Goal: Task Accomplishment & Management: Manage account settings

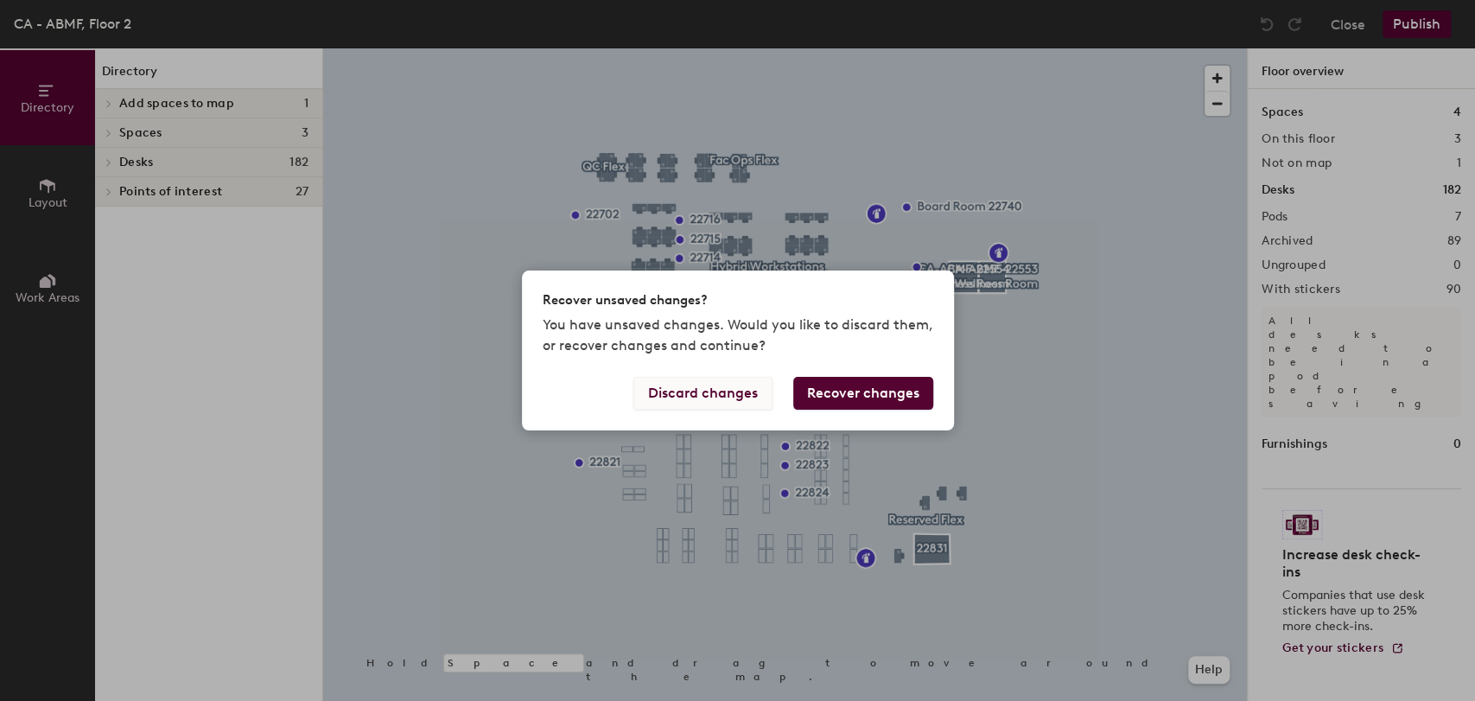
click at [719, 390] on button "Discard changes" at bounding box center [702, 393] width 139 height 33
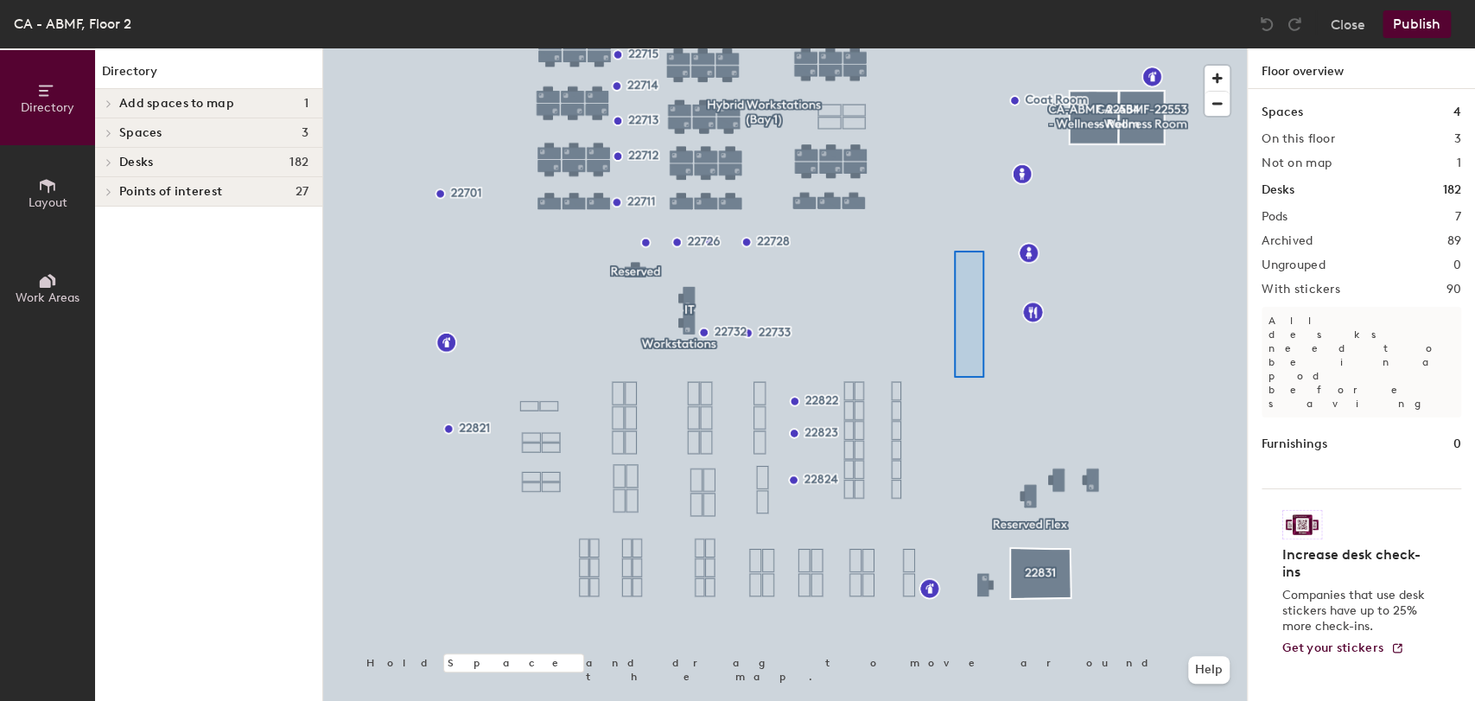
click at [954, 48] on div at bounding box center [785, 48] width 924 height 0
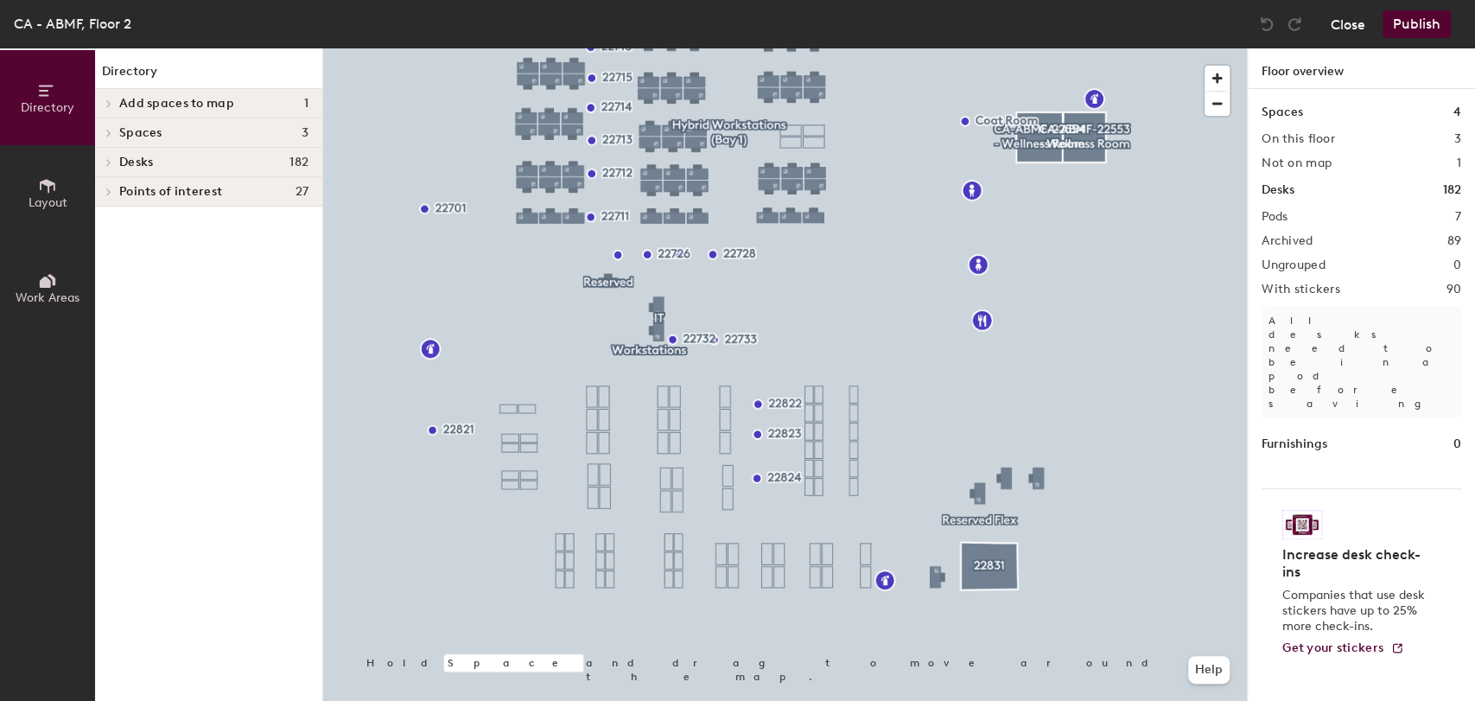
click at [1342, 24] on button "Close" at bounding box center [1348, 24] width 35 height 28
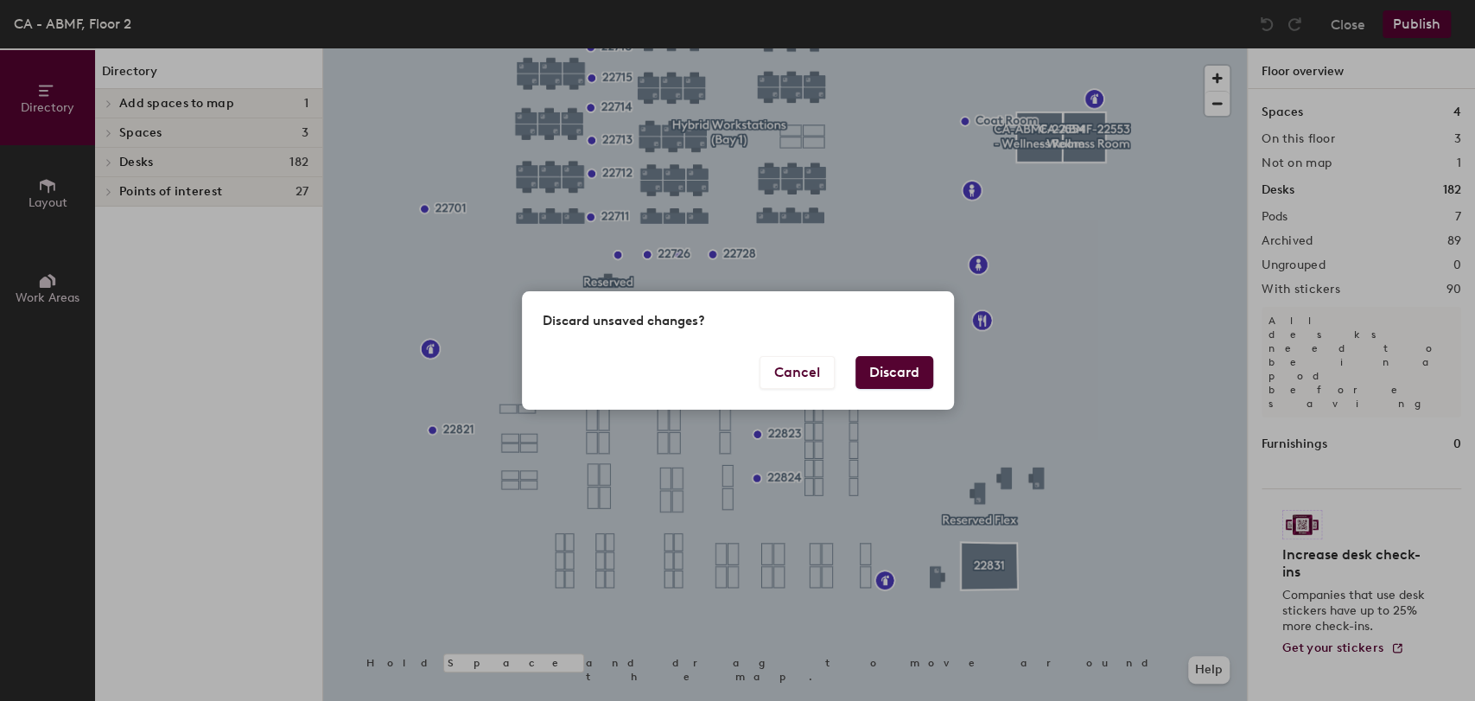
click at [888, 379] on button "Discard" at bounding box center [895, 372] width 78 height 33
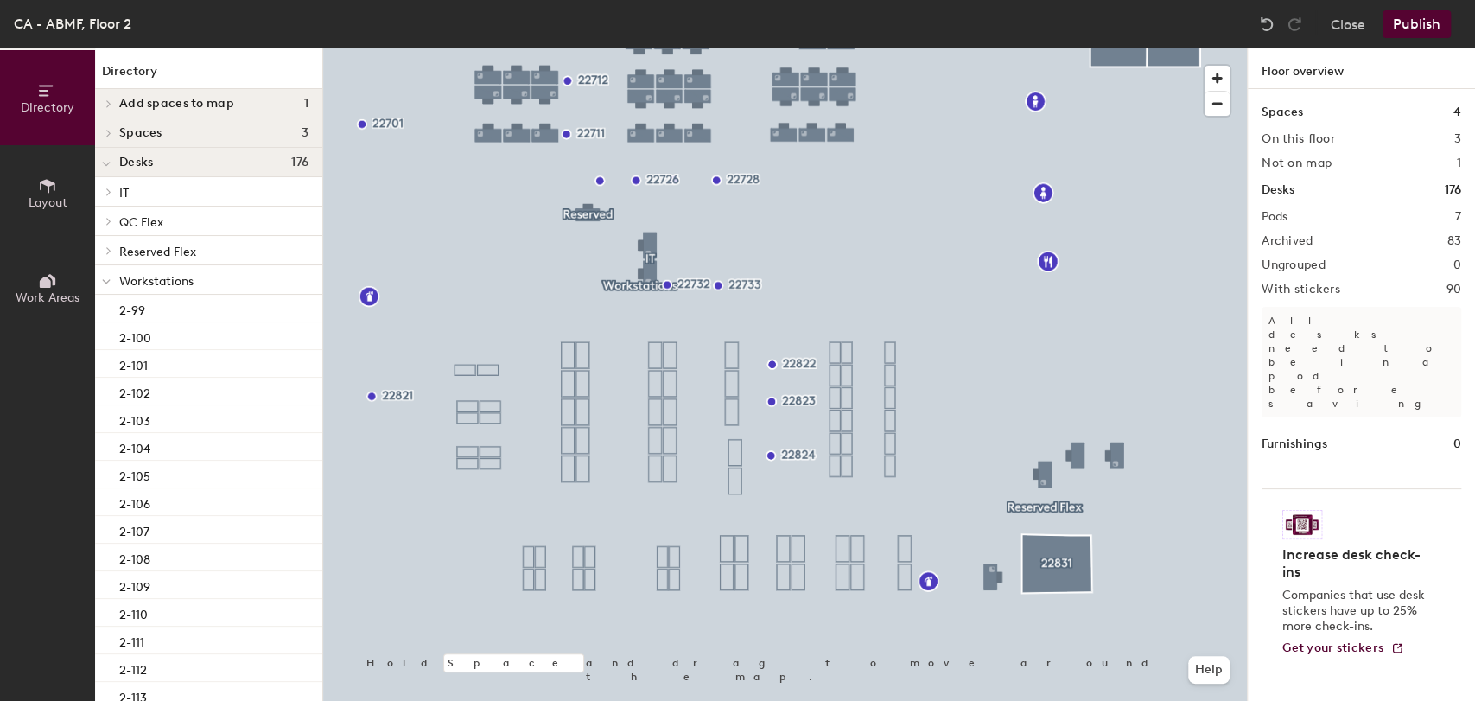
click at [48, 186] on icon at bounding box center [48, 186] width 16 height 14
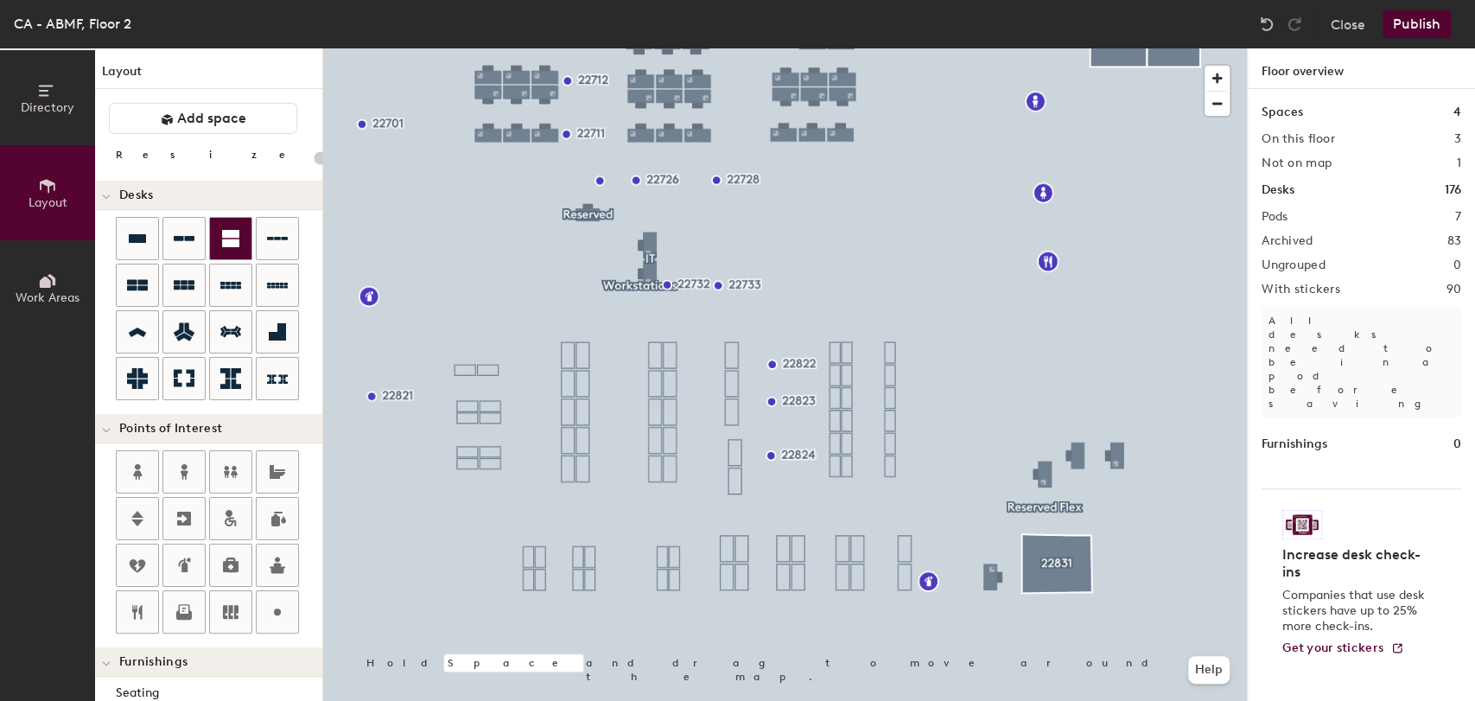
click at [930, 502] on div "Directory Layout Work Areas Layout Add space Resize Desks Points of Interest Fu…" at bounding box center [737, 374] width 1475 height 652
type input "100"
click at [423, 603] on div "Directory Layout Work Areas Layout Add space Resize Desks Points of Interest Fu…" at bounding box center [737, 374] width 1475 height 652
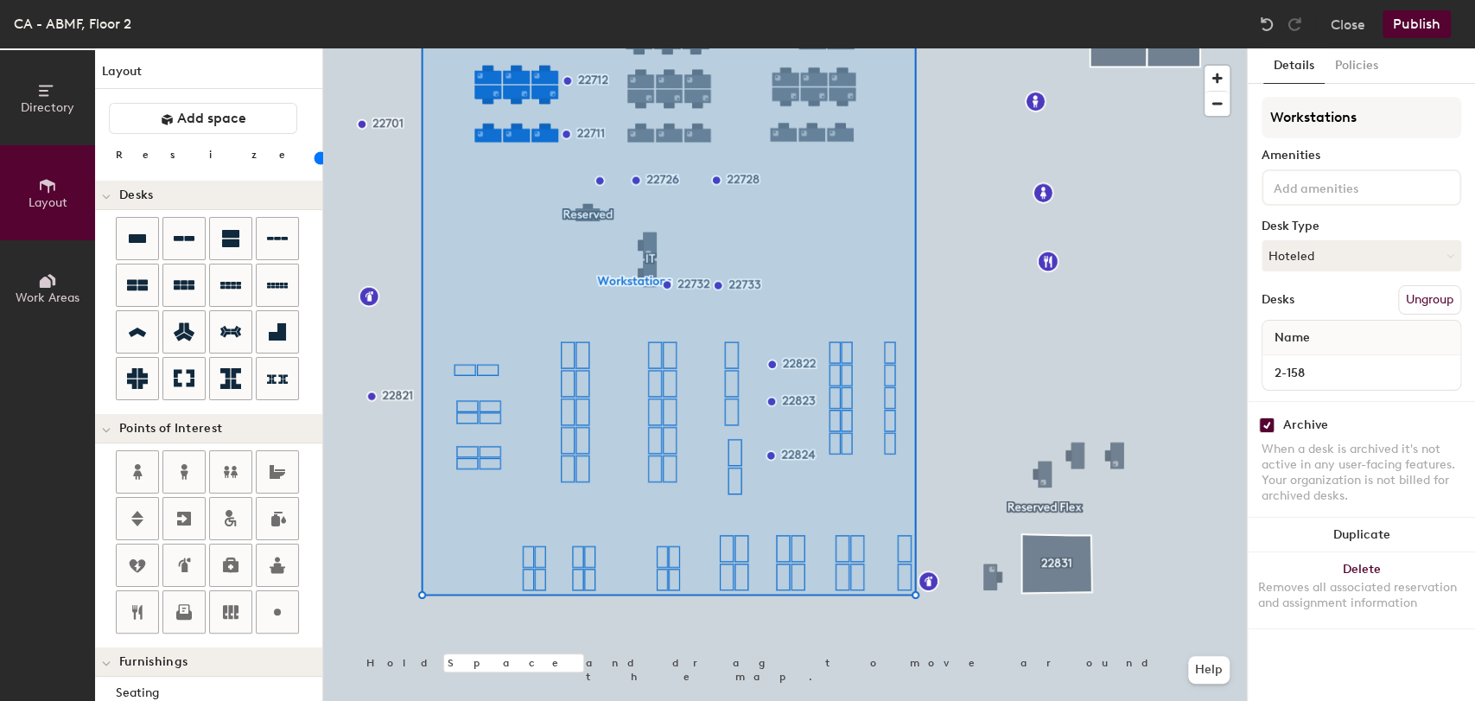
type input "80"
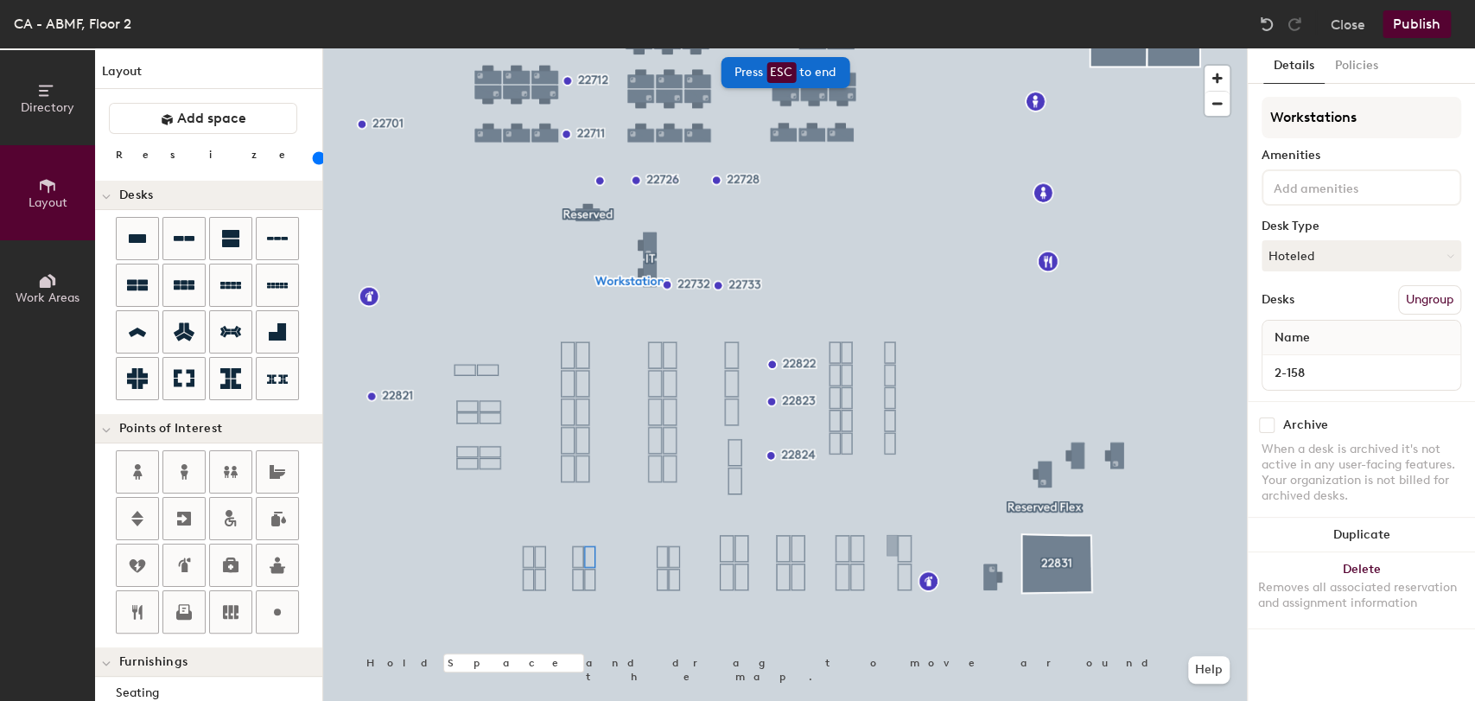
checkbox input "false"
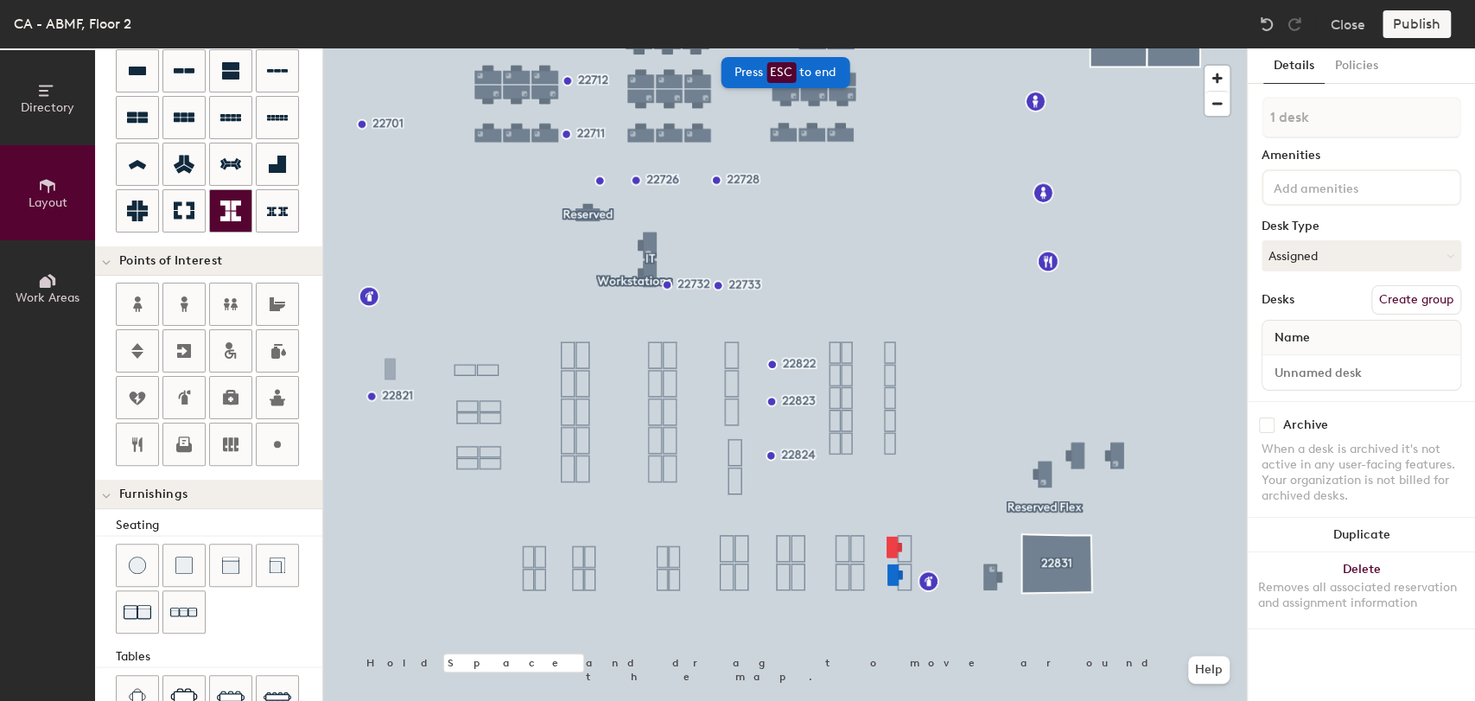
scroll to position [387, 0]
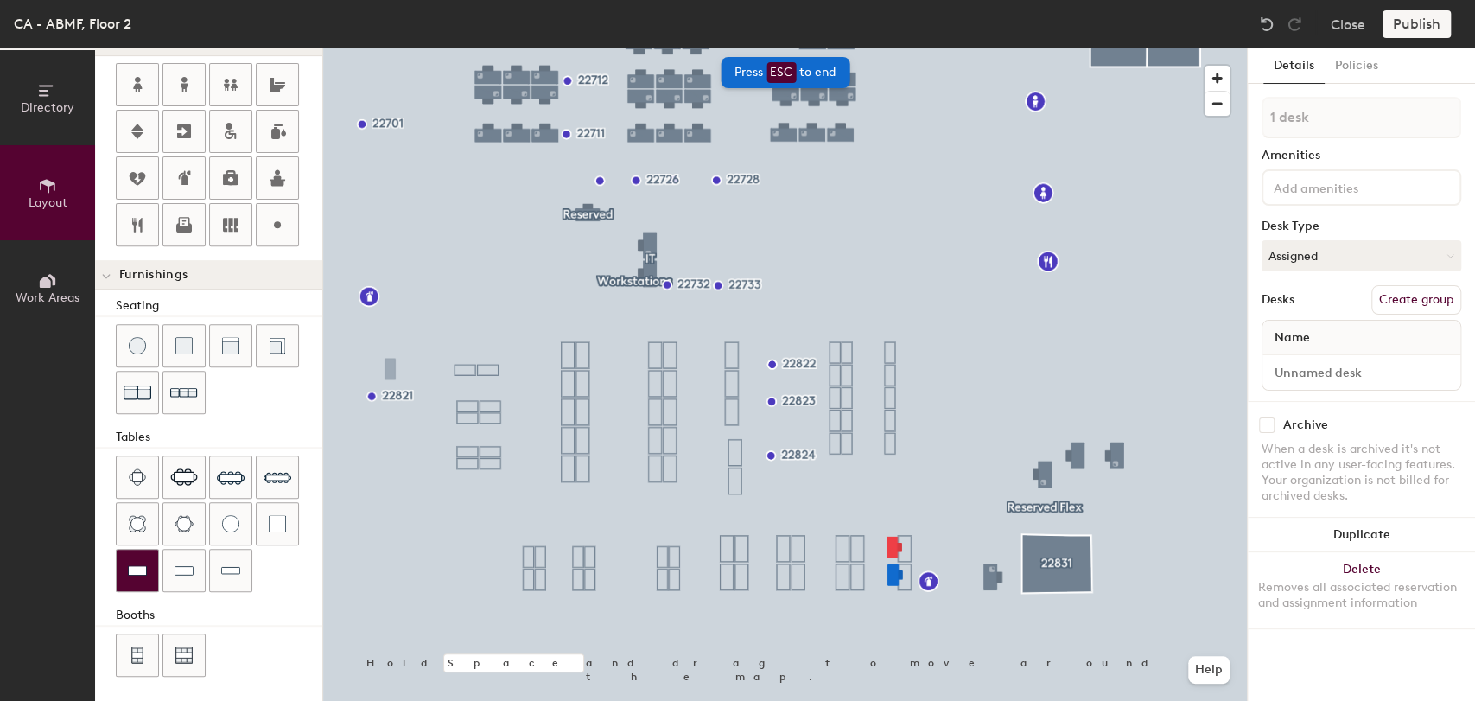
click at [132, 571] on img at bounding box center [137, 570] width 19 height 17
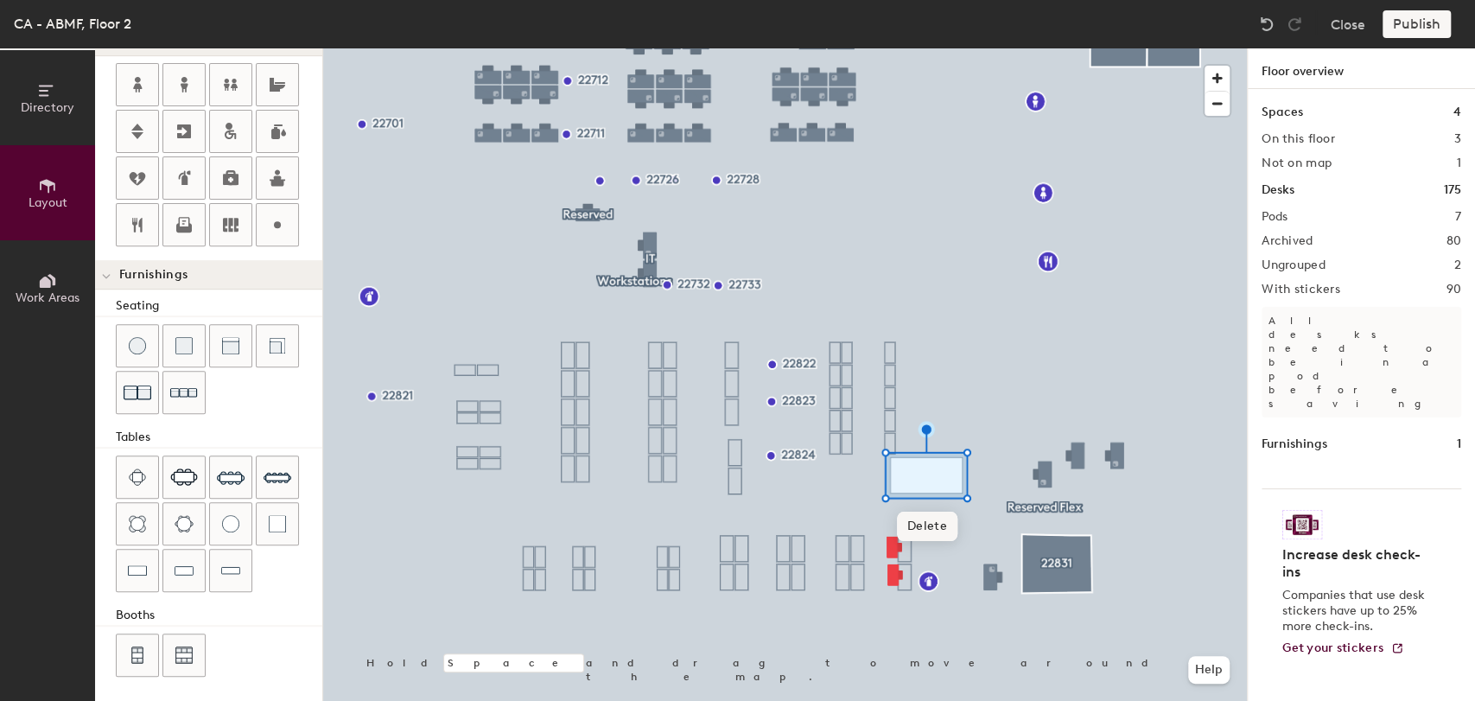
click at [951, 525] on span "Delete" at bounding box center [927, 526] width 60 height 29
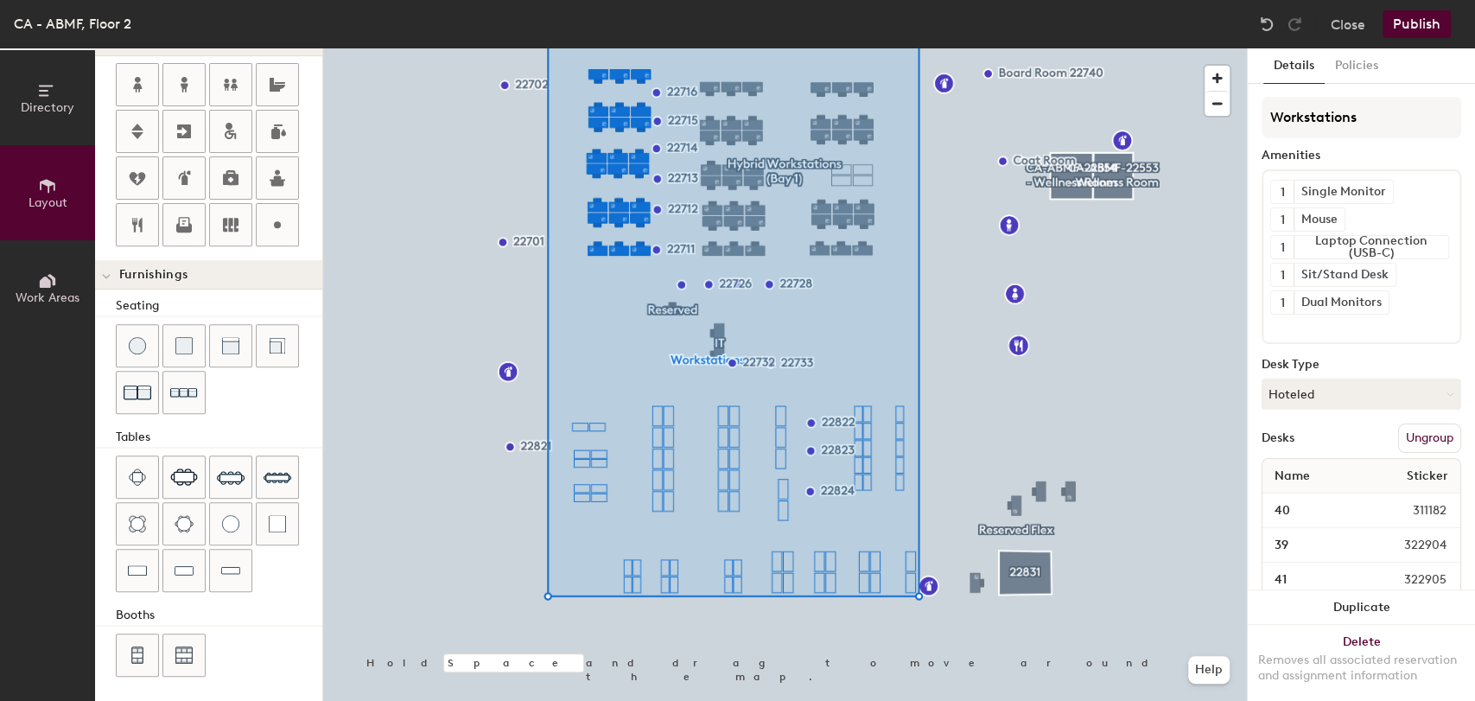
type input "100"
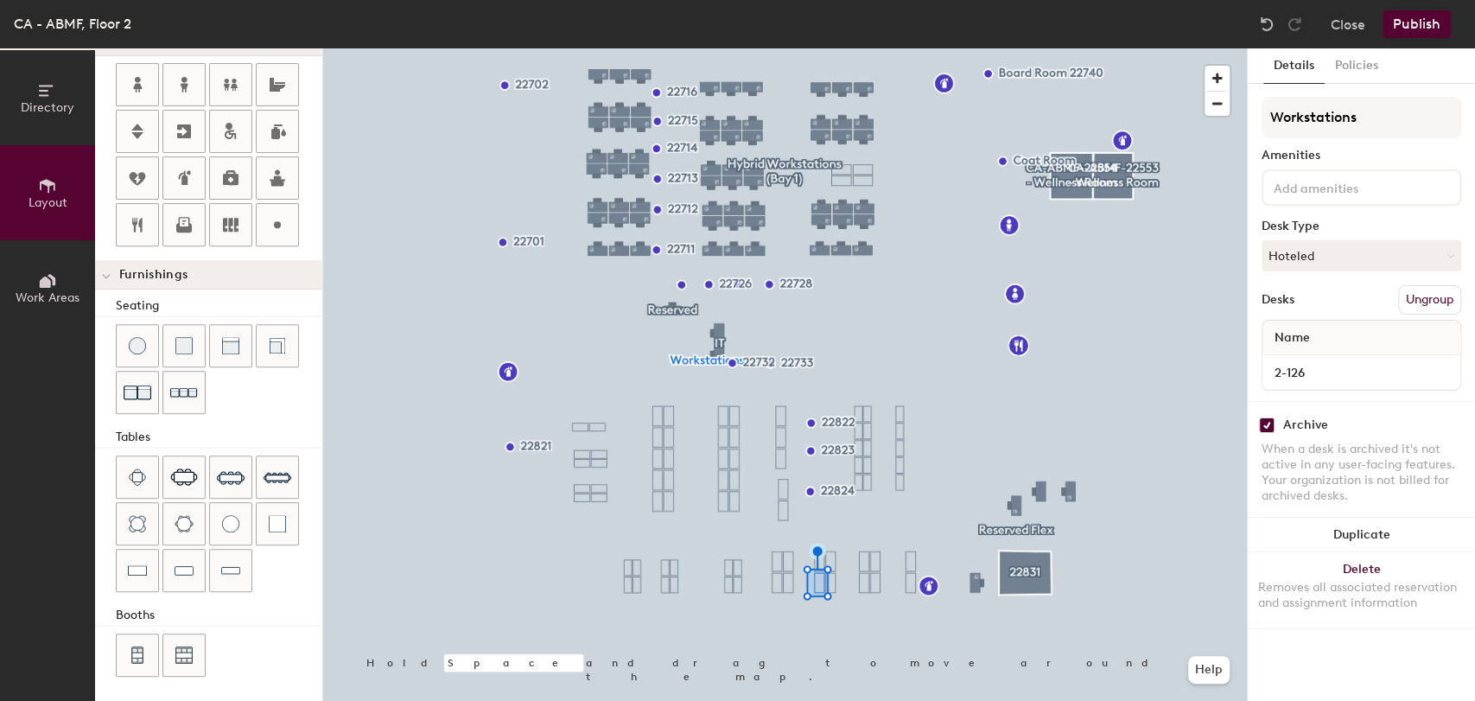
click at [1265, 423] on input "checkbox" at bounding box center [1267, 425] width 16 height 16
click at [1264, 424] on input "checkbox" at bounding box center [1267, 425] width 16 height 16
checkbox input "true"
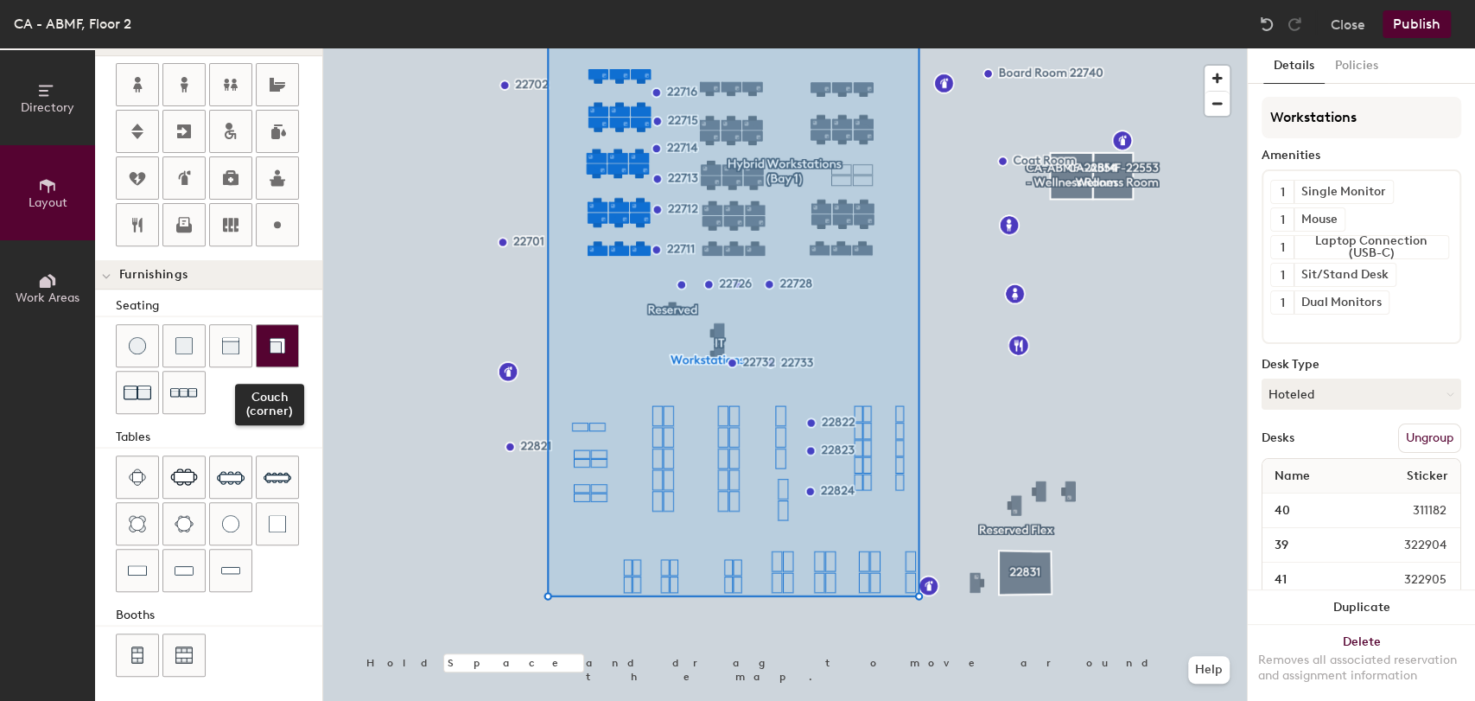
scroll to position [0, 0]
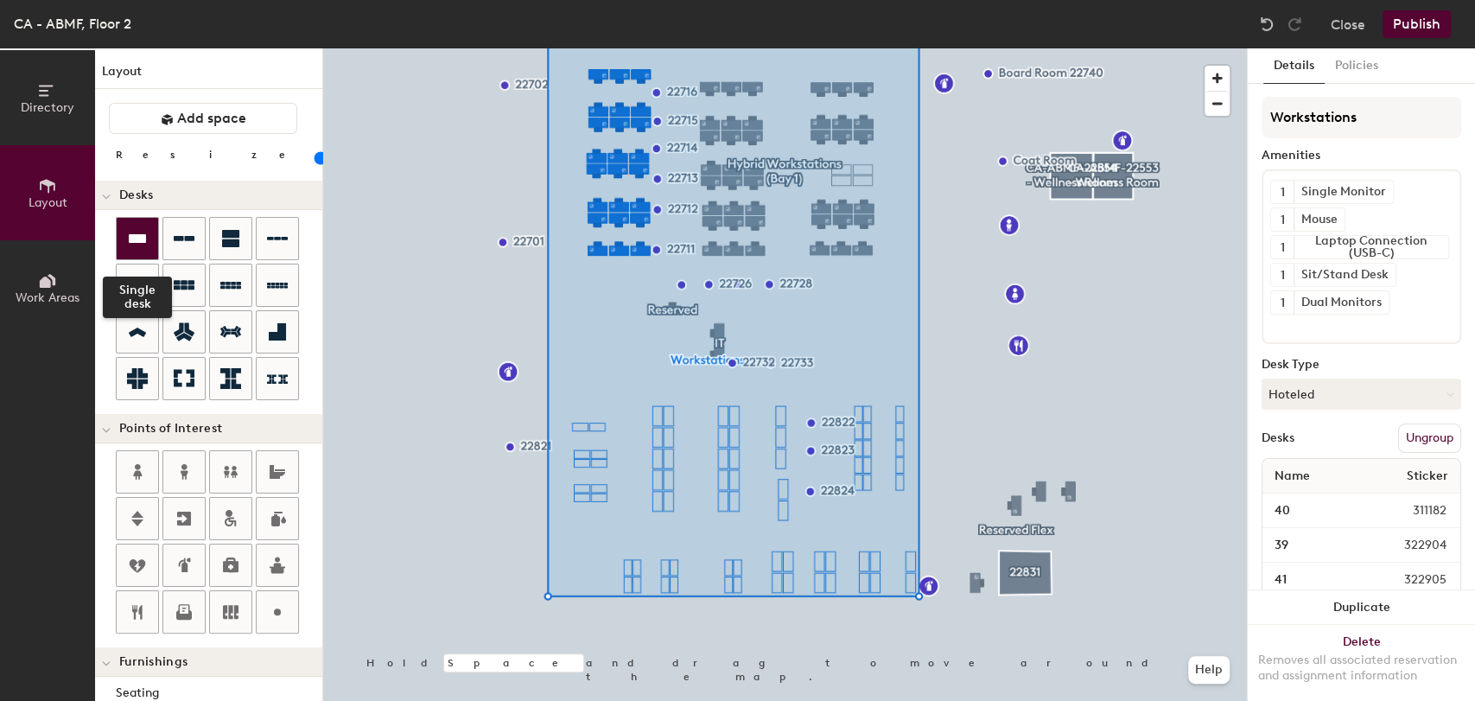
click at [141, 239] on icon at bounding box center [137, 238] width 17 height 9
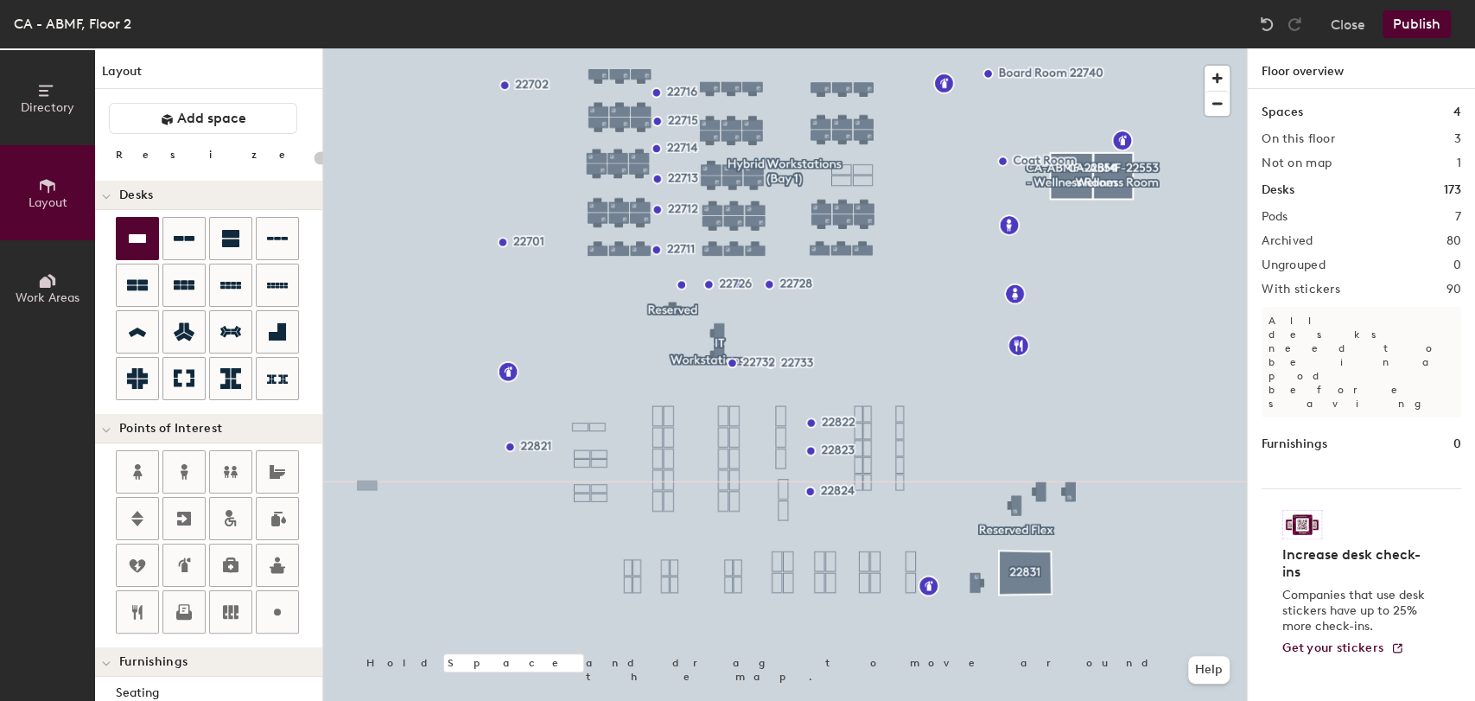
click at [131, 243] on icon at bounding box center [137, 238] width 21 height 21
click at [181, 241] on icon at bounding box center [184, 238] width 21 height 21
type input "100"
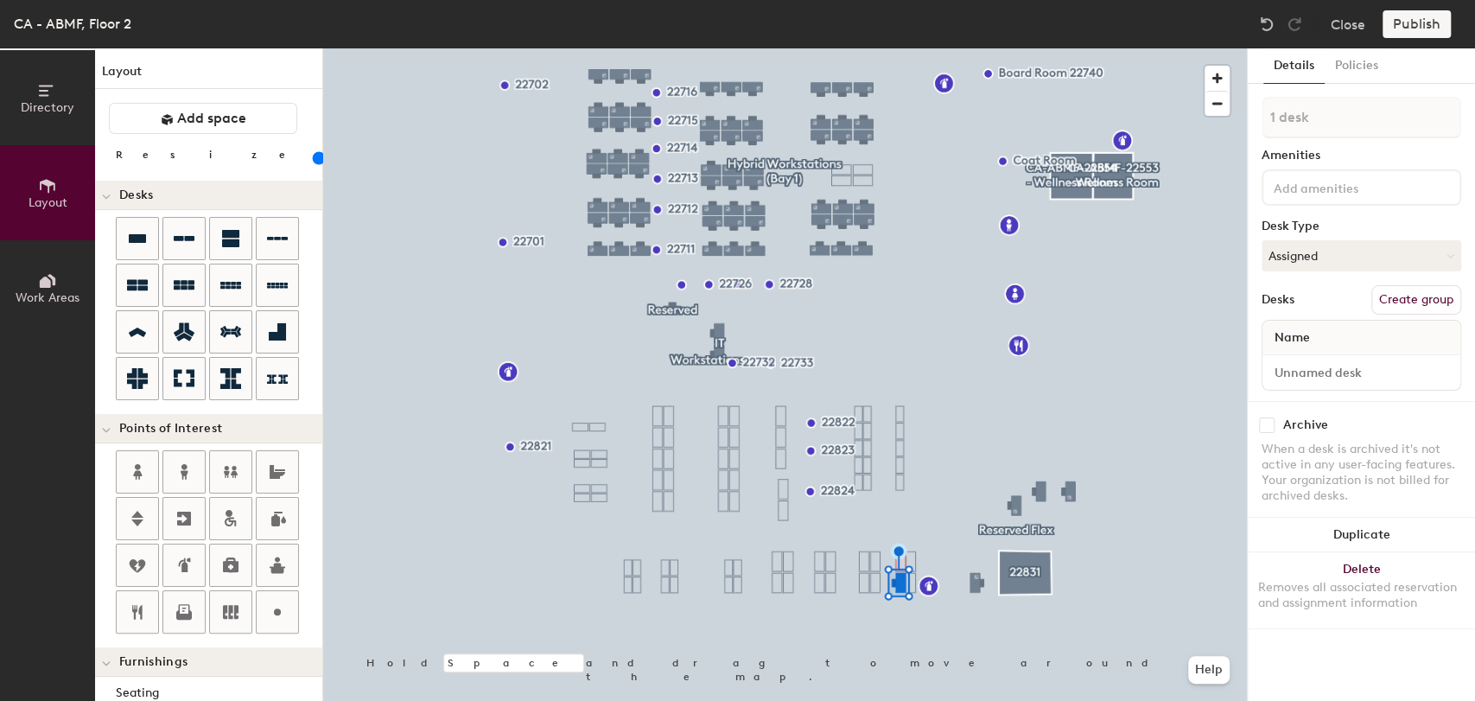
click at [1265, 428] on input "checkbox" at bounding box center [1267, 425] width 16 height 16
checkbox input "true"
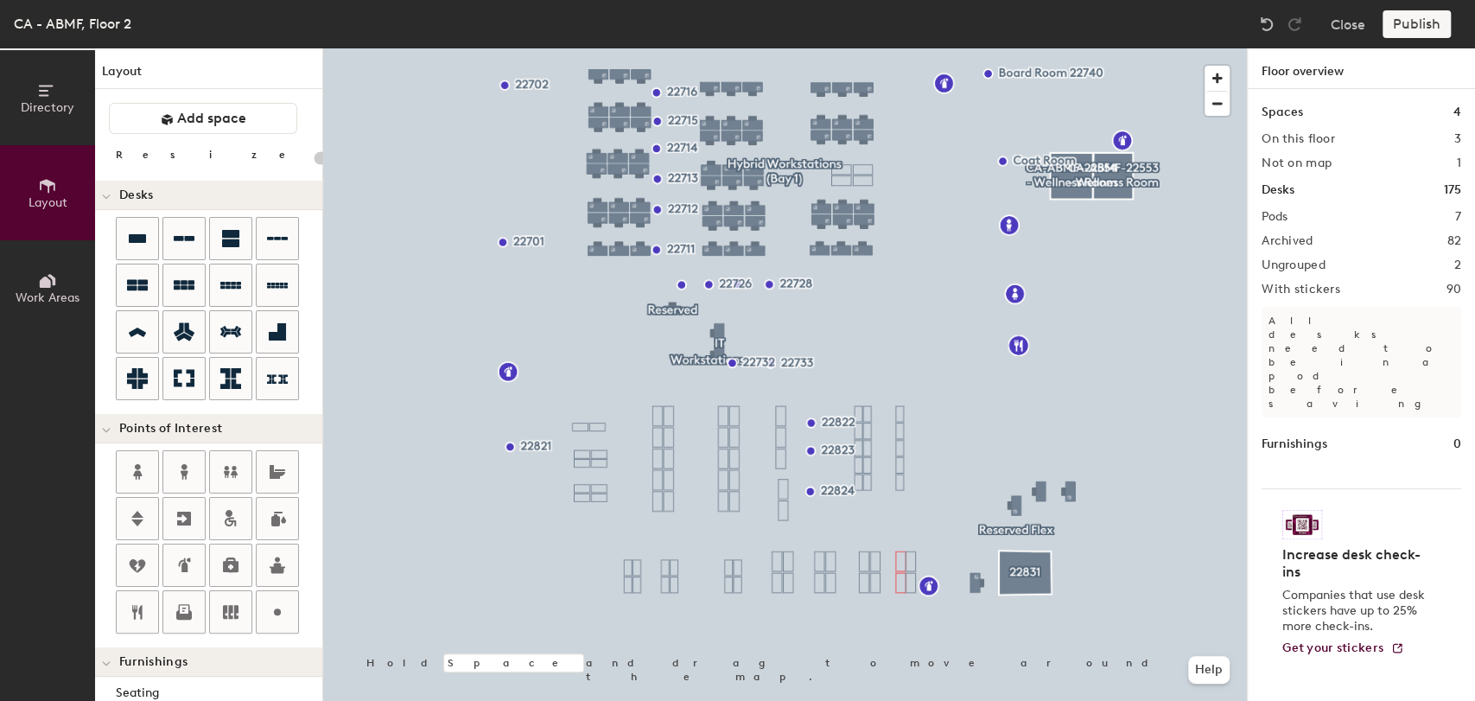
type input "100"
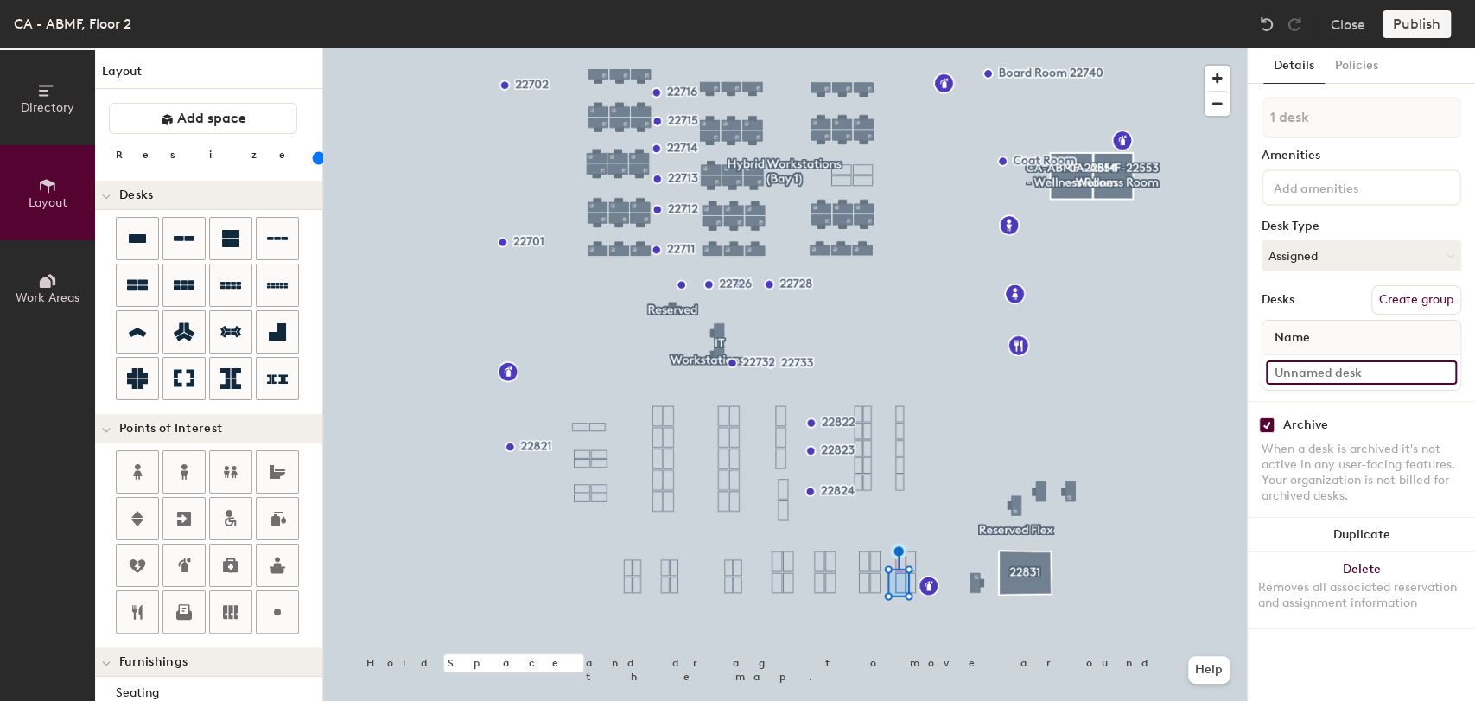
click at [1333, 373] on input at bounding box center [1361, 372] width 191 height 24
type input "165"
click at [1265, 424] on input "checkbox" at bounding box center [1267, 425] width 16 height 16
checkbox input "false"
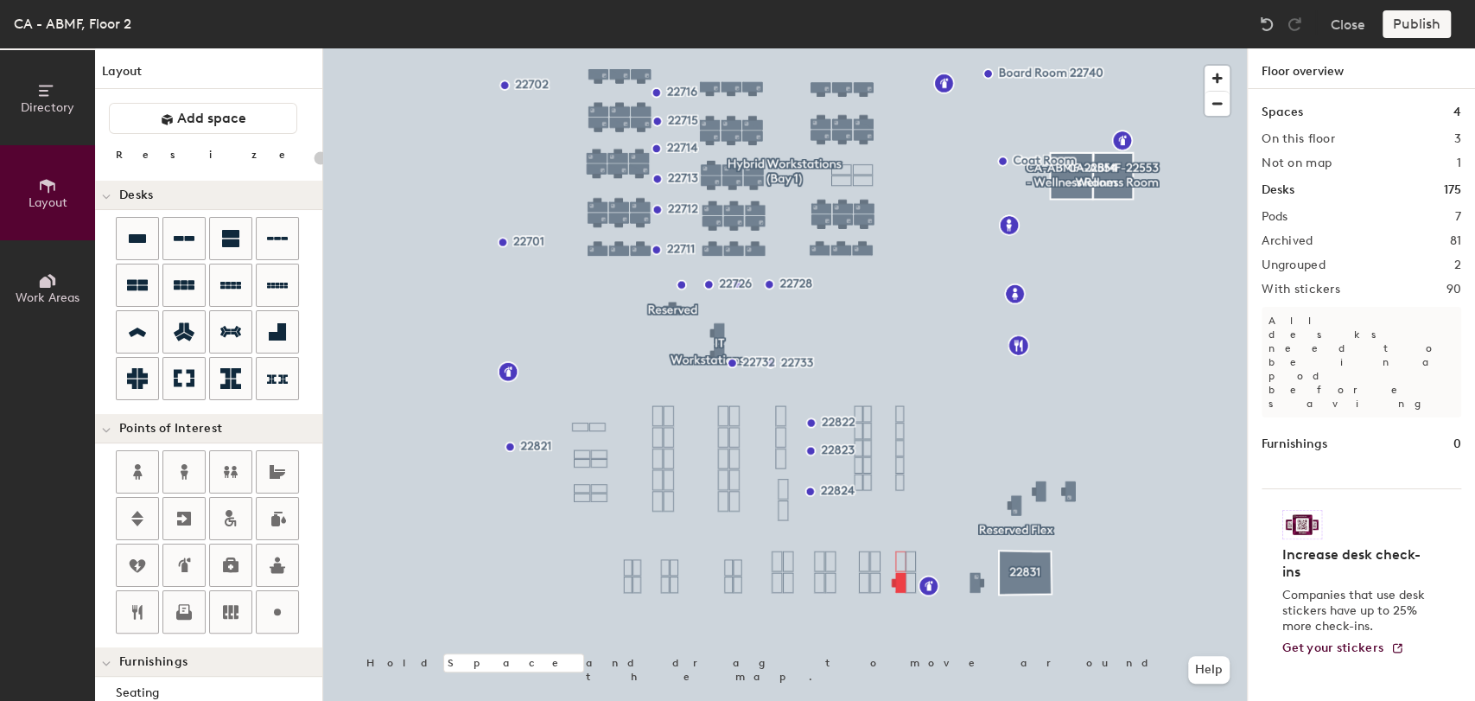
type input "100"
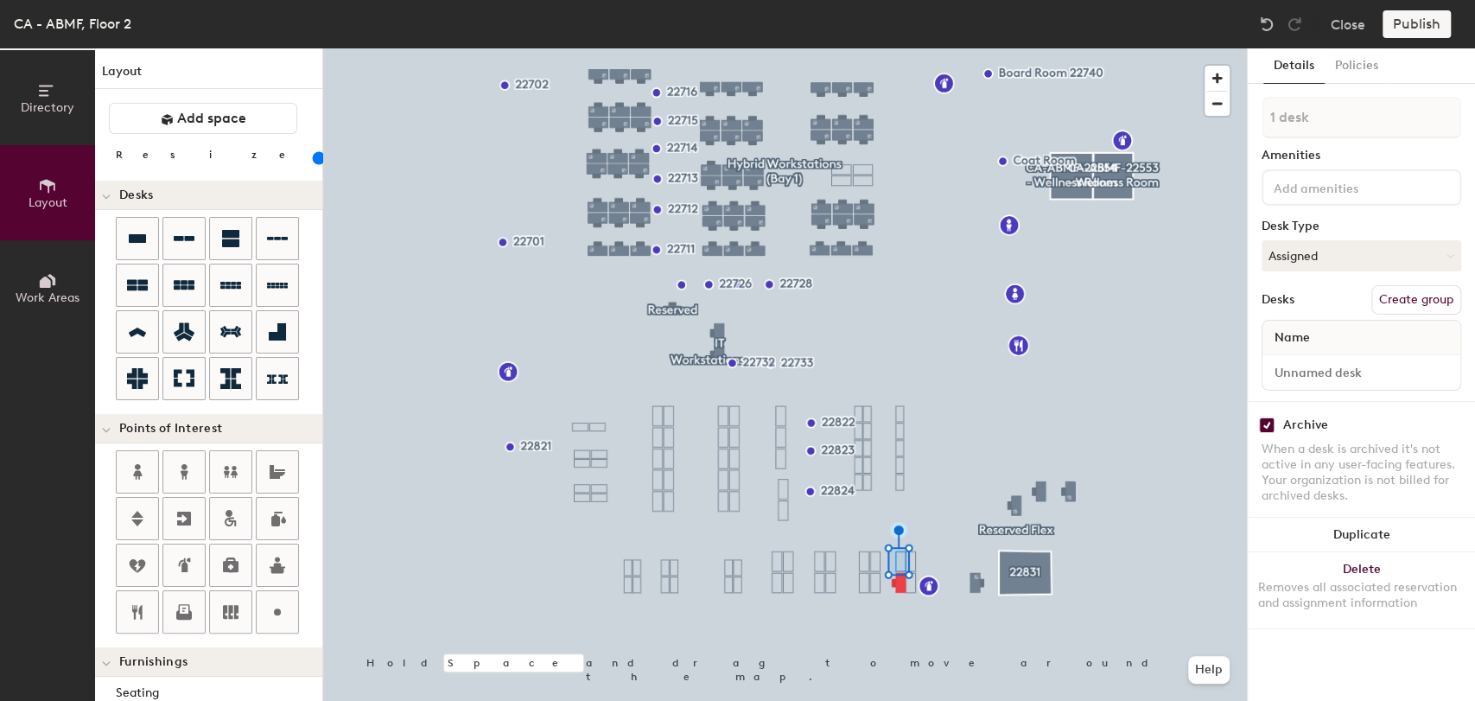
click at [1305, 421] on div "Archive" at bounding box center [1305, 425] width 45 height 14
click at [1269, 423] on input "checkbox" at bounding box center [1267, 425] width 16 height 16
checkbox input "false"
click at [1341, 371] on input at bounding box center [1361, 372] width 191 height 24
type input "164"
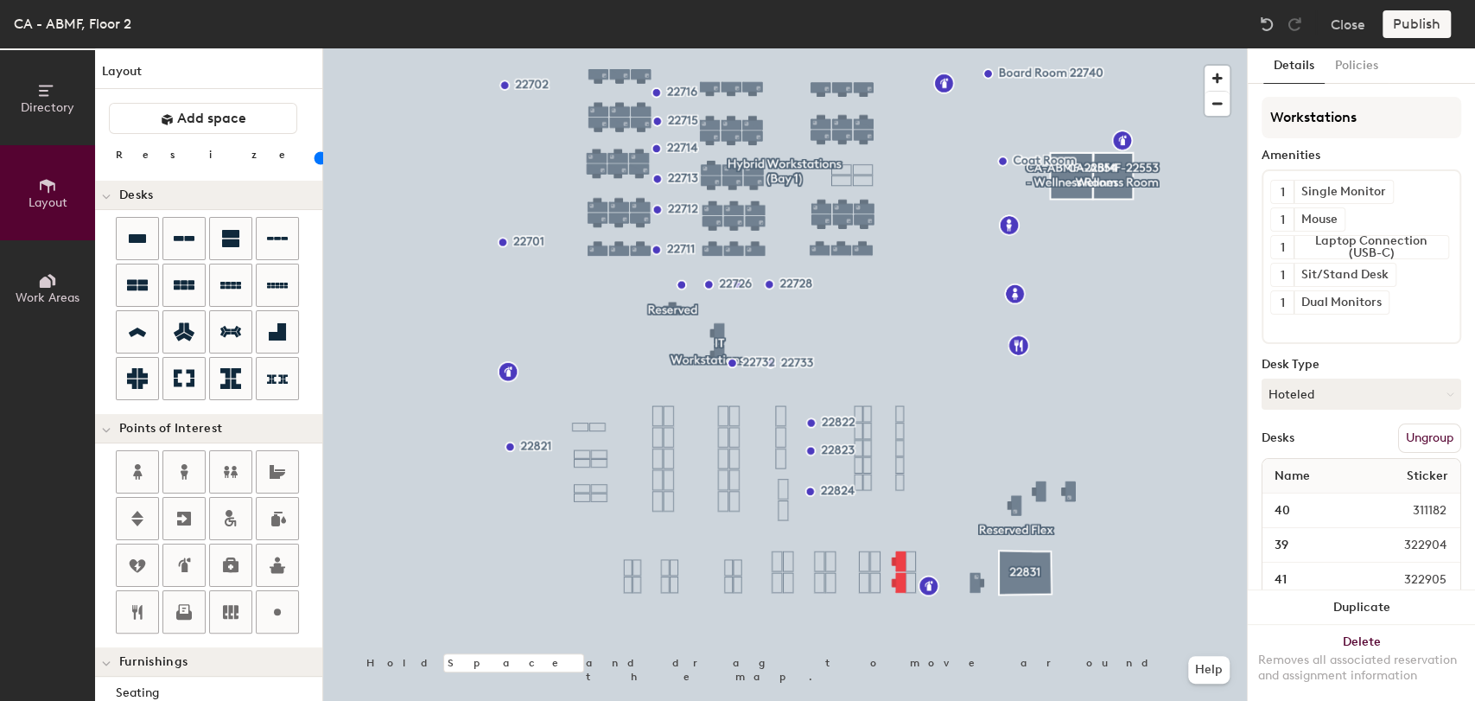
type input "100"
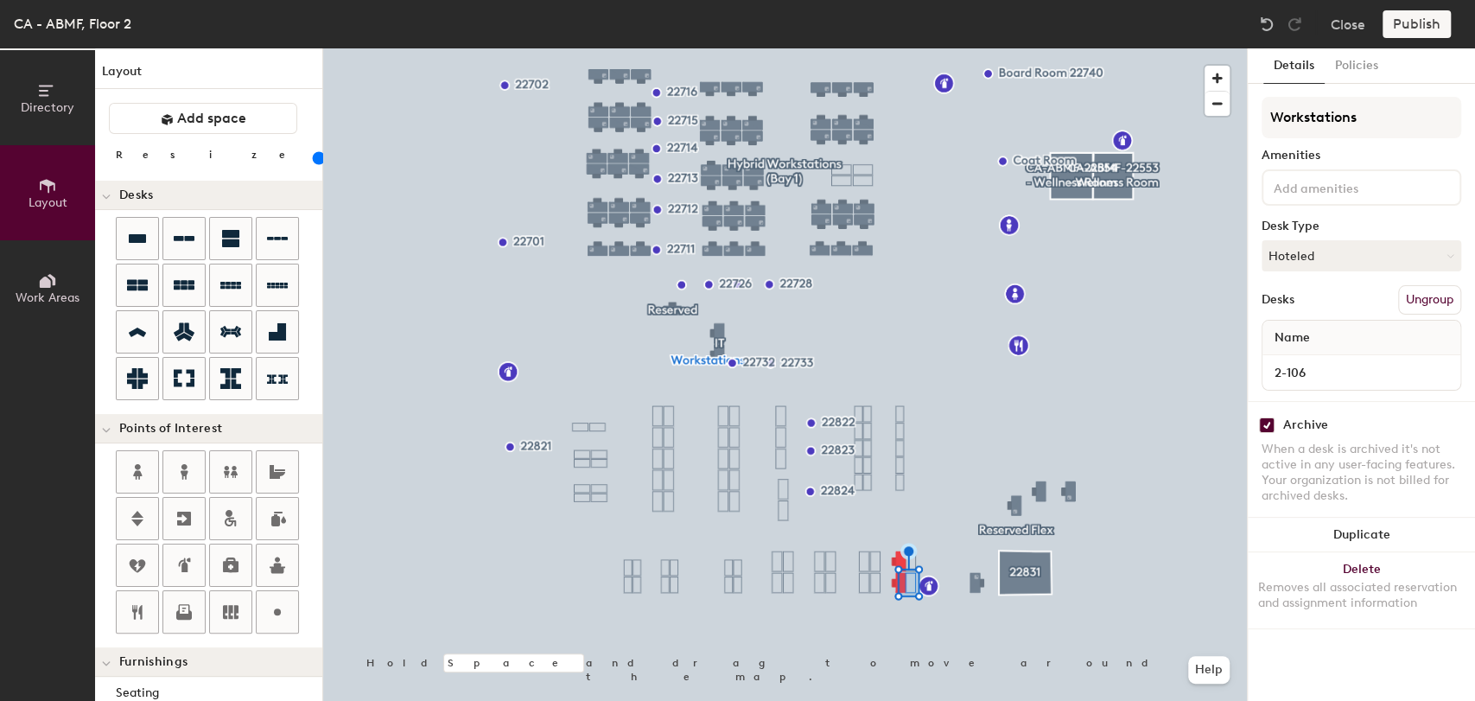
click at [1264, 428] on input "checkbox" at bounding box center [1267, 425] width 16 height 16
checkbox input "false"
click at [1333, 366] on input "2-106" at bounding box center [1361, 372] width 191 height 24
type input "166"
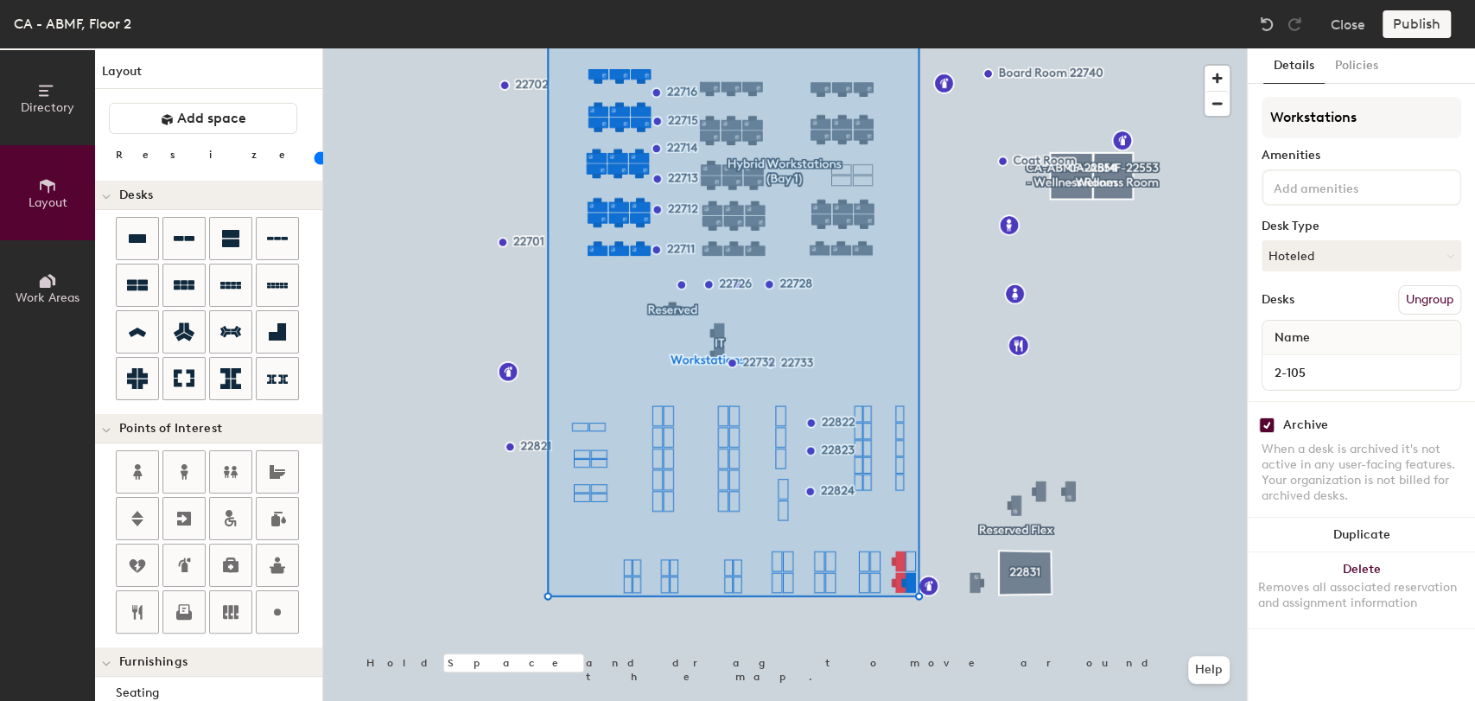
type input "100"
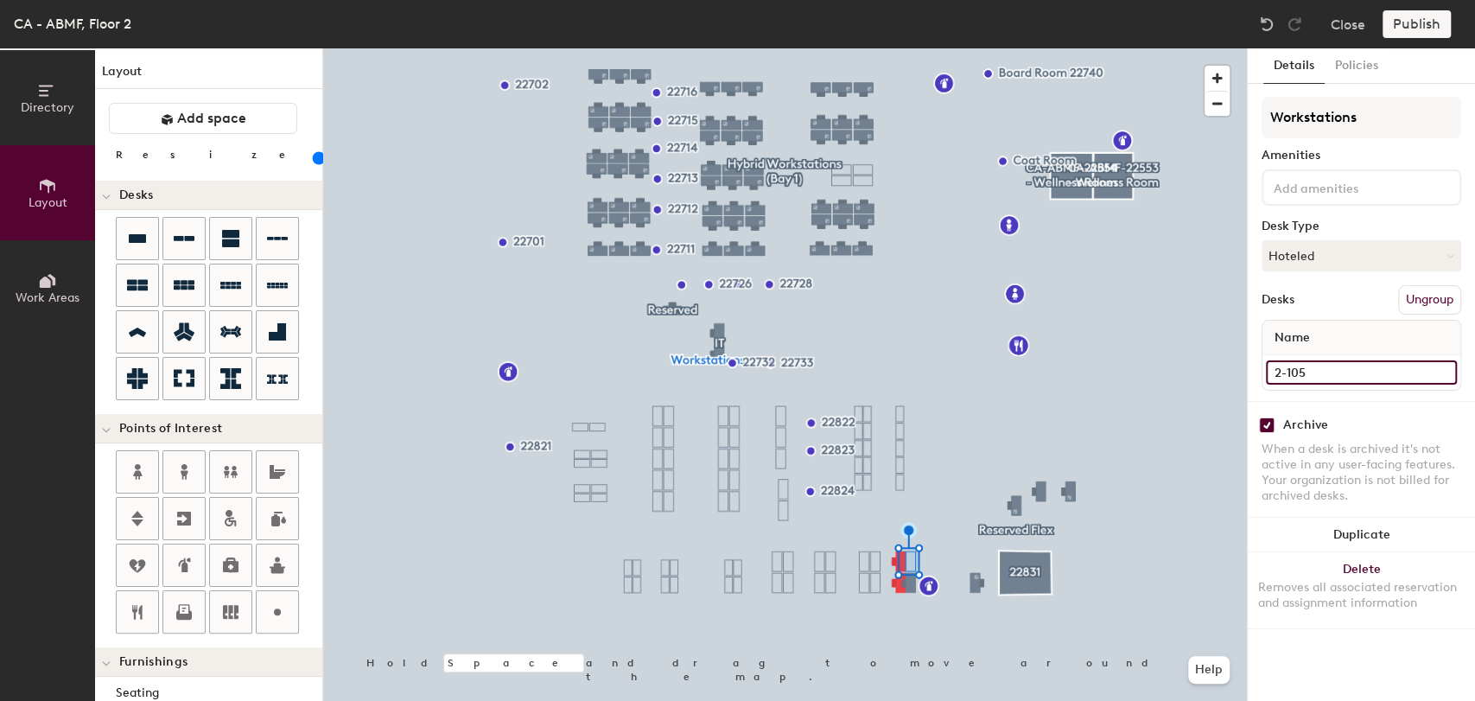
click at [1346, 370] on input "2-105" at bounding box center [1361, 372] width 191 height 24
type input "167"
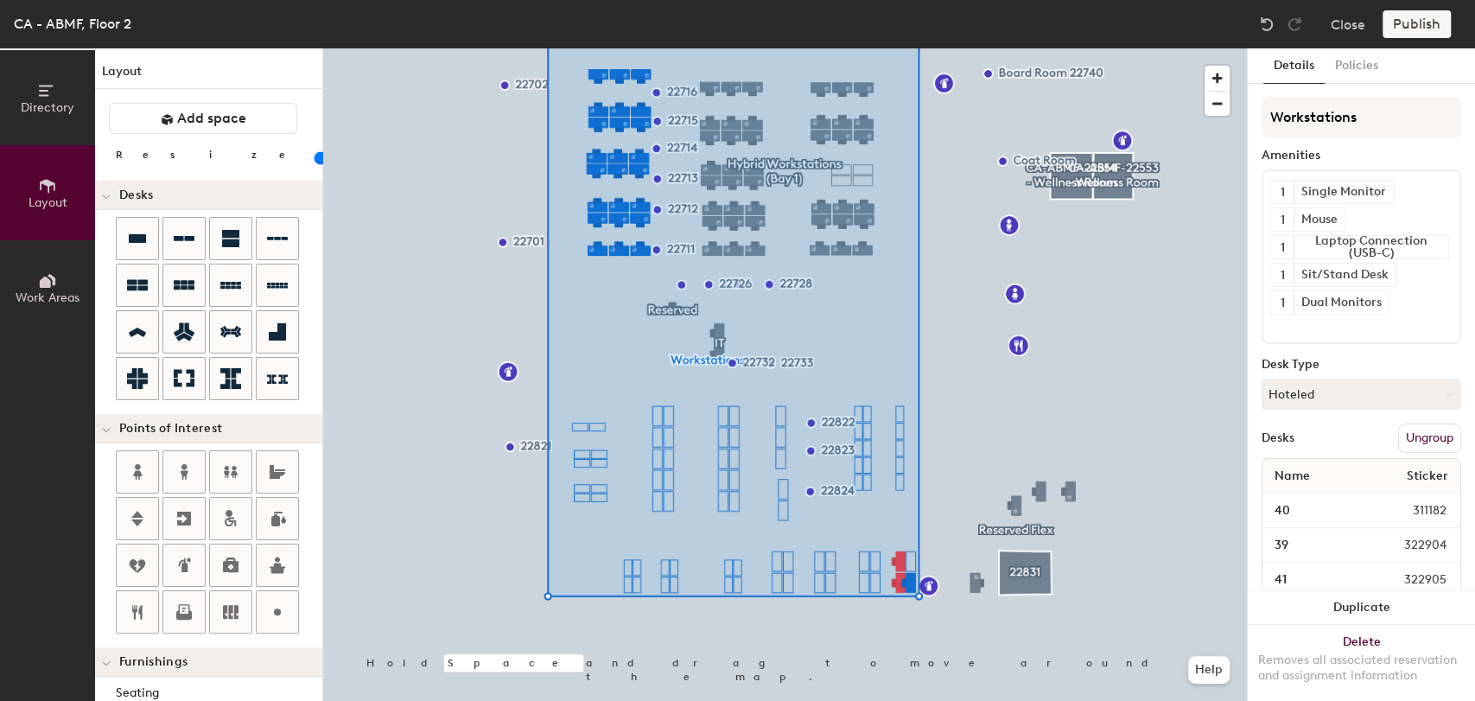
type input "100"
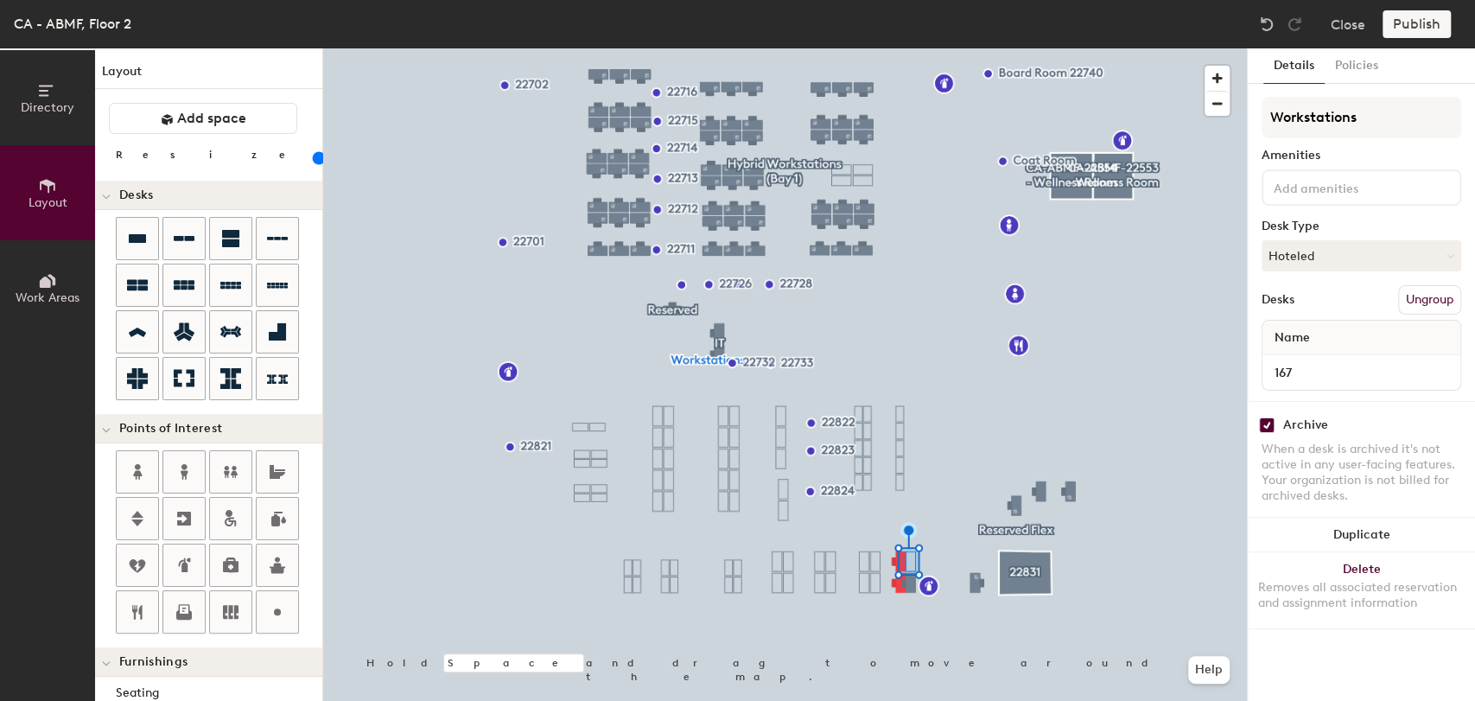
click at [1267, 423] on input "checkbox" at bounding box center [1267, 425] width 16 height 16
checkbox input "false"
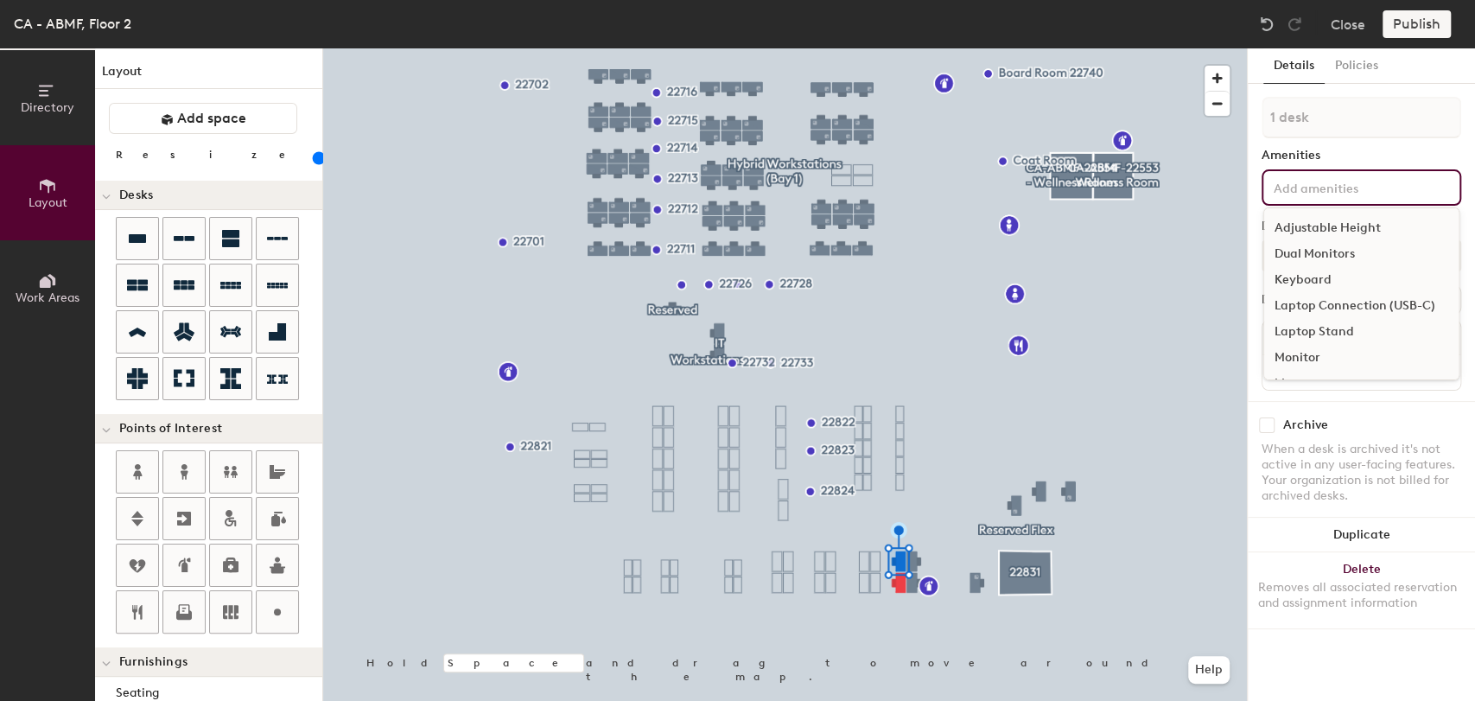
click at [1296, 194] on input at bounding box center [1348, 186] width 156 height 21
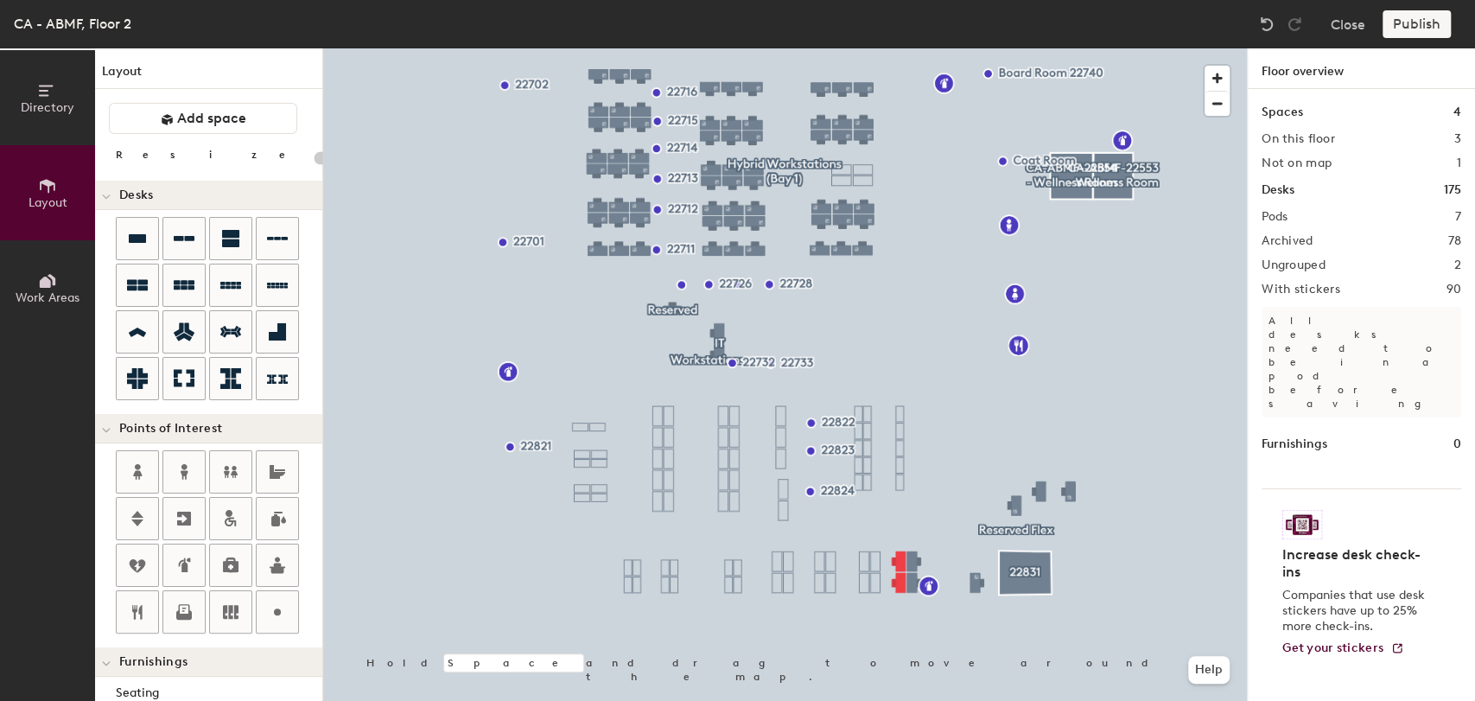
type input "100"
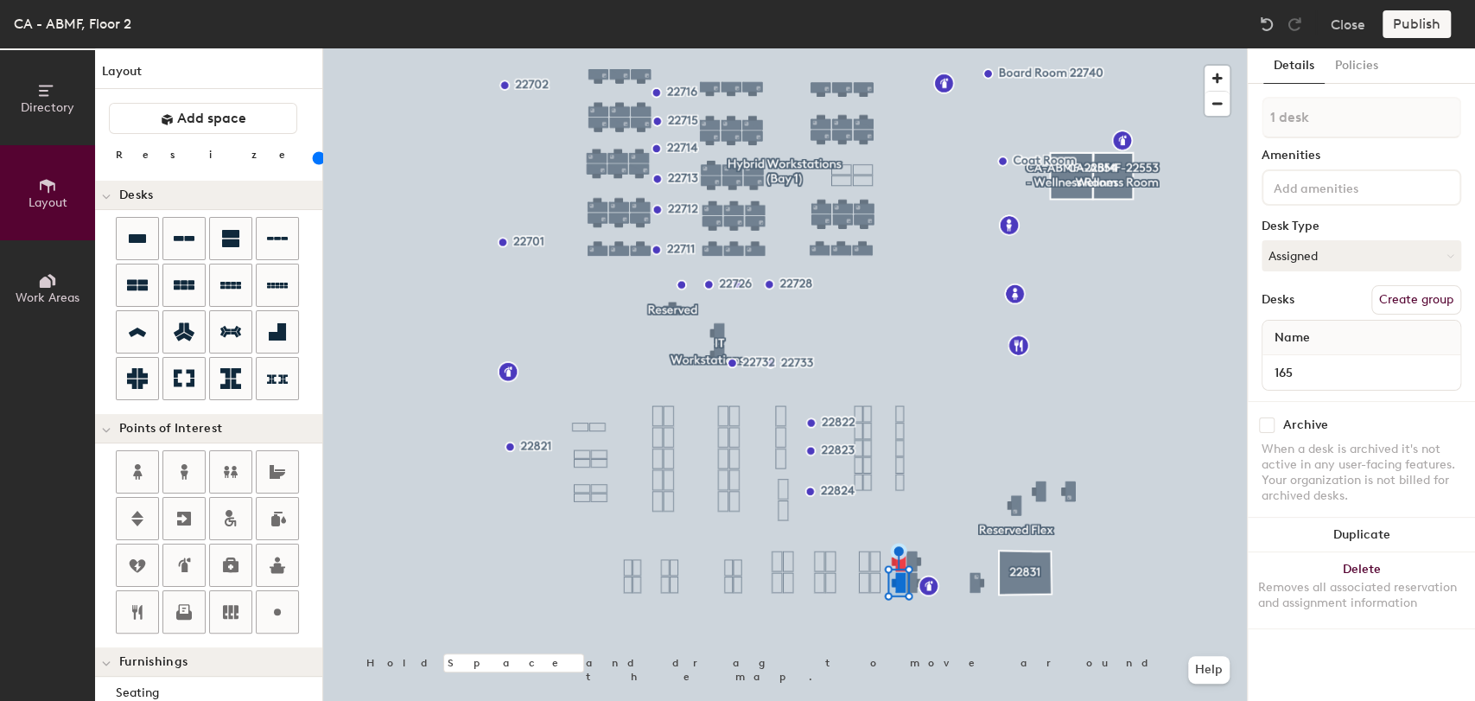
type input "2 desks"
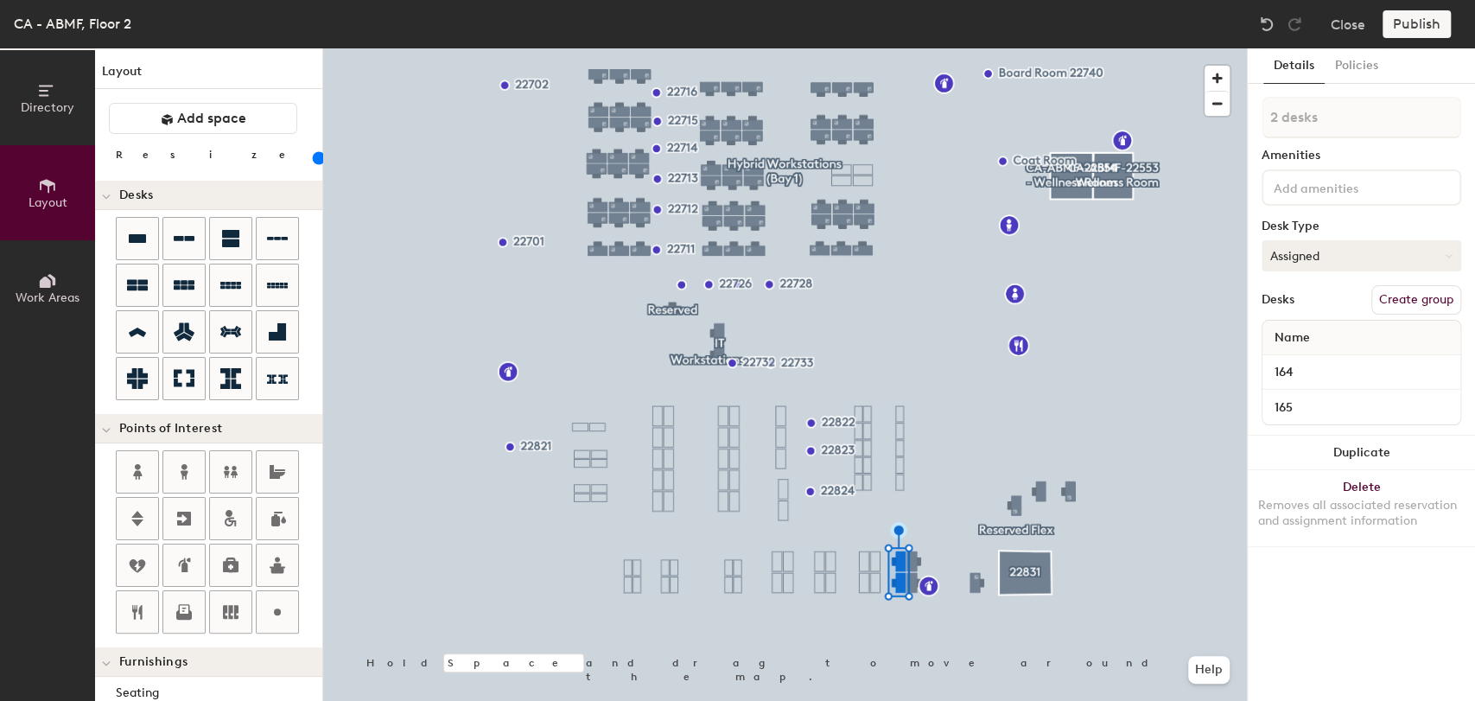
click at [1365, 251] on button "Assigned" at bounding box center [1362, 255] width 200 height 31
click at [1316, 360] on div "Hoteled" at bounding box center [1349, 361] width 173 height 26
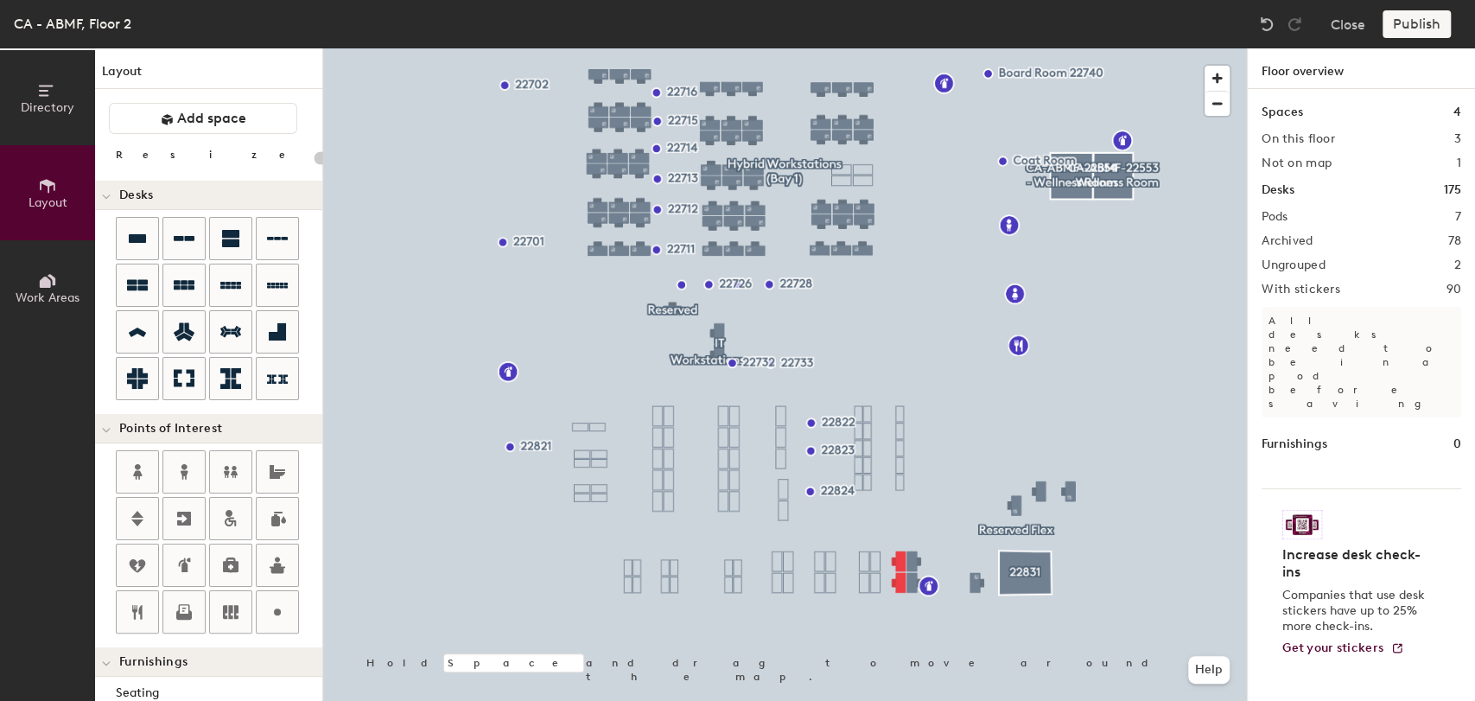
type input "100"
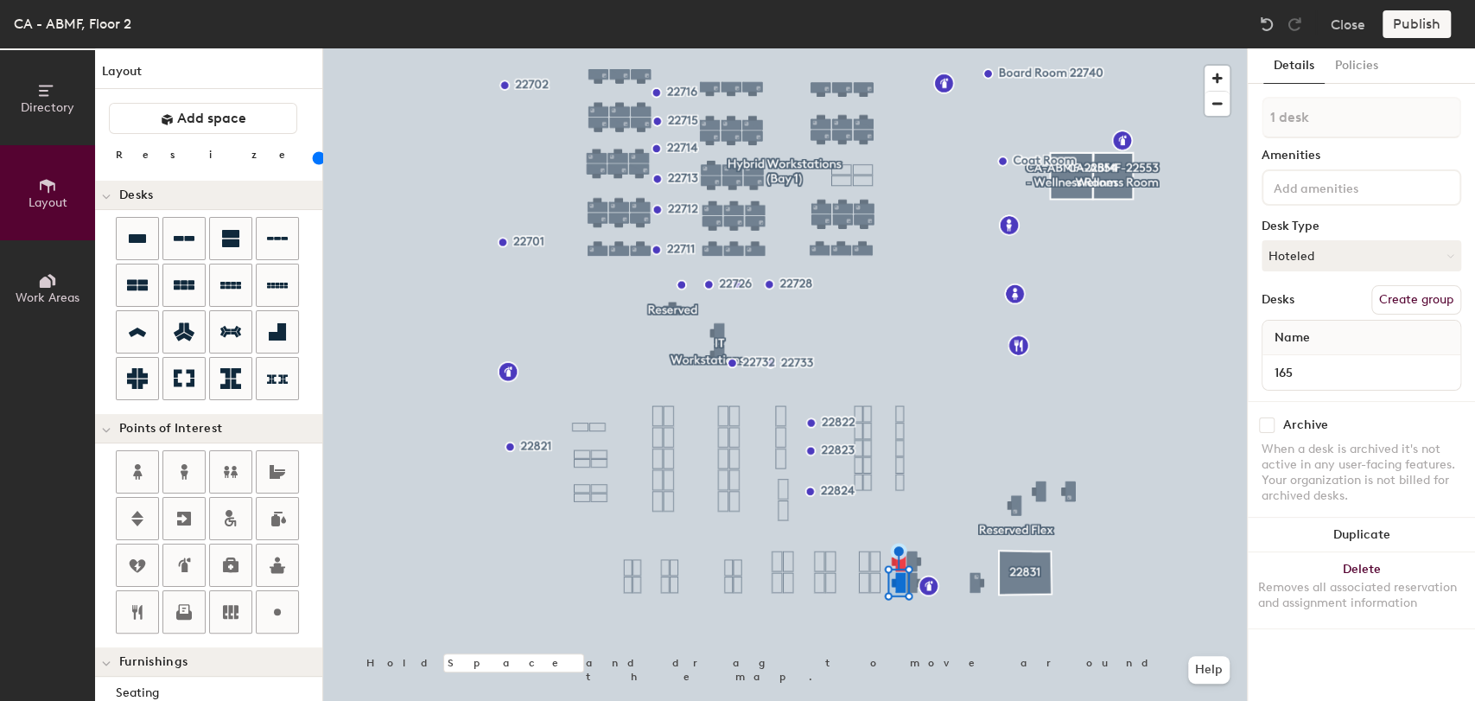
type input "2 desks"
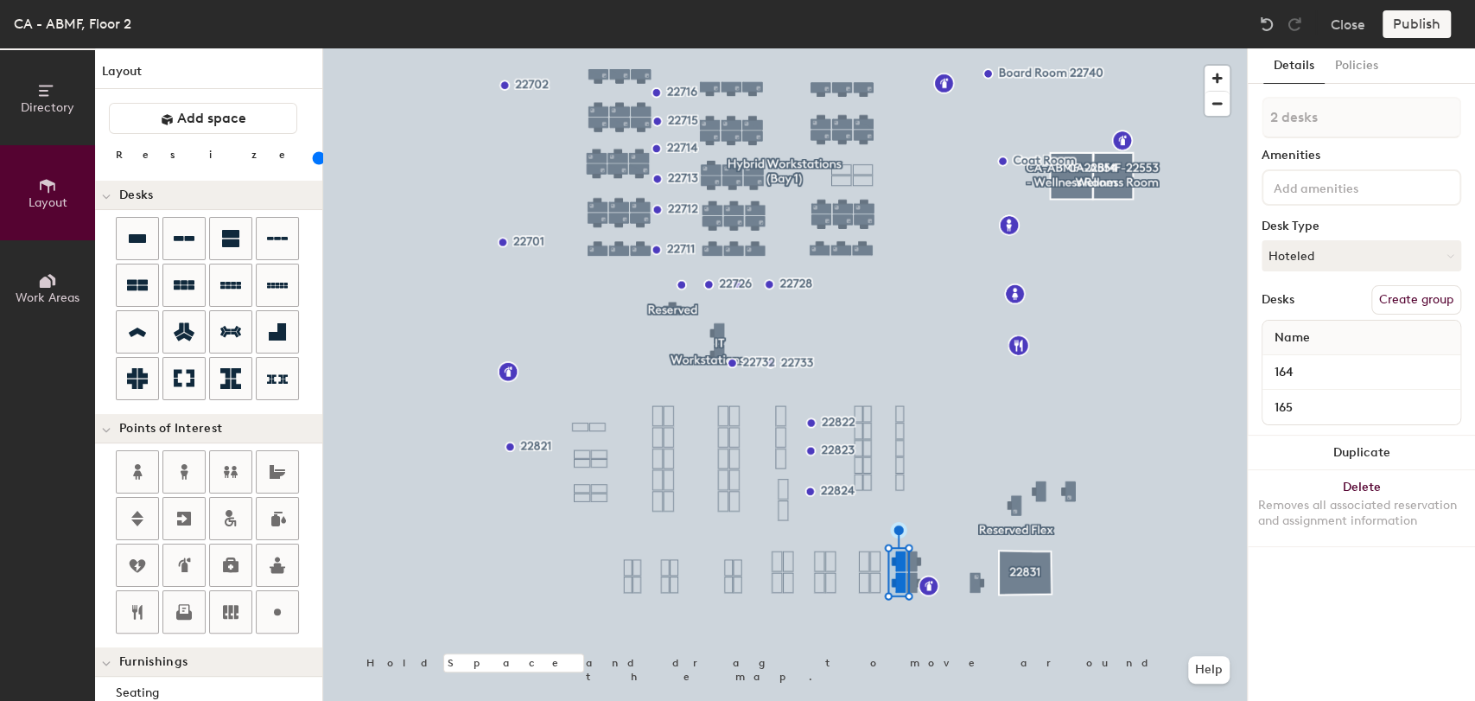
click at [1287, 188] on input at bounding box center [1348, 186] width 156 height 21
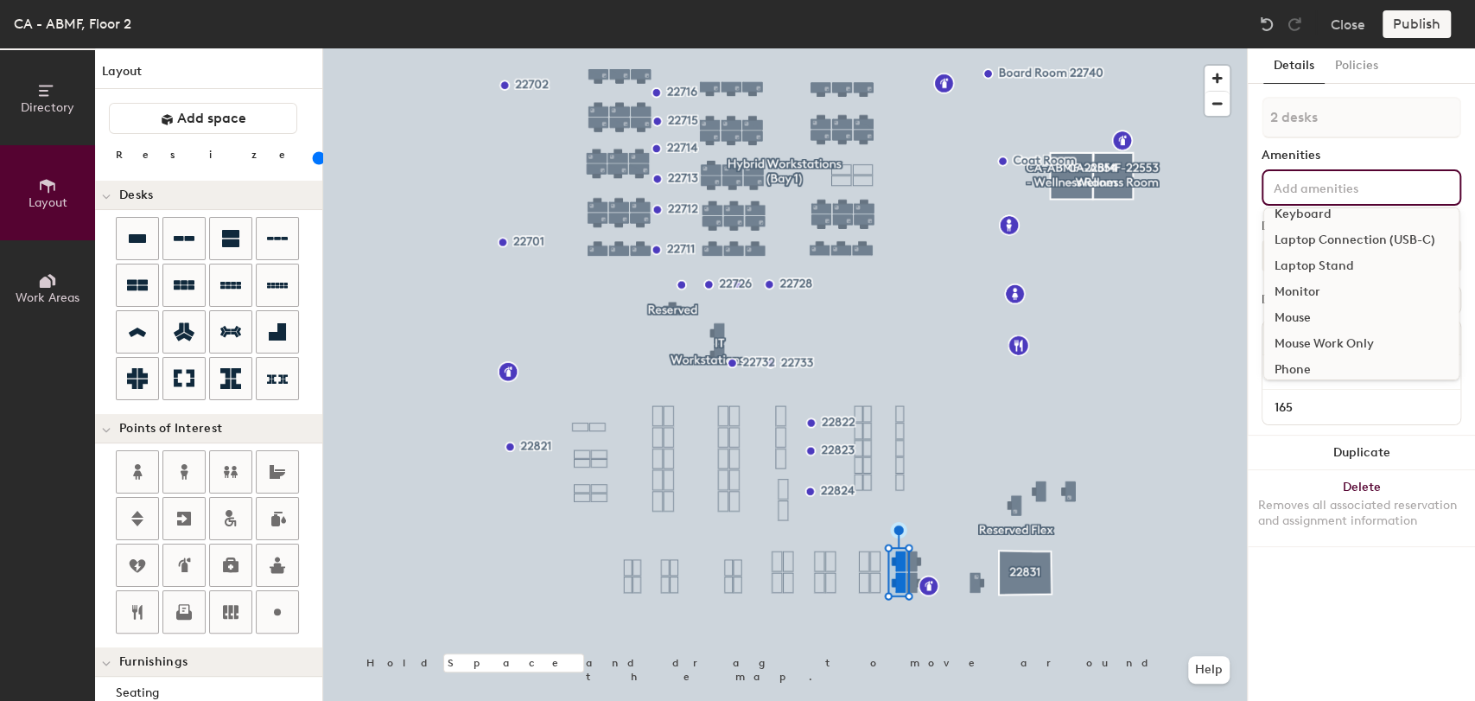
scroll to position [68, 0]
click at [1314, 289] on div "Monitor" at bounding box center [1361, 290] width 194 height 26
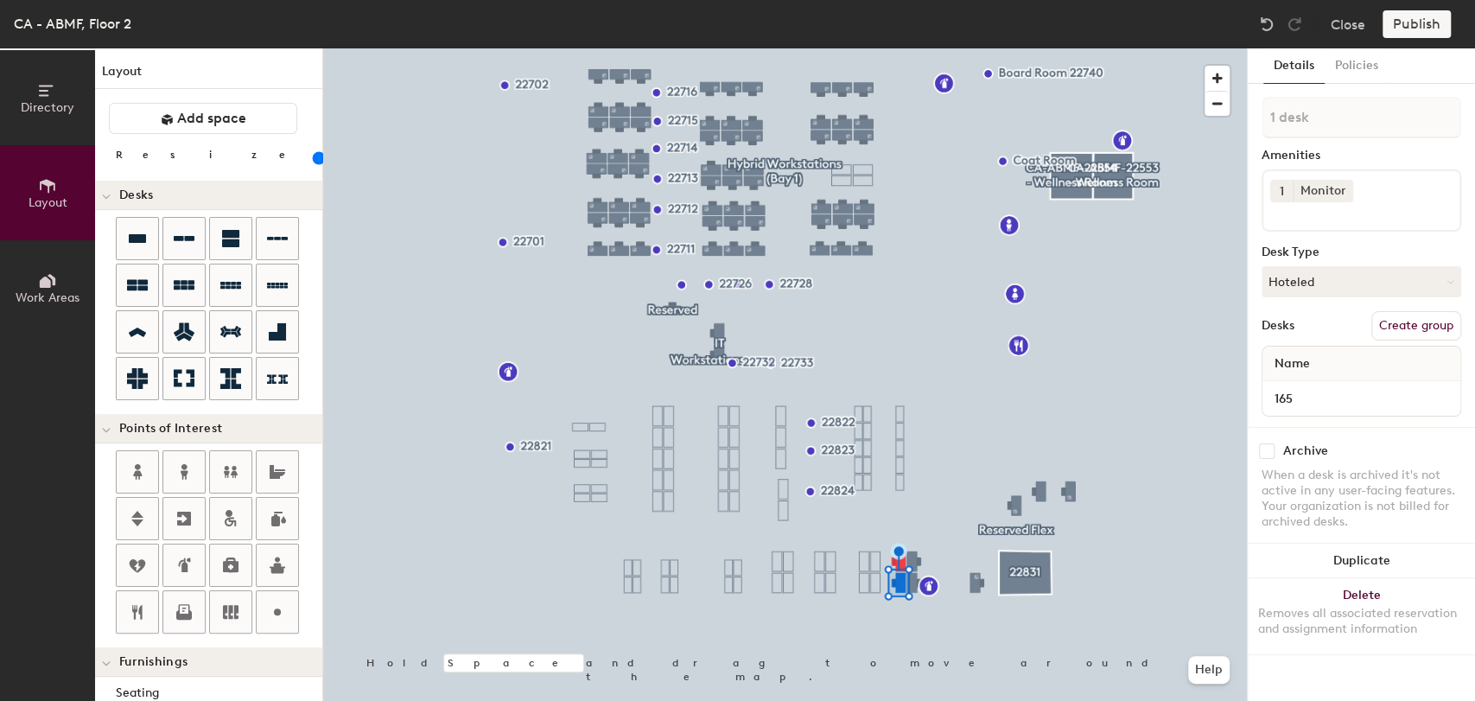
click at [1341, 319] on div "Desks Create group" at bounding box center [1362, 325] width 200 height 29
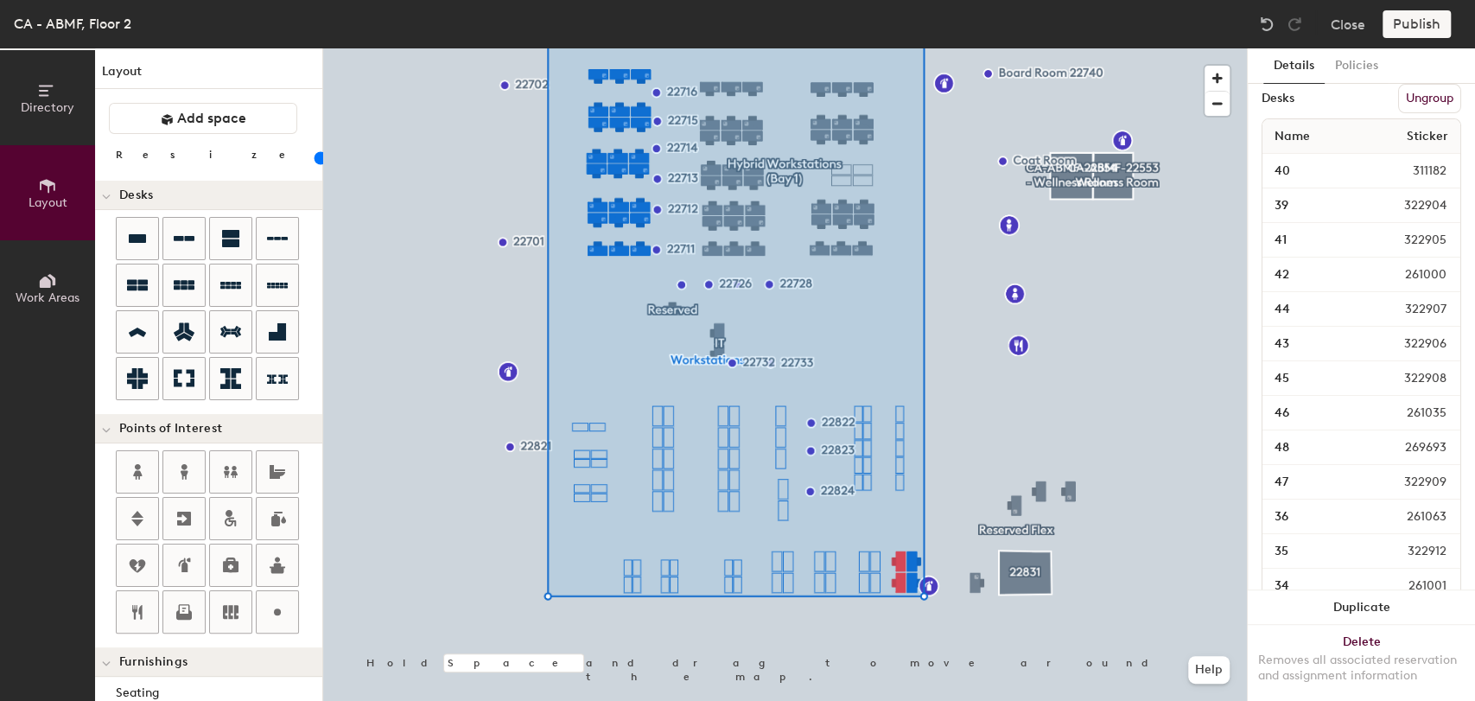
scroll to position [0, 0]
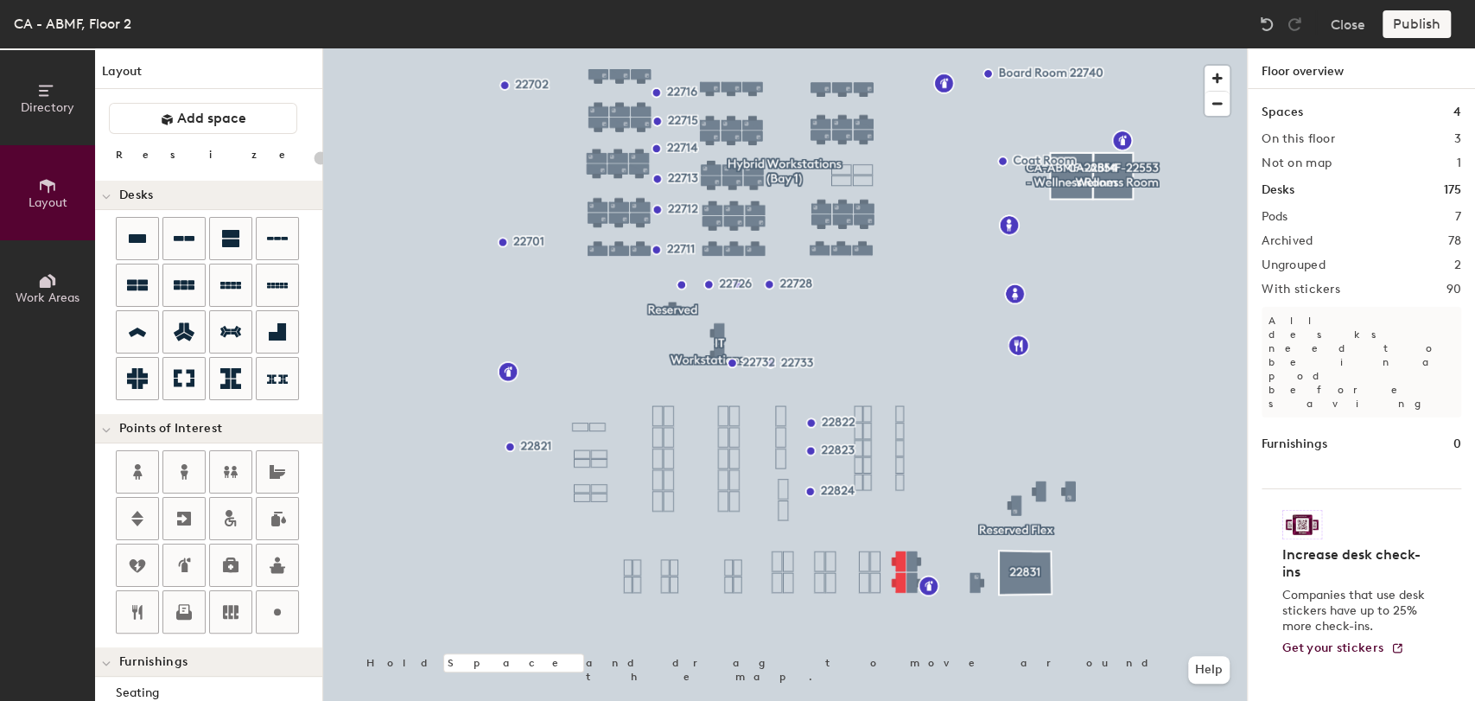
click at [1283, 216] on h2 "Pods" at bounding box center [1275, 217] width 26 height 14
click at [1458, 212] on h2 "7" at bounding box center [1458, 217] width 6 height 14
type input "100"
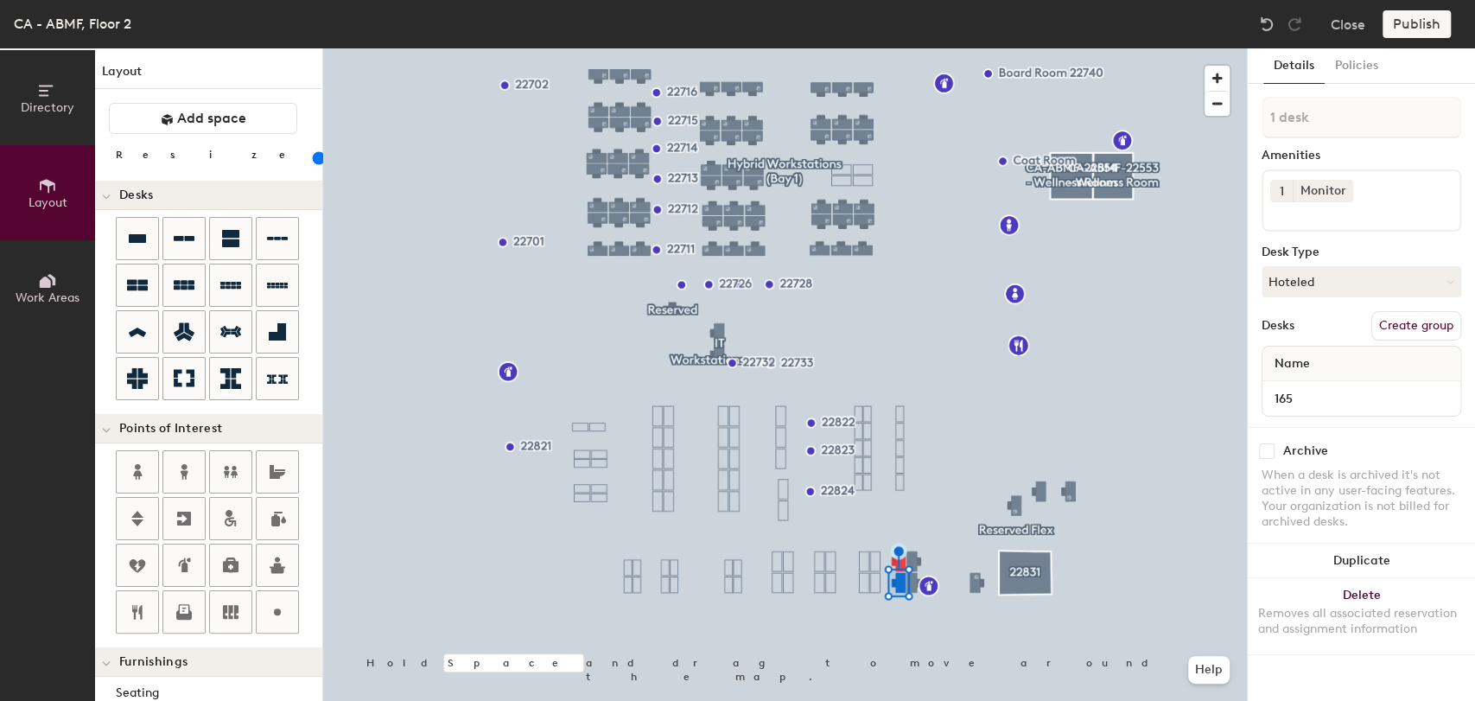
type input "2 desks"
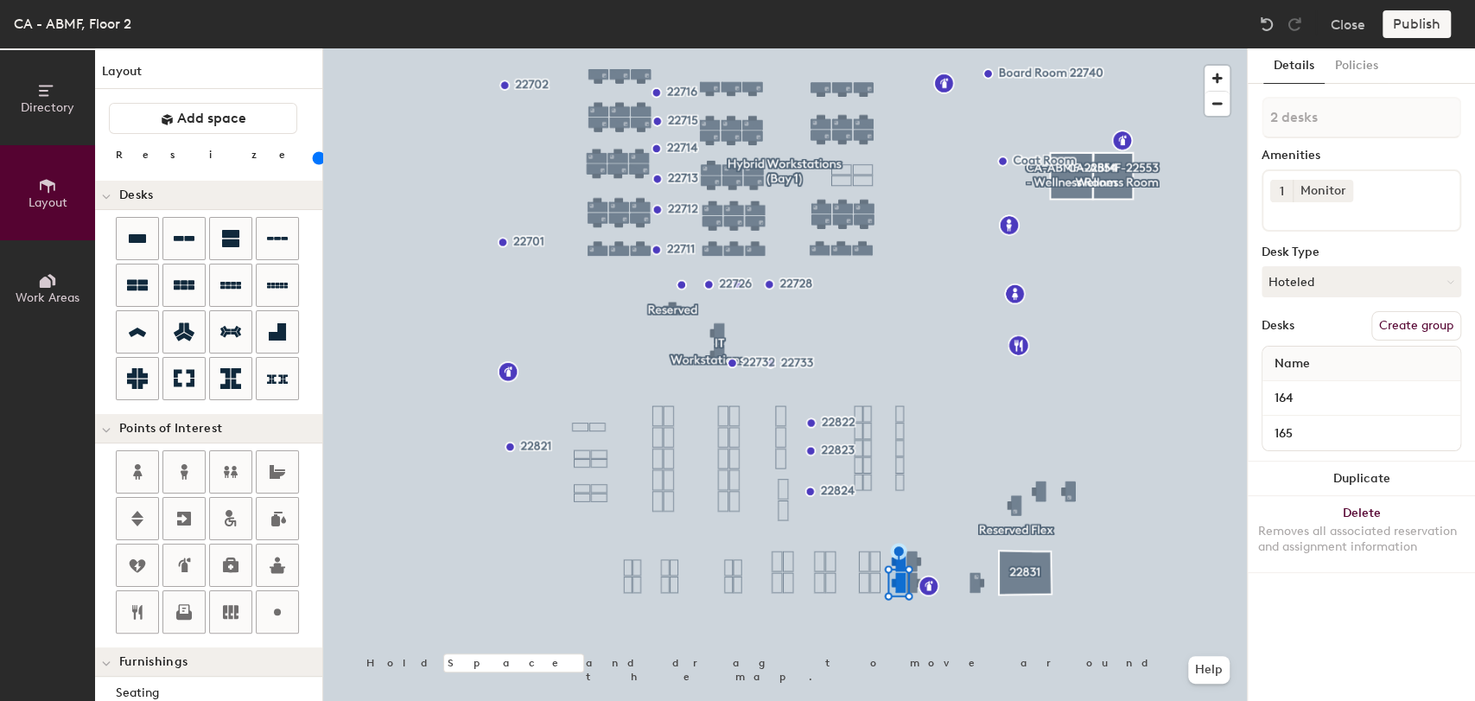
click at [1416, 322] on button "Create group" at bounding box center [1416, 325] width 90 height 29
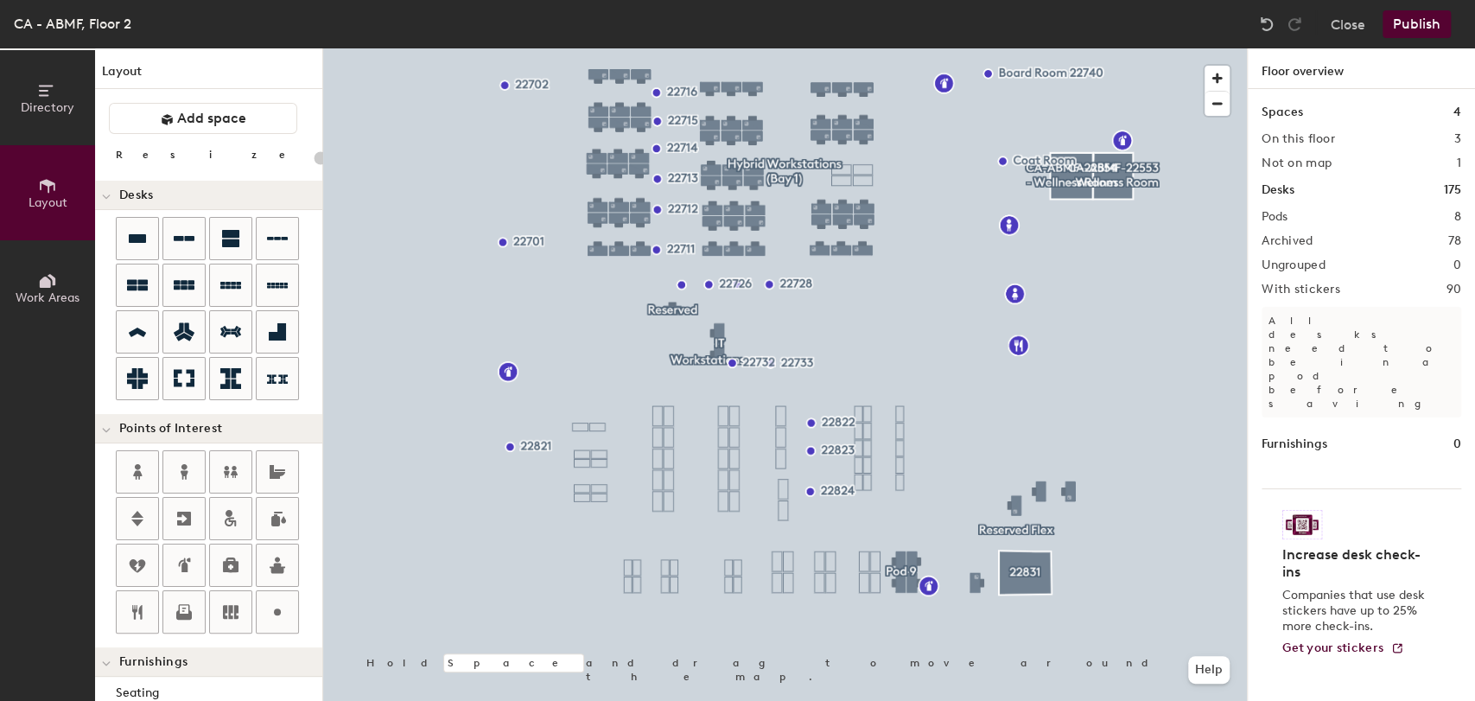
type input "100"
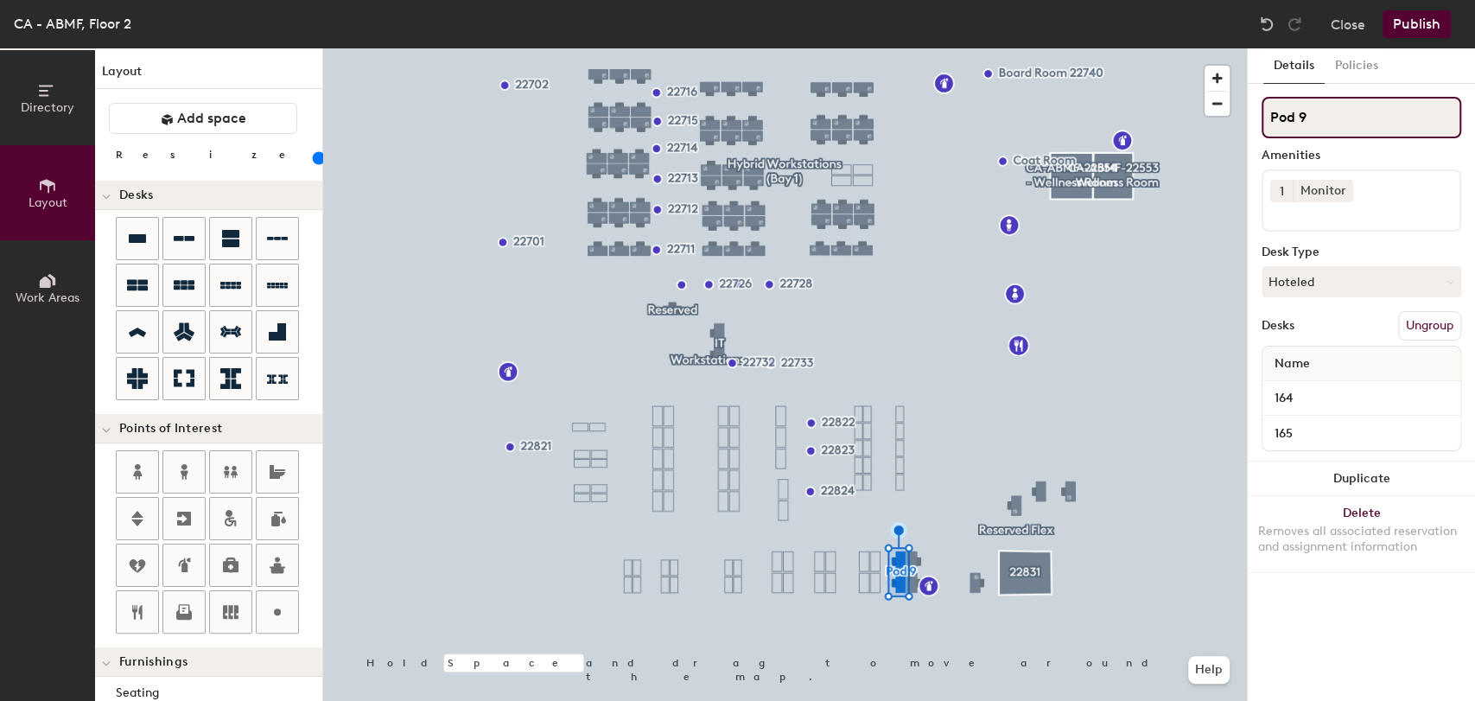
drag, startPoint x: 1333, startPoint y: 103, endPoint x: 1230, endPoint y: 105, distance: 102.9
click at [1230, 105] on div "Directory Layout Work Areas Layout Add space Resize Desks Points of Interest Fu…" at bounding box center [737, 374] width 1475 height 652
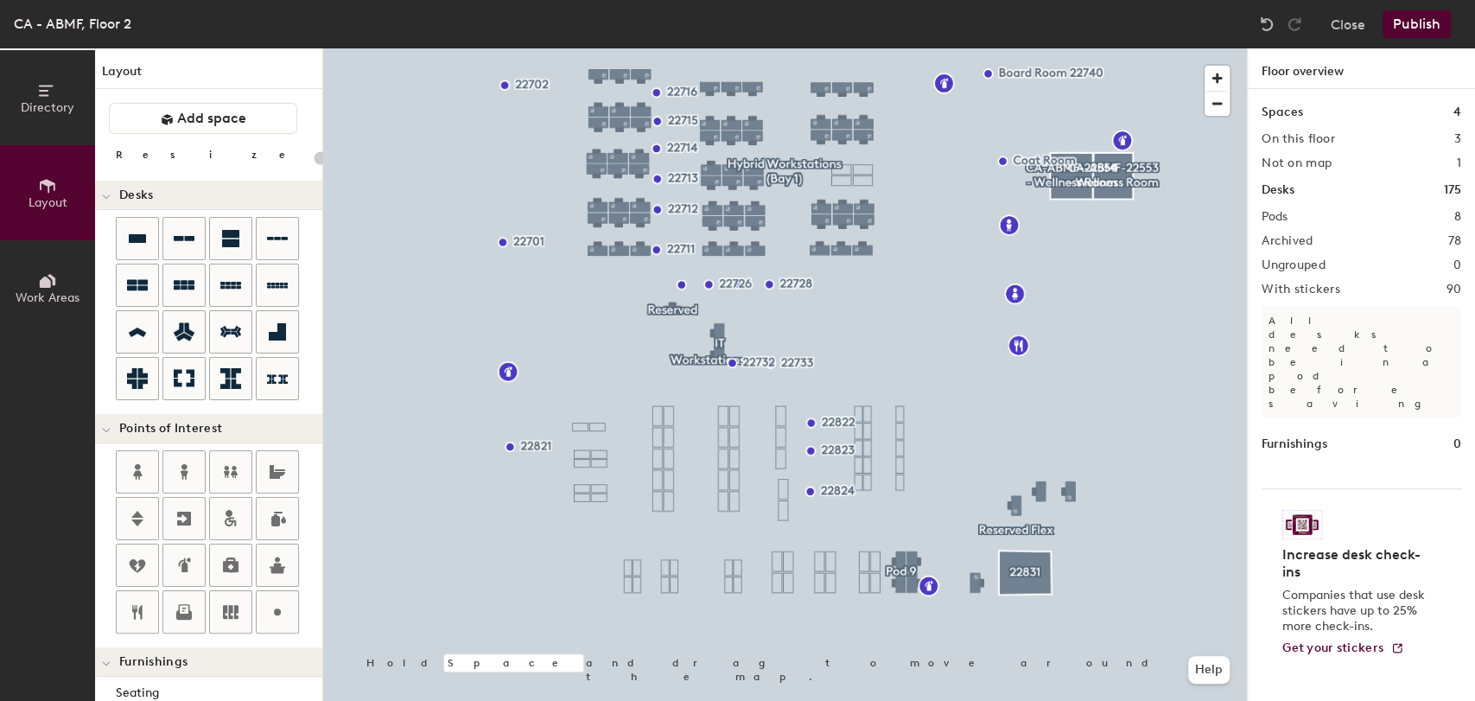
click at [1295, 218] on div "Pods 8" at bounding box center [1362, 217] width 200 height 14
click at [1276, 208] on div "Spaces 4 On this floor 3 Not on map 1 Desks 175 Pods 8 Archived 78 Ungrouped 0 …" at bounding box center [1361, 415] width 227 height 652
click at [1316, 72] on h1 "Floor overview" at bounding box center [1361, 68] width 227 height 41
type input "100"
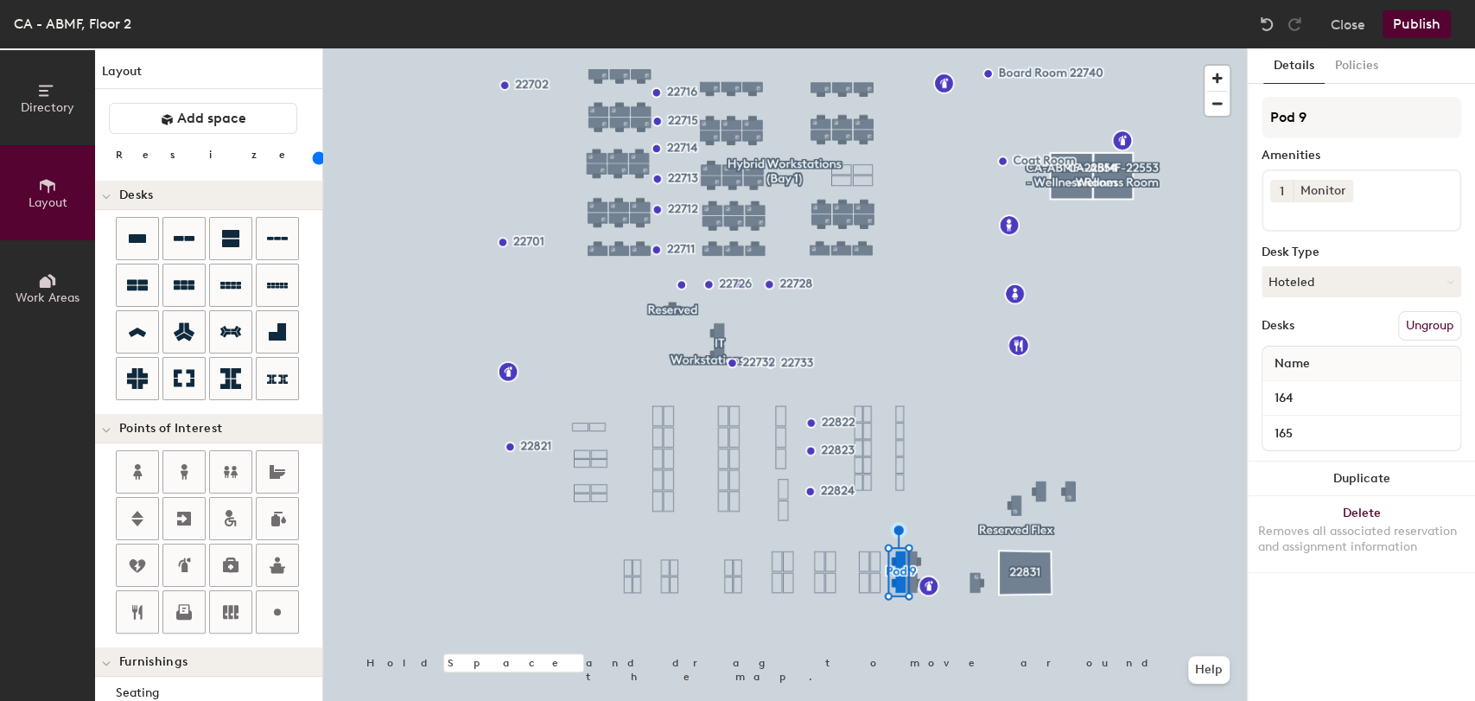
click at [1297, 114] on input "Pod 9" at bounding box center [1362, 117] width 200 height 41
type input "Workstations"
click at [1345, 615] on div "Details Policies Workstations Amenities 1 Monitor Desk Type Hoteled Desks Ungro…" at bounding box center [1361, 374] width 227 height 652
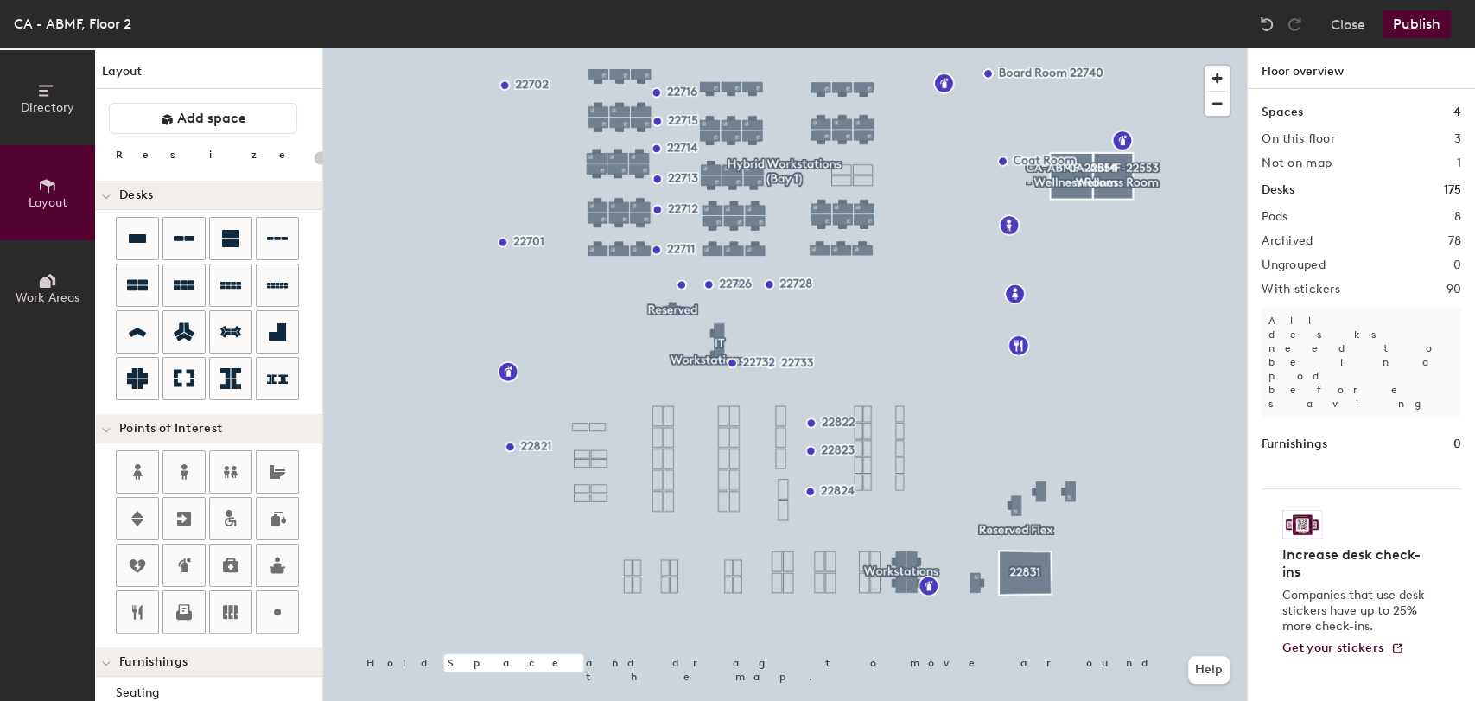
type input "100"
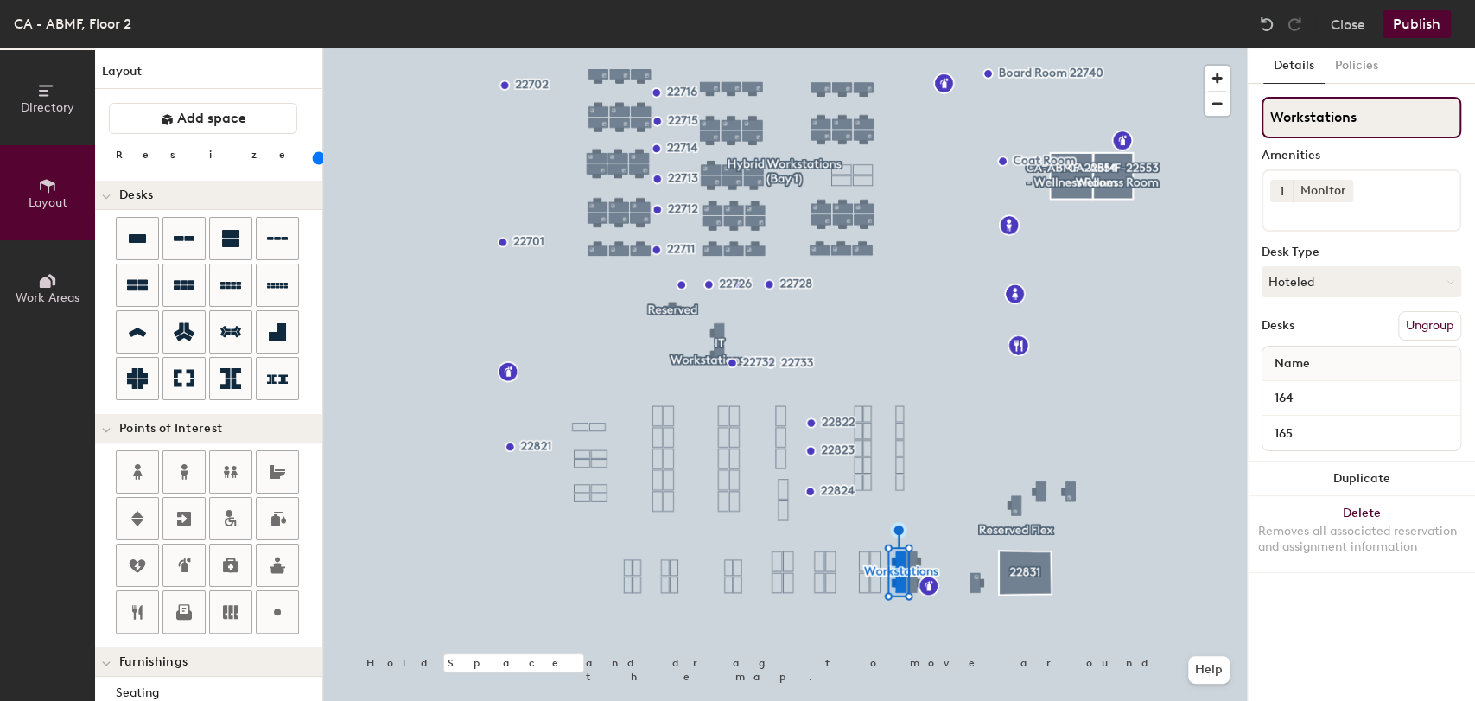
click at [1366, 115] on input "Workstations" at bounding box center [1362, 117] width 200 height 41
click at [1424, 321] on button "Ungroup" at bounding box center [1429, 325] width 63 height 29
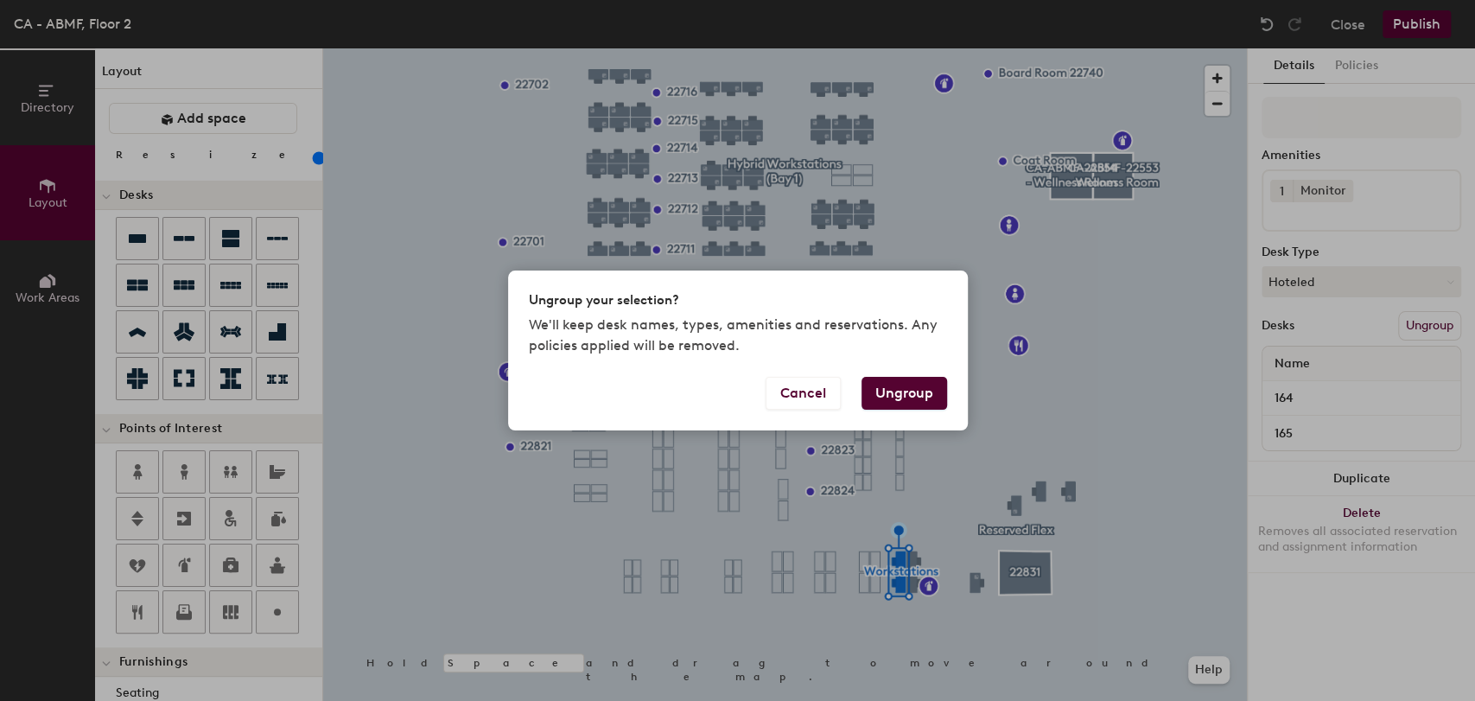
click at [911, 390] on button "Ungroup" at bounding box center [905, 393] width 86 height 33
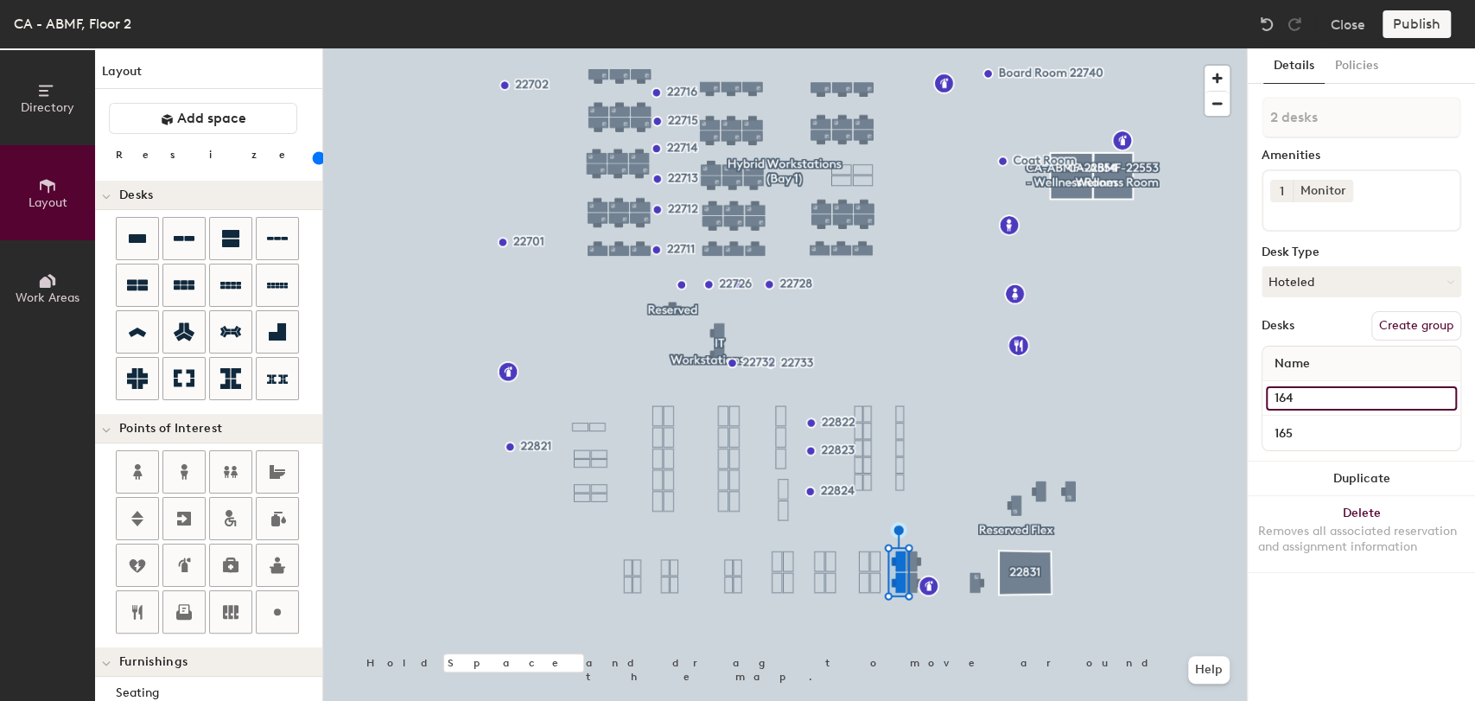
click at [1321, 400] on input "164" at bounding box center [1361, 398] width 191 height 24
click at [1277, 616] on div "Details Policies 2 desks Amenities 1 Monitor Desk Type Hoteled Desks Create gro…" at bounding box center [1361, 374] width 227 height 652
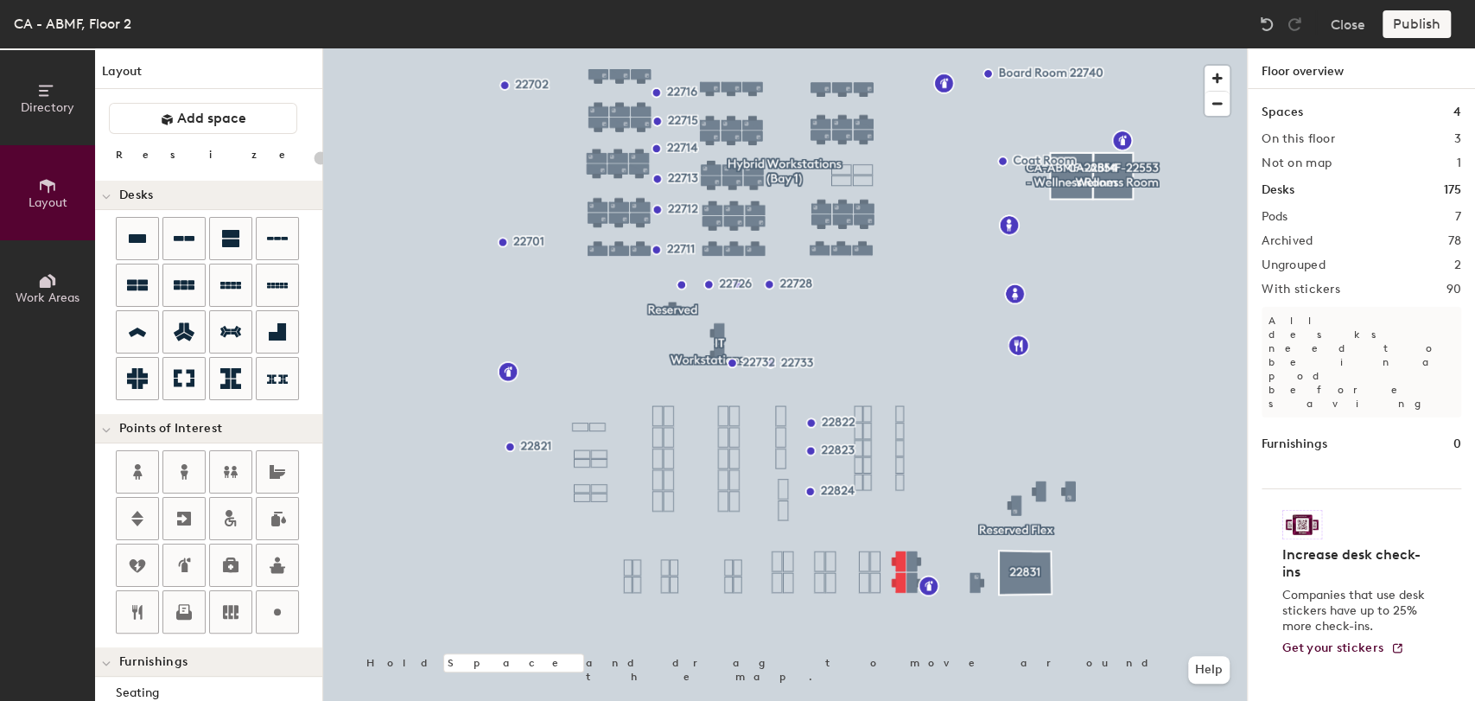
type input "100"
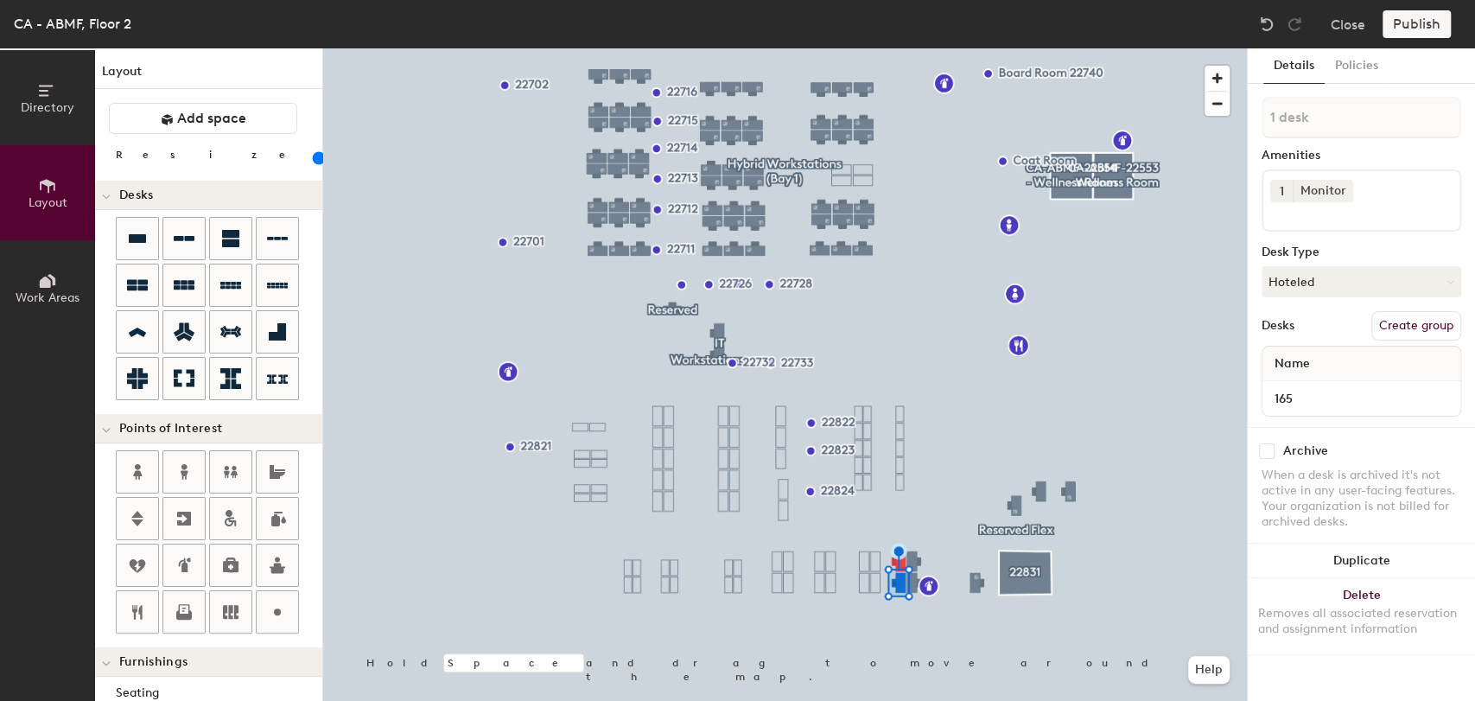
type input "2 desks"
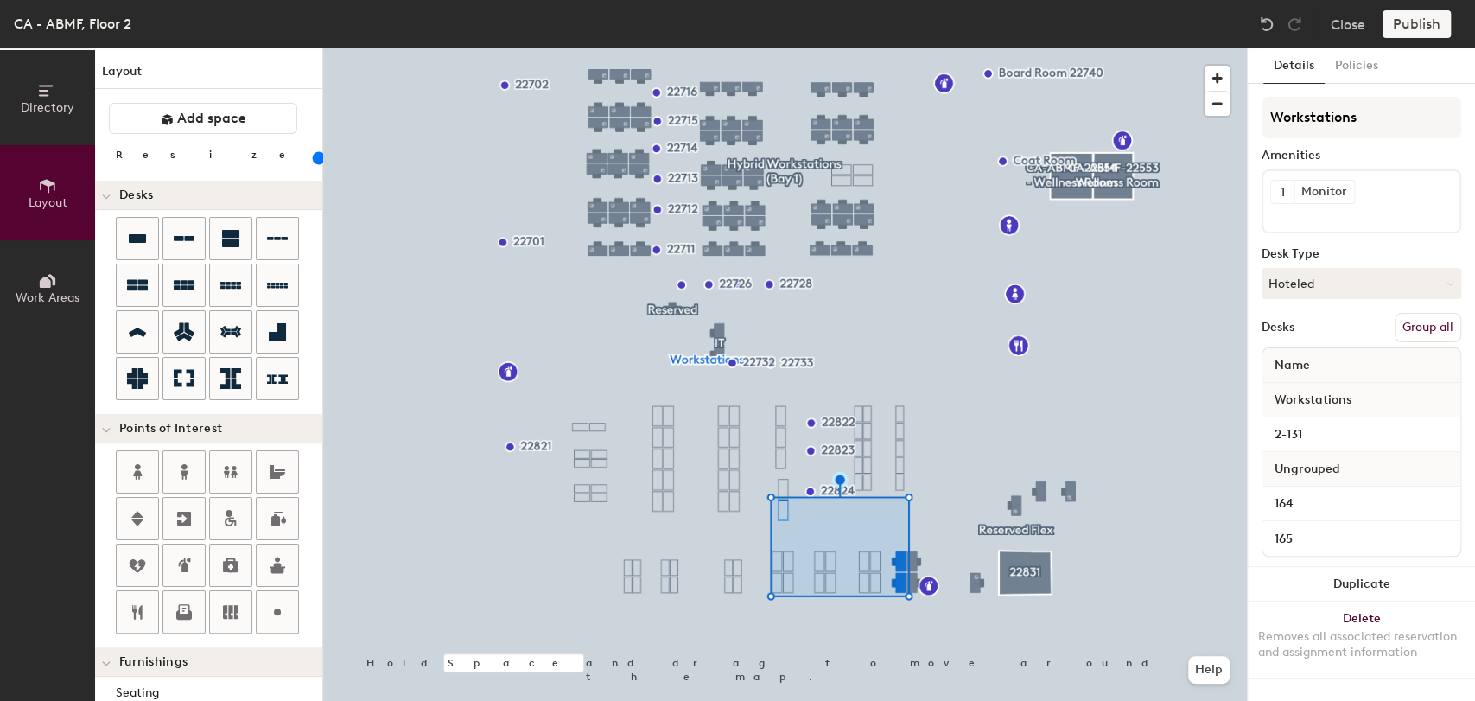
click at [1356, 459] on div "Ungrouped" at bounding box center [1362, 469] width 198 height 35
click at [1437, 327] on button "Group all" at bounding box center [1428, 327] width 67 height 29
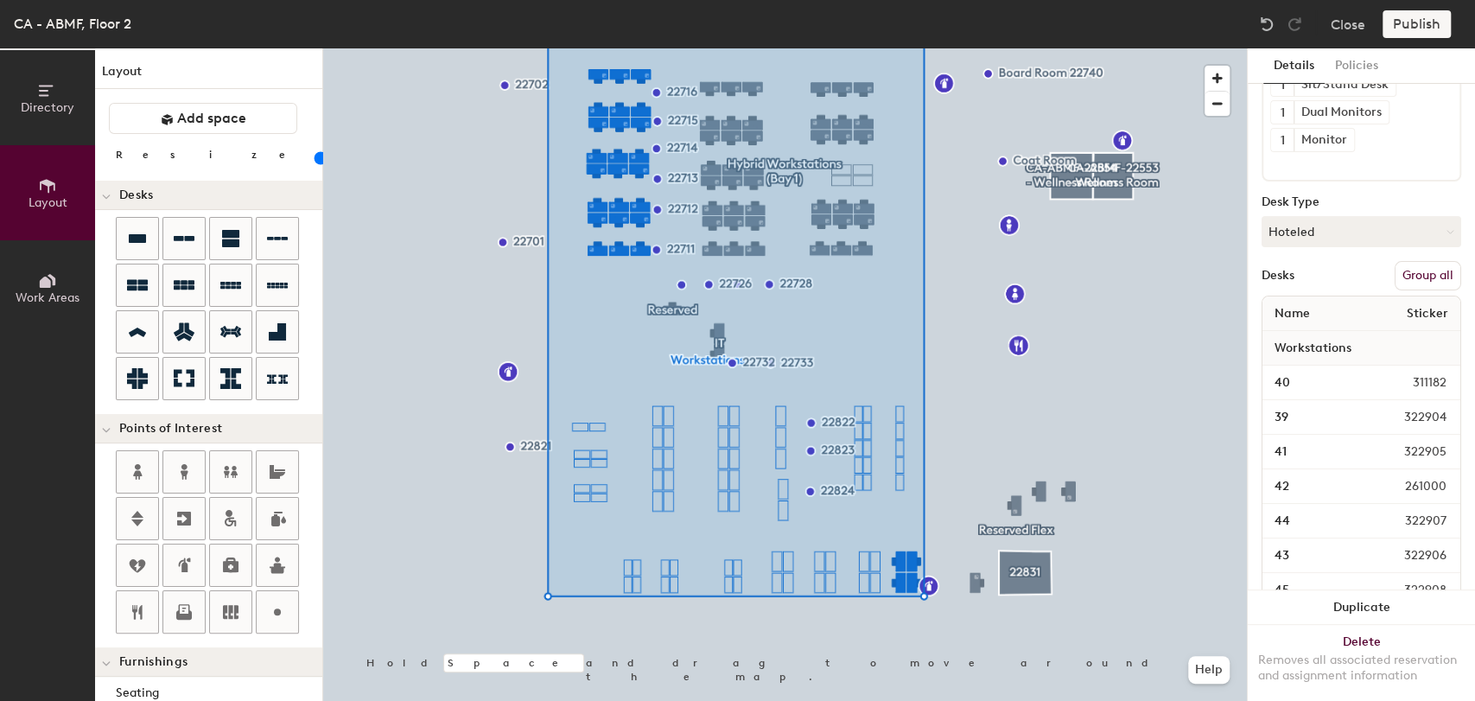
scroll to position [241, 0]
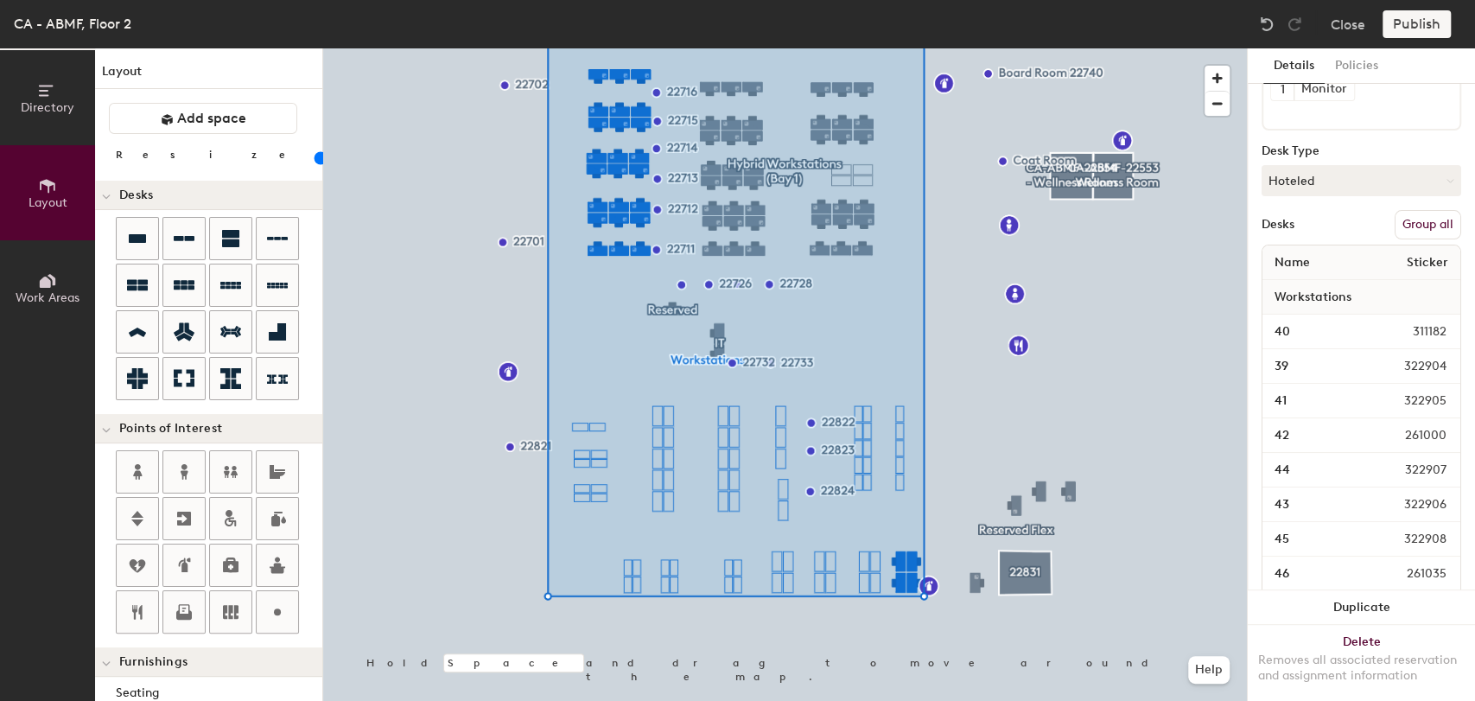
click at [1417, 219] on button "Group all" at bounding box center [1428, 224] width 67 height 29
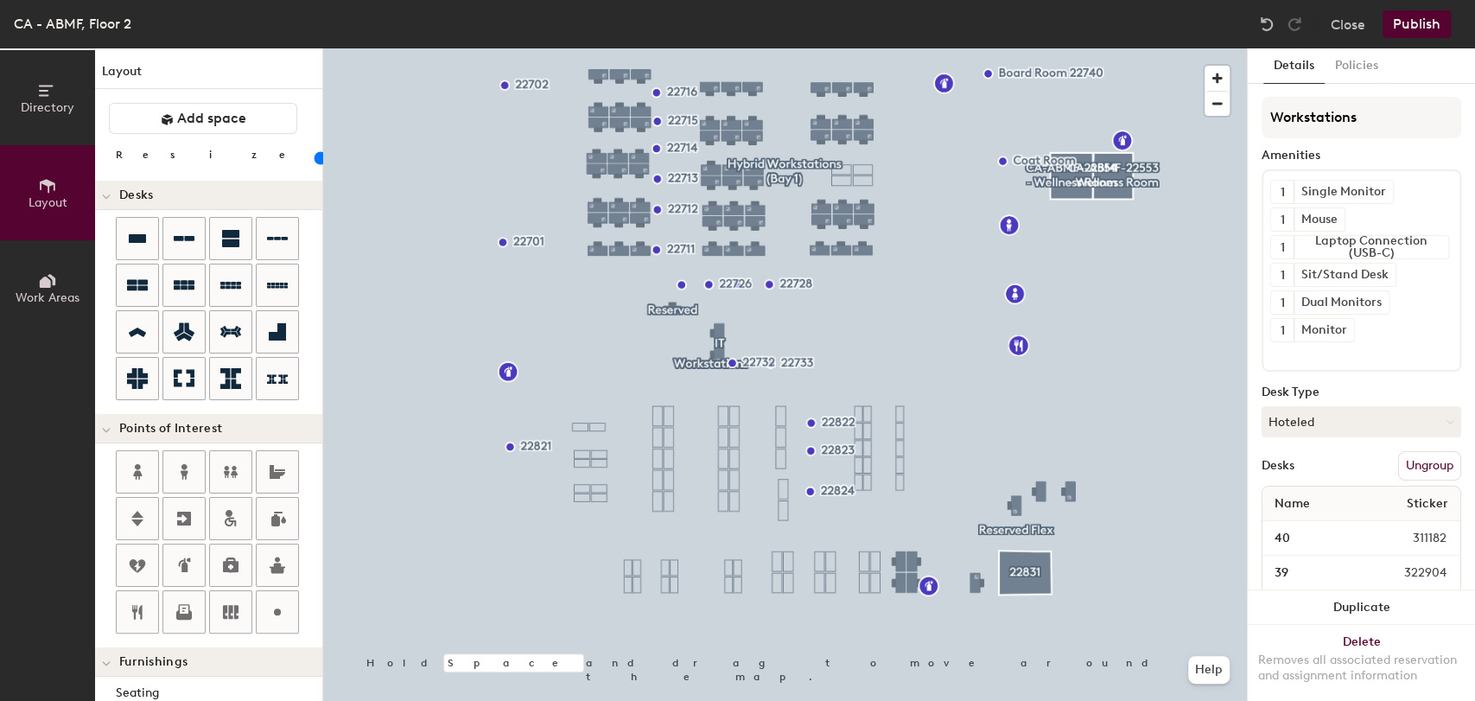
type input "100"
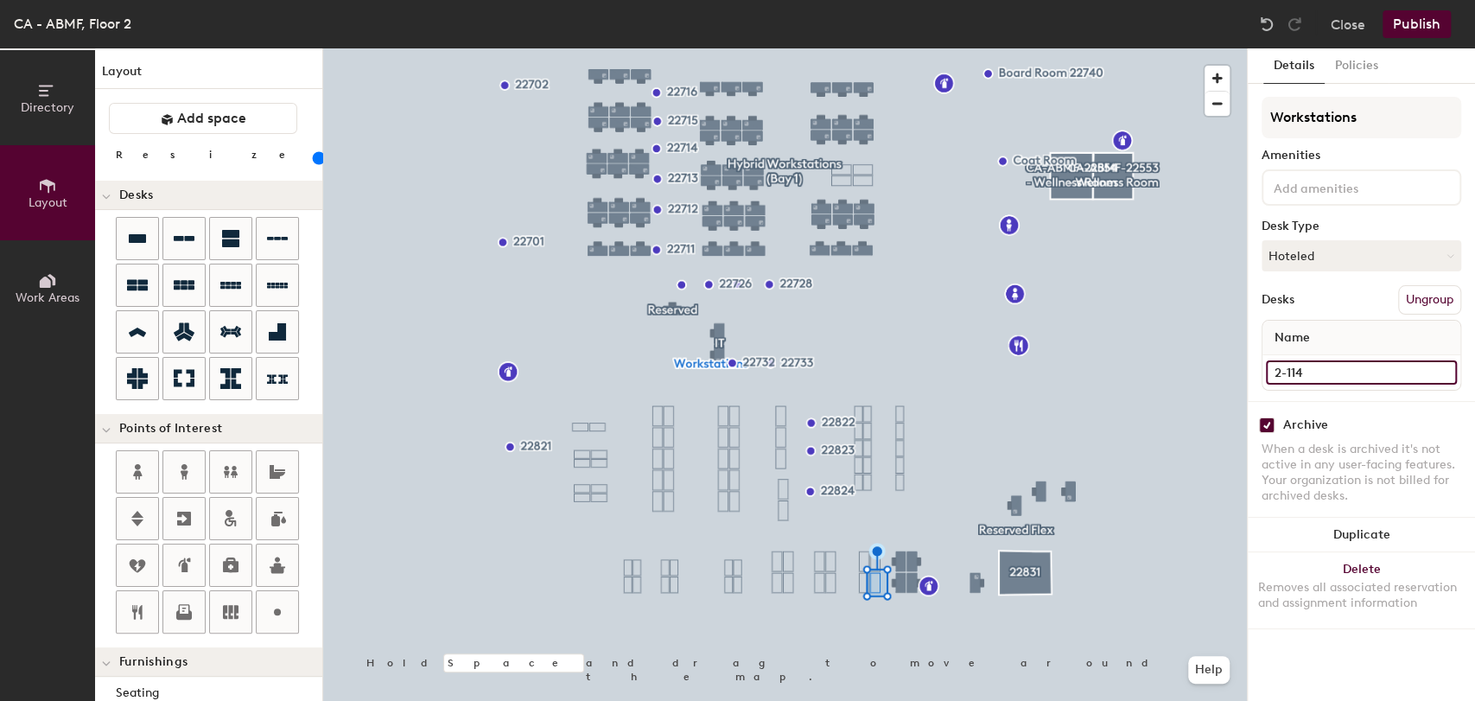
click at [1301, 369] on input "2-114" at bounding box center [1361, 372] width 191 height 24
type input "152"
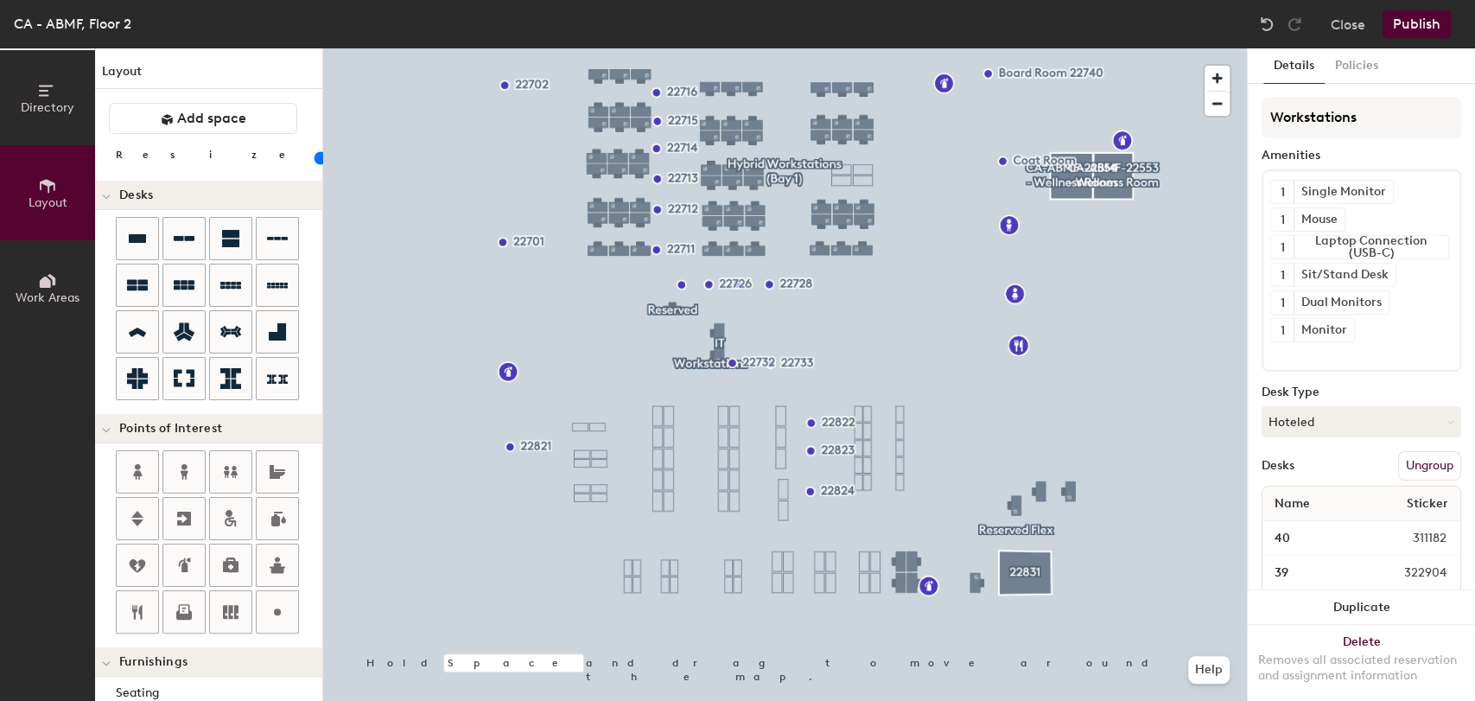
type input "100"
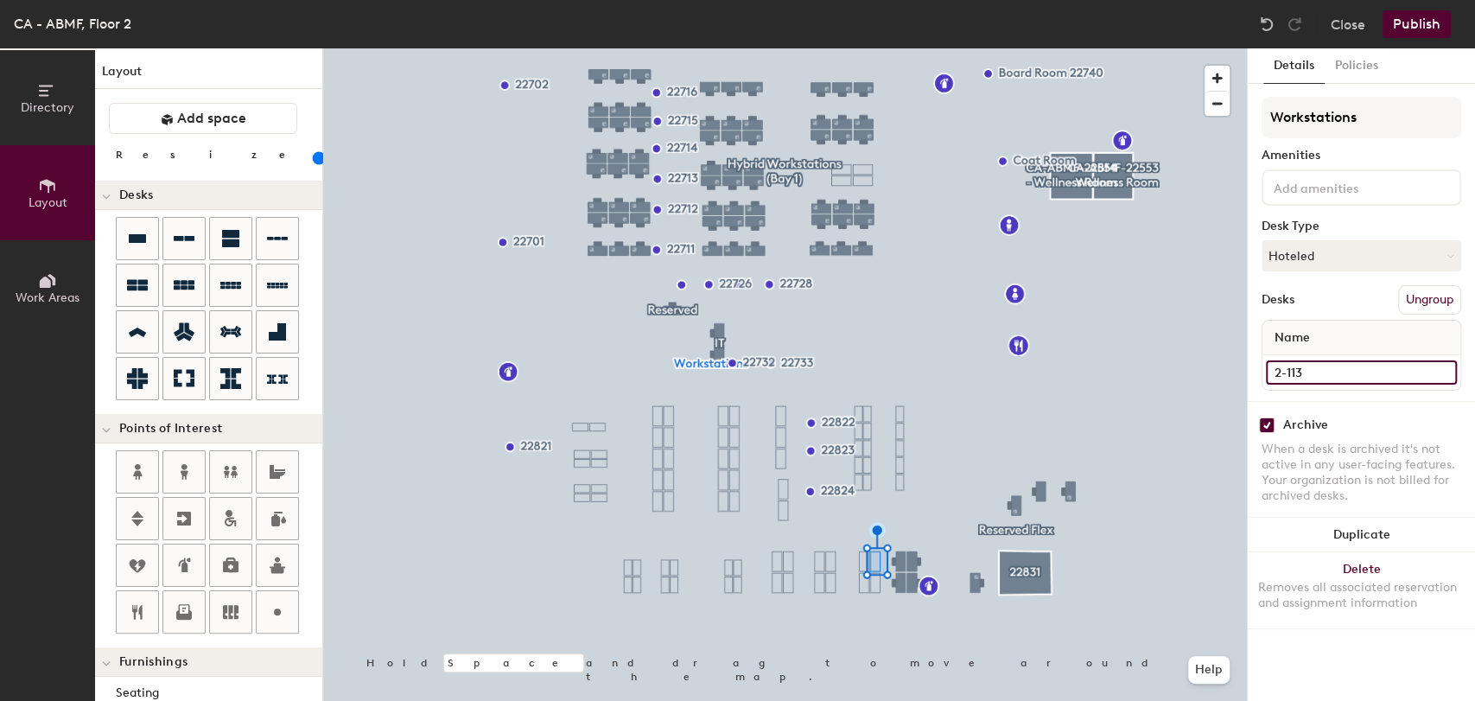
click at [1342, 372] on input "2-113" at bounding box center [1361, 372] width 191 height 24
type input "153"
click at [1307, 418] on div "Archive" at bounding box center [1305, 425] width 45 height 14
click at [1267, 424] on input "checkbox" at bounding box center [1267, 425] width 16 height 16
checkbox input "false"
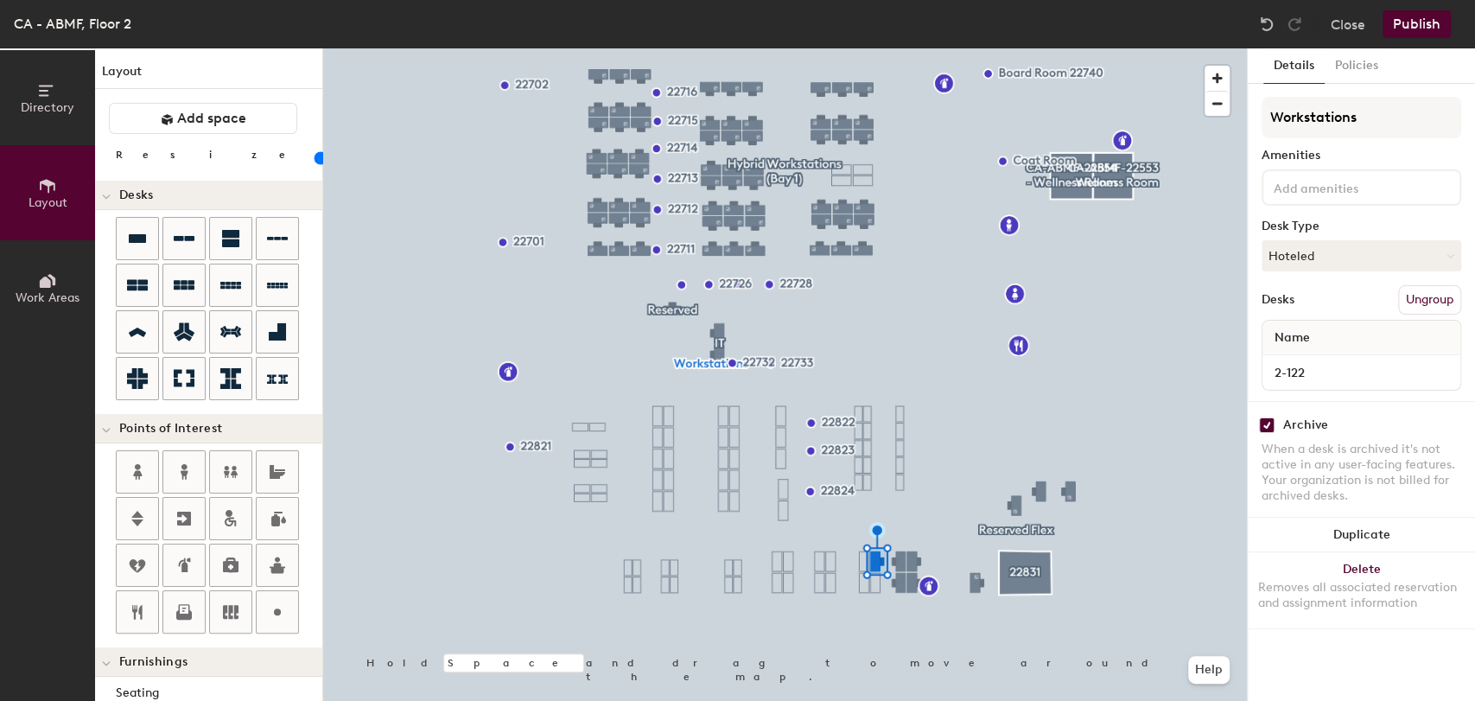
type input "100"
click at [1338, 360] on input "2-122" at bounding box center [1361, 372] width 191 height 24
type input "151"
click at [1266, 423] on input "checkbox" at bounding box center [1267, 425] width 16 height 16
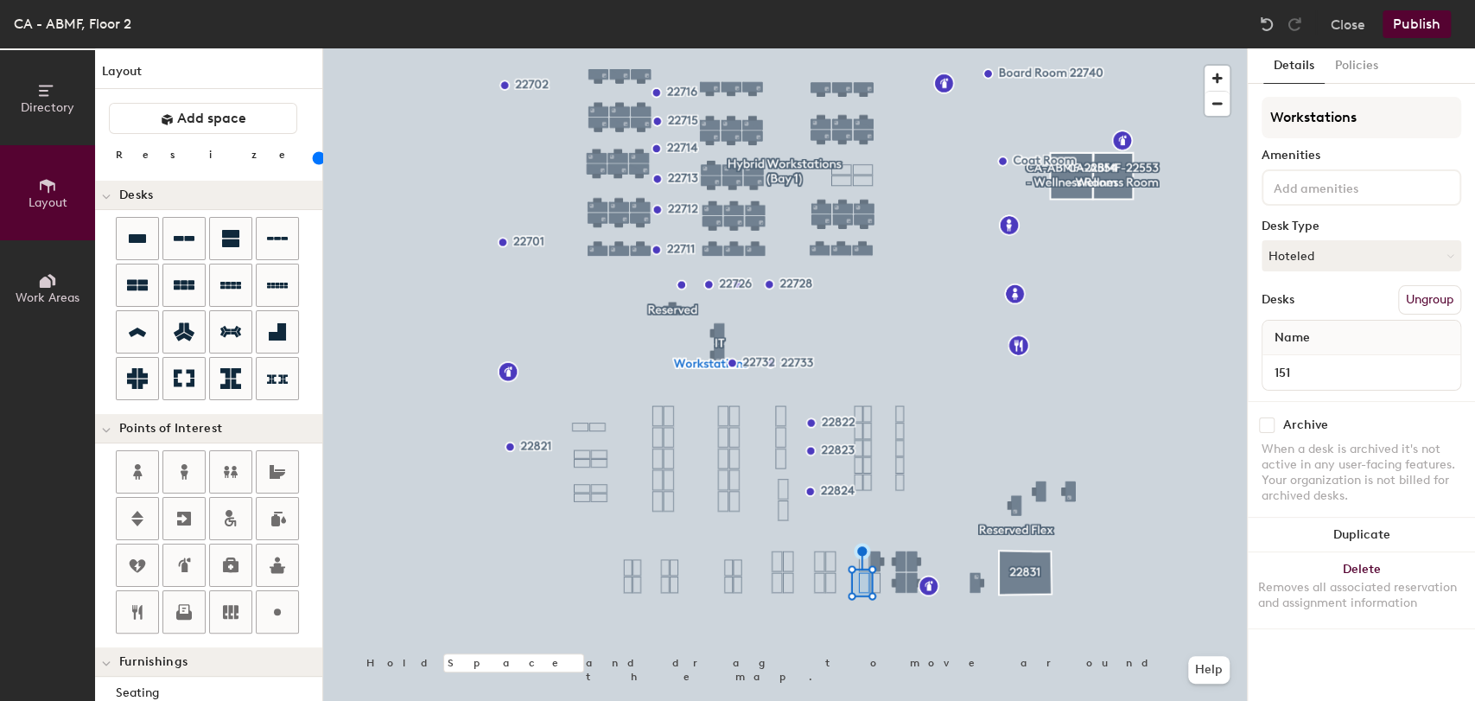
checkbox input "false"
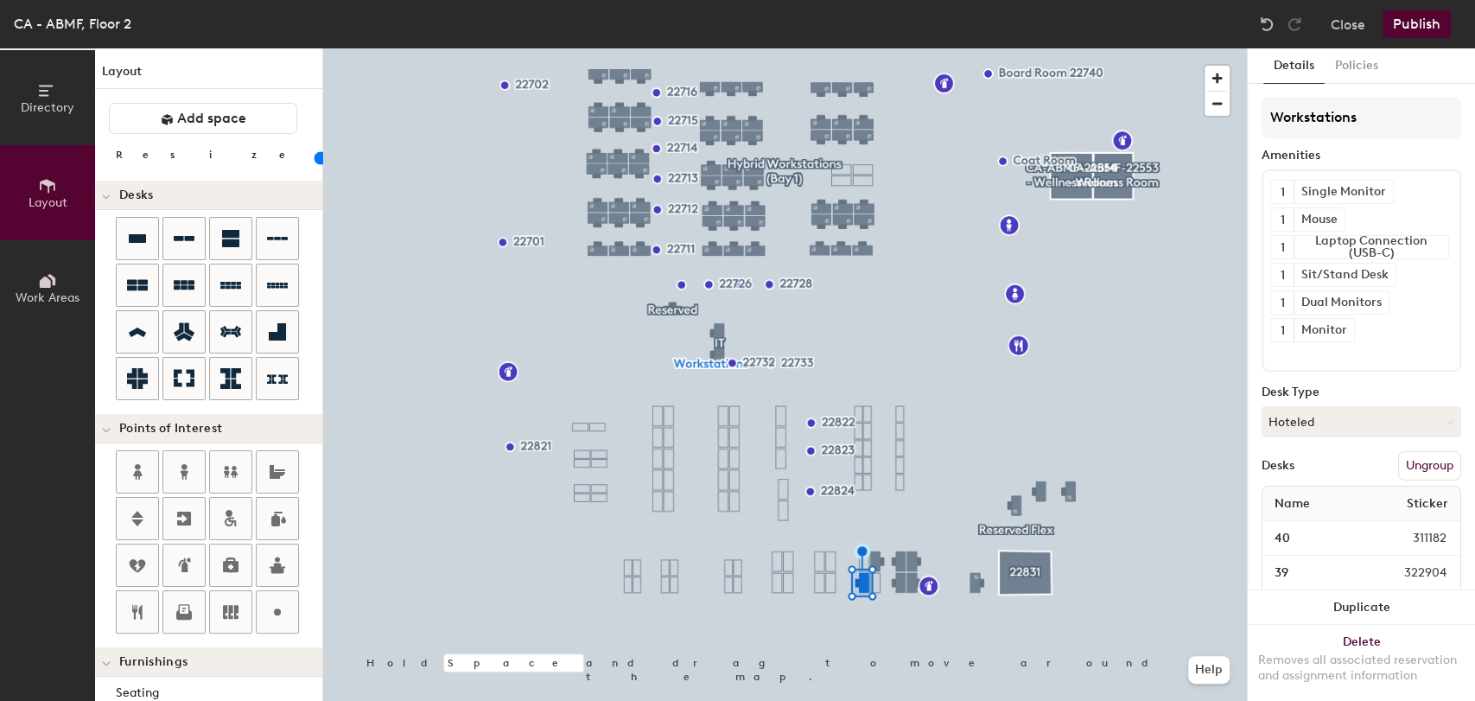
type input "100"
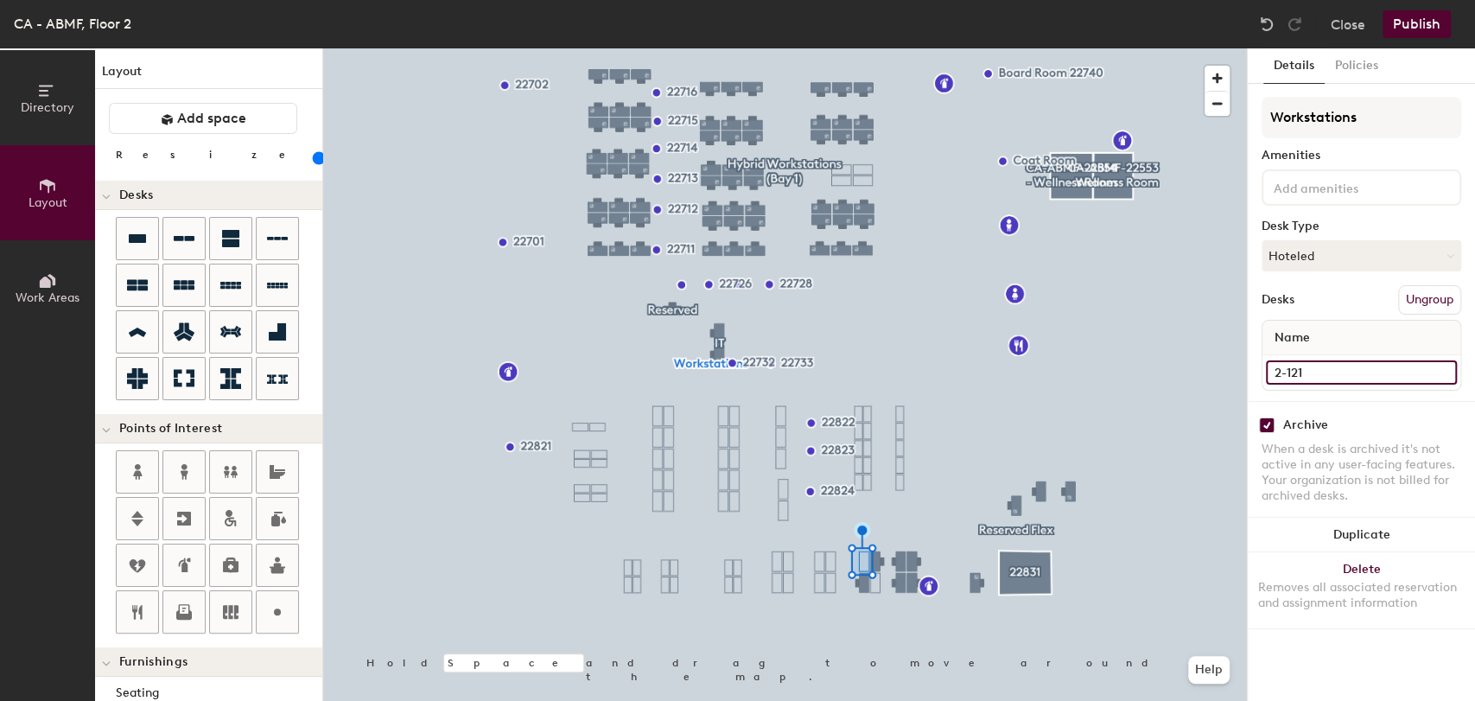
click at [1330, 379] on input "2-121" at bounding box center [1361, 372] width 191 height 24
type input "150"
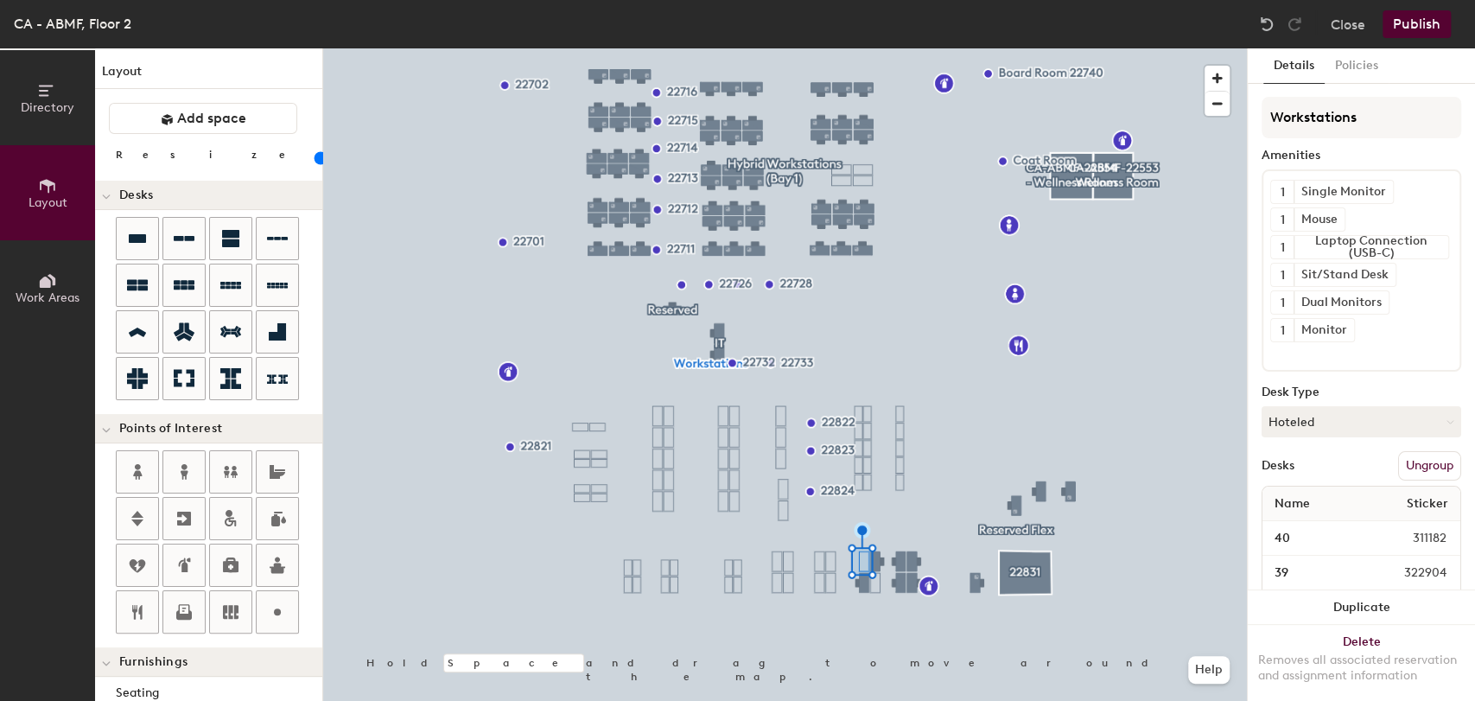
type input "100"
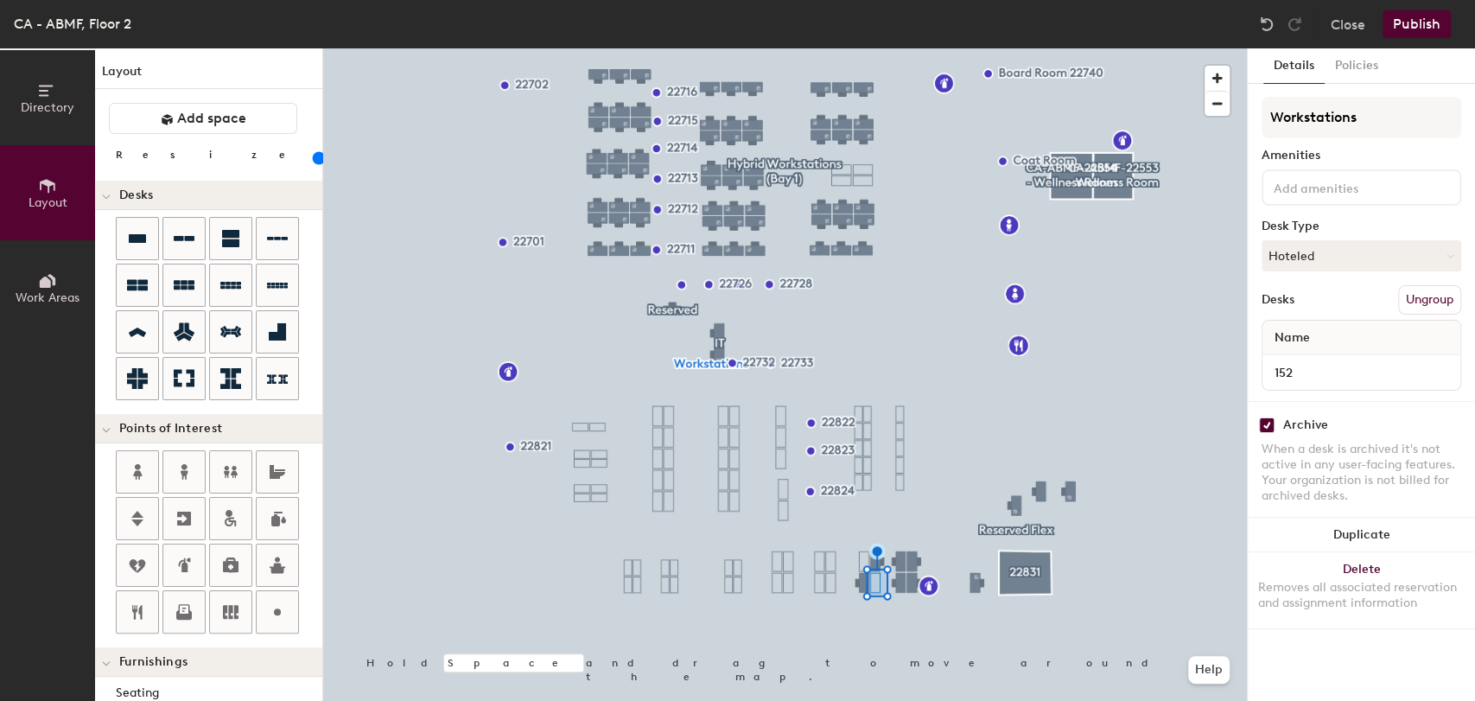
click at [1268, 419] on input "checkbox" at bounding box center [1267, 425] width 16 height 16
checkbox input "false"
type input "100"
click at [1301, 423] on div "Archive" at bounding box center [1305, 425] width 45 height 14
click at [1263, 424] on input "checkbox" at bounding box center [1267, 425] width 16 height 16
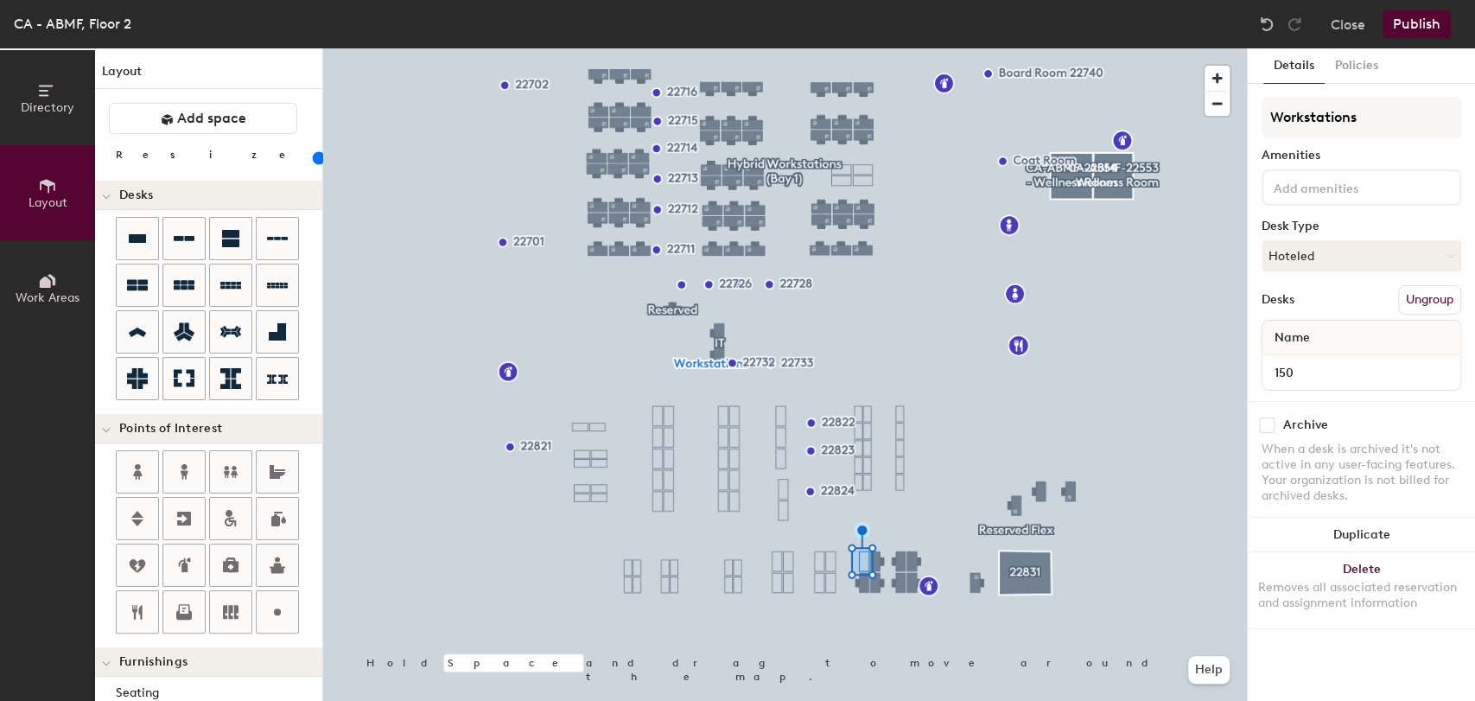
checkbox input "false"
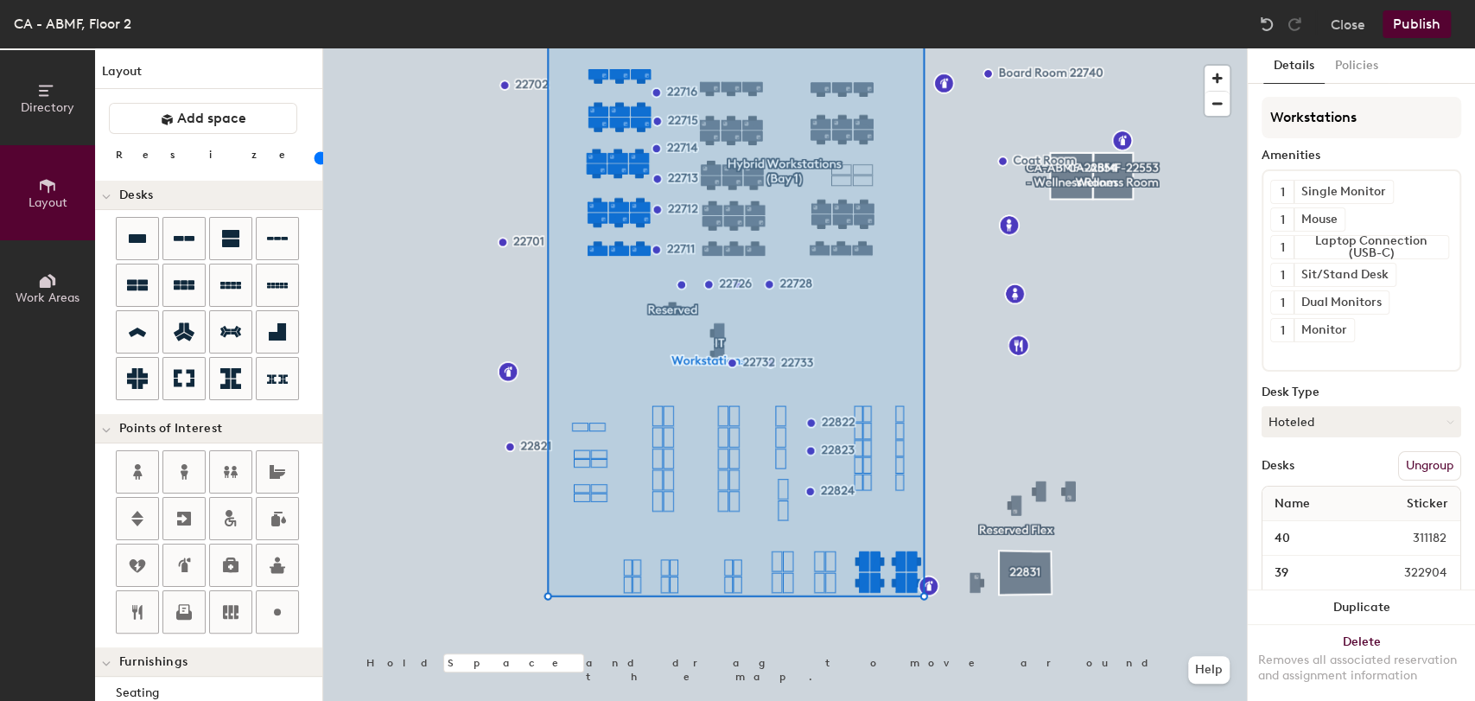
type input "100"
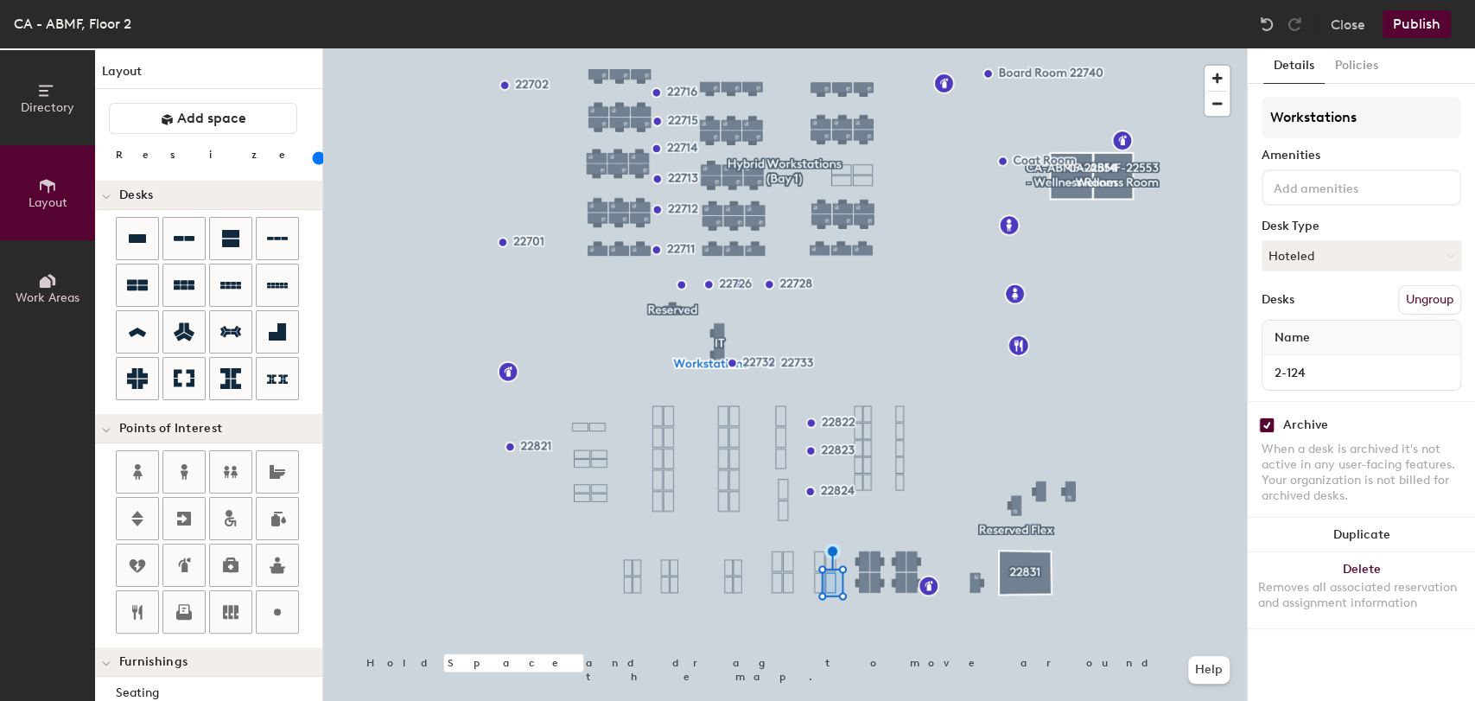
click at [1332, 383] on div "2-124" at bounding box center [1362, 372] width 198 height 35
click at [1332, 375] on input "2-124" at bounding box center [1361, 372] width 191 height 24
type input "148"
click at [1300, 423] on div "Archive" at bounding box center [1305, 425] width 45 height 14
click at [1264, 423] on input "checkbox" at bounding box center [1267, 425] width 16 height 16
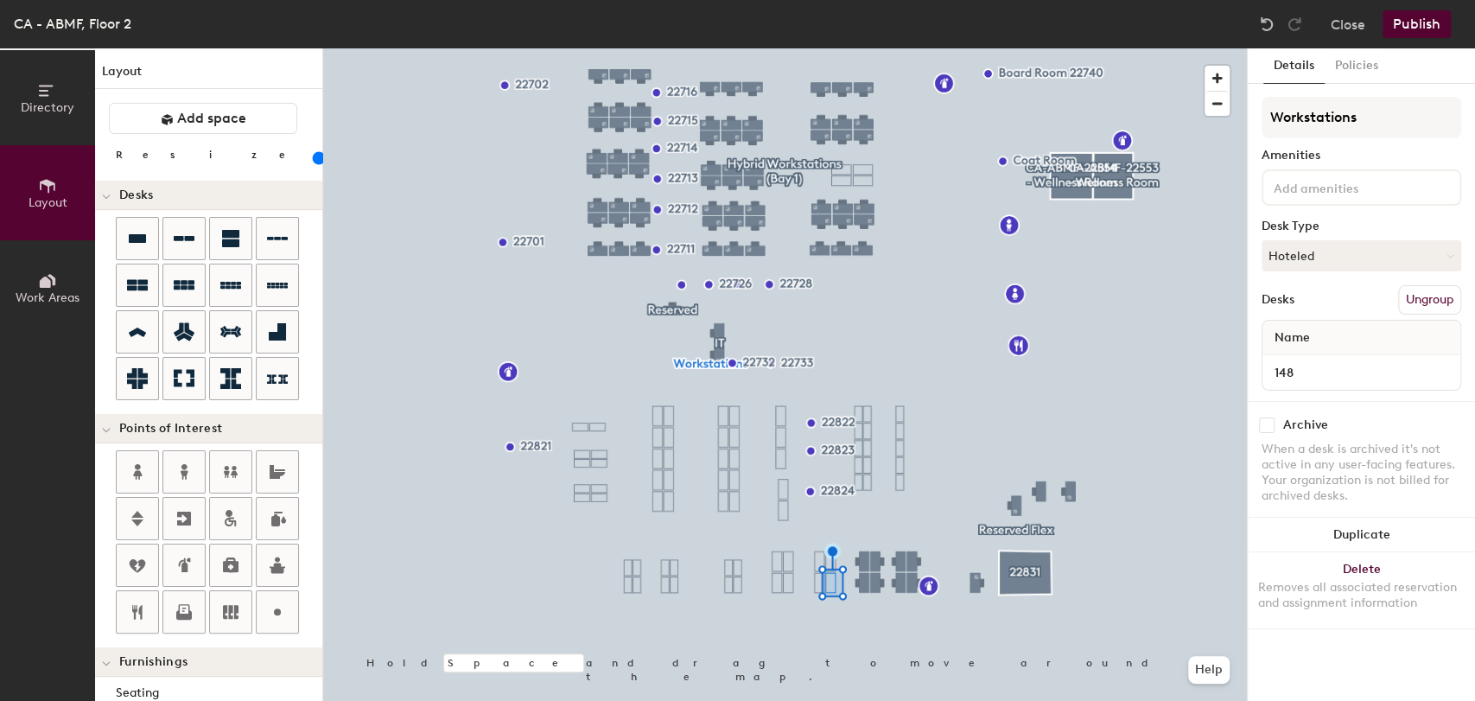
checkbox input "false"
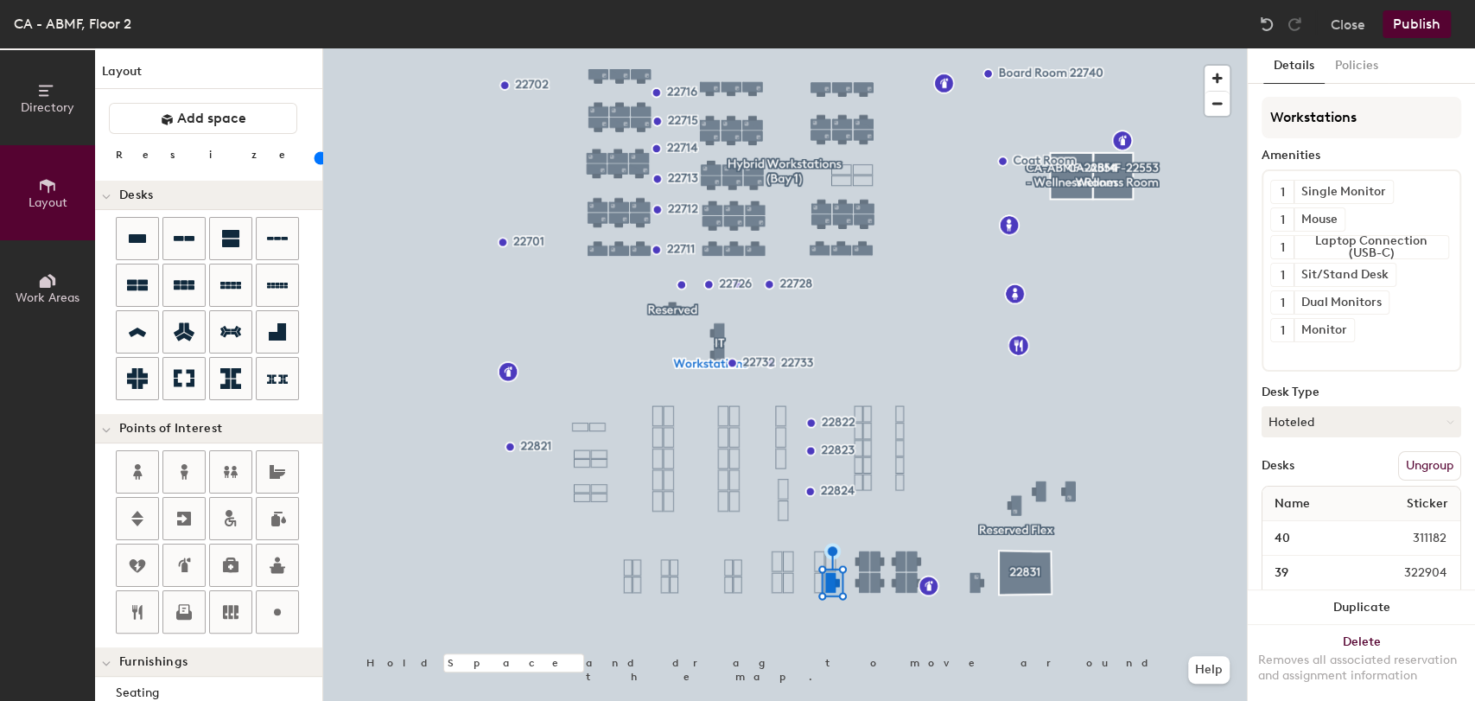
type input "100"
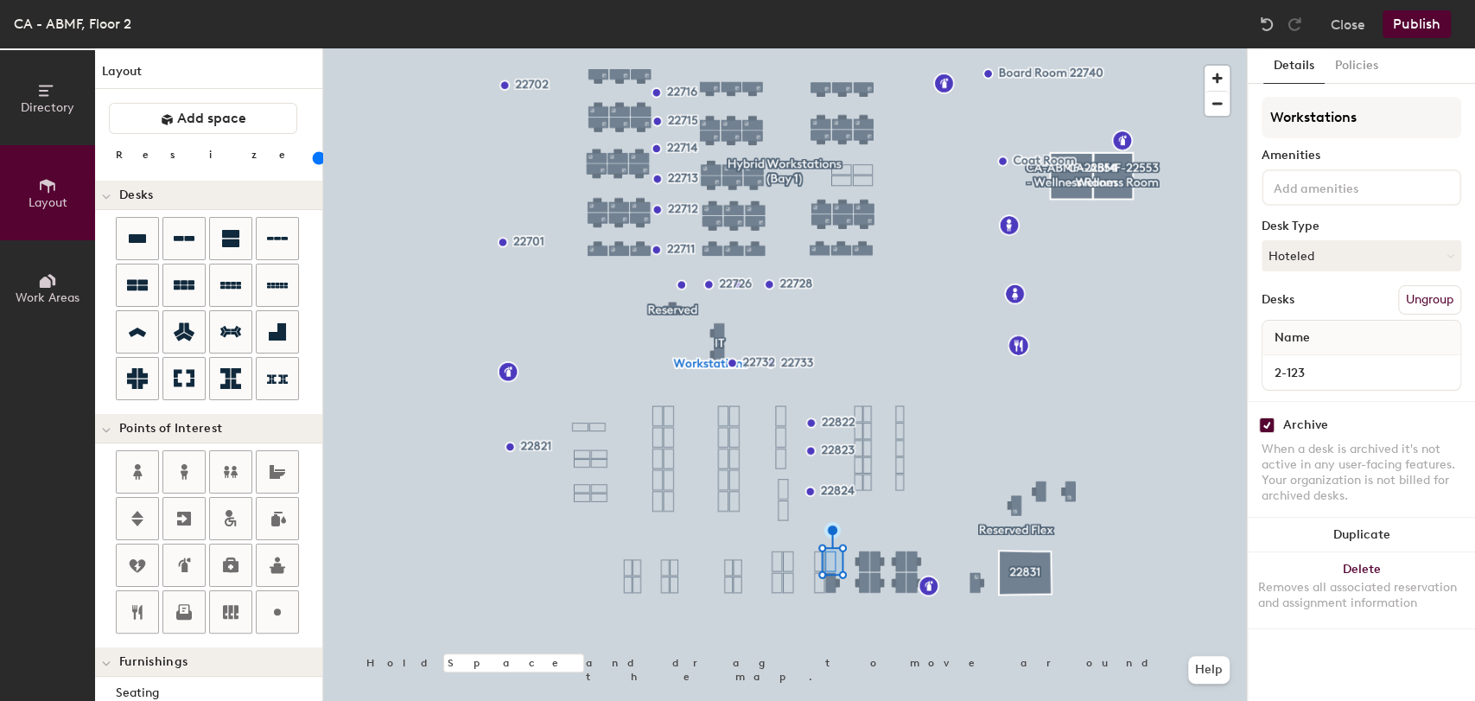
click at [1268, 428] on input "checkbox" at bounding box center [1267, 425] width 16 height 16
checkbox input "false"
click at [1327, 382] on input "2-123" at bounding box center [1361, 372] width 191 height 24
type input "149"
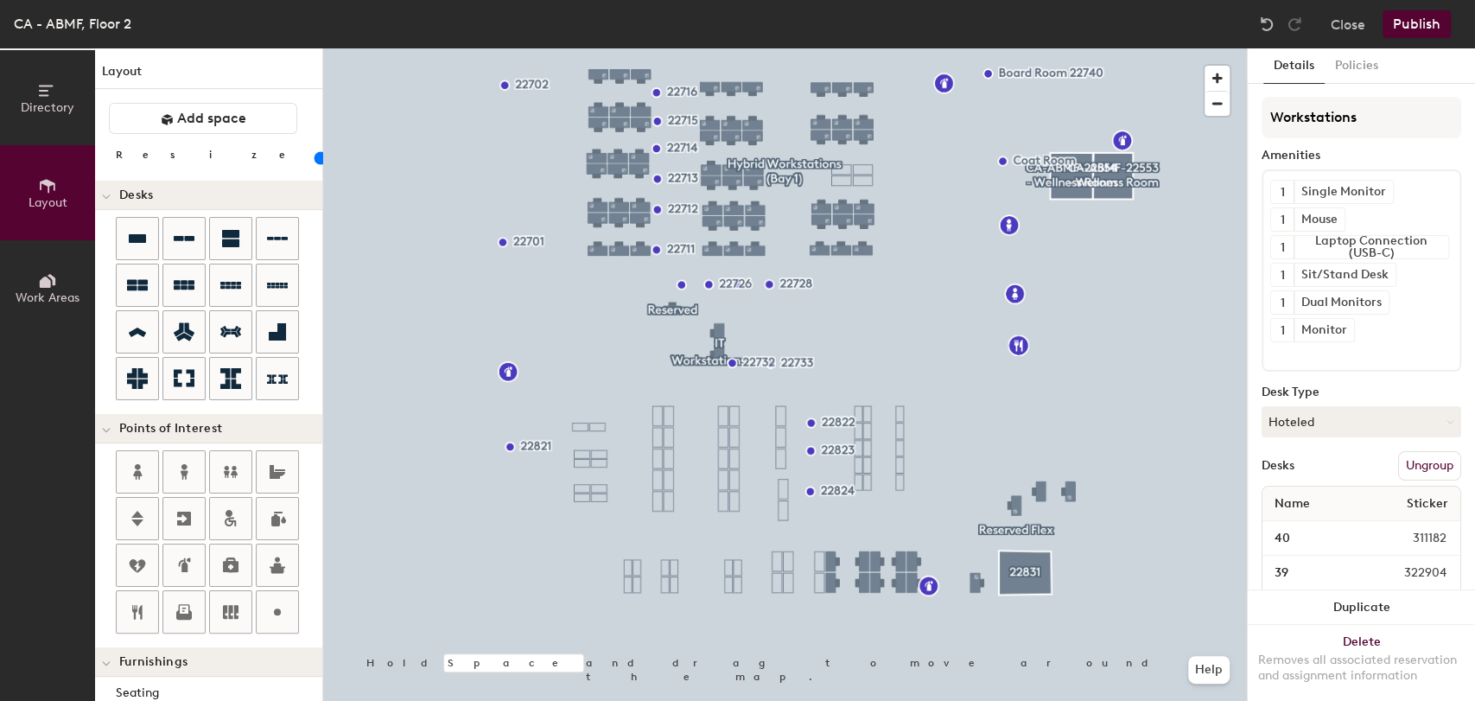
type input "100"
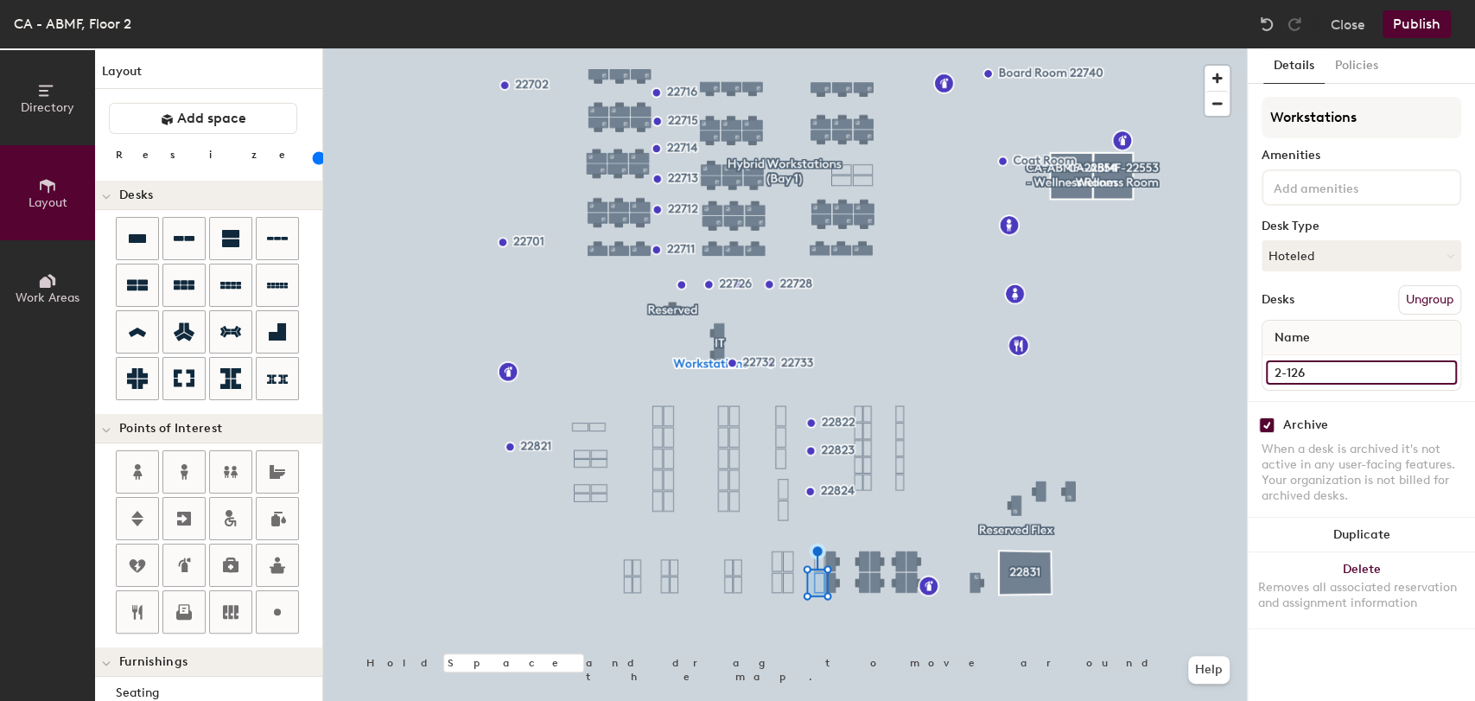
click at [1305, 369] on input "2-126" at bounding box center [1361, 372] width 191 height 24
type input "147"
click at [1271, 419] on input "checkbox" at bounding box center [1267, 425] width 16 height 16
checkbox input "false"
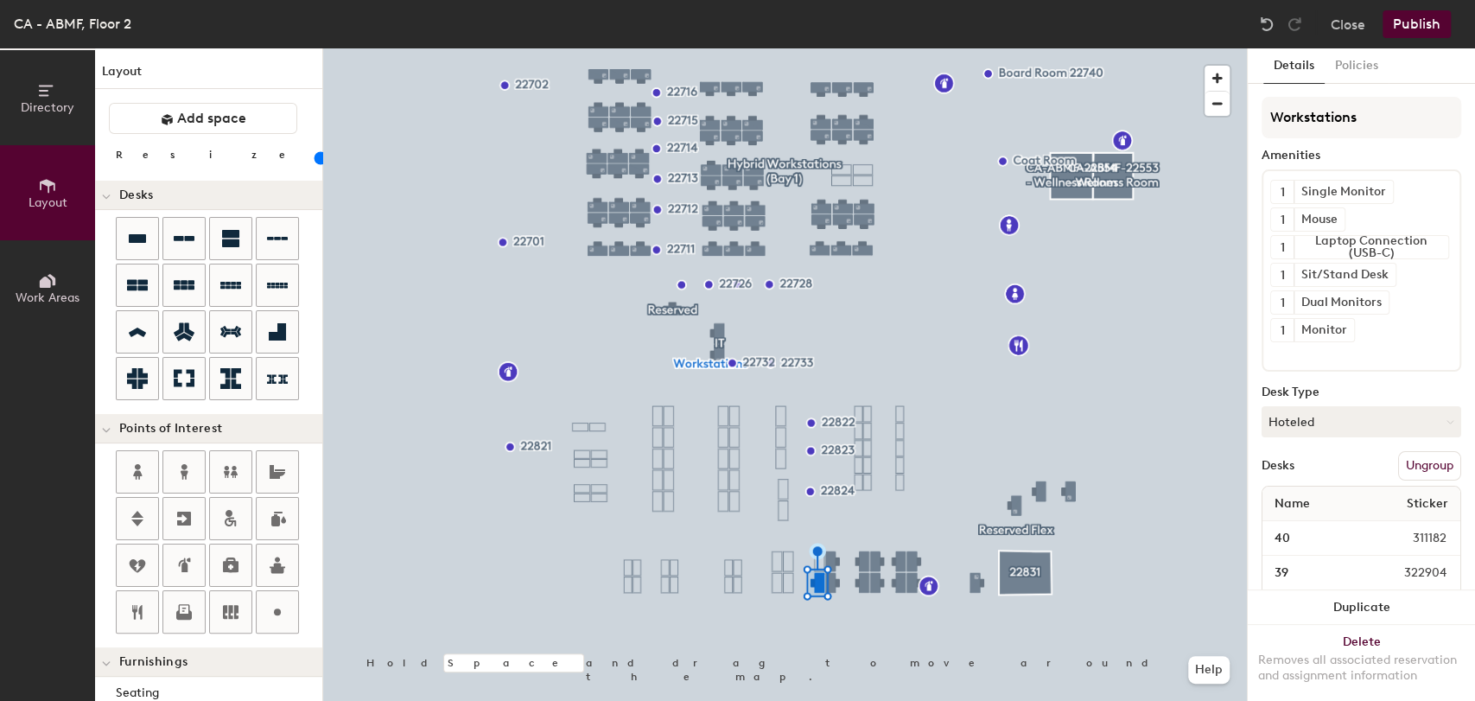
type input "100"
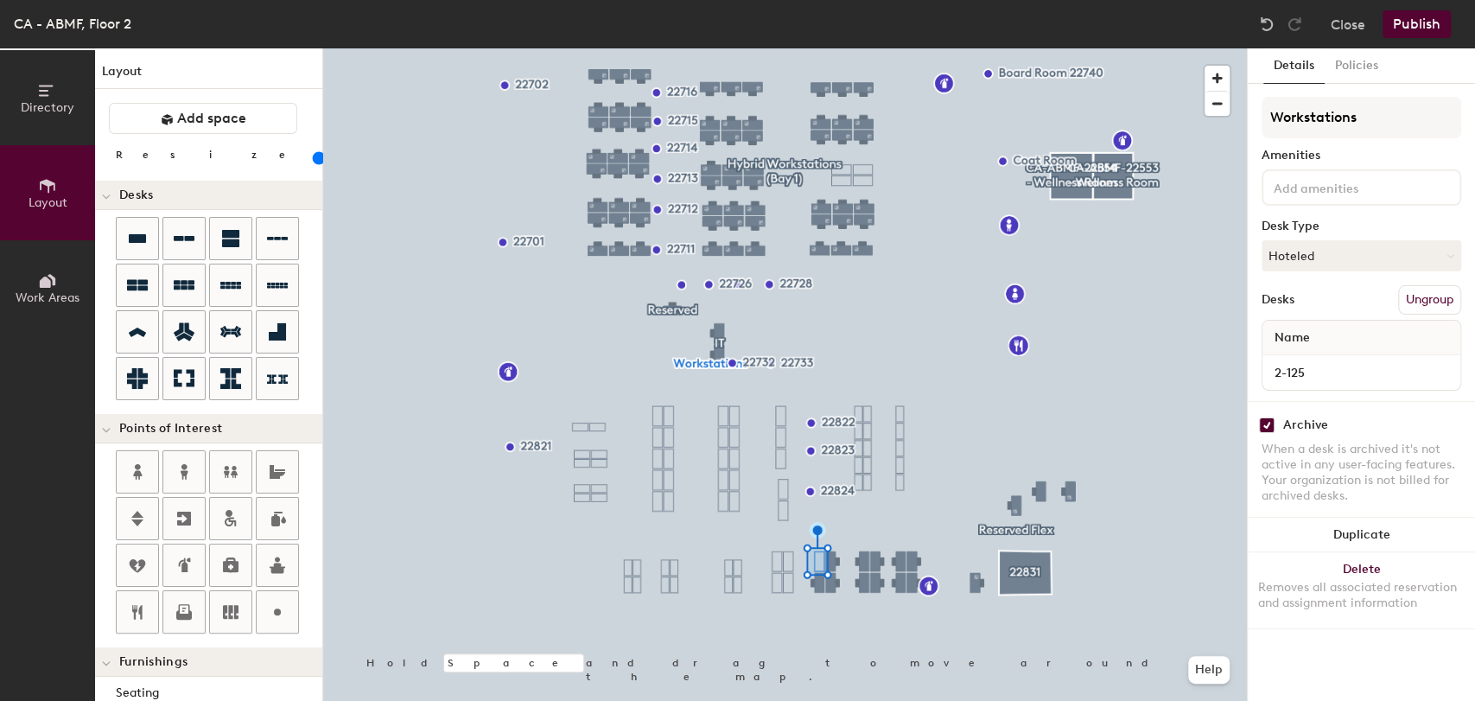
click at [1304, 421] on div "Archive" at bounding box center [1305, 425] width 45 height 14
click at [1278, 426] on div "Archive" at bounding box center [1362, 425] width 200 height 16
click at [1272, 423] on input "checkbox" at bounding box center [1267, 425] width 16 height 16
checkbox input "false"
click at [1321, 385] on div "2-125" at bounding box center [1362, 372] width 198 height 35
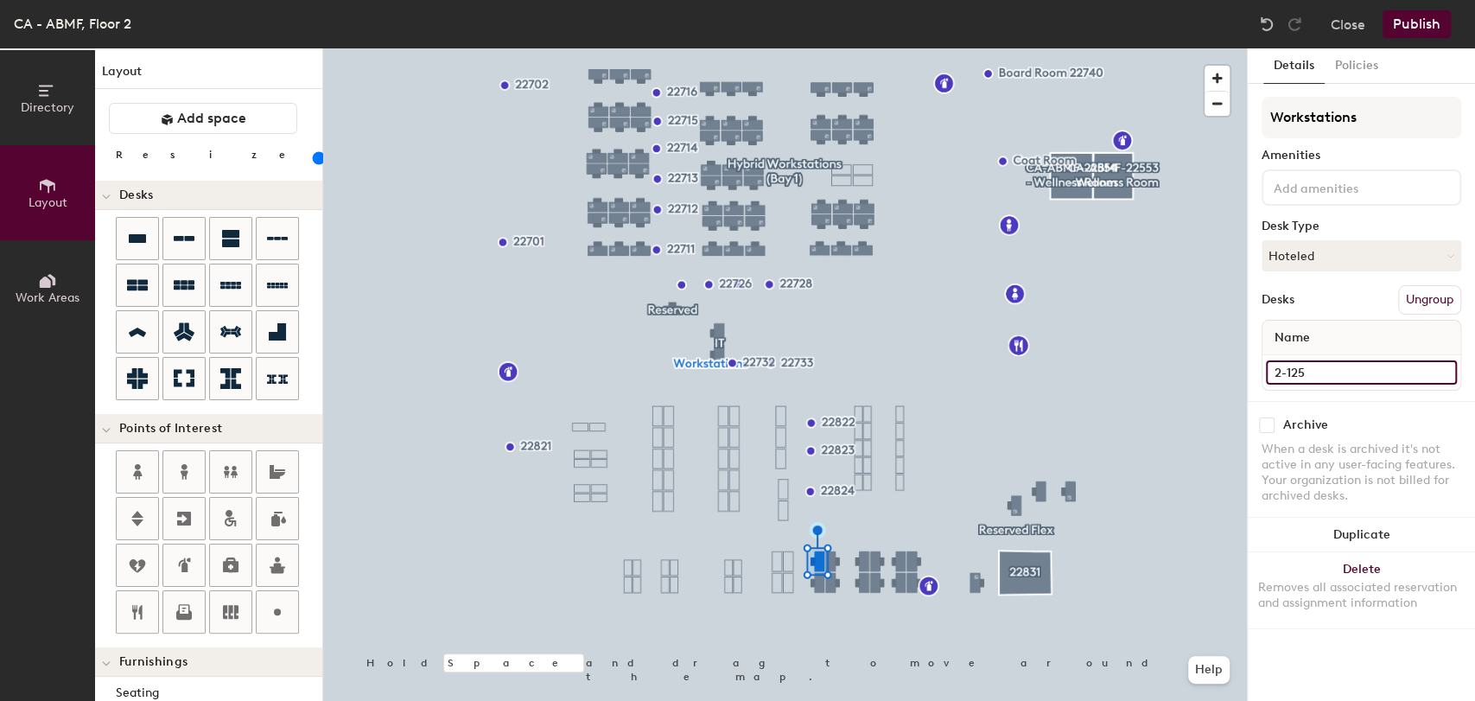
click at [1327, 380] on input "2-125" at bounding box center [1361, 372] width 191 height 24
type input "146"
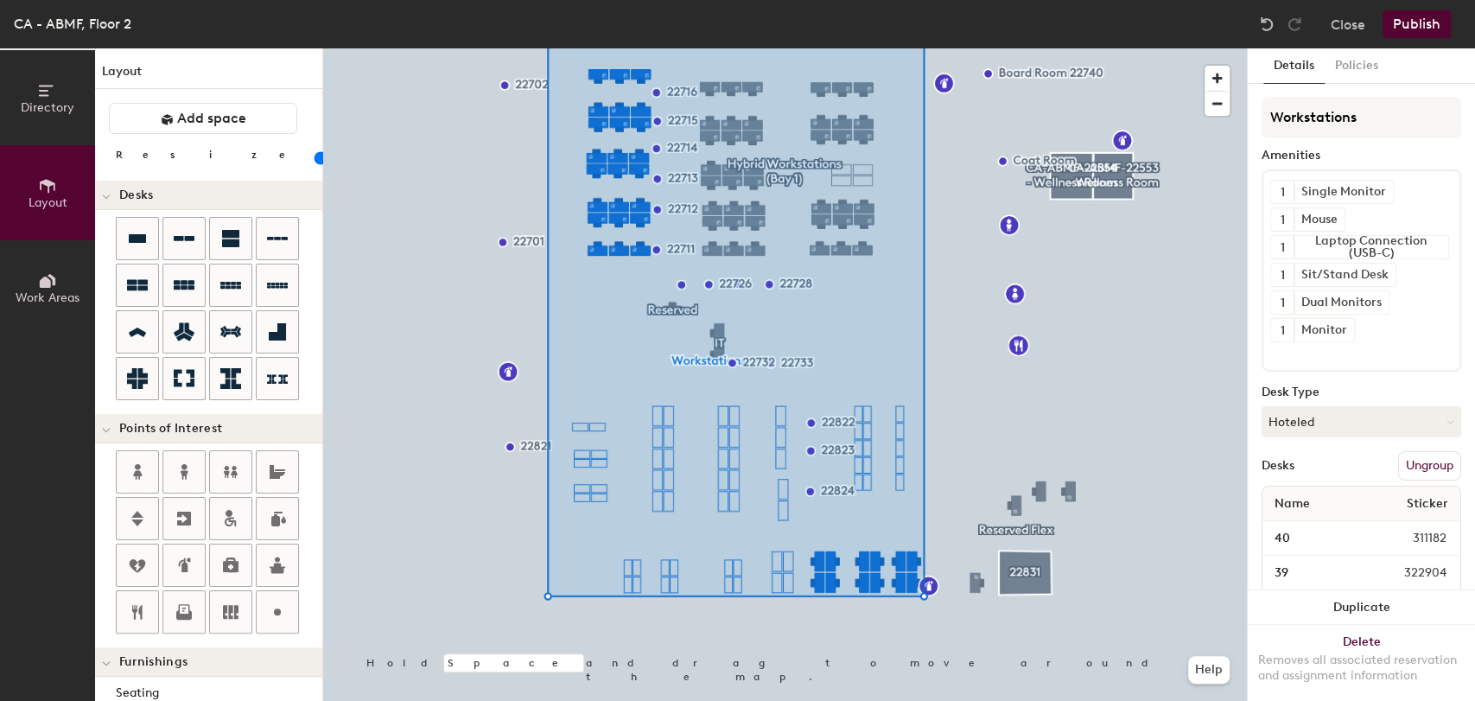
type input "100"
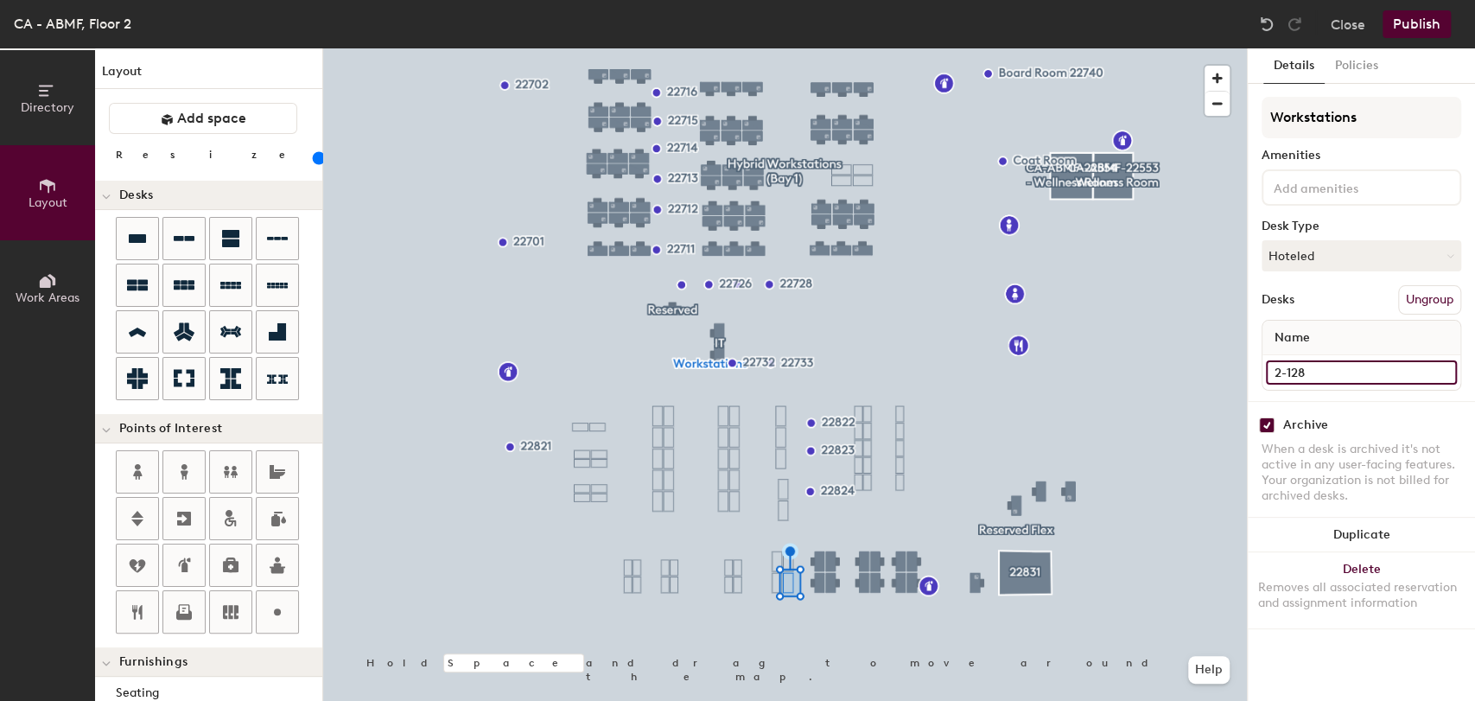
click at [1327, 375] on input "2-128" at bounding box center [1361, 372] width 191 height 24
type input "139"
click at [1273, 417] on input "checkbox" at bounding box center [1267, 425] width 16 height 16
checkbox input "false"
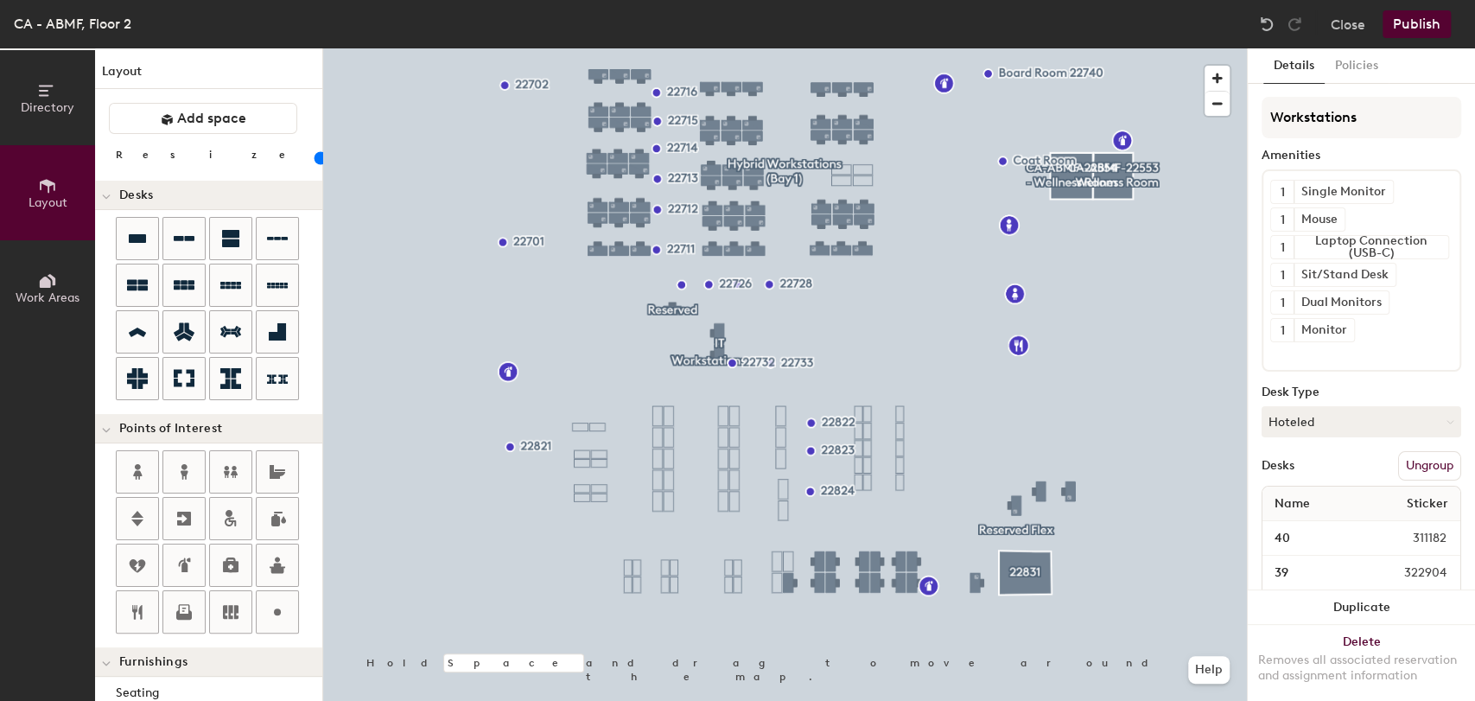
type input "100"
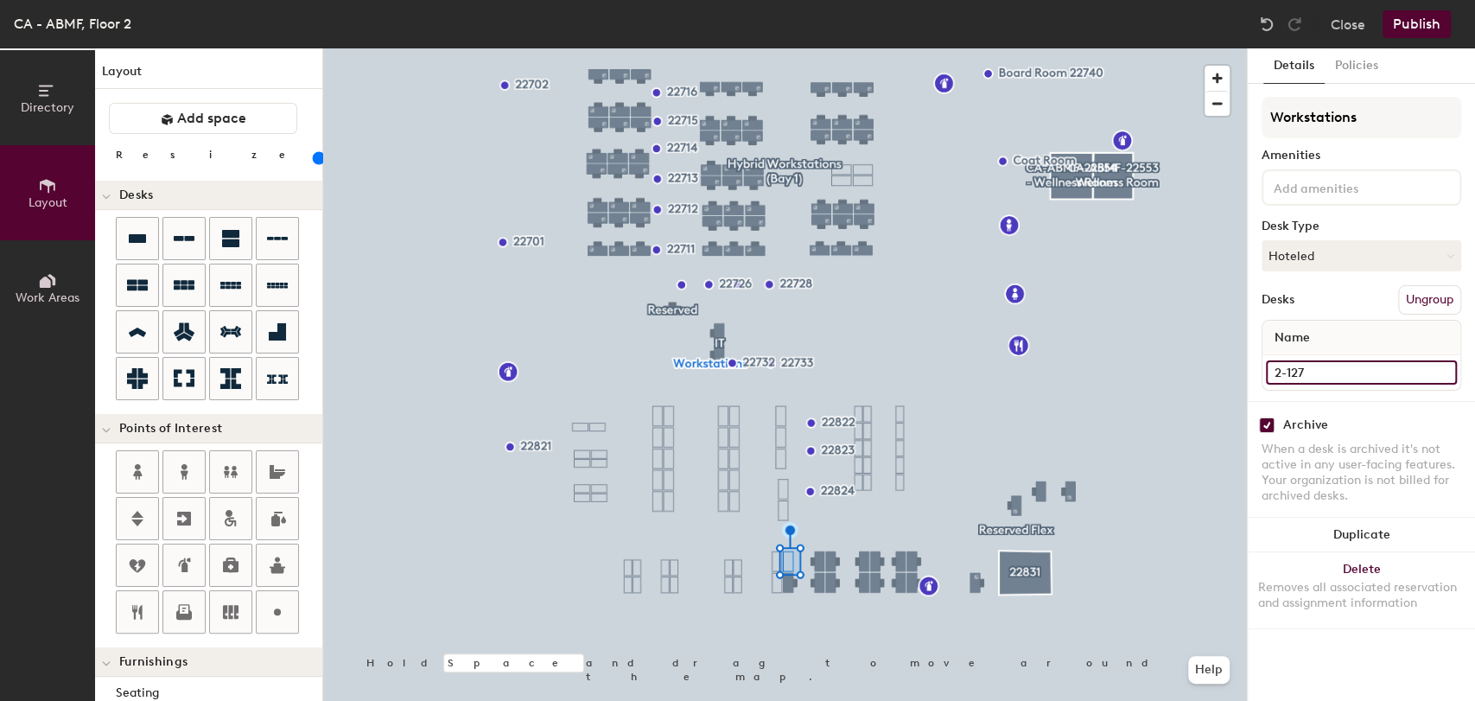
click at [1292, 368] on input "2-127" at bounding box center [1361, 372] width 191 height 24
type input "140"
click at [1269, 421] on input "checkbox" at bounding box center [1267, 425] width 16 height 16
checkbox input "false"
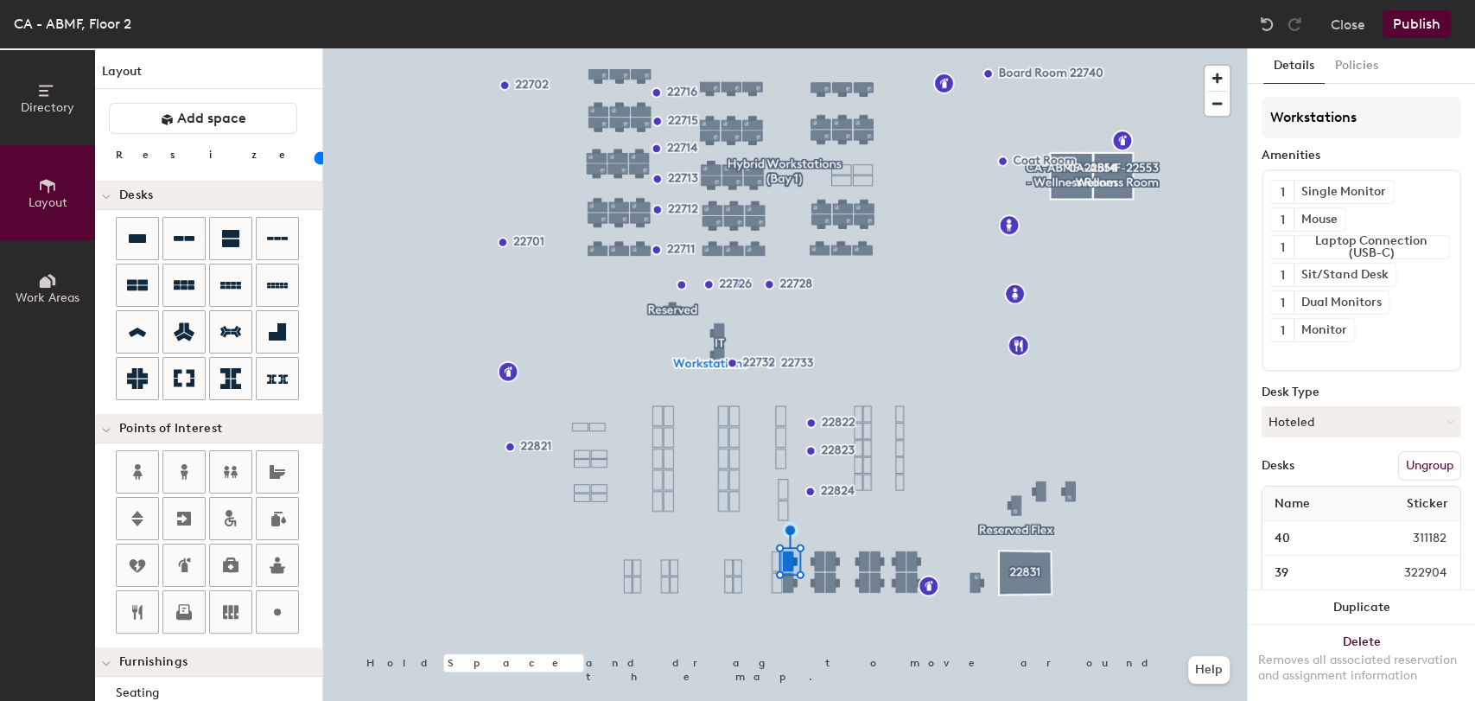
type input "100"
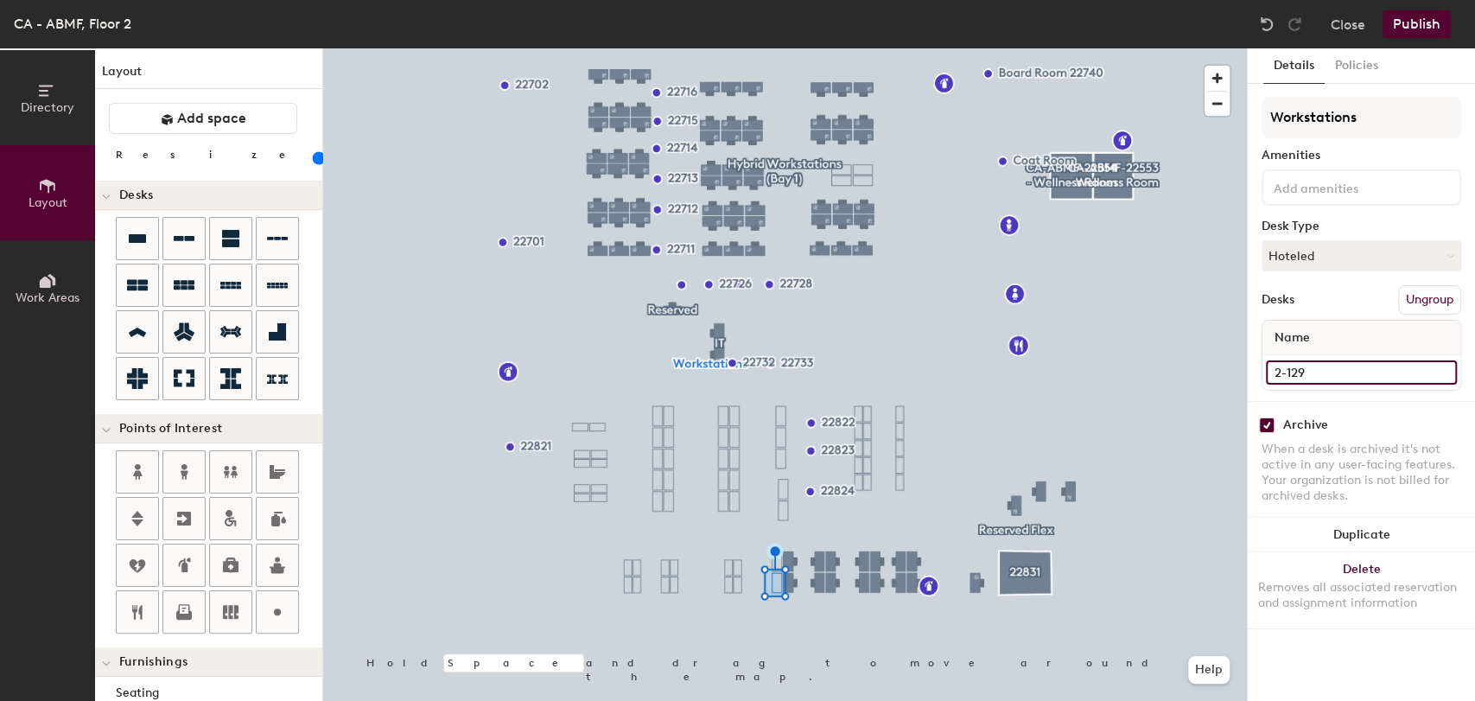
click at [1309, 372] on input "2-129" at bounding box center [1361, 372] width 191 height 24
type input "138"
click at [1272, 422] on input "checkbox" at bounding box center [1267, 425] width 16 height 16
checkbox input "false"
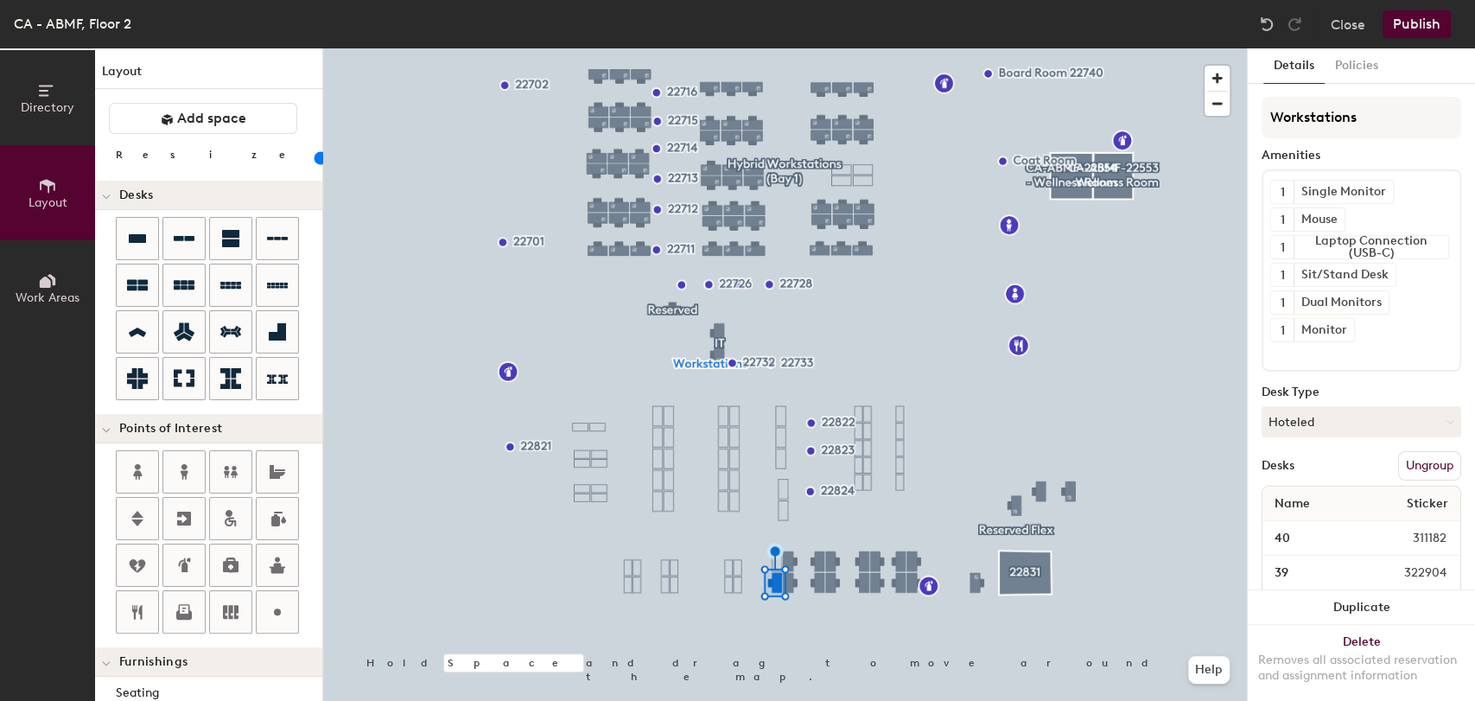
type input "100"
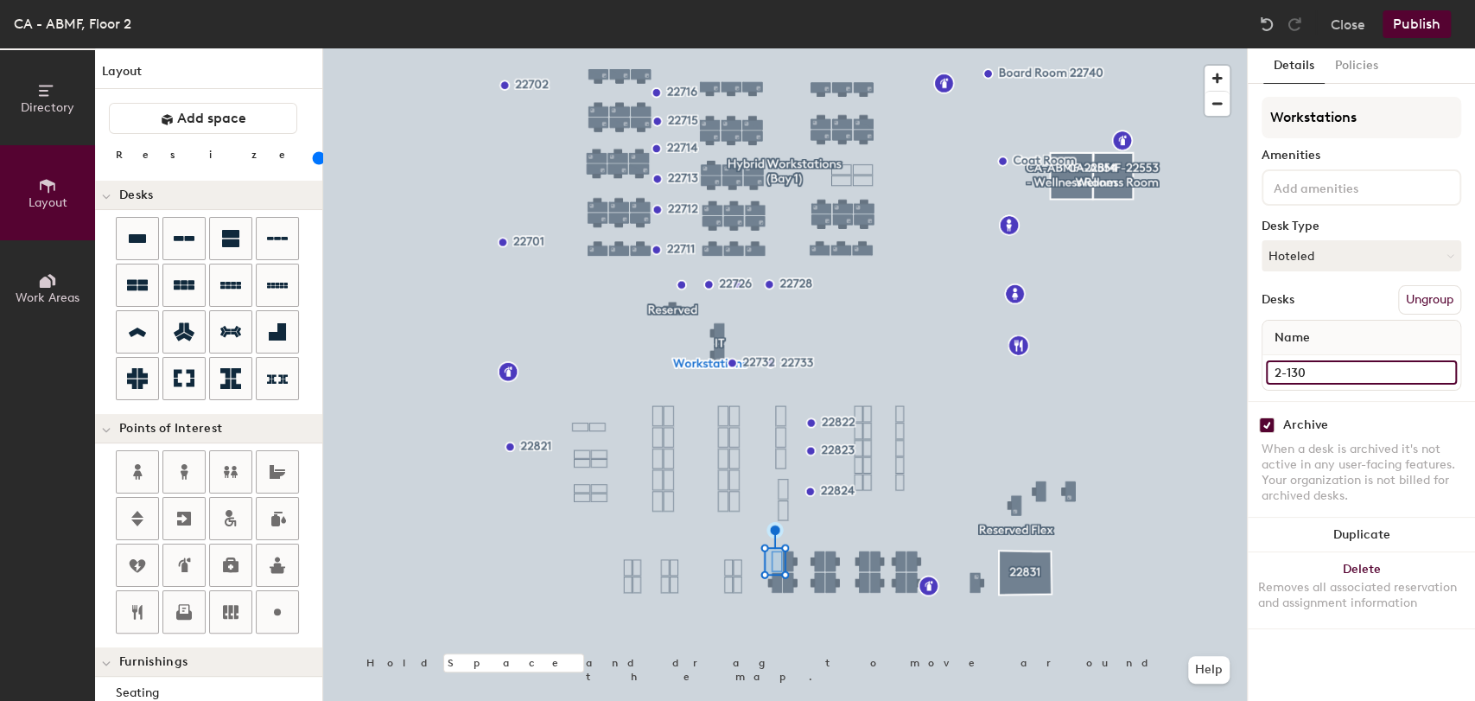
click at [1292, 379] on input "2-130" at bounding box center [1361, 372] width 191 height 24
type input "137"
click at [1264, 423] on input "checkbox" at bounding box center [1267, 425] width 16 height 16
checkbox input "false"
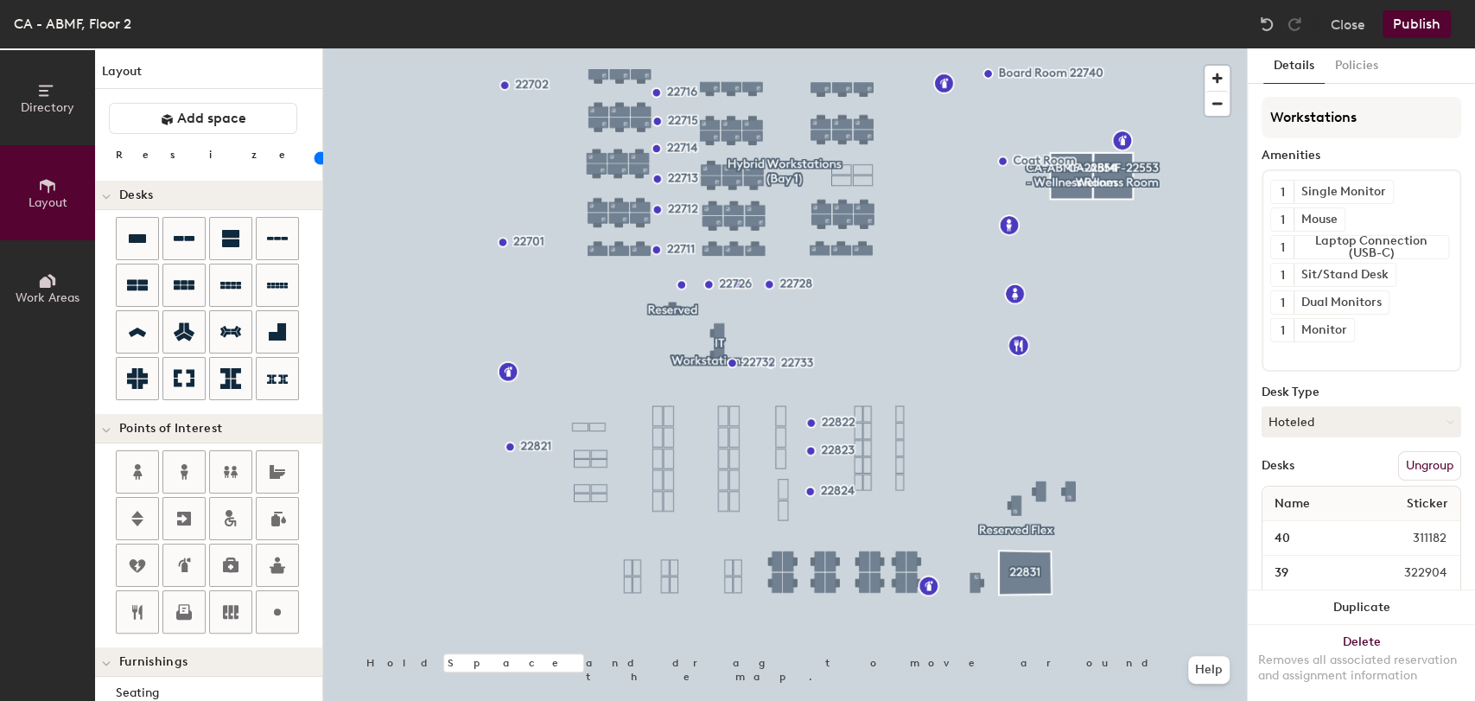
type input "80"
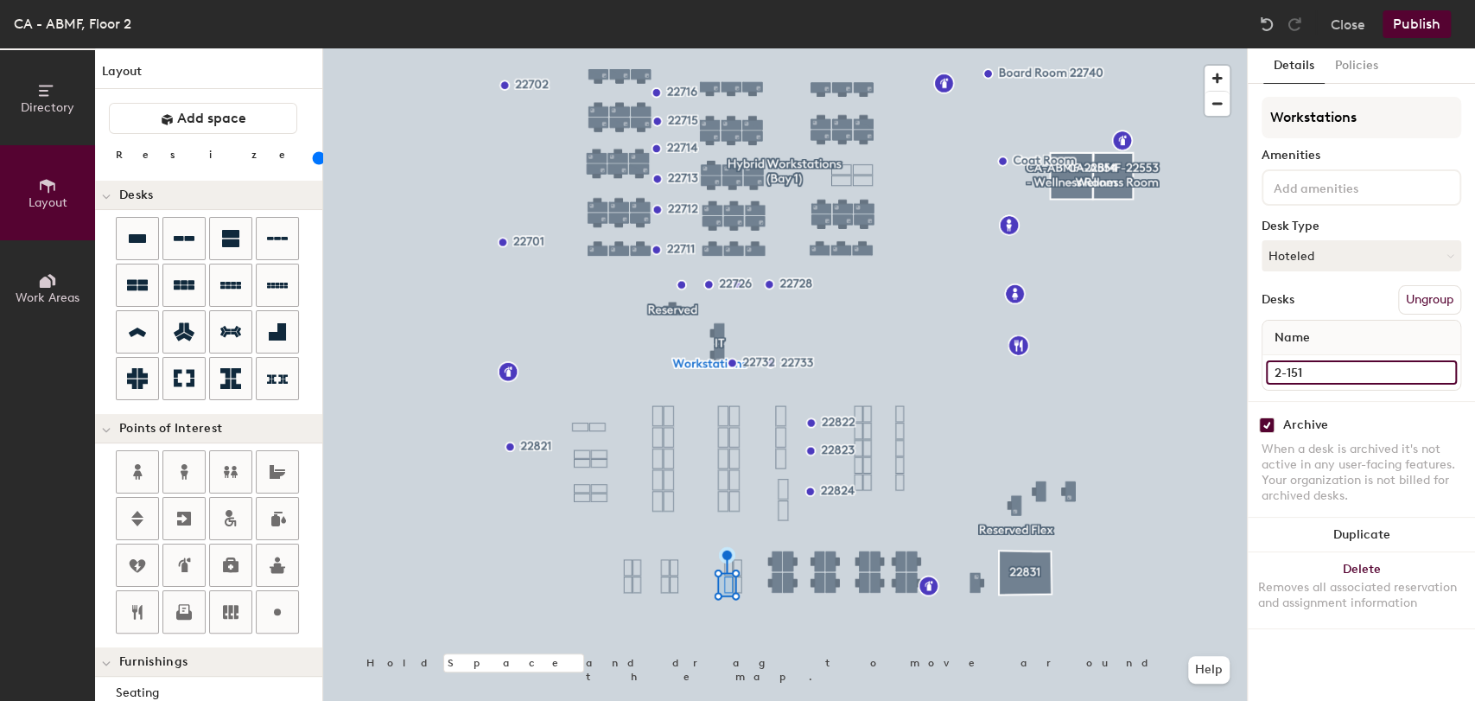
click at [1300, 377] on input "2-151" at bounding box center [1361, 372] width 191 height 24
type input "124"
click at [1267, 423] on input "checkbox" at bounding box center [1267, 425] width 16 height 16
checkbox input "false"
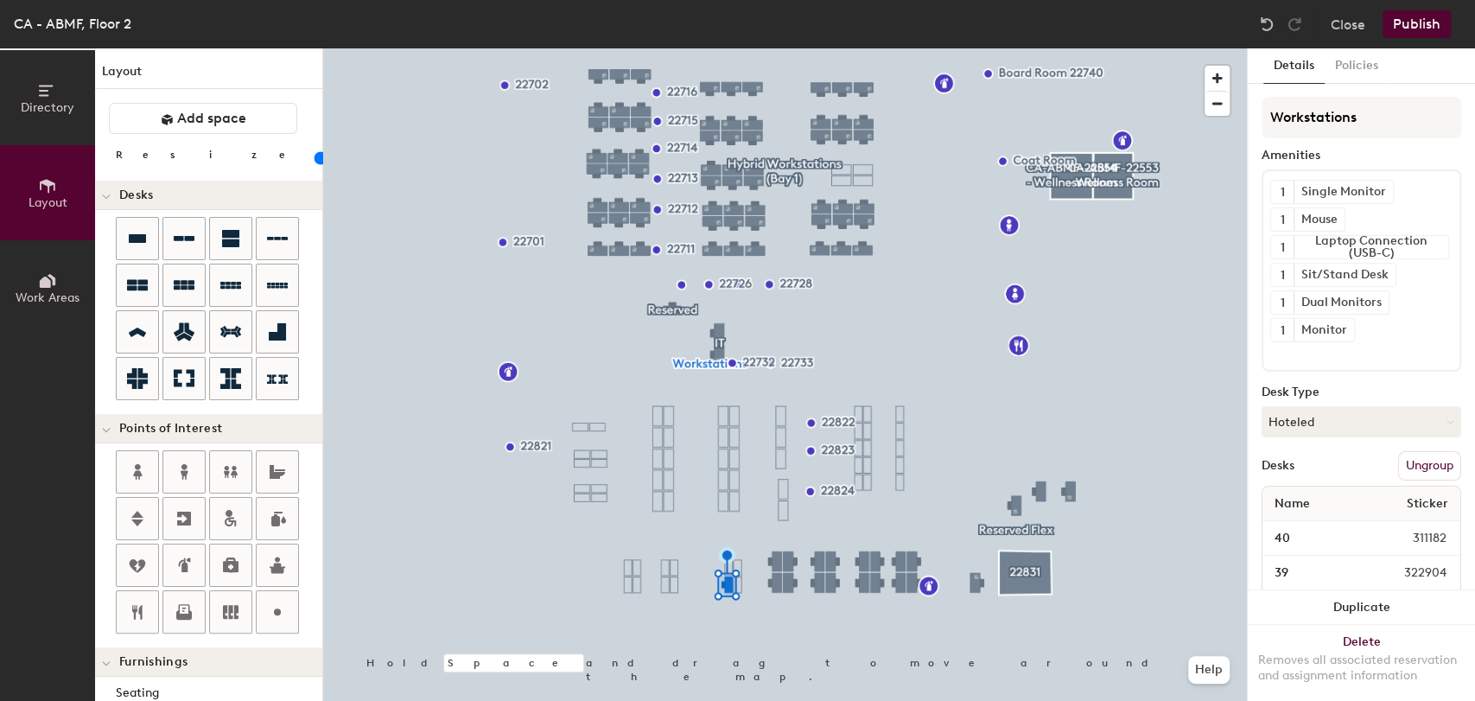
type input "80"
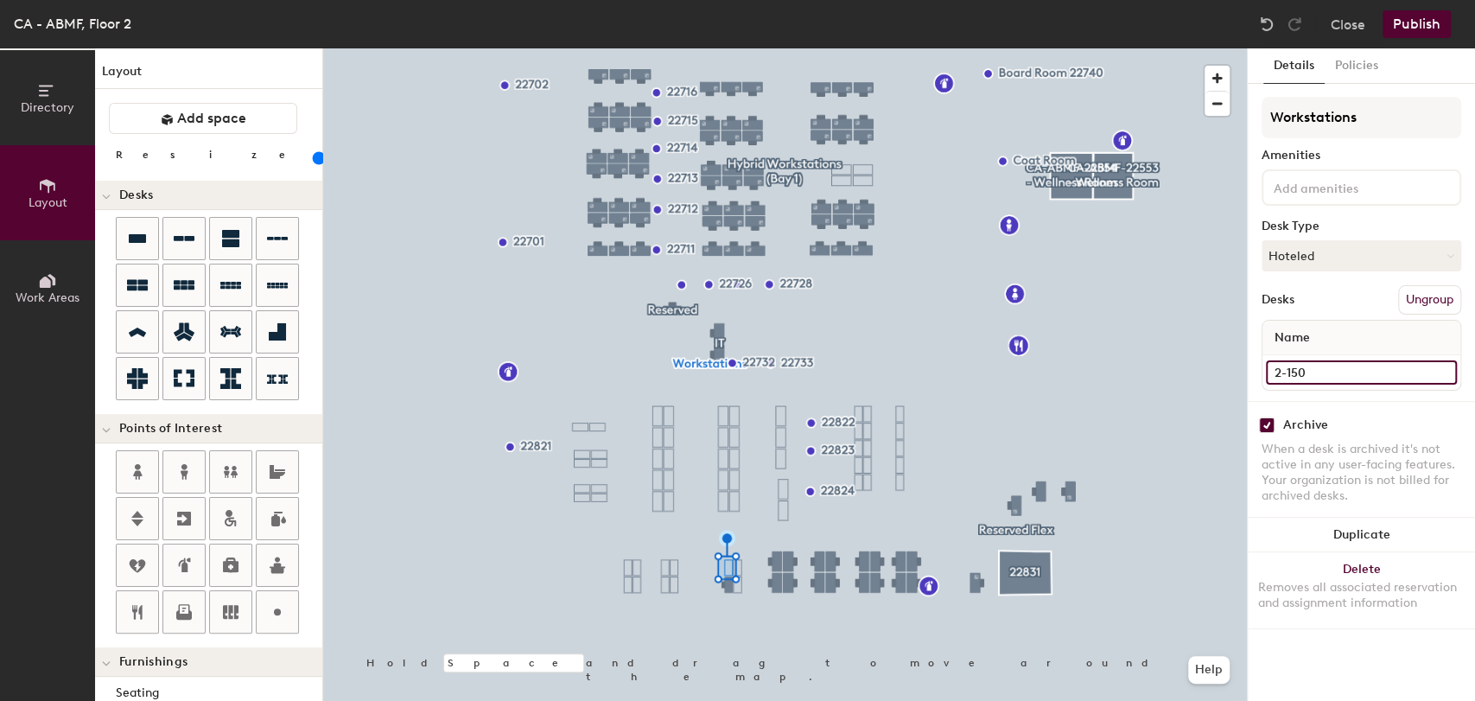
click at [1293, 379] on input "2-150" at bounding box center [1361, 372] width 191 height 24
type input "123"
click at [1271, 417] on input "checkbox" at bounding box center [1267, 425] width 16 height 16
checkbox input "false"
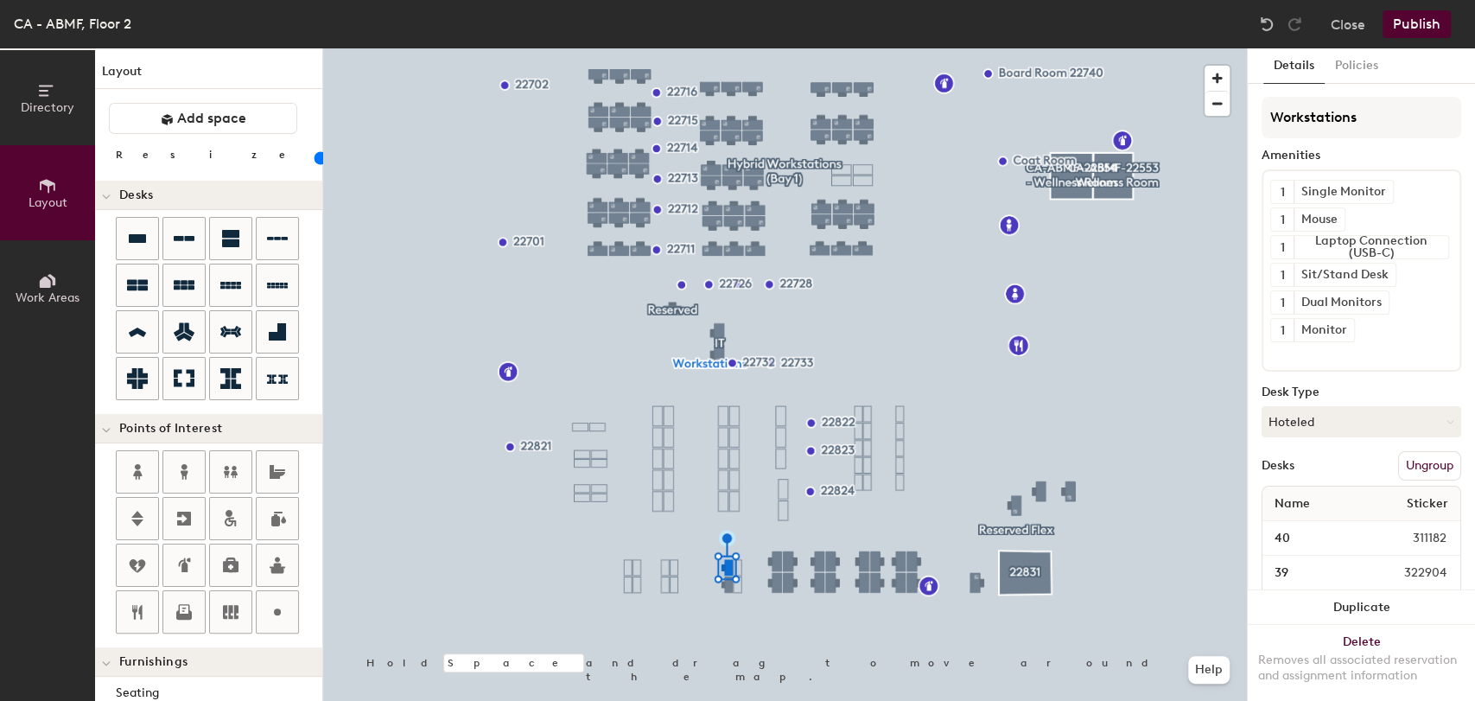
type input "80"
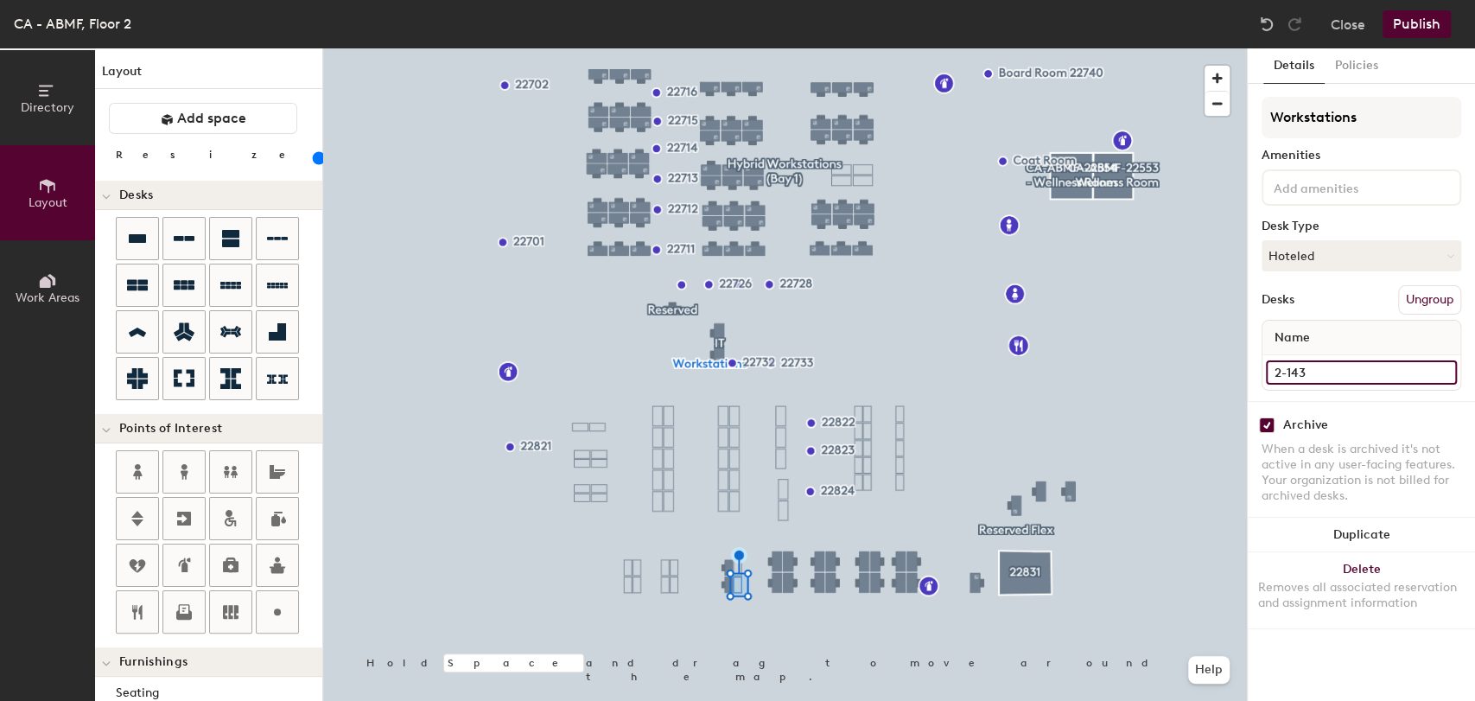
click at [1302, 369] on input "2-143" at bounding box center [1361, 372] width 191 height 24
type input "125"
click at [1265, 425] on input "checkbox" at bounding box center [1267, 425] width 16 height 16
checkbox input "false"
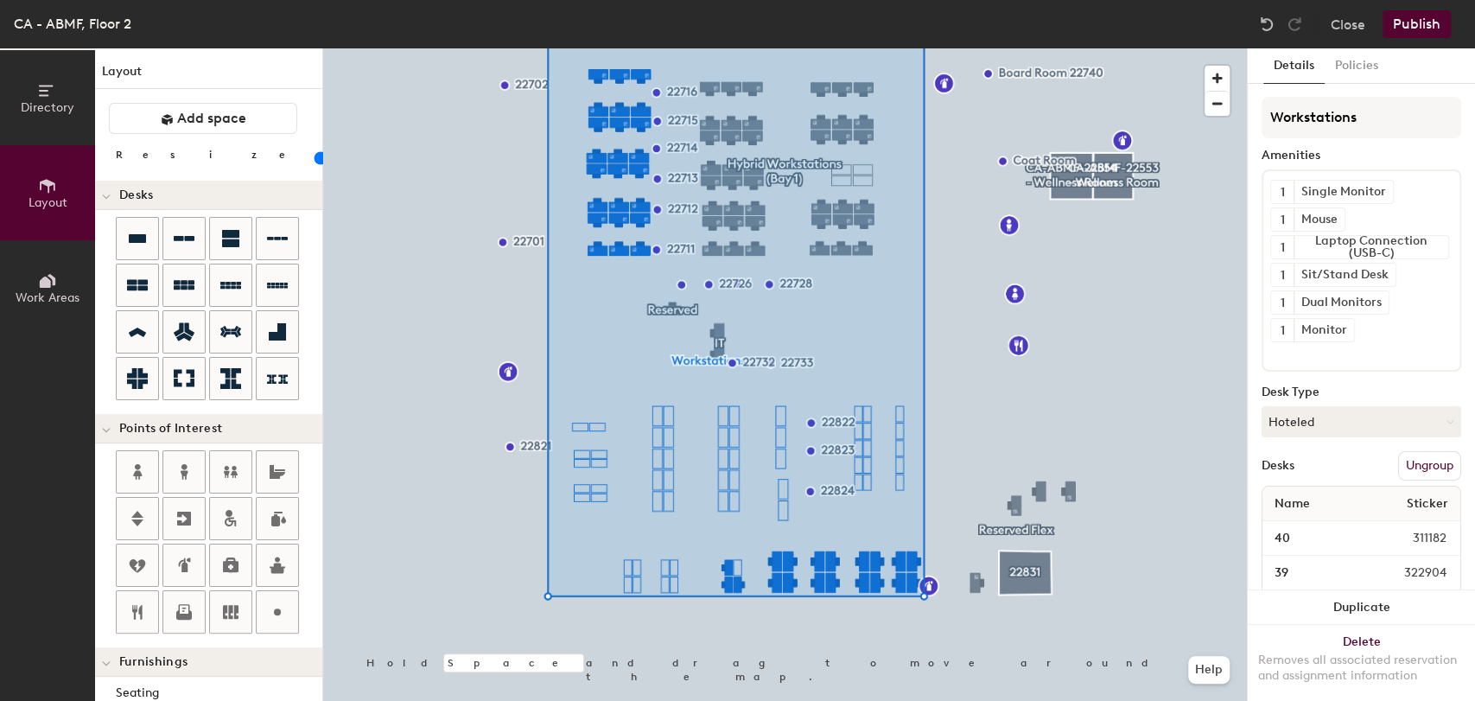
type input "80"
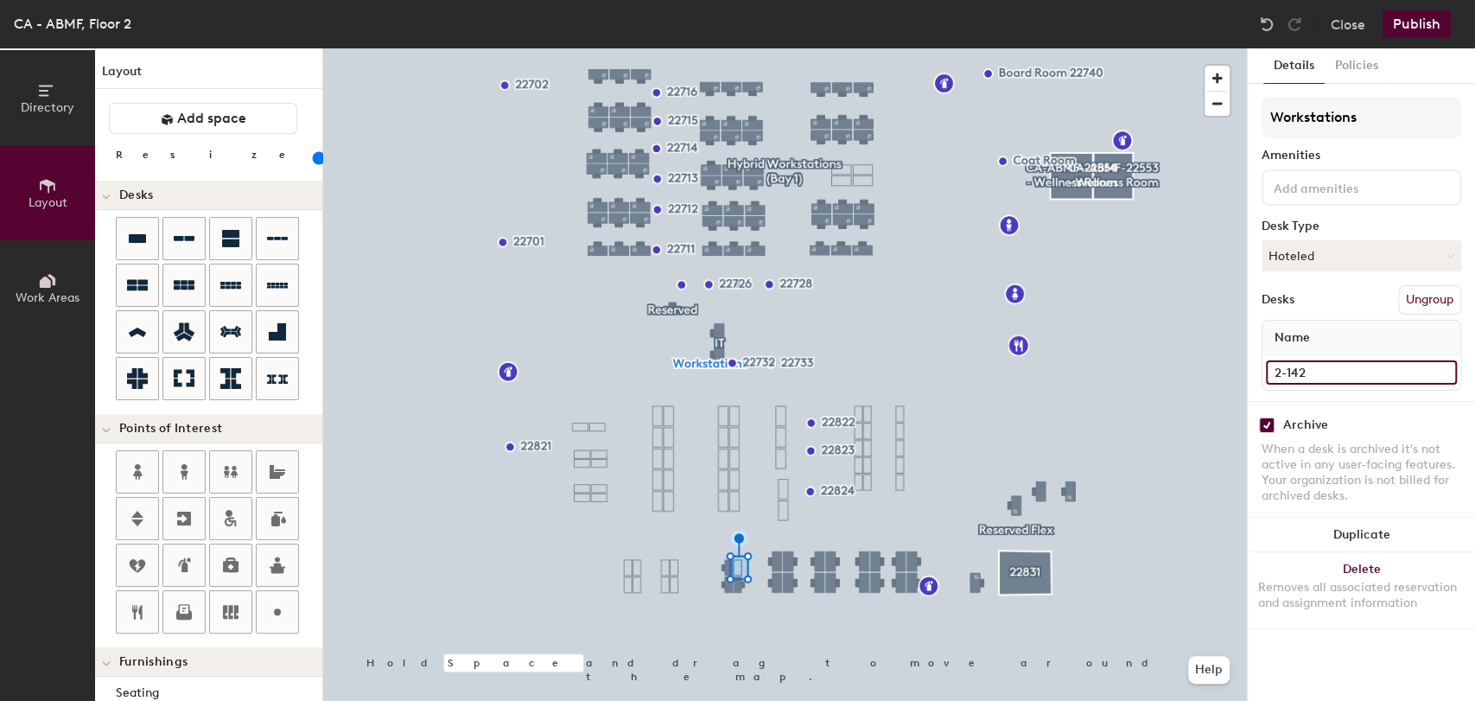
click at [1305, 368] on input "2-142" at bounding box center [1361, 372] width 191 height 24
type input "126"
click at [1265, 425] on input "checkbox" at bounding box center [1267, 425] width 16 height 16
checkbox input "false"
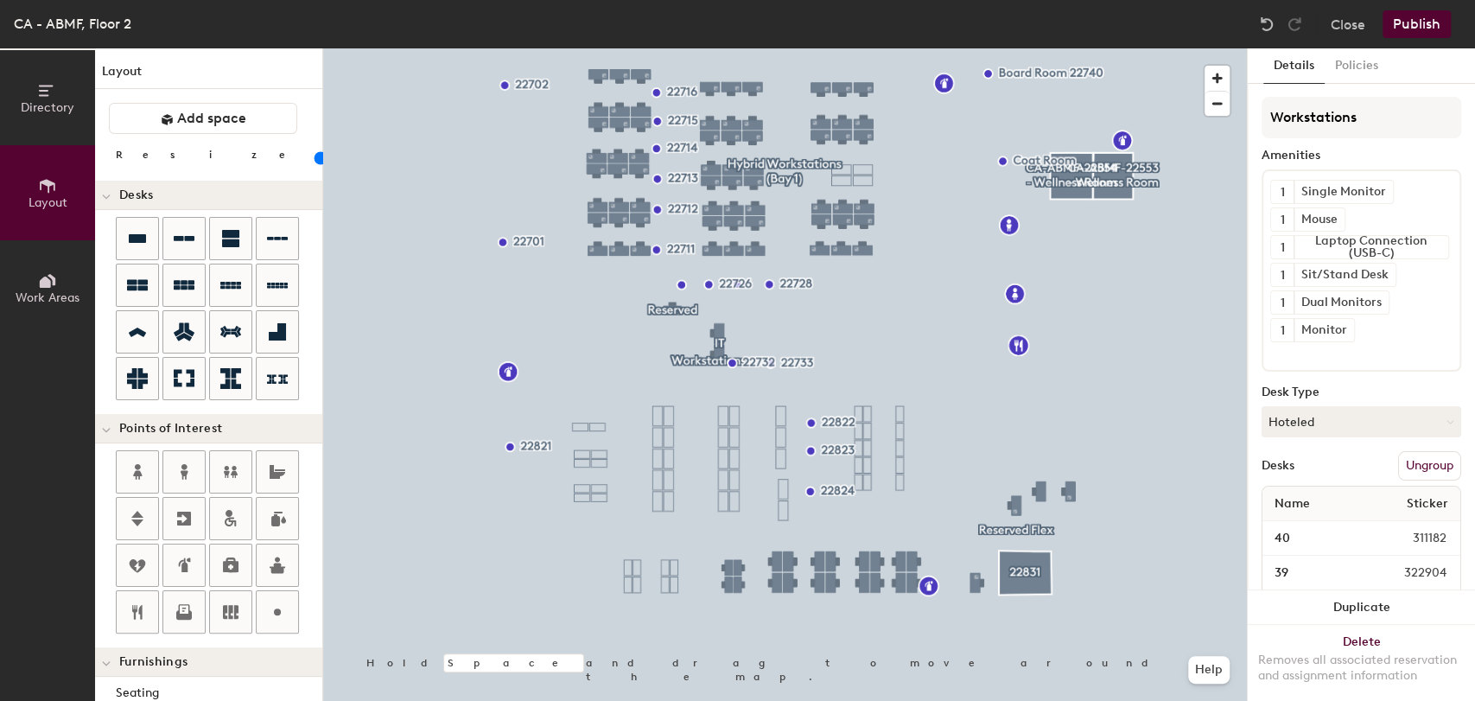
type input "80"
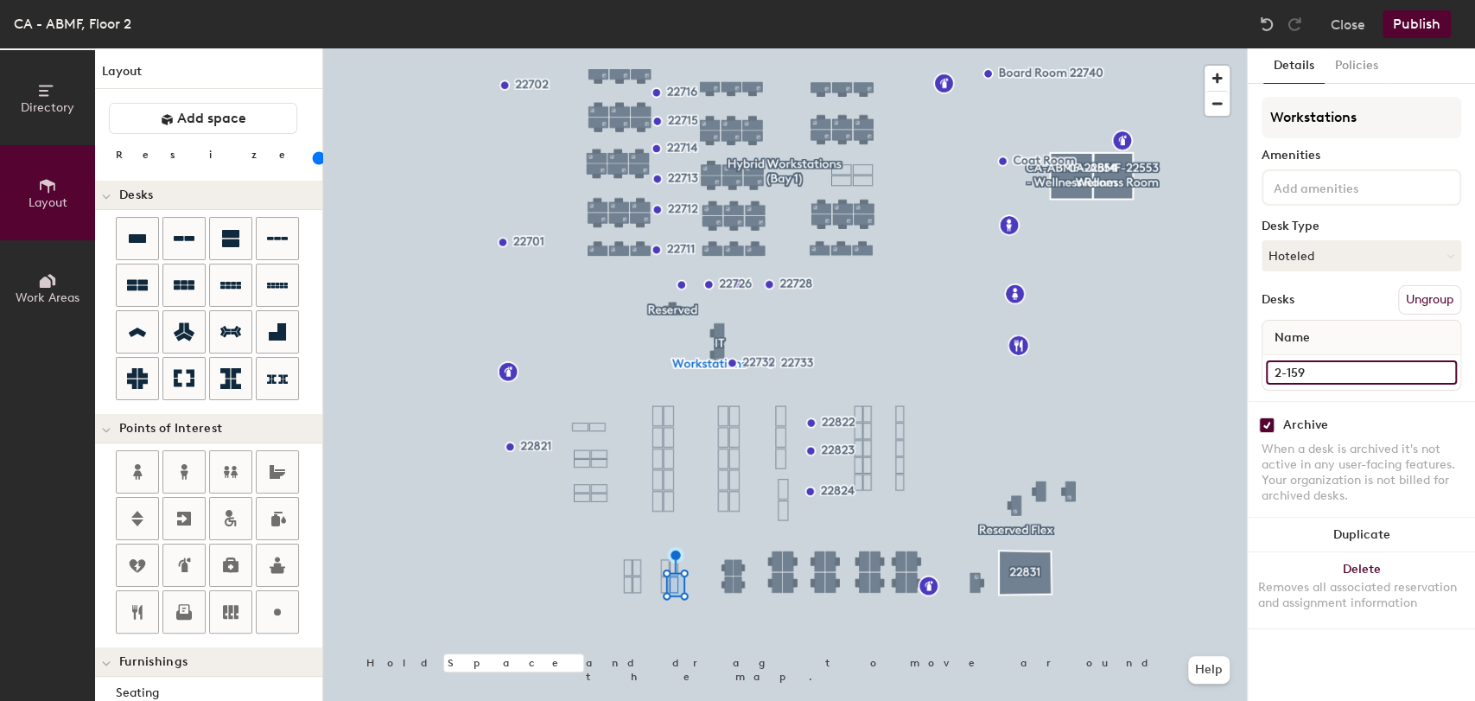
click at [1314, 367] on input "2-159" at bounding box center [1361, 372] width 191 height 24
type input "111"
click at [1270, 423] on input "checkbox" at bounding box center [1267, 425] width 16 height 16
checkbox input "false"
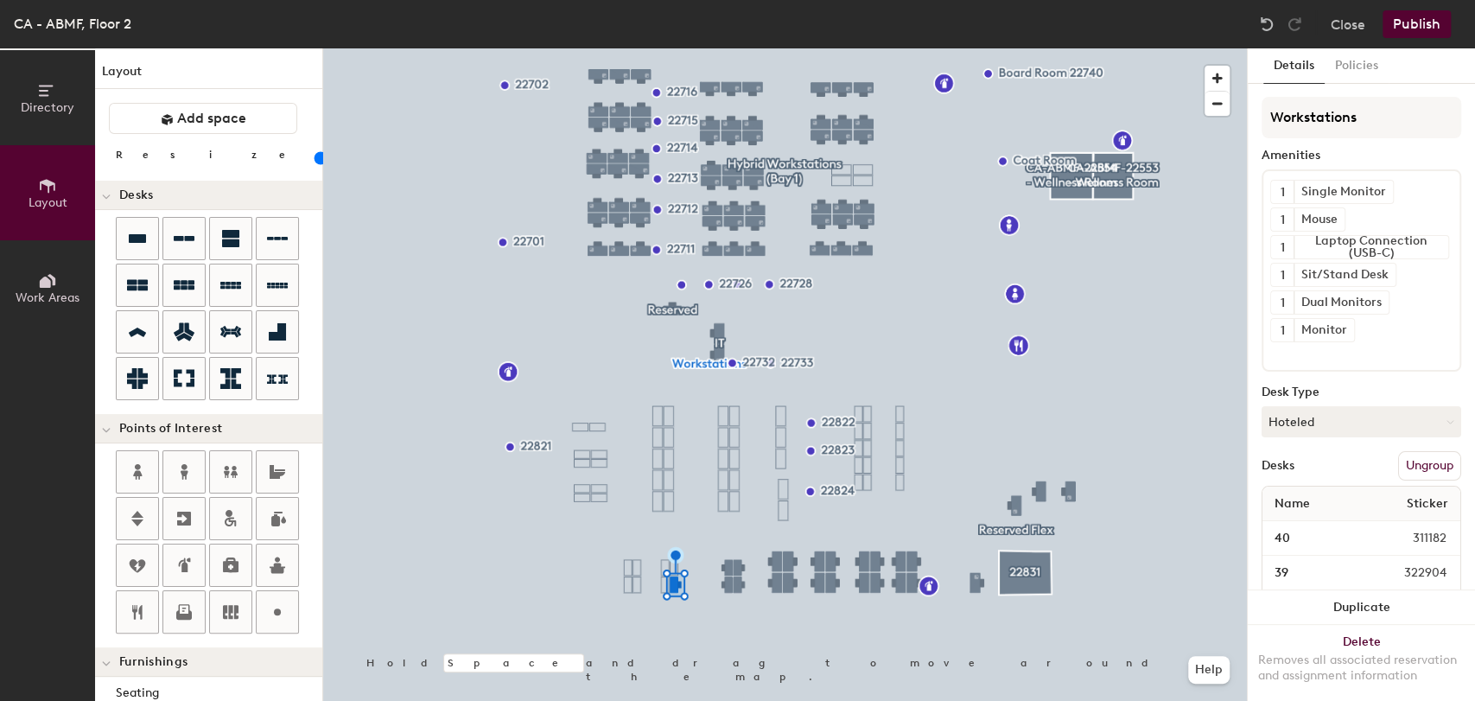
type input "80"
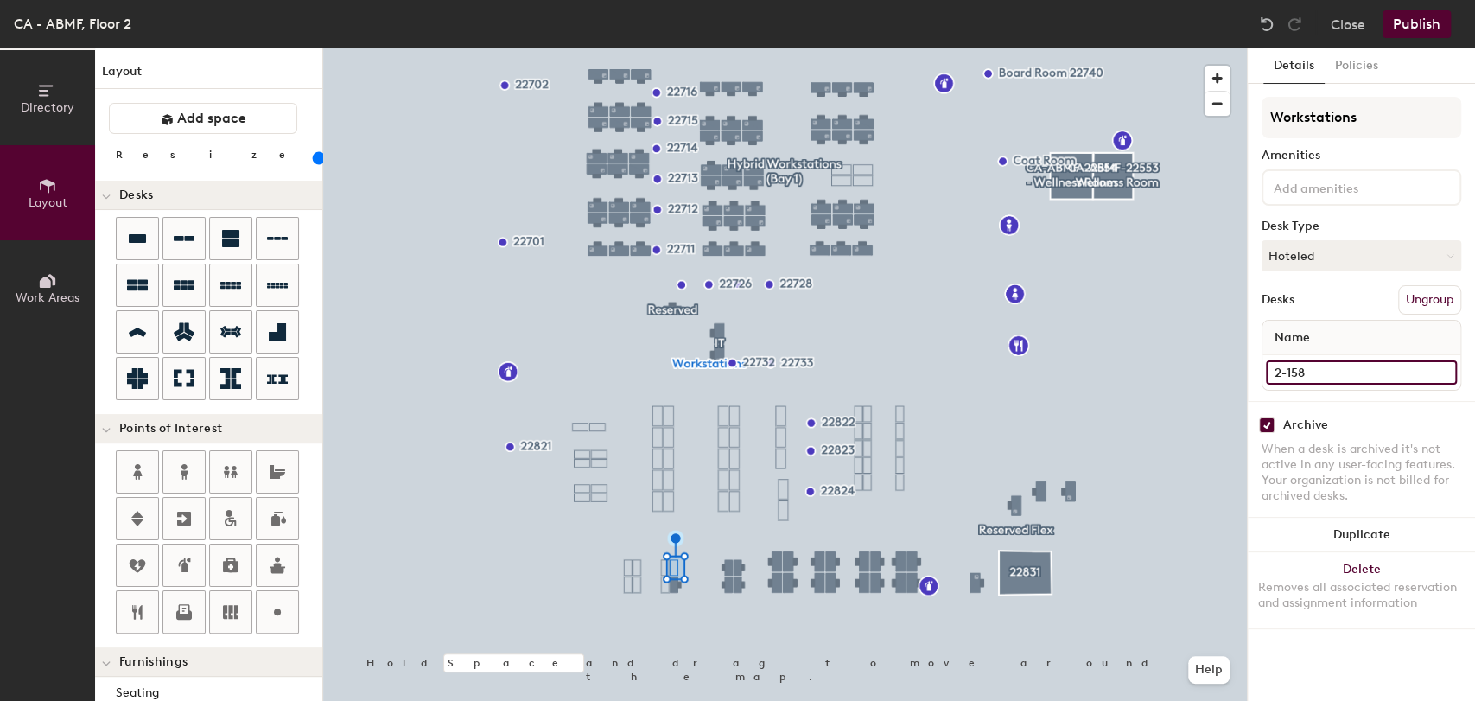
click at [1320, 369] on input "2-158" at bounding box center [1361, 372] width 191 height 24
type input "112"
click at [1269, 424] on input "checkbox" at bounding box center [1267, 425] width 16 height 16
checkbox input "false"
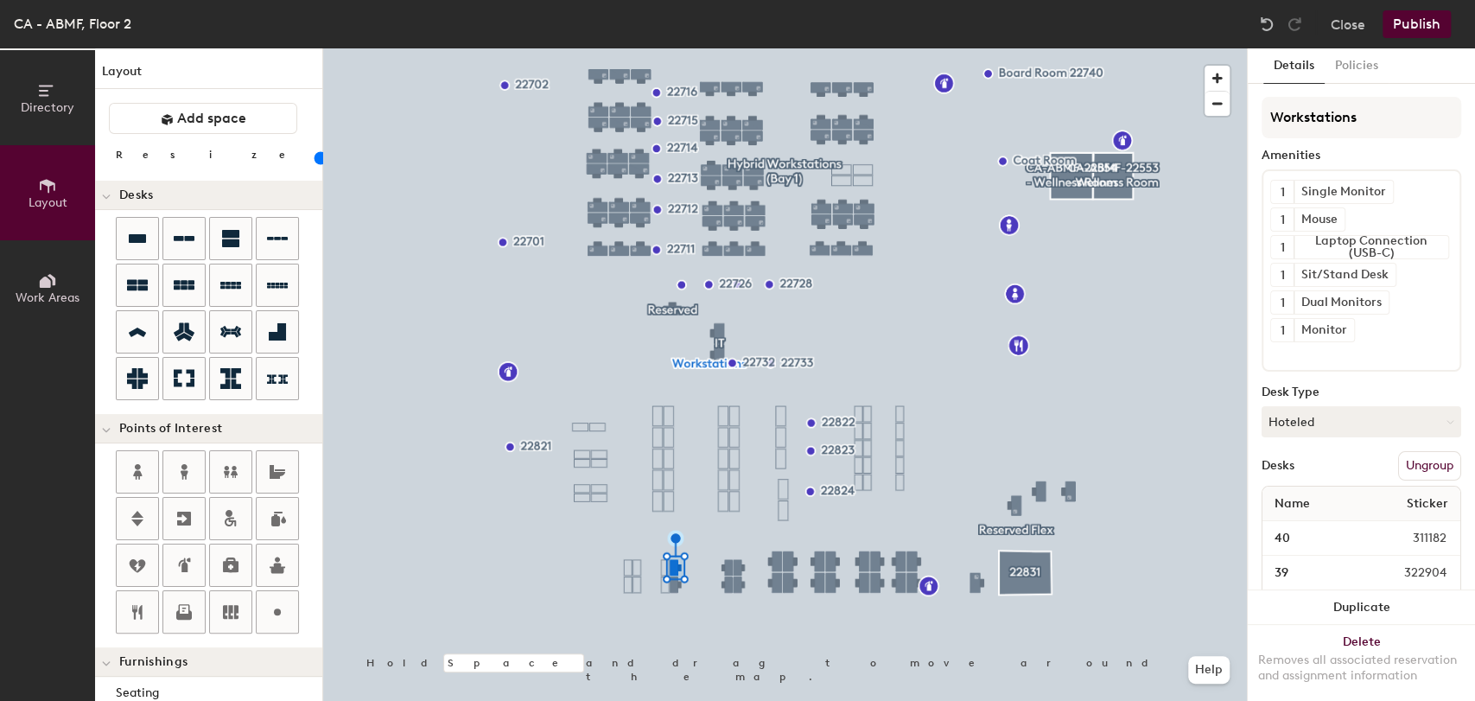
type input "80"
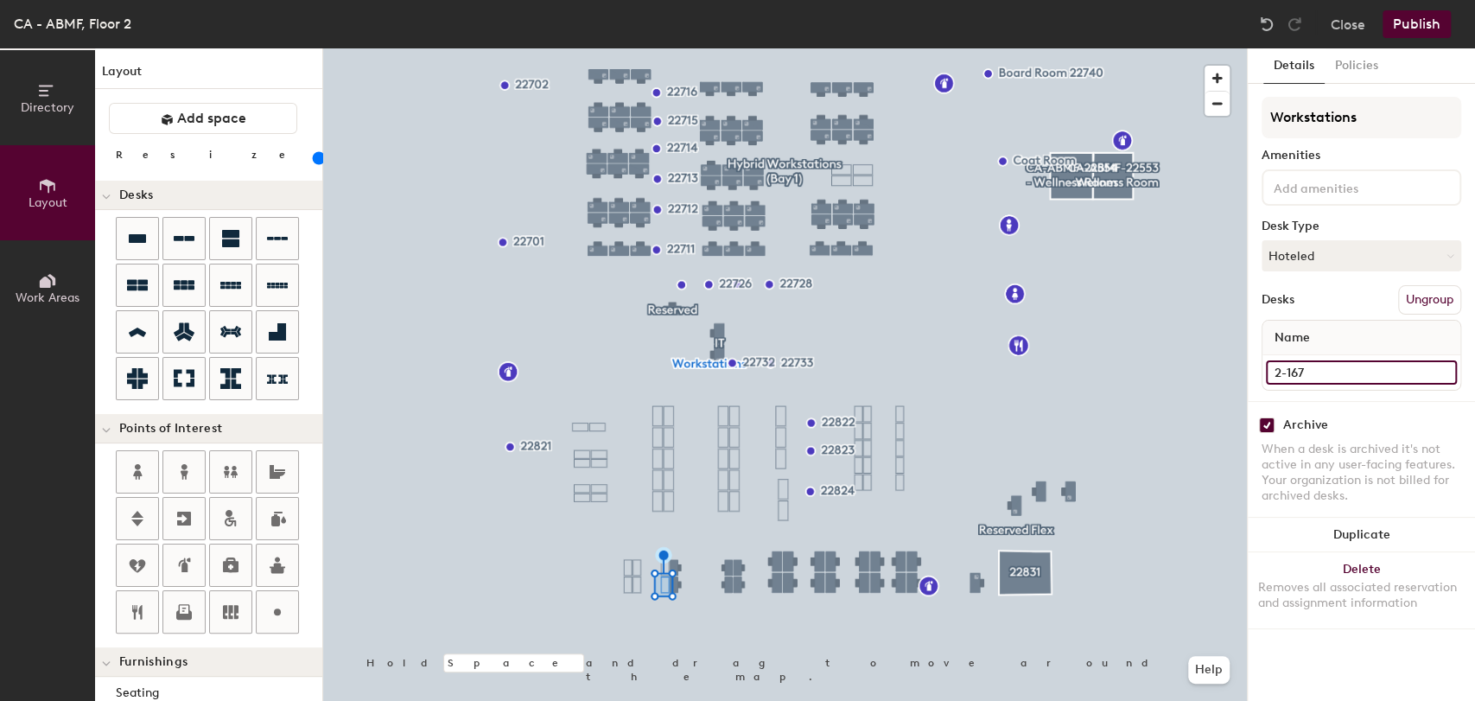
click at [1301, 366] on input "2-167" at bounding box center [1361, 372] width 191 height 24
type input "110"
click at [1265, 427] on input "checkbox" at bounding box center [1267, 425] width 16 height 16
checkbox input "false"
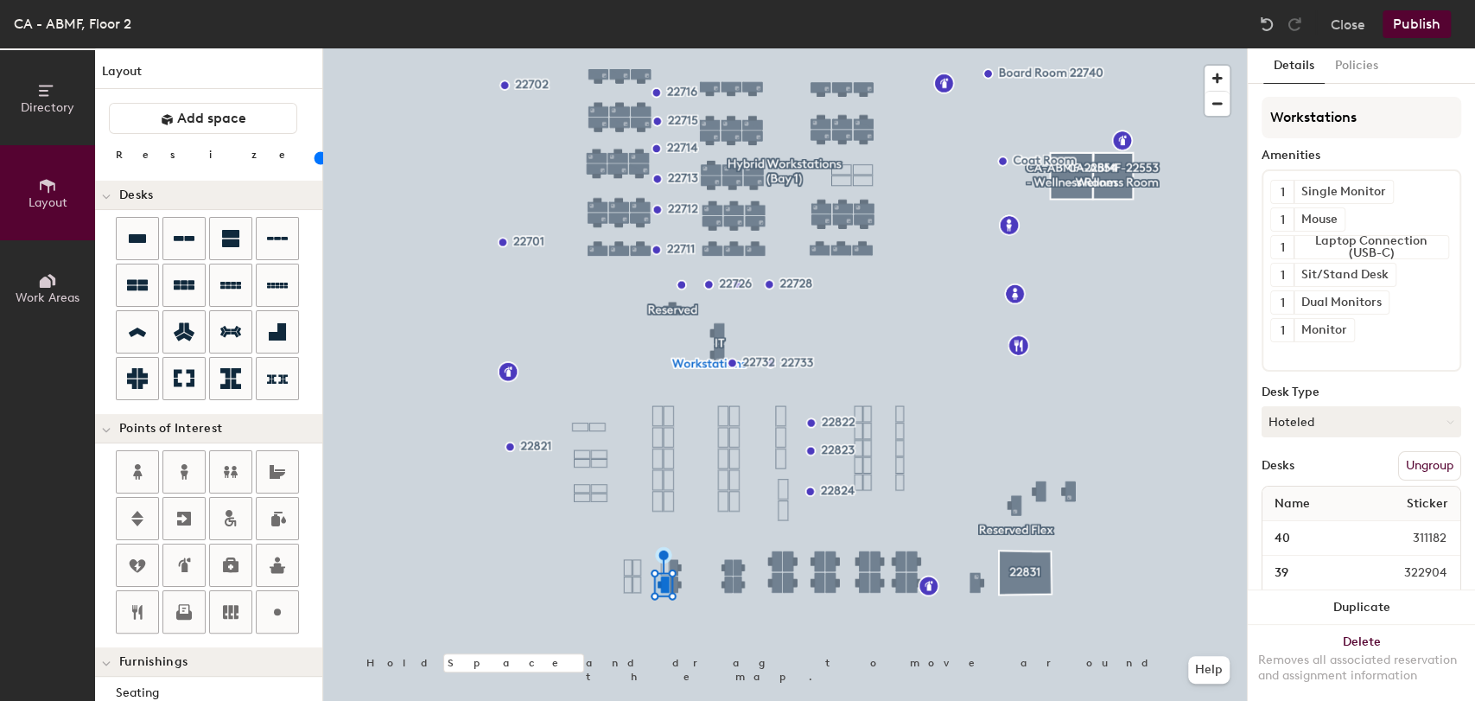
type input "80"
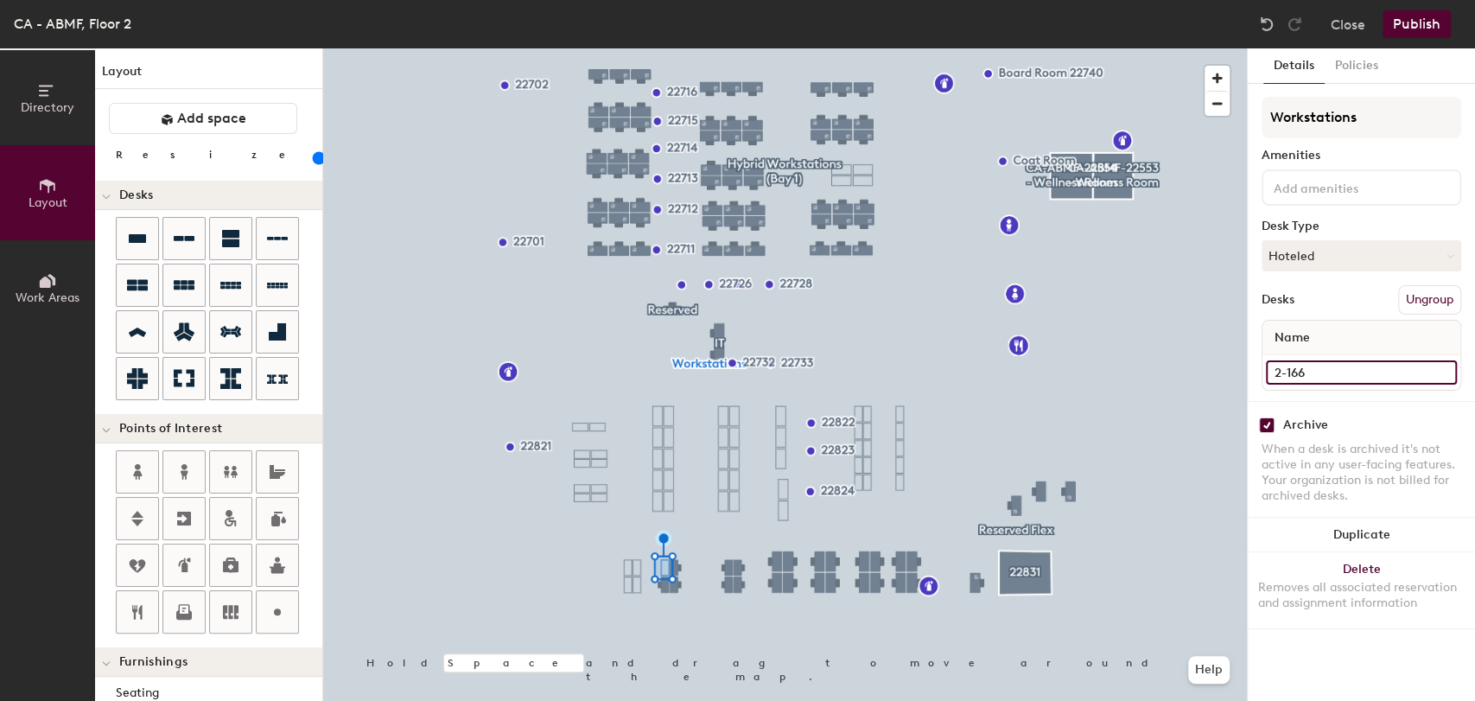
click at [1297, 370] on input "2-166" at bounding box center [1361, 372] width 191 height 24
type input "109"
click at [1266, 423] on input "checkbox" at bounding box center [1267, 425] width 16 height 16
checkbox input "false"
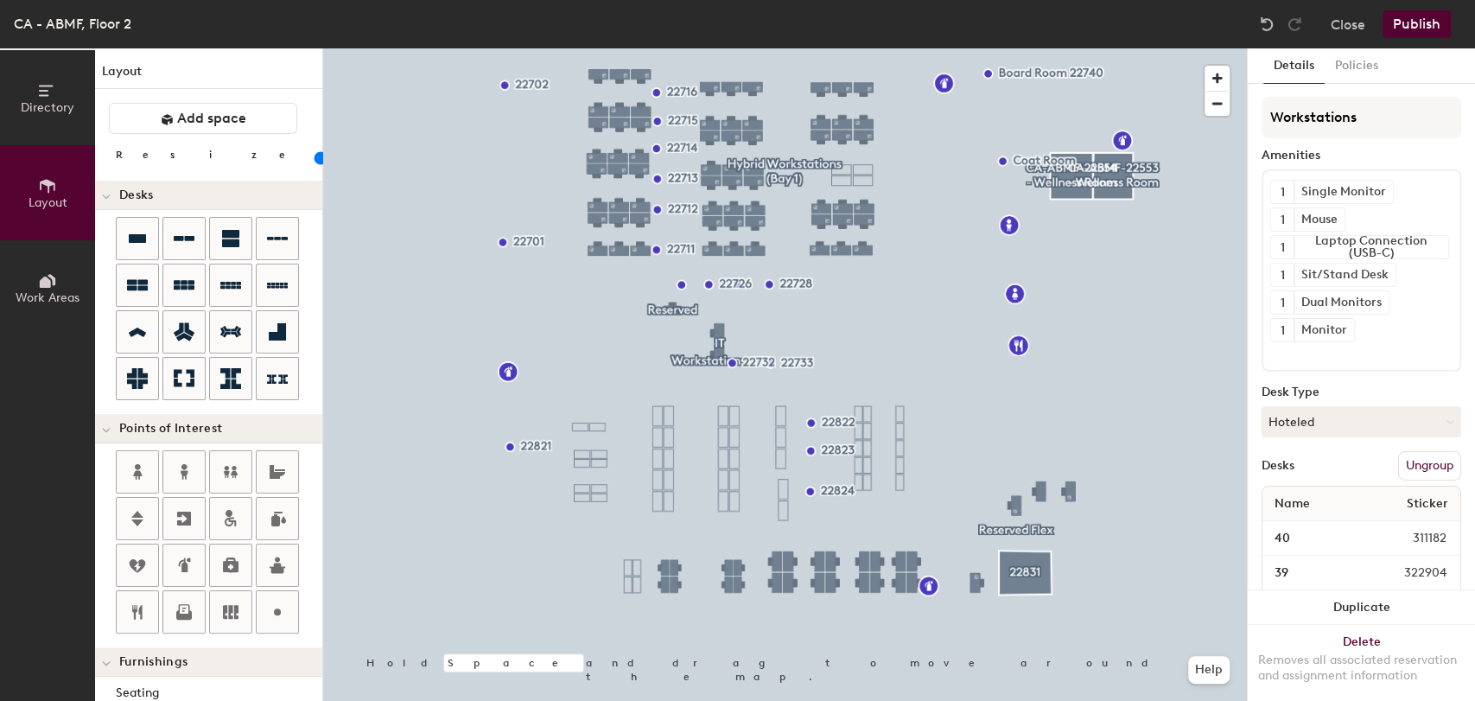
type input "80"
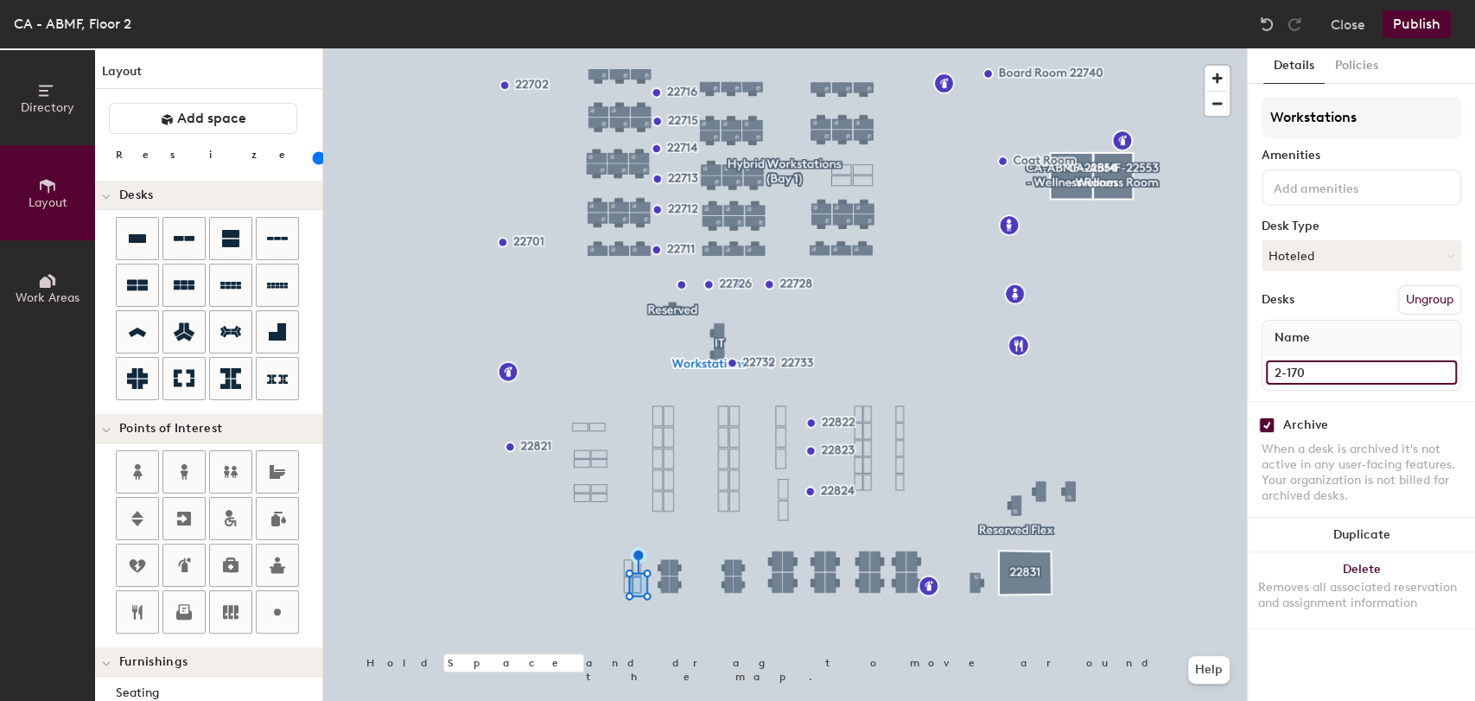
click at [1288, 366] on input "2-170" at bounding box center [1361, 372] width 191 height 24
type input "98"
click at [1269, 425] on input "checkbox" at bounding box center [1267, 425] width 16 height 16
checkbox input "false"
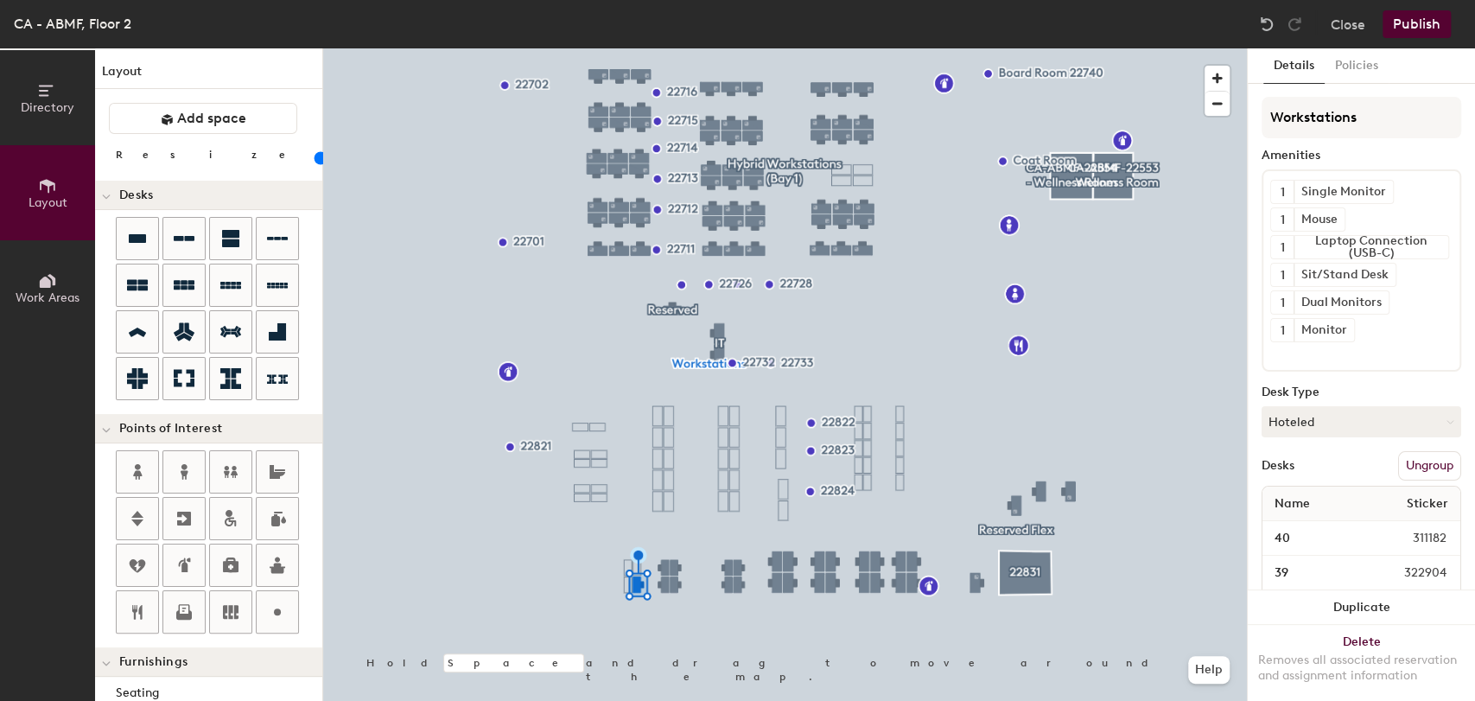
type input "80"
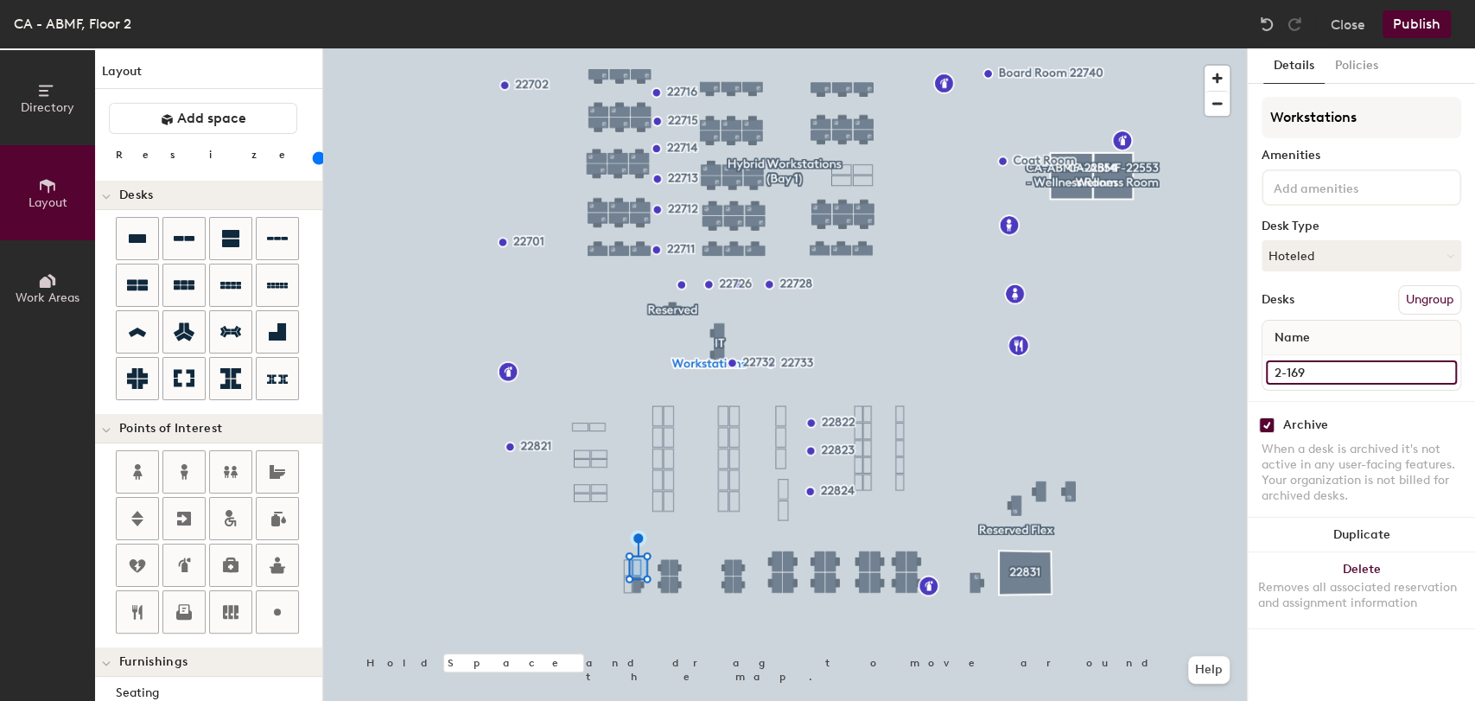
click at [1317, 379] on input "2-169" at bounding box center [1361, 372] width 191 height 24
type input "99"
click at [1265, 423] on input "checkbox" at bounding box center [1267, 425] width 16 height 16
checkbox input "false"
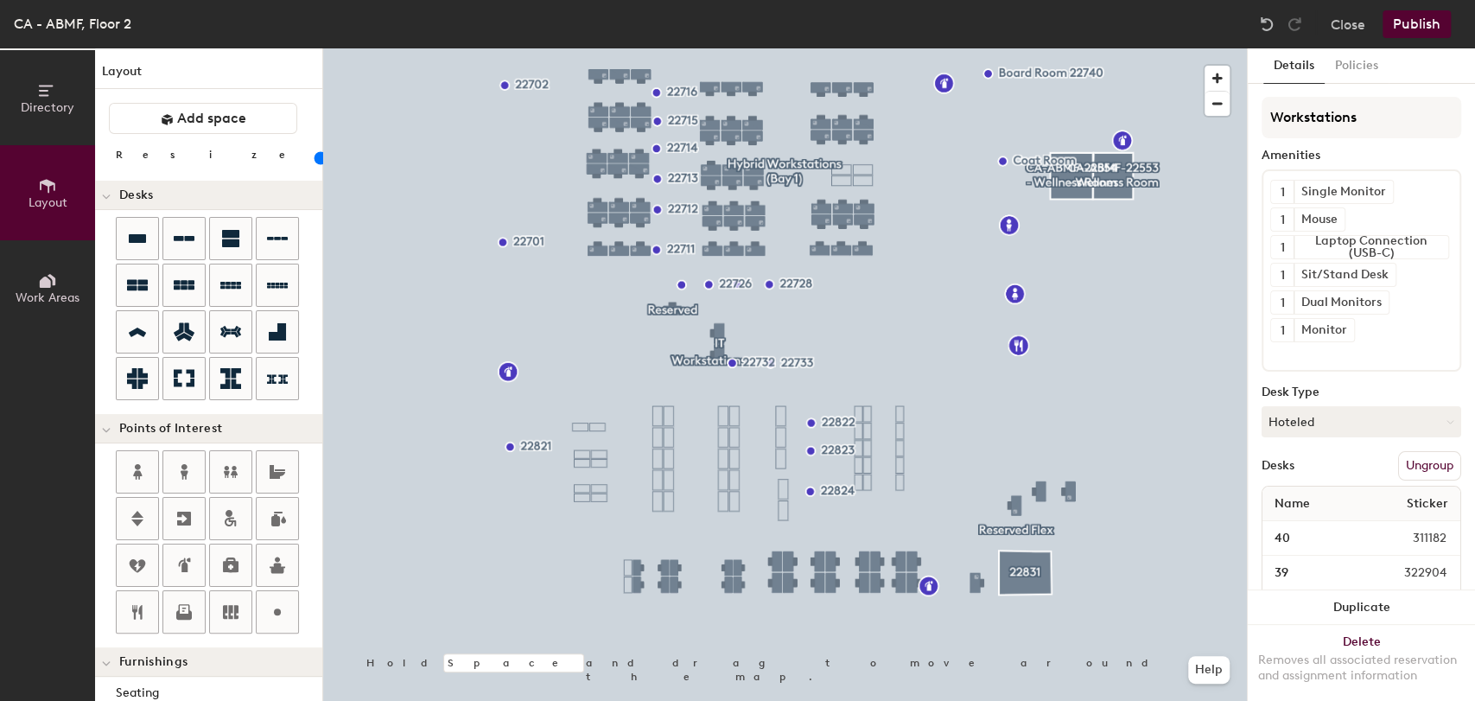
type input "80"
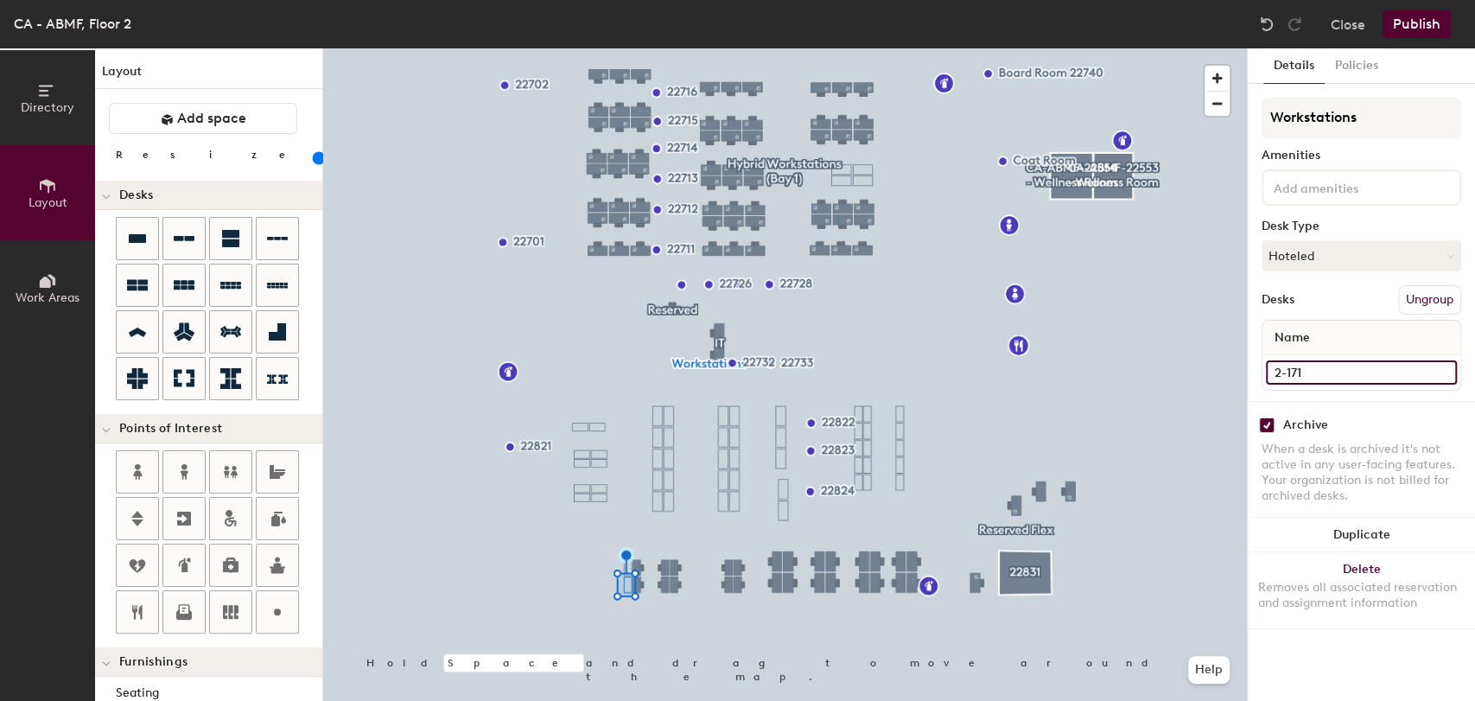
click at [1333, 368] on input "2-171" at bounding box center [1361, 372] width 191 height 24
type input "97"
click at [1286, 423] on div "Archive" at bounding box center [1305, 425] width 45 height 14
click at [1259, 429] on input "checkbox" at bounding box center [1267, 425] width 16 height 16
checkbox input "false"
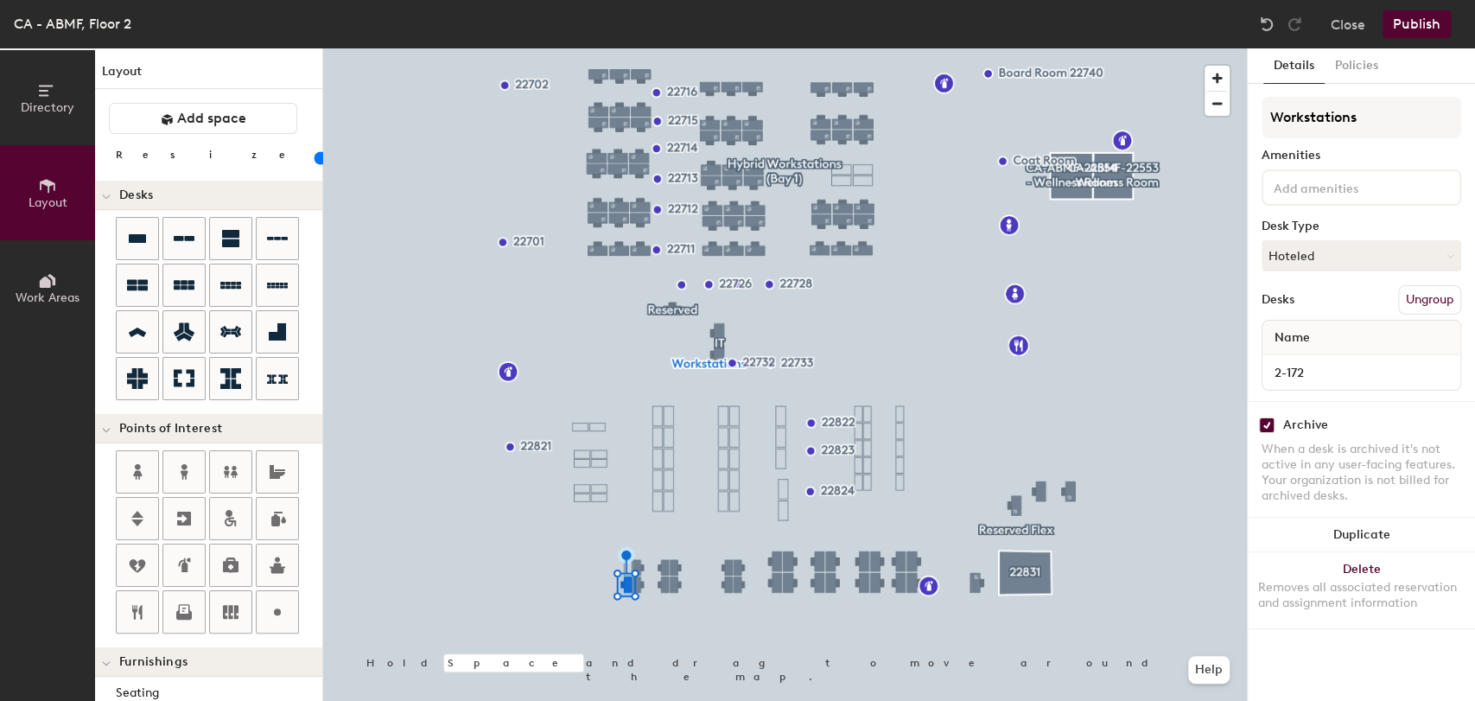
type input "80"
click at [1317, 375] on input "2-172" at bounding box center [1361, 372] width 191 height 24
type input "96"
click at [1272, 413] on div "Archive When a desk is archived it's not active in any user-facing features. Yo…" at bounding box center [1361, 463] width 227 height 124
click at [1269, 421] on input "checkbox" at bounding box center [1267, 425] width 16 height 16
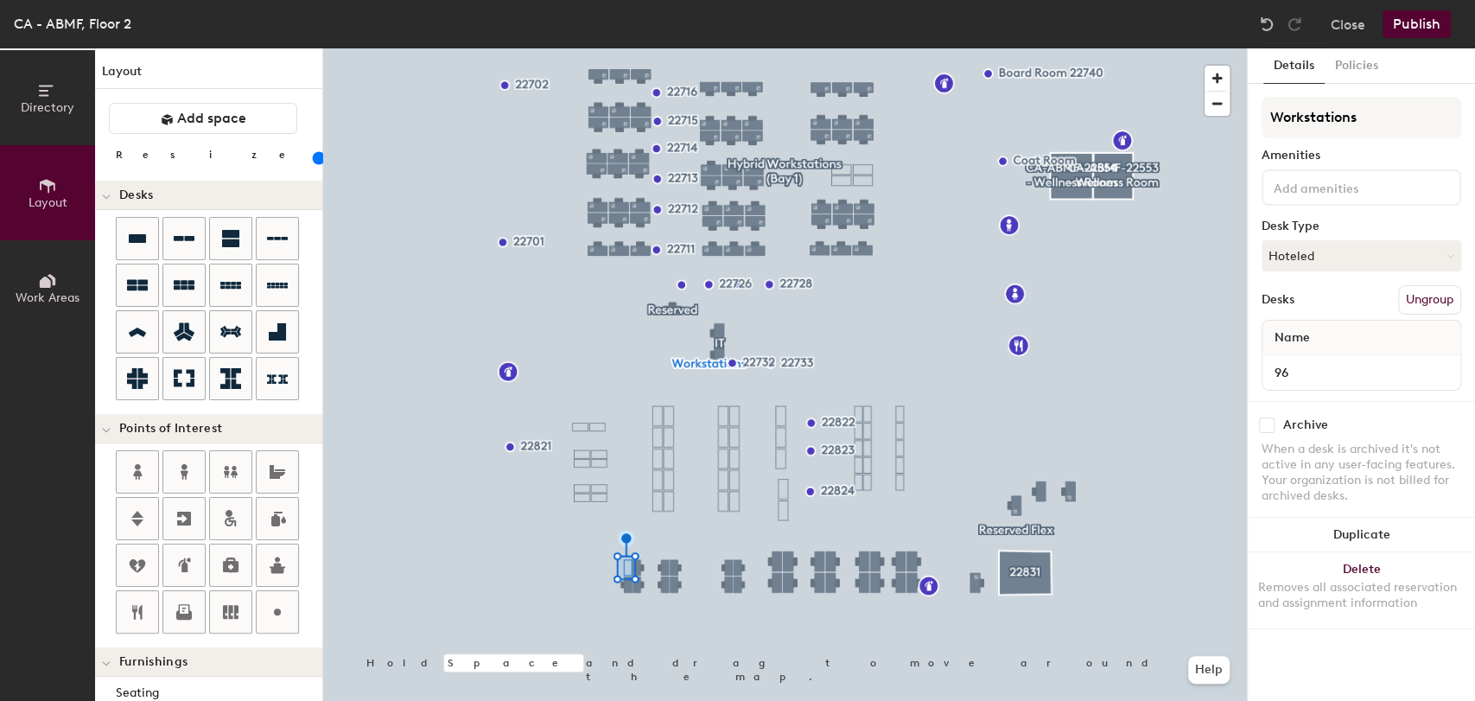
checkbox input "false"
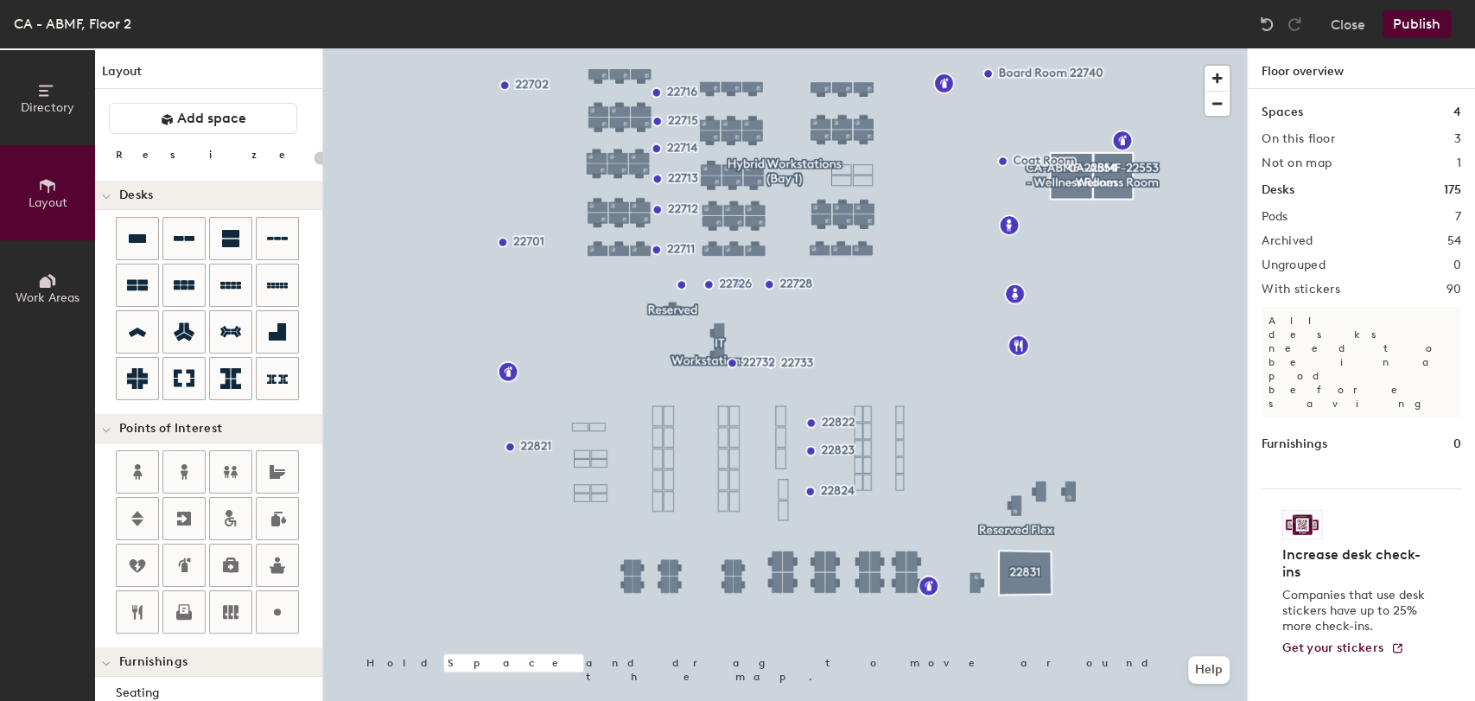
click at [1409, 29] on button "Publish" at bounding box center [1417, 24] width 68 height 28
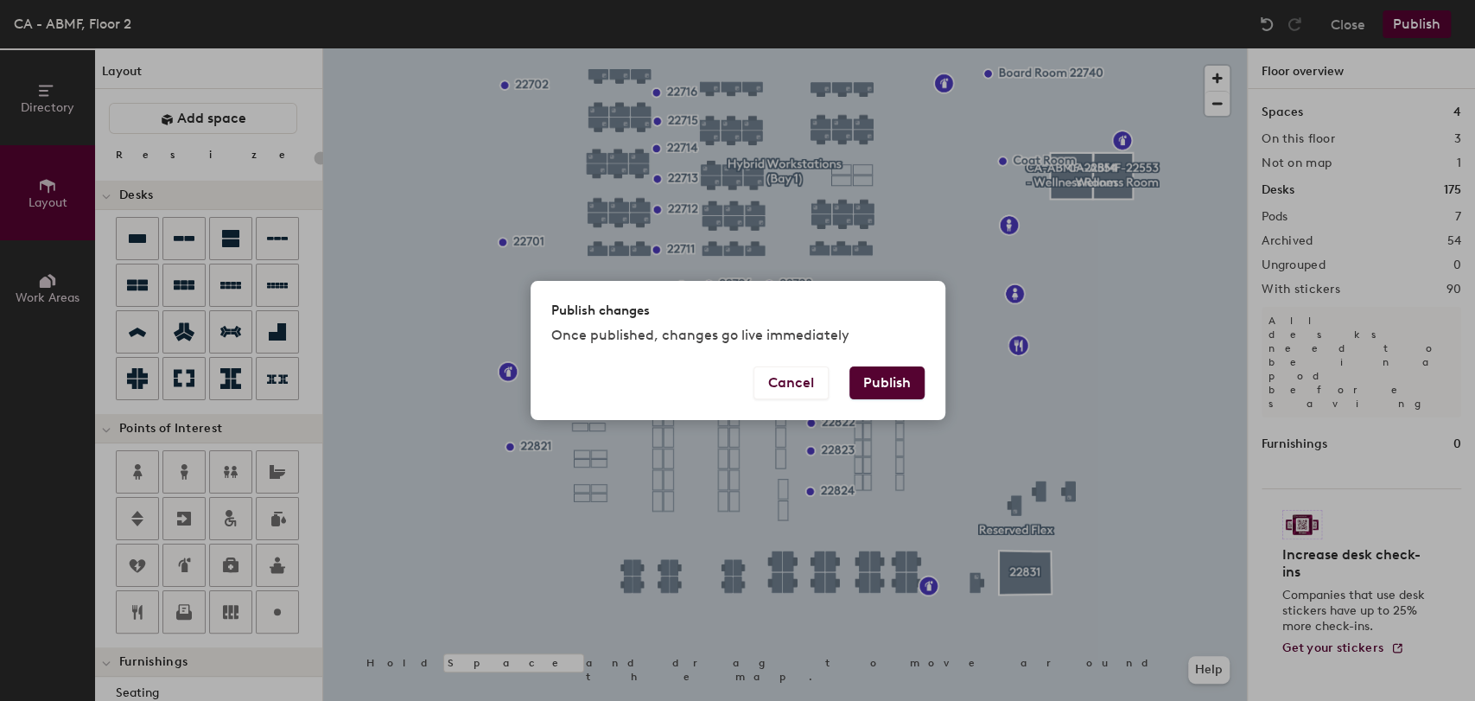
click at [899, 375] on button "Publish" at bounding box center [886, 382] width 75 height 33
type input "20"
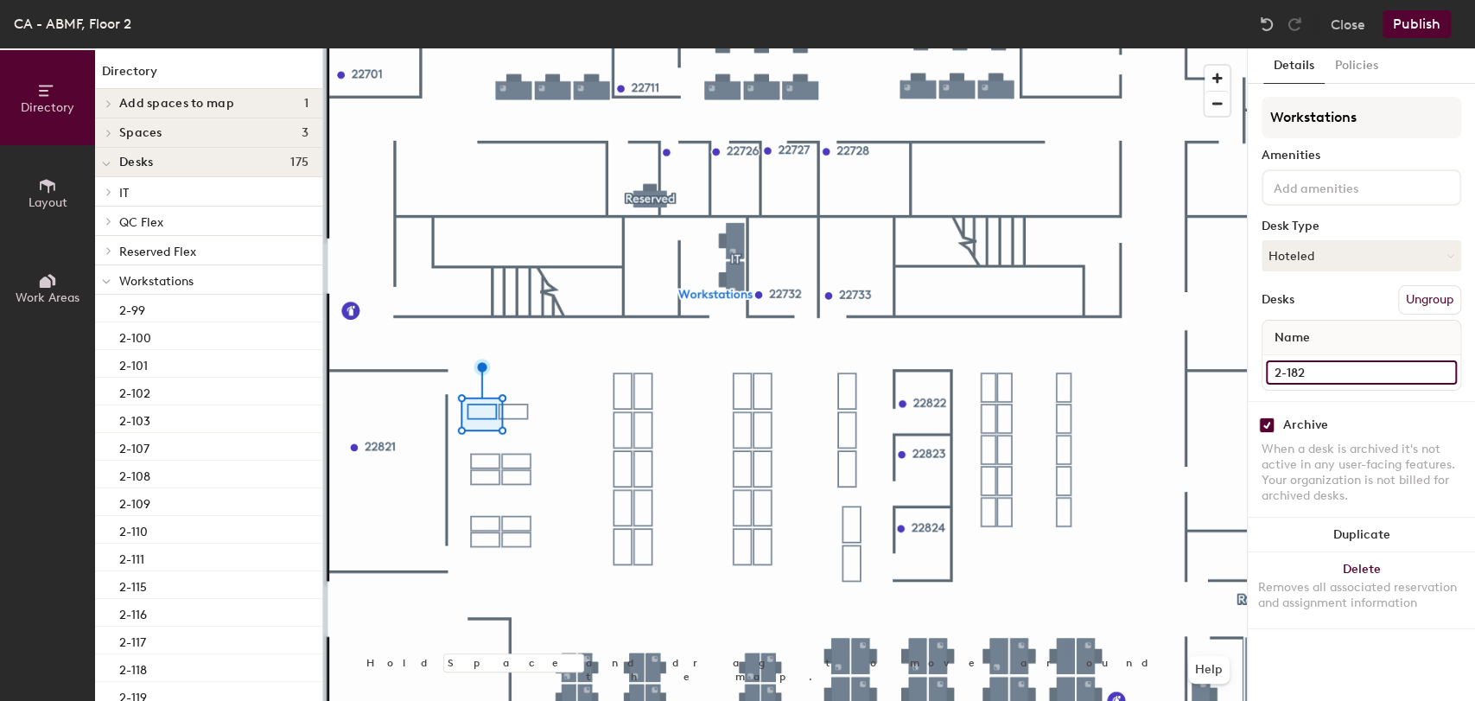
click at [1338, 375] on input "2-182" at bounding box center [1361, 372] width 191 height 24
type input "91"
click at [1265, 425] on input "checkbox" at bounding box center [1267, 425] width 16 height 16
checkbox input "false"
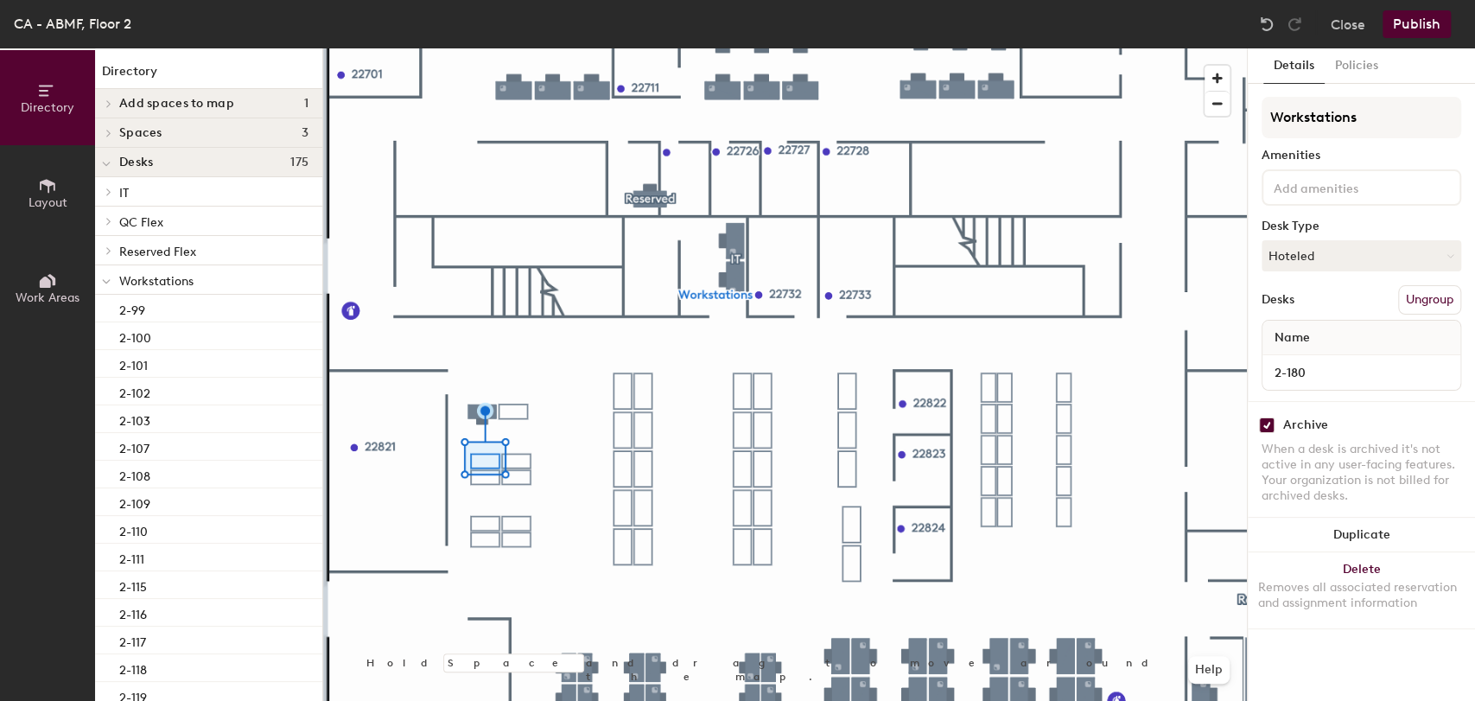
click at [1295, 384] on div "2-180" at bounding box center [1362, 372] width 198 height 35
click at [1308, 375] on input "2-180" at bounding box center [1361, 372] width 191 height 24
type input "92"
click at [1268, 421] on input "checkbox" at bounding box center [1267, 425] width 16 height 16
checkbox input "false"
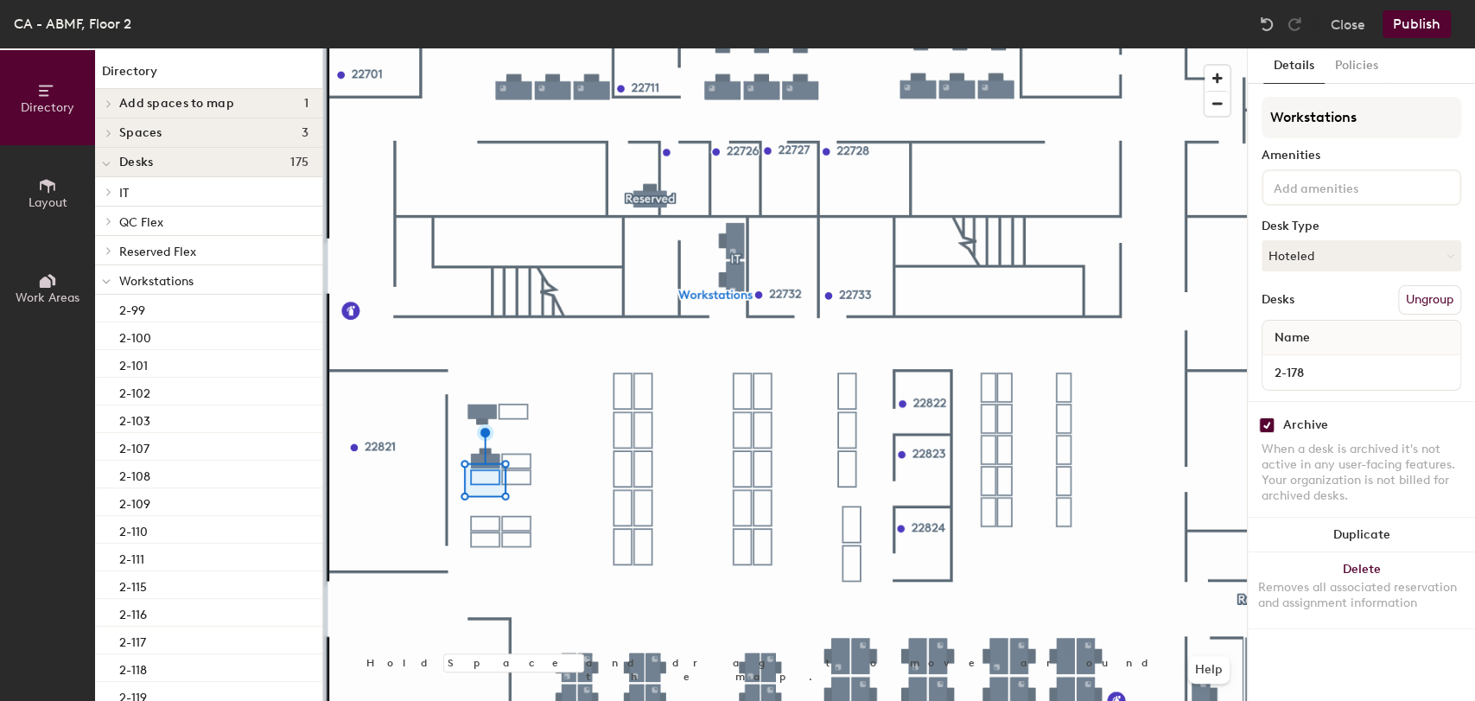
click at [1259, 429] on input "checkbox" at bounding box center [1267, 425] width 16 height 16
checkbox input "false"
click at [1326, 360] on input "2-178" at bounding box center [1361, 372] width 191 height 24
type input "93"
click at [1304, 373] on input "2-176" at bounding box center [1361, 372] width 191 height 24
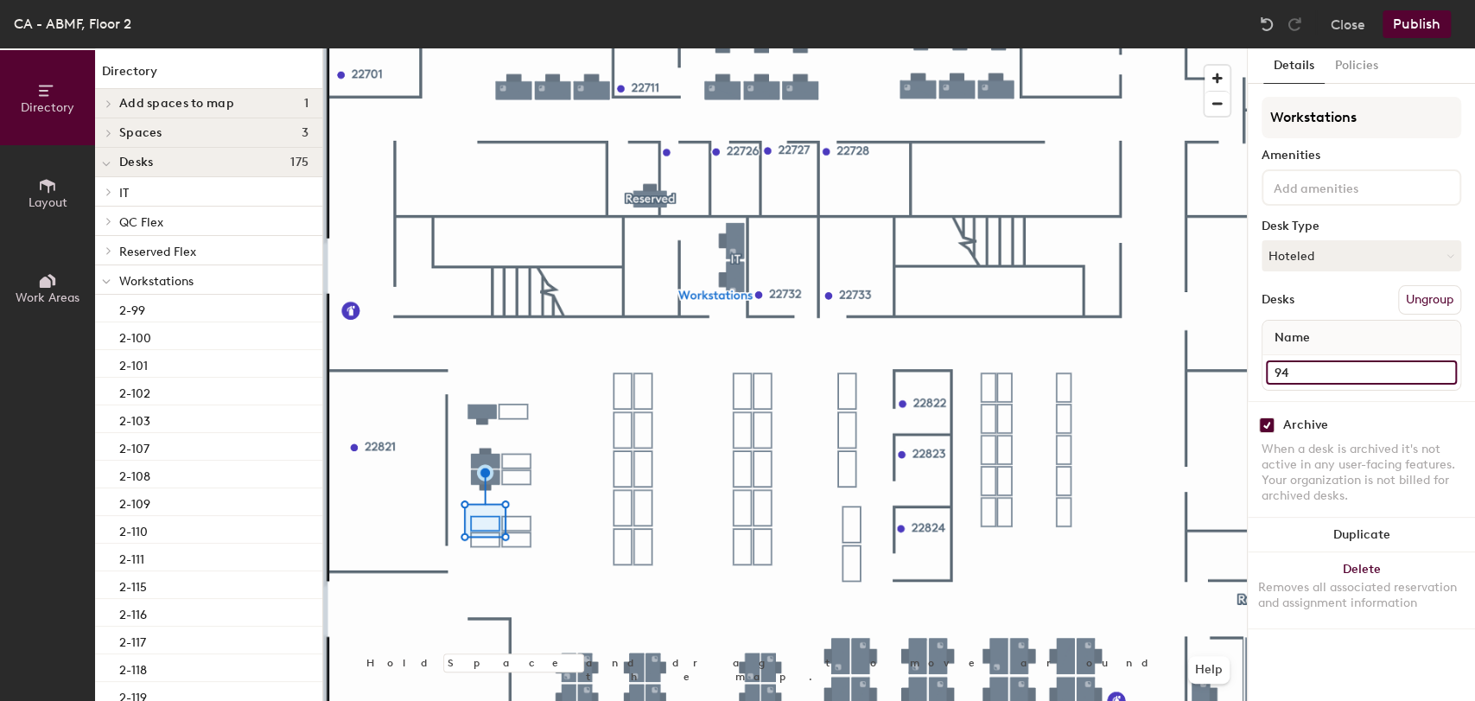
type input "94"
click at [1269, 430] on input "checkbox" at bounding box center [1267, 425] width 16 height 16
checkbox input "false"
click at [1302, 368] on input "2-174" at bounding box center [1361, 372] width 191 height 24
type input "95"
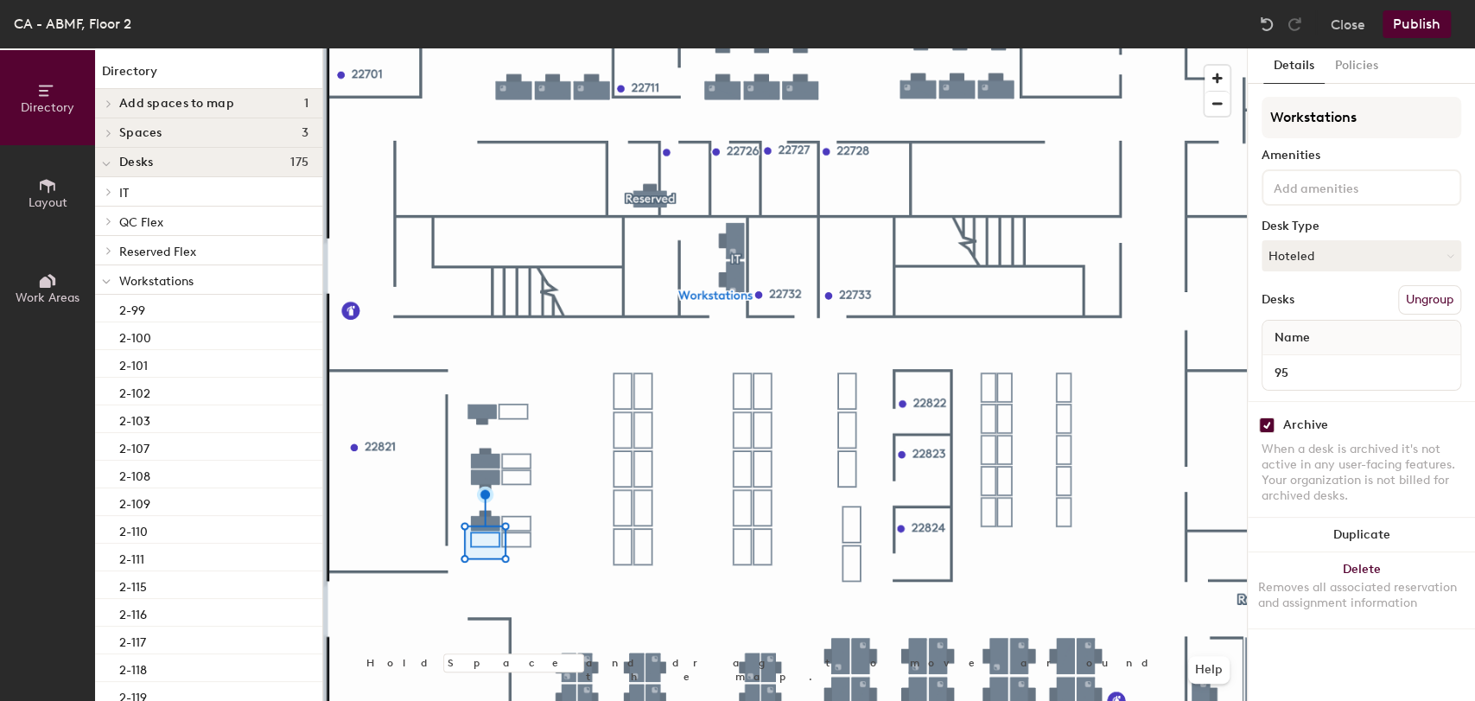
click at [1267, 424] on input "checkbox" at bounding box center [1267, 425] width 16 height 16
checkbox input "false"
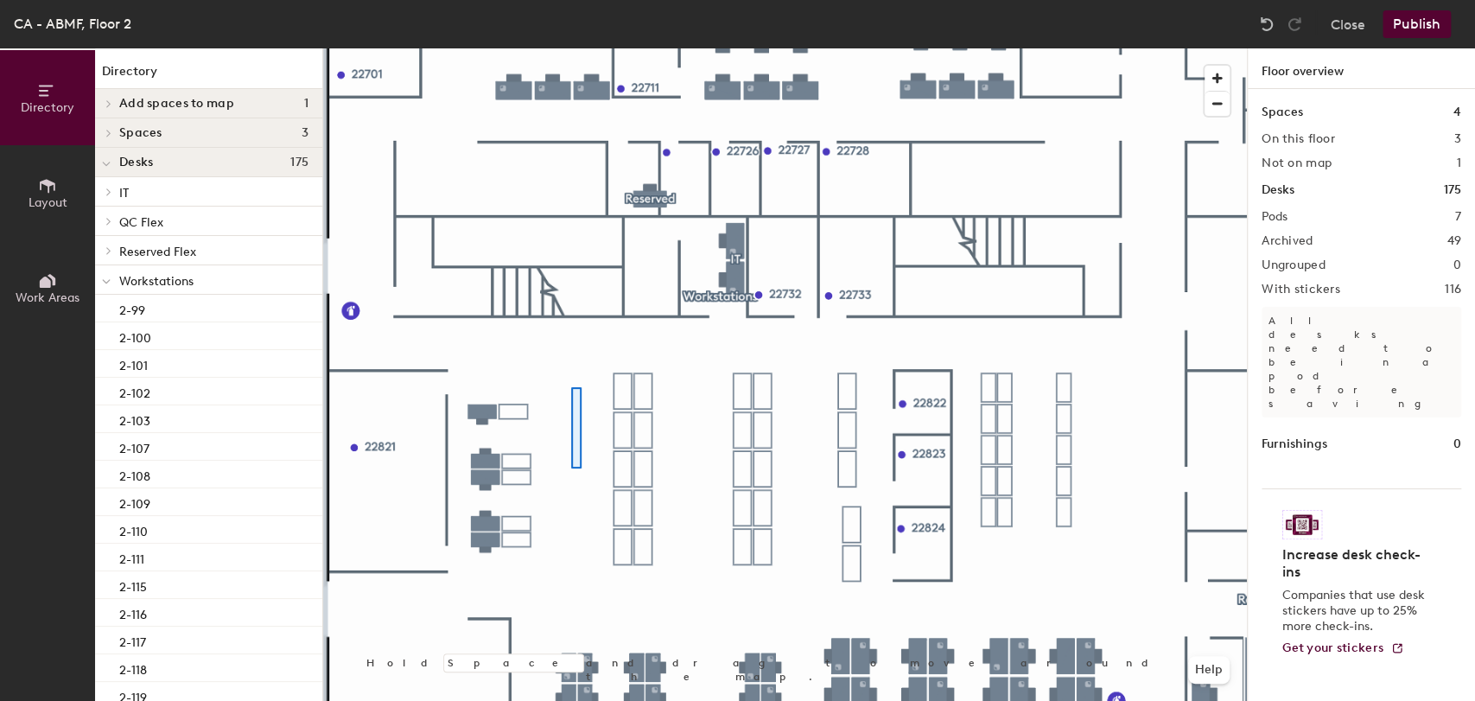
click at [574, 48] on div at bounding box center [785, 48] width 924 height 0
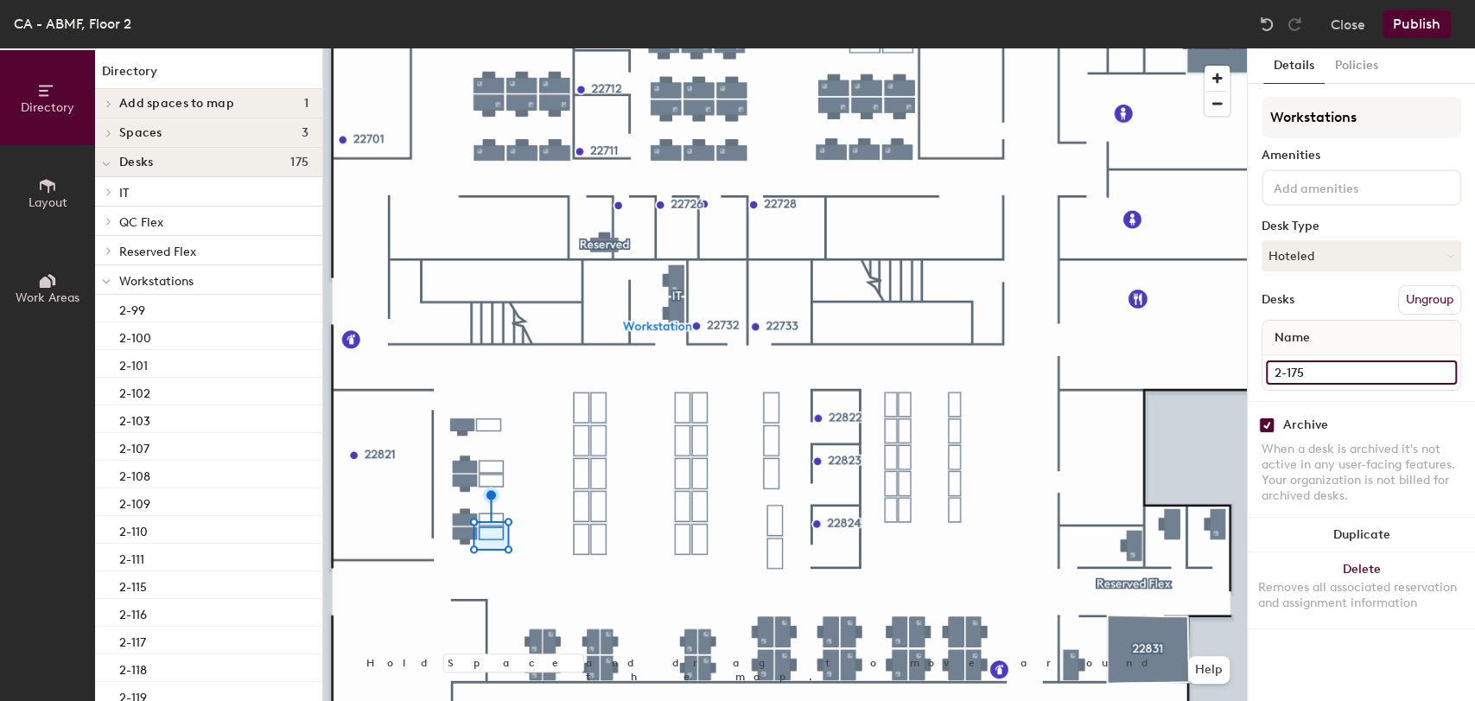
click at [1300, 370] on input "2-175" at bounding box center [1361, 372] width 191 height 24
type input "100"
click at [1264, 426] on input "checkbox" at bounding box center [1267, 425] width 16 height 16
checkbox input "false"
click at [1345, 362] on input "2-177" at bounding box center [1361, 372] width 191 height 24
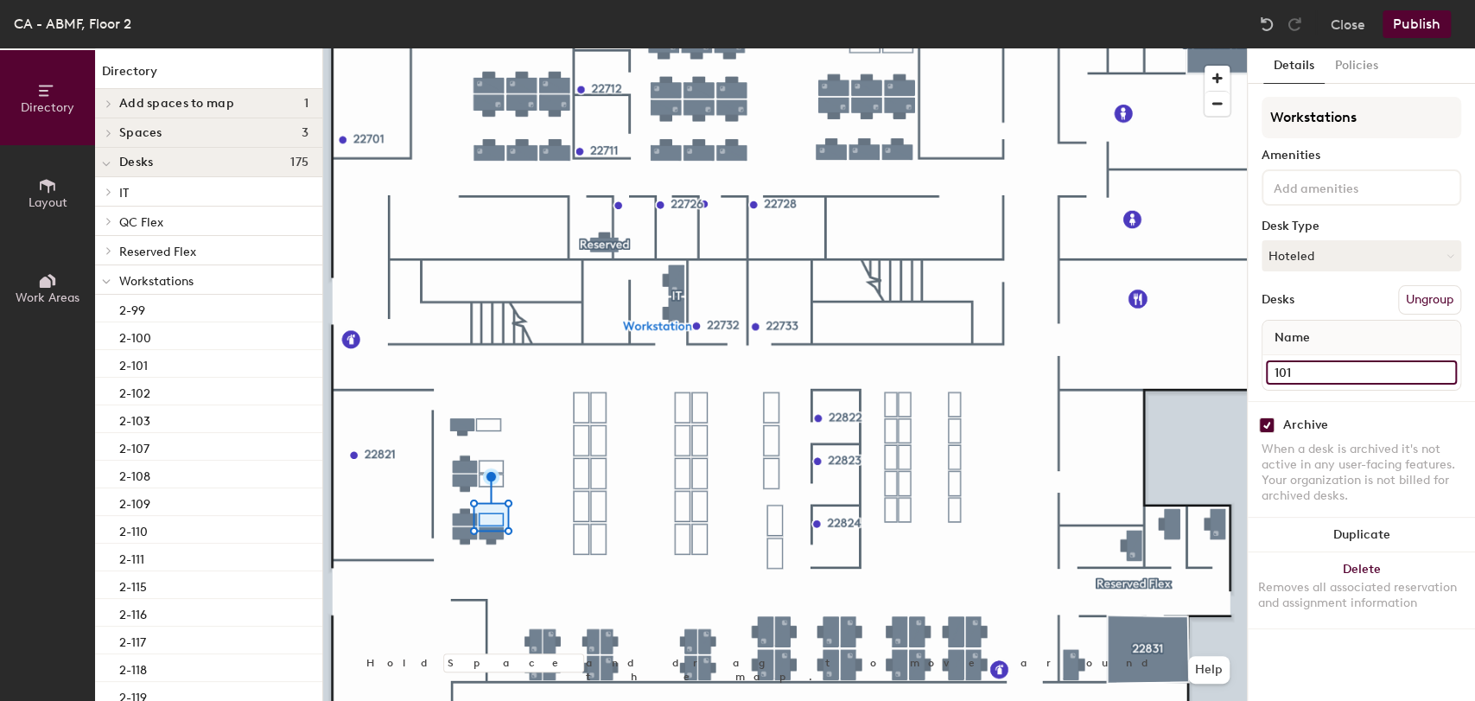
type input "101"
click at [1275, 421] on div "Archive" at bounding box center [1362, 425] width 200 height 16
click at [1270, 421] on input "checkbox" at bounding box center [1267, 425] width 16 height 16
checkbox input "false"
click at [1303, 360] on input "2-179" at bounding box center [1361, 372] width 191 height 24
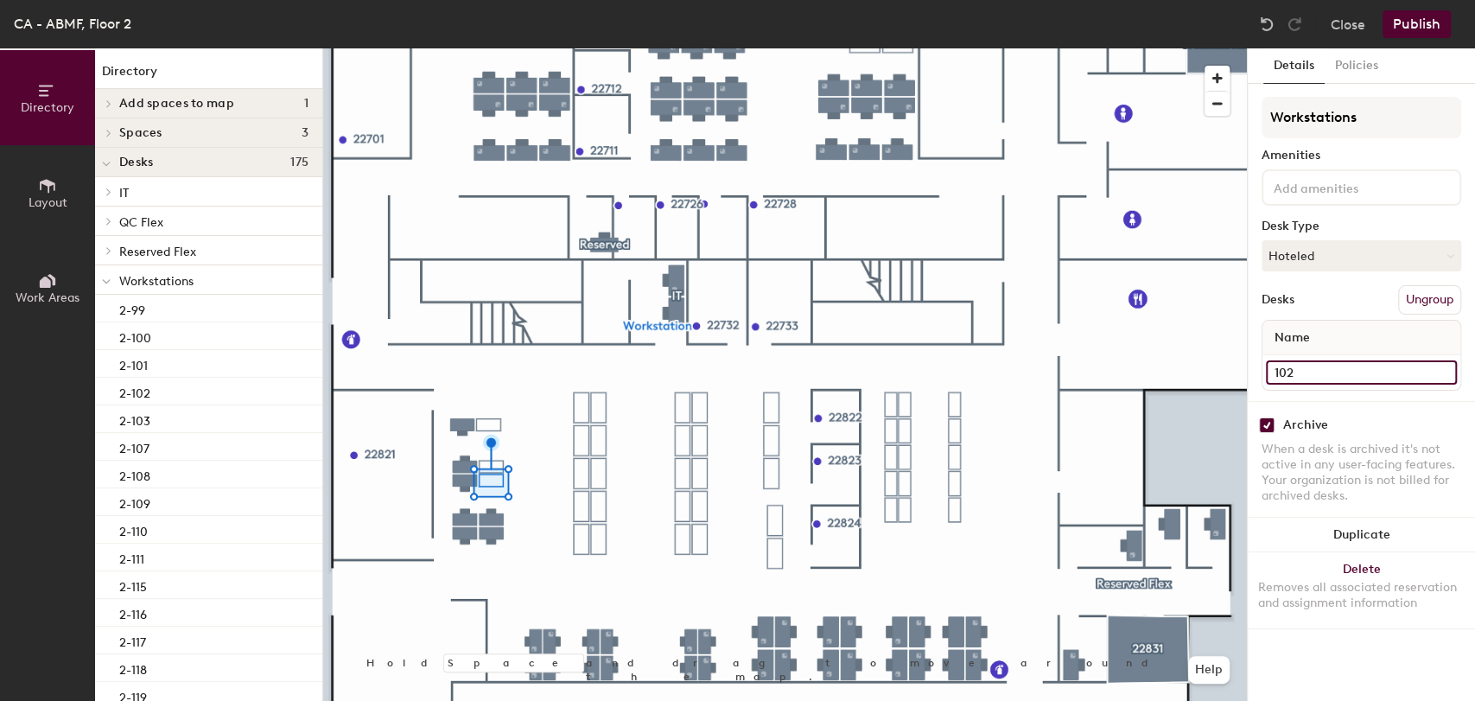
type input "102"
click at [1263, 428] on input "checkbox" at bounding box center [1267, 425] width 16 height 16
checkbox input "false"
click at [1293, 380] on input "2-181" at bounding box center [1361, 372] width 191 height 24
type input "103"
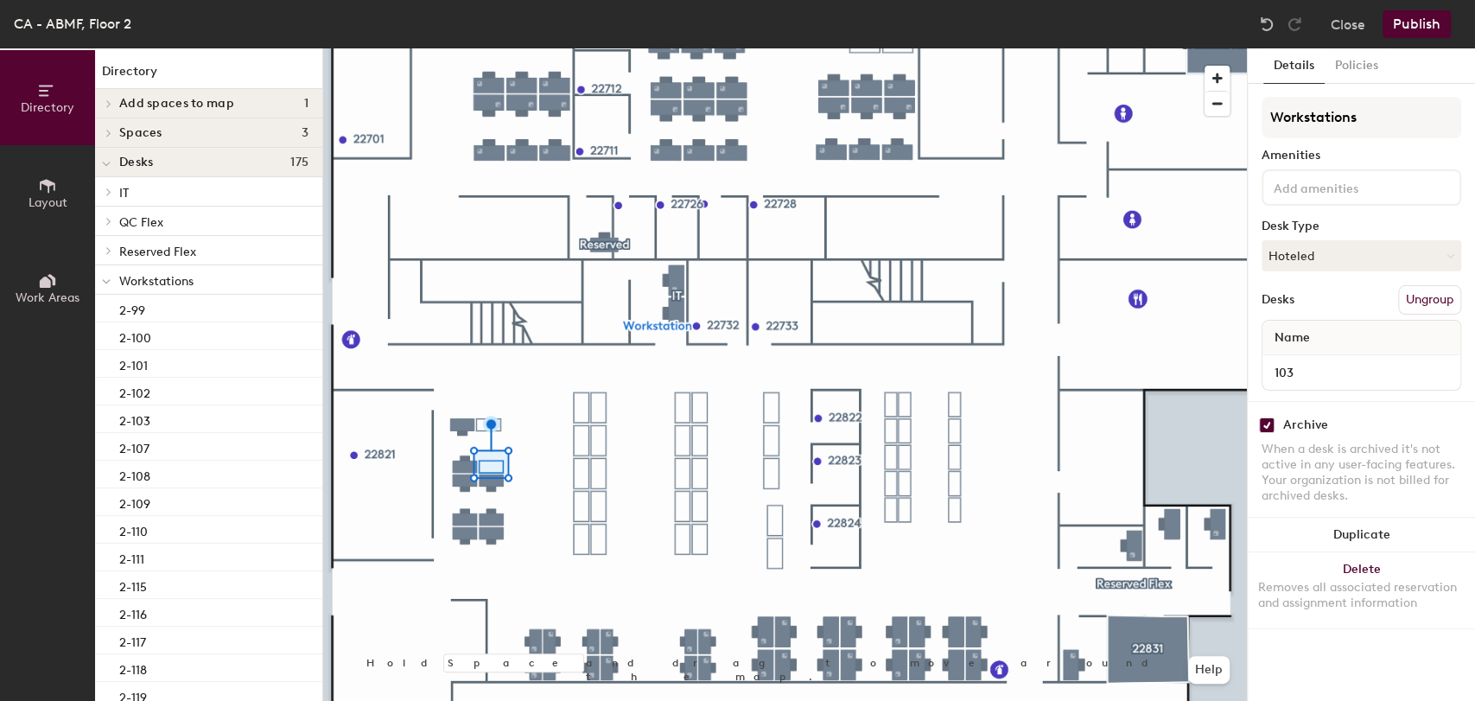
click at [1264, 417] on input "checkbox" at bounding box center [1267, 425] width 16 height 16
checkbox input "false"
click at [1353, 373] on input "2-183" at bounding box center [1361, 372] width 191 height 24
type input "104"
click at [1287, 426] on div "Archive" at bounding box center [1305, 425] width 45 height 14
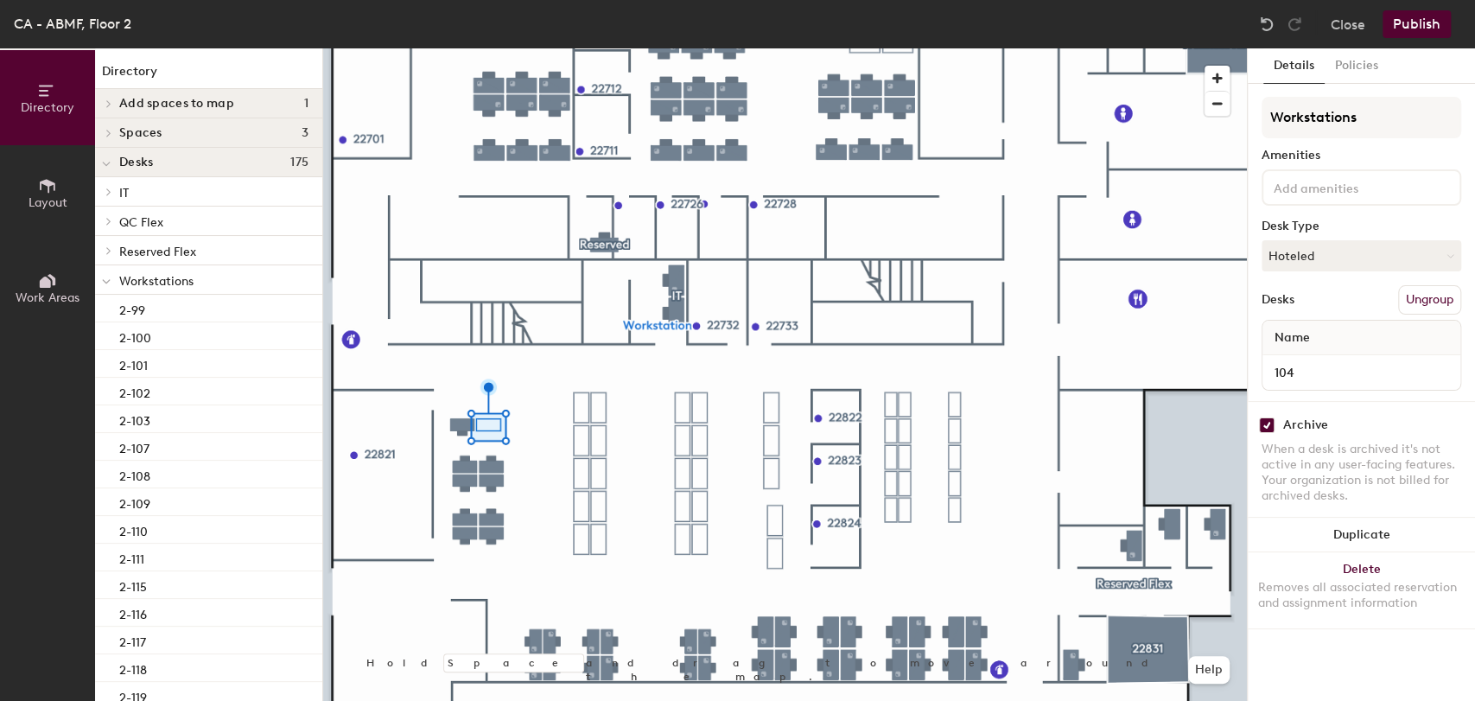
click at [1264, 427] on input "checkbox" at bounding box center [1267, 425] width 16 height 16
checkbox input "false"
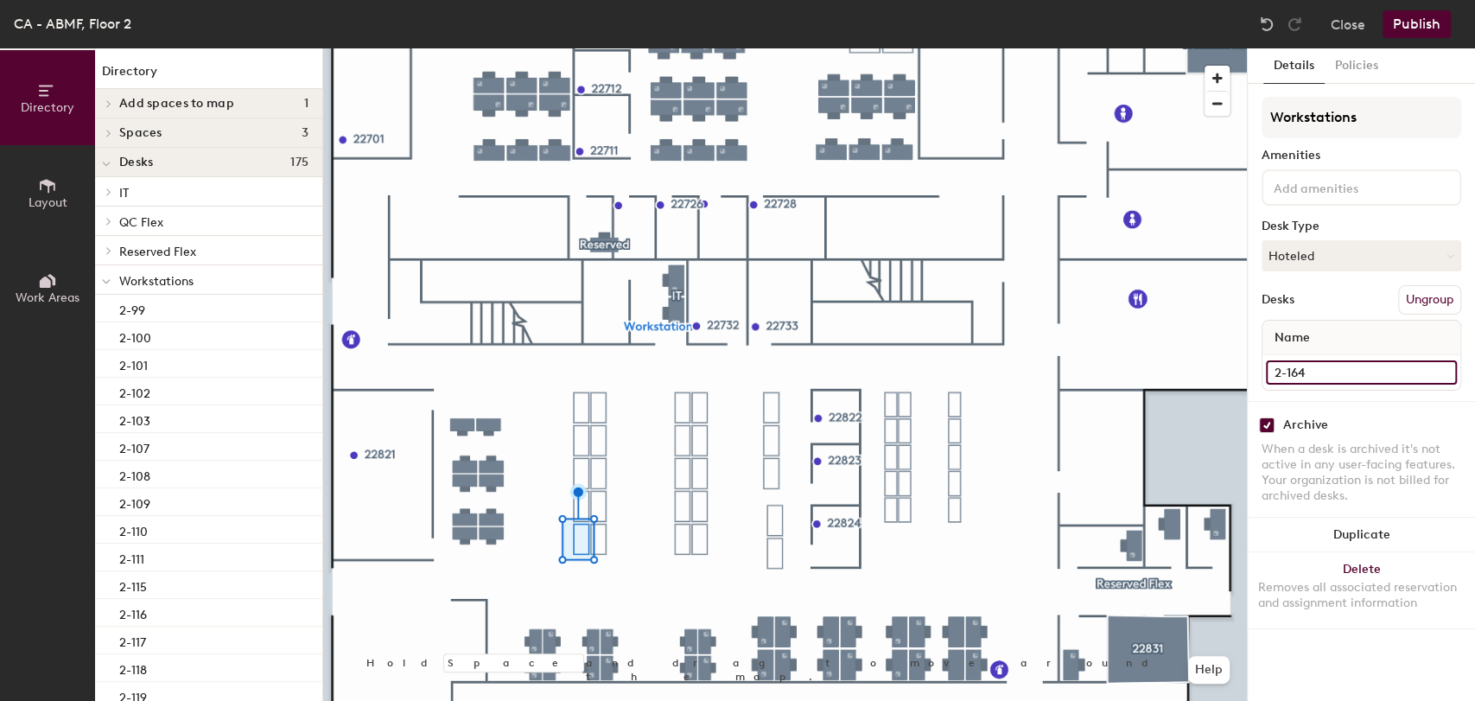
click at [1309, 372] on input "2-164" at bounding box center [1361, 372] width 191 height 24
type input "113"
click at [1267, 423] on input "checkbox" at bounding box center [1267, 425] width 16 height 16
checkbox input "false"
click at [1309, 375] on input "2-163" at bounding box center [1361, 372] width 191 height 24
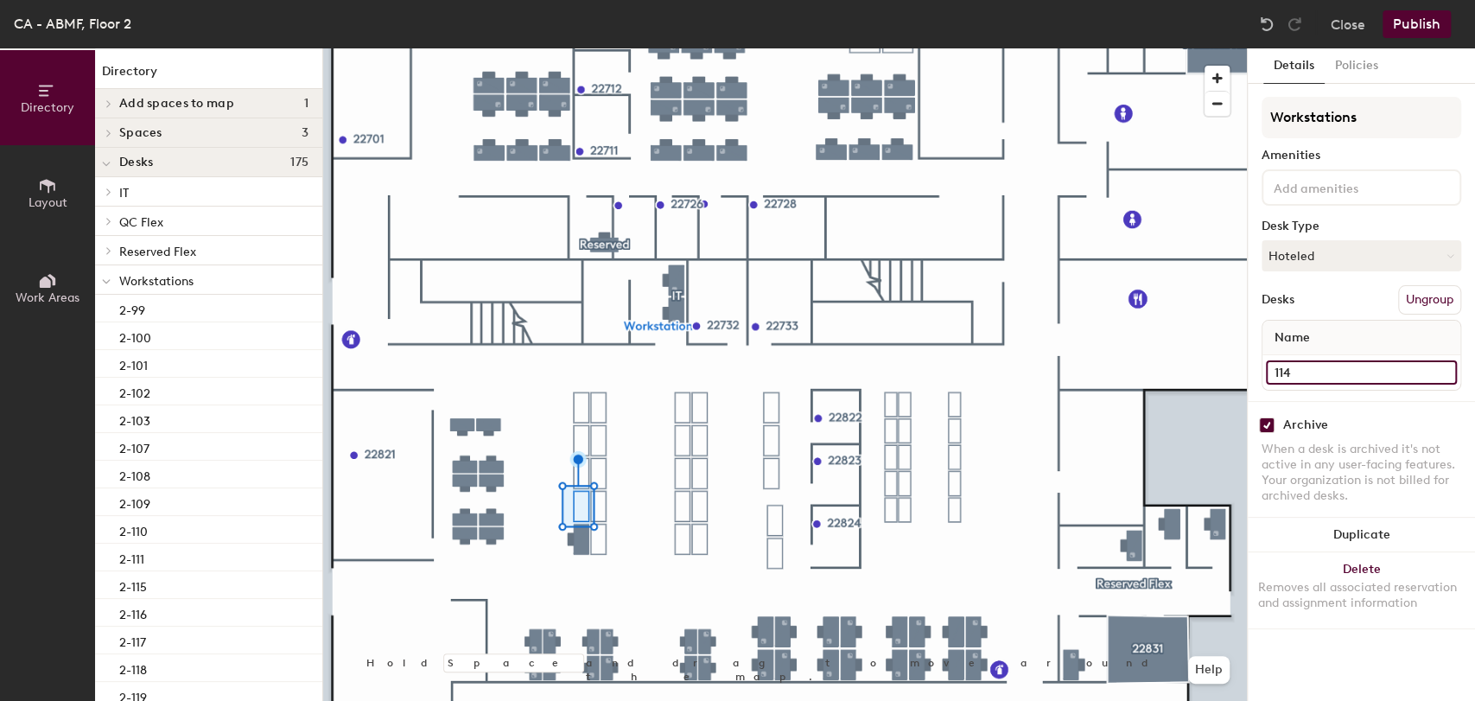
type input "114"
click at [1269, 423] on input "checkbox" at bounding box center [1267, 425] width 16 height 16
checkbox input "false"
click at [1288, 370] on input "2-162" at bounding box center [1361, 372] width 191 height 24
type input "115"
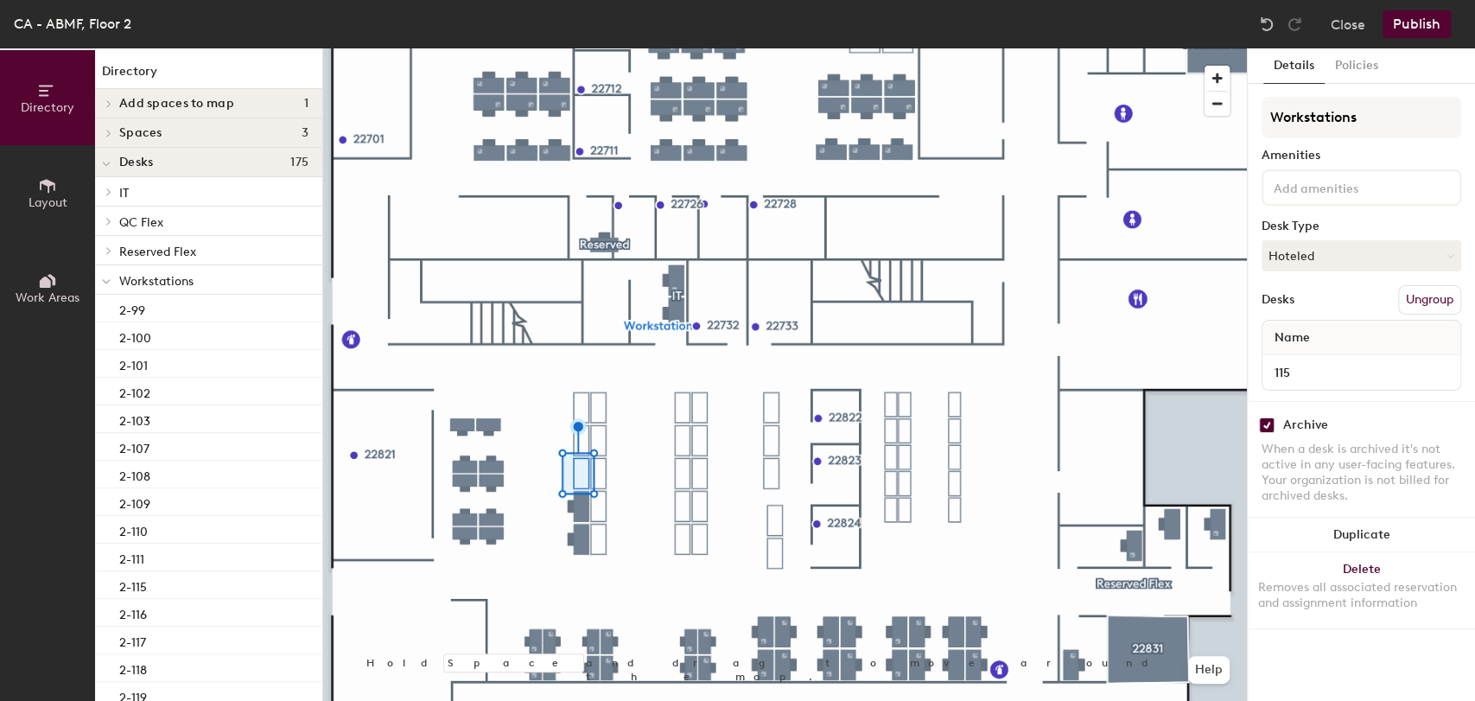
click at [1268, 425] on input "checkbox" at bounding box center [1267, 425] width 16 height 16
checkbox input "false"
click at [1309, 367] on input "2-161" at bounding box center [1361, 372] width 191 height 24
type input "116"
click at [1269, 425] on input "checkbox" at bounding box center [1267, 425] width 16 height 16
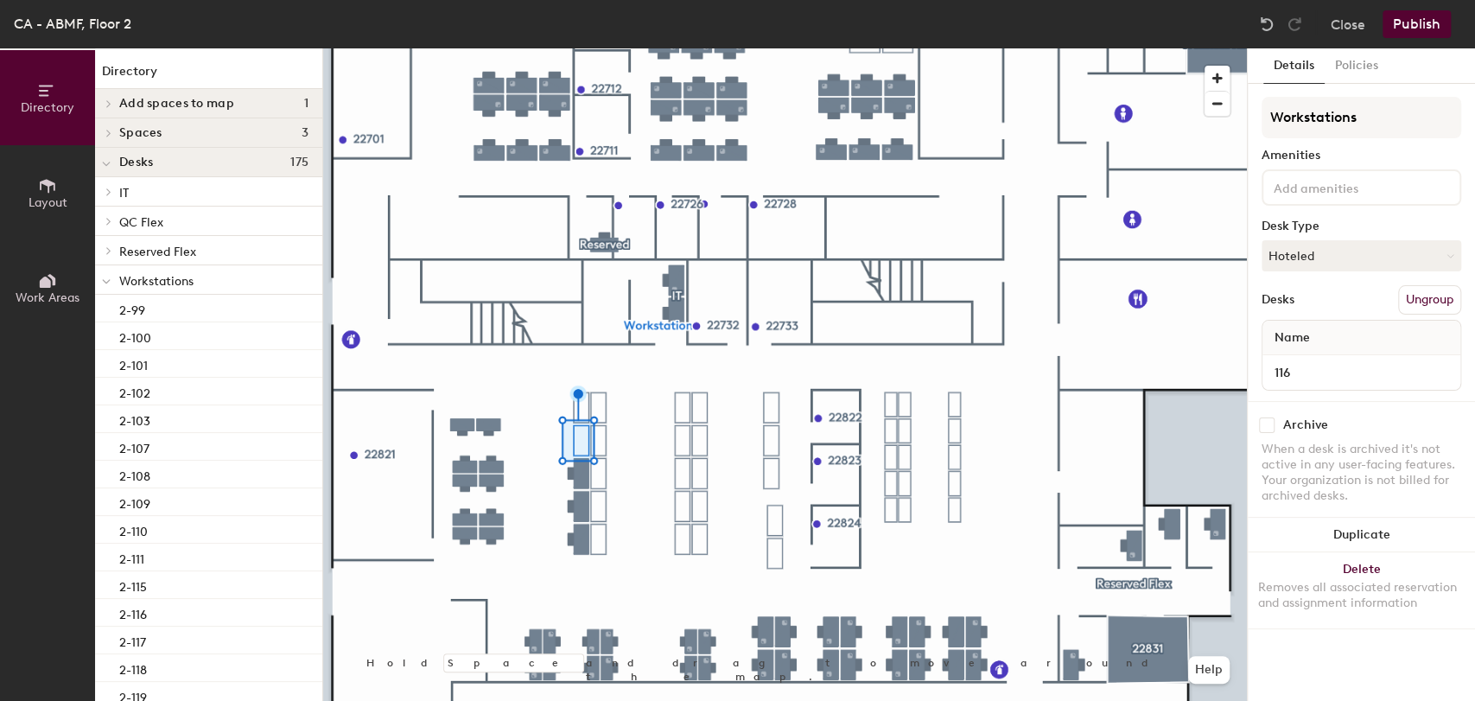
checkbox input "false"
click at [1323, 366] on input "2-160" at bounding box center [1361, 372] width 191 height 24
type input "117"
click at [1268, 428] on input "checkbox" at bounding box center [1267, 425] width 16 height 16
checkbox input "false"
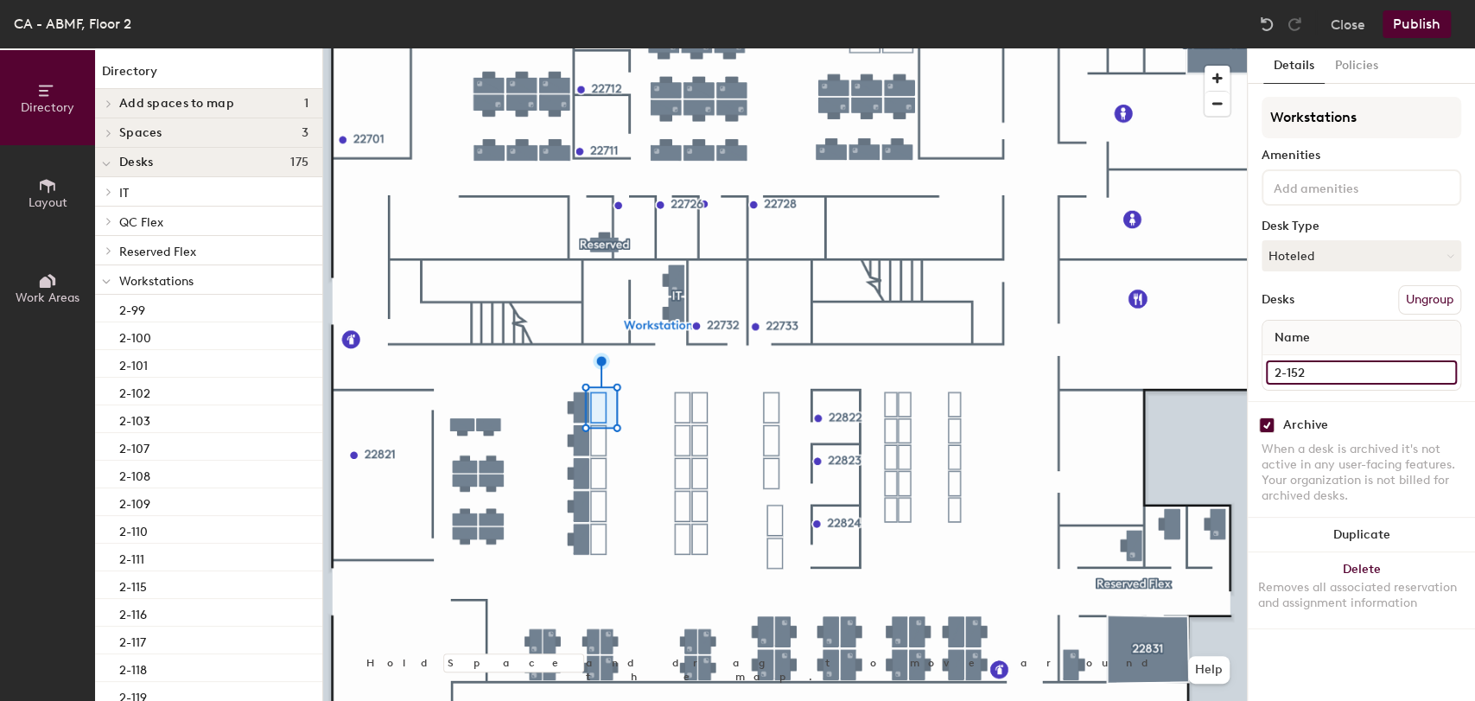
click at [1318, 373] on input "2-152" at bounding box center [1361, 372] width 191 height 24
type input "118"
click at [1263, 425] on input "checkbox" at bounding box center [1267, 425] width 16 height 16
checkbox input "false"
click at [1304, 379] on input "2-153" at bounding box center [1361, 372] width 191 height 24
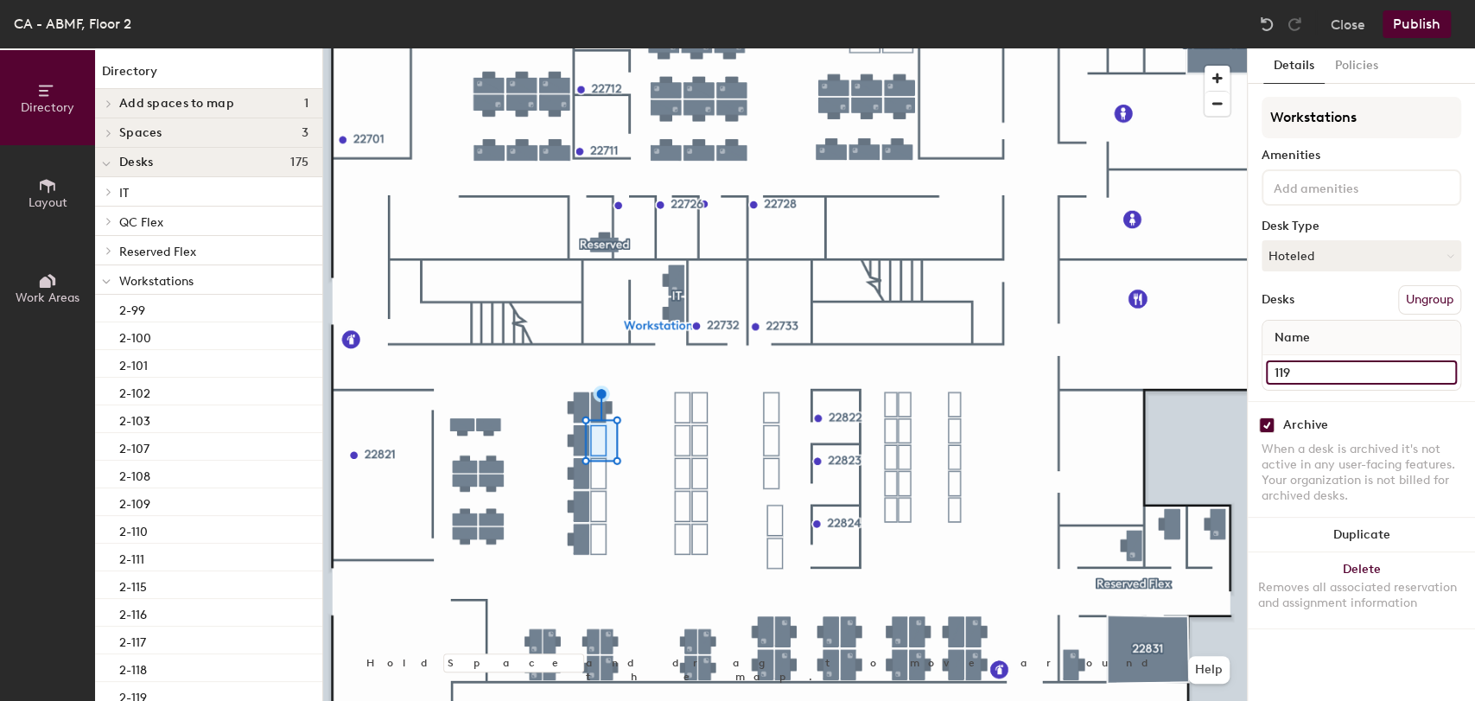
type input "119"
click at [1264, 424] on input "checkbox" at bounding box center [1267, 425] width 16 height 16
checkbox input "false"
click at [1297, 369] on input "2-154" at bounding box center [1361, 372] width 191 height 24
type input "120"
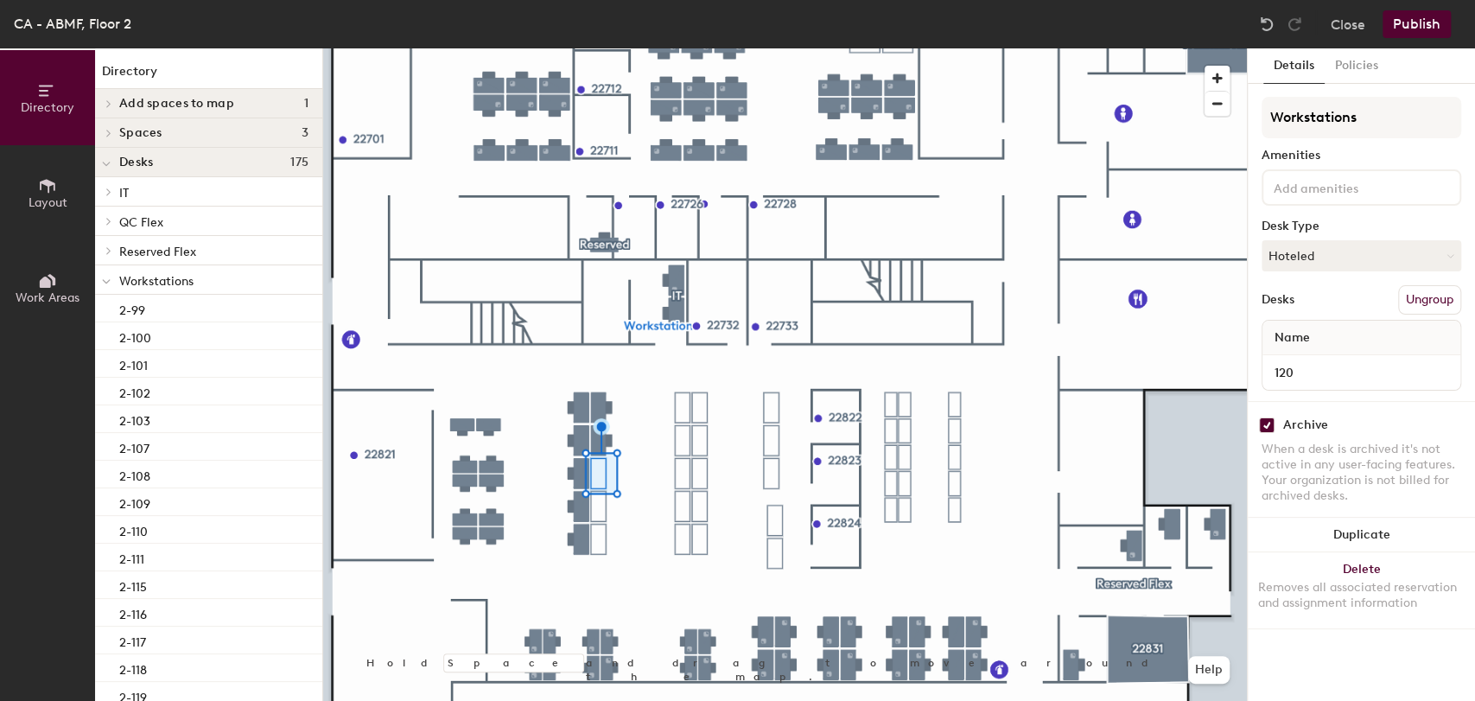
click at [1271, 422] on input "checkbox" at bounding box center [1267, 425] width 16 height 16
checkbox input "false"
click at [1295, 385] on div "2-155" at bounding box center [1362, 372] width 198 height 35
click at [1317, 376] on input "2-155" at bounding box center [1361, 372] width 191 height 24
type input "2"
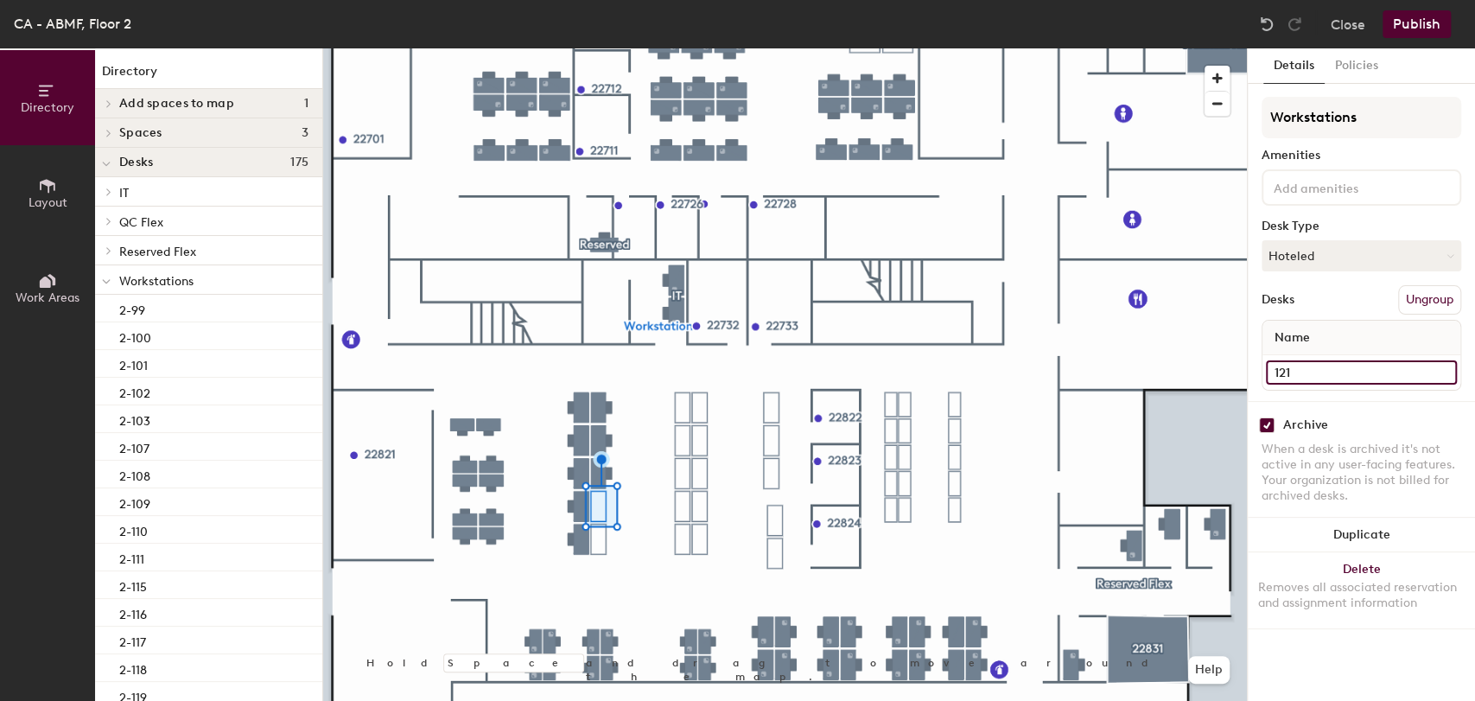
type input "121"
click at [1272, 423] on input "checkbox" at bounding box center [1267, 425] width 16 height 16
checkbox input "false"
click at [1286, 370] on input "2-156" at bounding box center [1361, 372] width 191 height 24
type input "122"
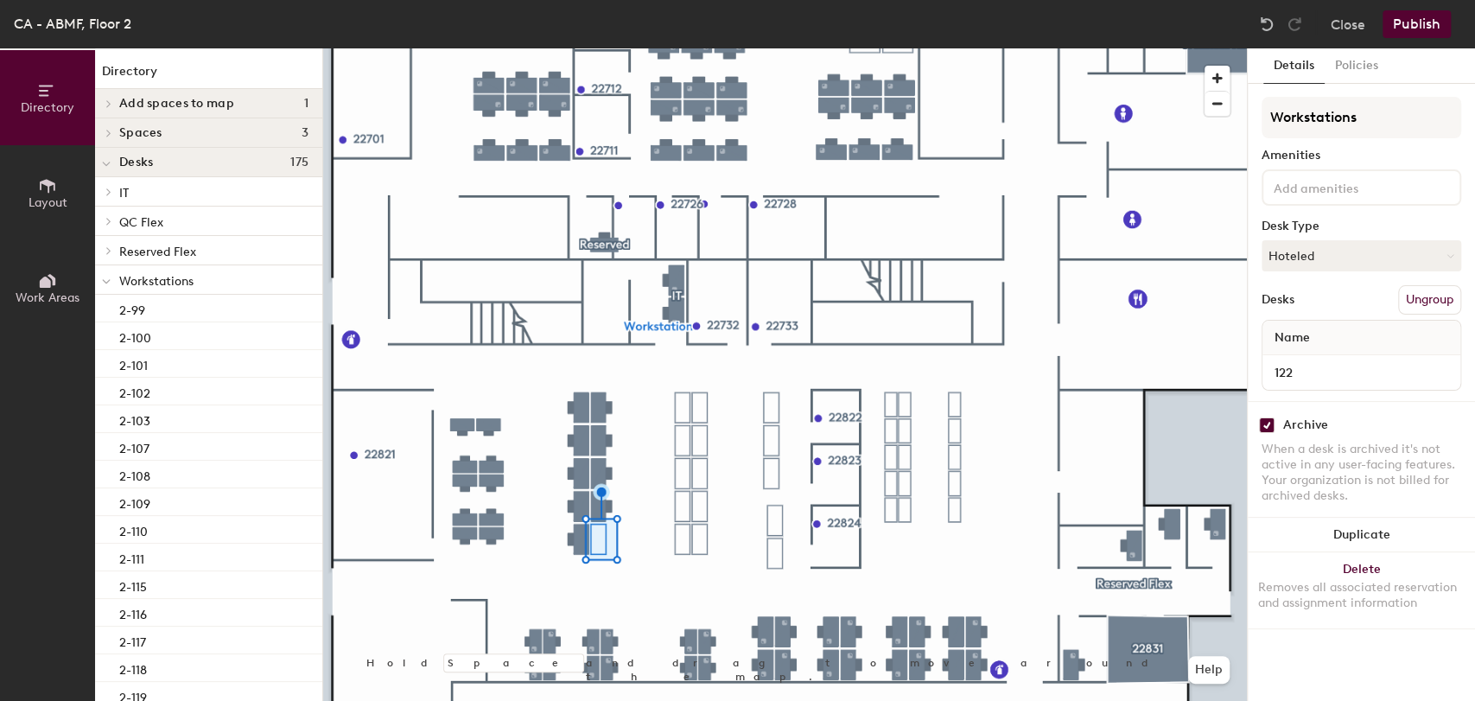
click at [1269, 423] on input "checkbox" at bounding box center [1267, 425] width 16 height 16
checkbox input "false"
click at [1367, 383] on div "2-148" at bounding box center [1362, 372] width 198 height 35
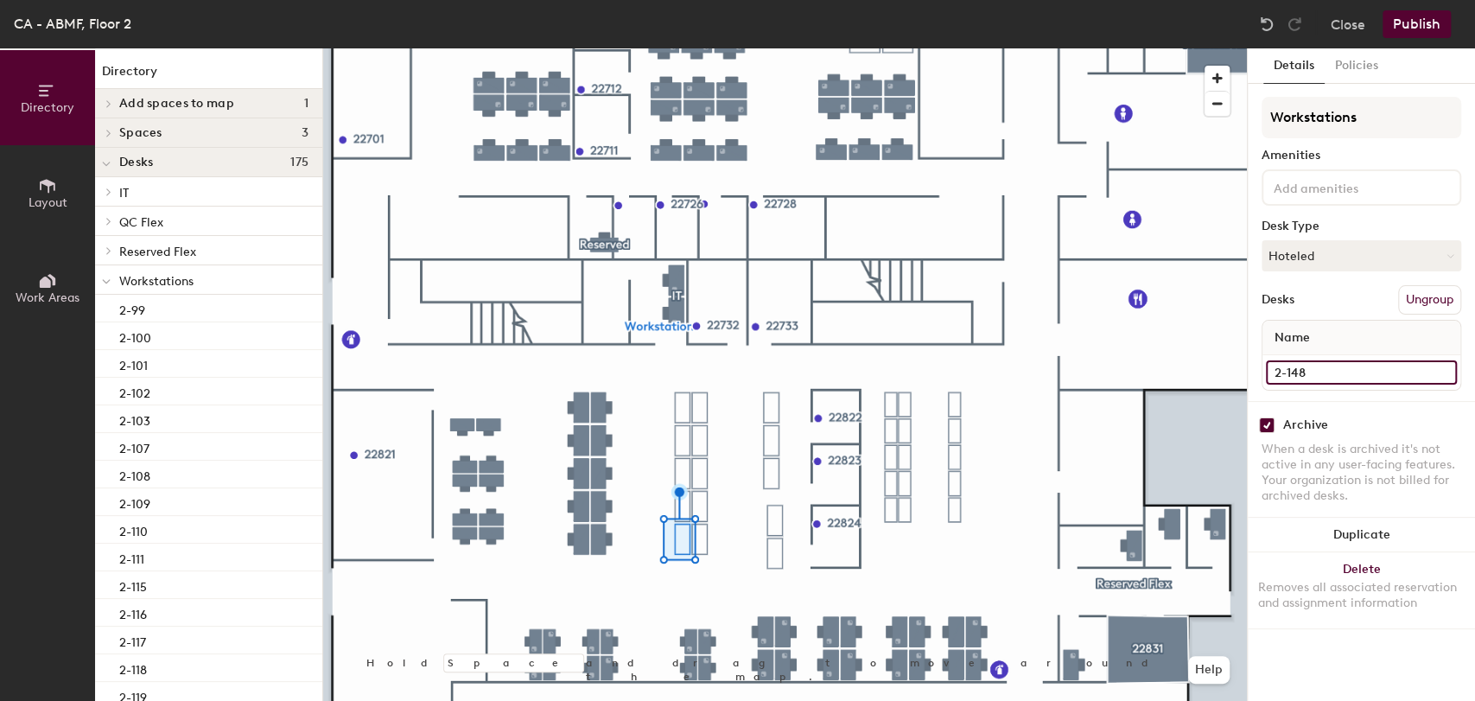
click at [1327, 368] on input "2-148" at bounding box center [1361, 372] width 191 height 24
type input "127"
click at [1264, 423] on input "checkbox" at bounding box center [1267, 425] width 16 height 16
checkbox input "false"
click at [1314, 376] on input "2-147" at bounding box center [1361, 372] width 191 height 24
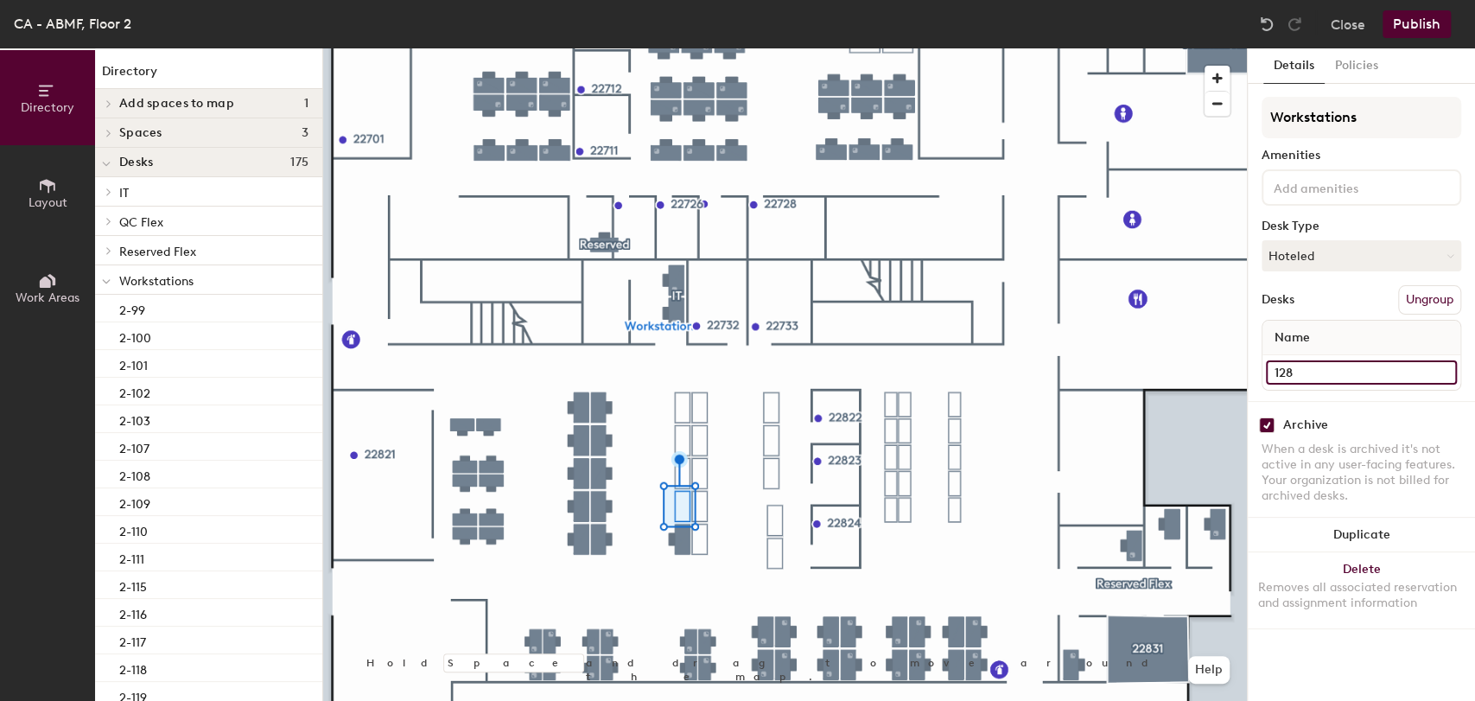
type input "128"
click at [1268, 421] on input "checkbox" at bounding box center [1267, 425] width 16 height 16
checkbox input "false"
click at [1297, 358] on div "2-146" at bounding box center [1362, 372] width 198 height 35
click at [1308, 377] on input "2-146" at bounding box center [1361, 372] width 191 height 24
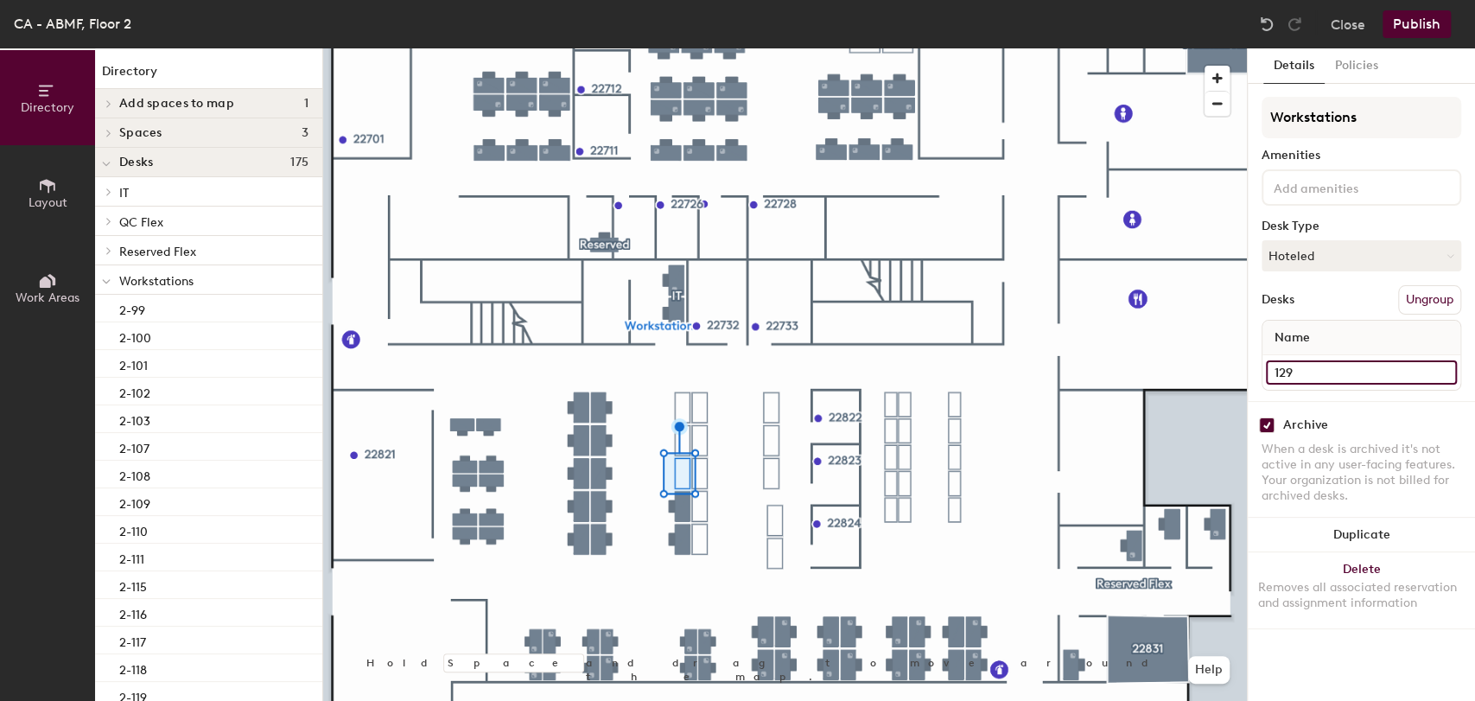
type input "129"
click at [1272, 424] on input "checkbox" at bounding box center [1267, 425] width 16 height 16
checkbox input "false"
click at [1331, 375] on input "2-145" at bounding box center [1361, 372] width 191 height 24
type input "130"
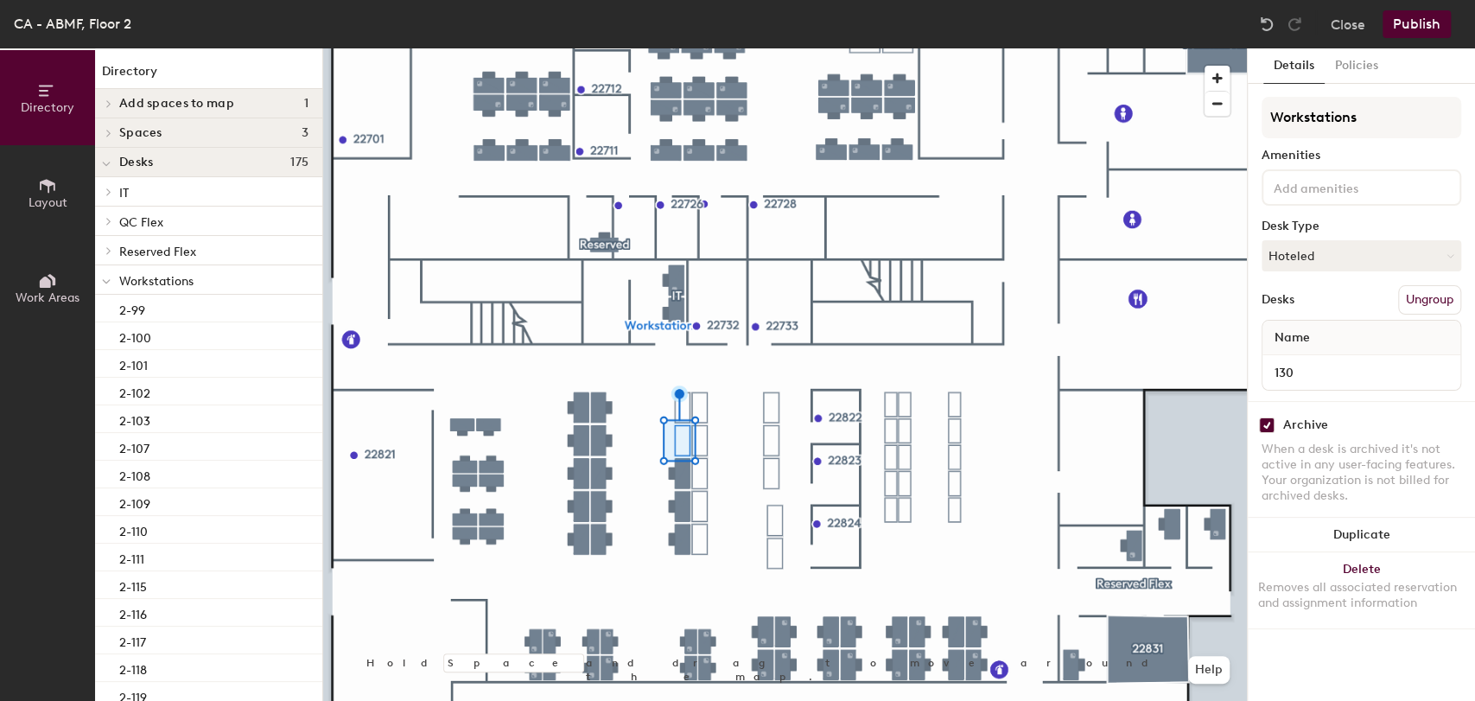
click at [1266, 422] on input "checkbox" at bounding box center [1267, 425] width 16 height 16
checkbox input "false"
click at [1319, 373] on input "2-144" at bounding box center [1361, 372] width 191 height 24
type input "131"
click at [1271, 420] on input "checkbox" at bounding box center [1267, 425] width 16 height 16
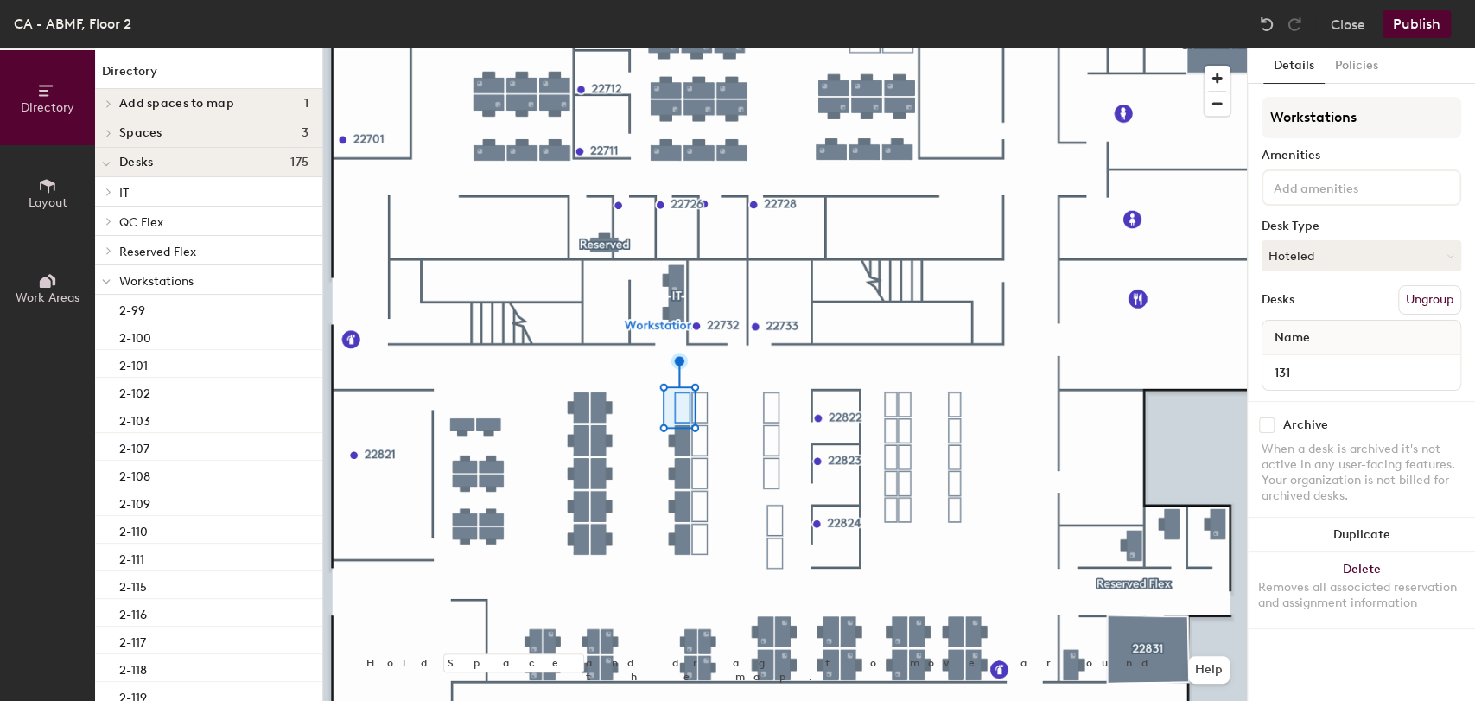
checkbox input "false"
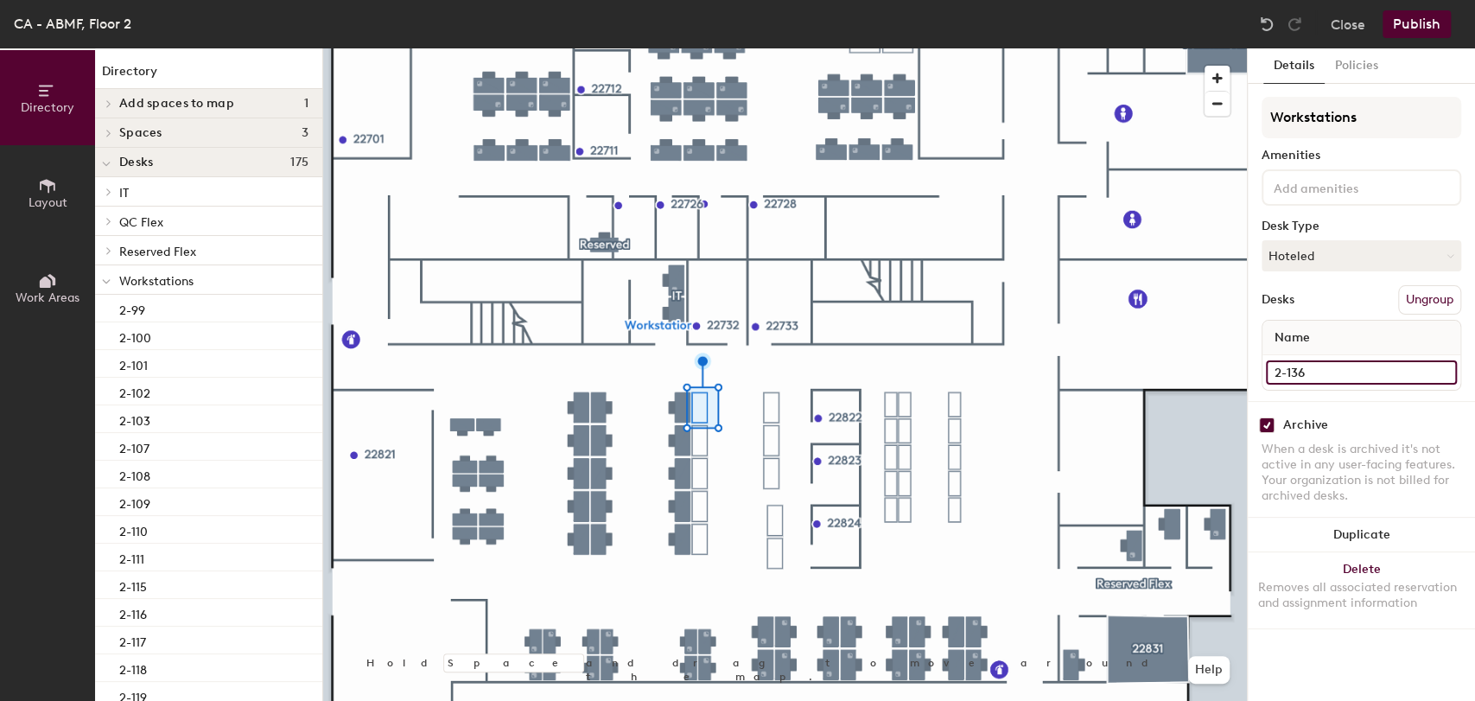
click at [1296, 370] on input "2-136" at bounding box center [1361, 372] width 191 height 24
type input "132"
click at [1269, 425] on input "checkbox" at bounding box center [1267, 425] width 16 height 16
checkbox input "false"
click at [1327, 373] on input "2-137" at bounding box center [1361, 372] width 191 height 24
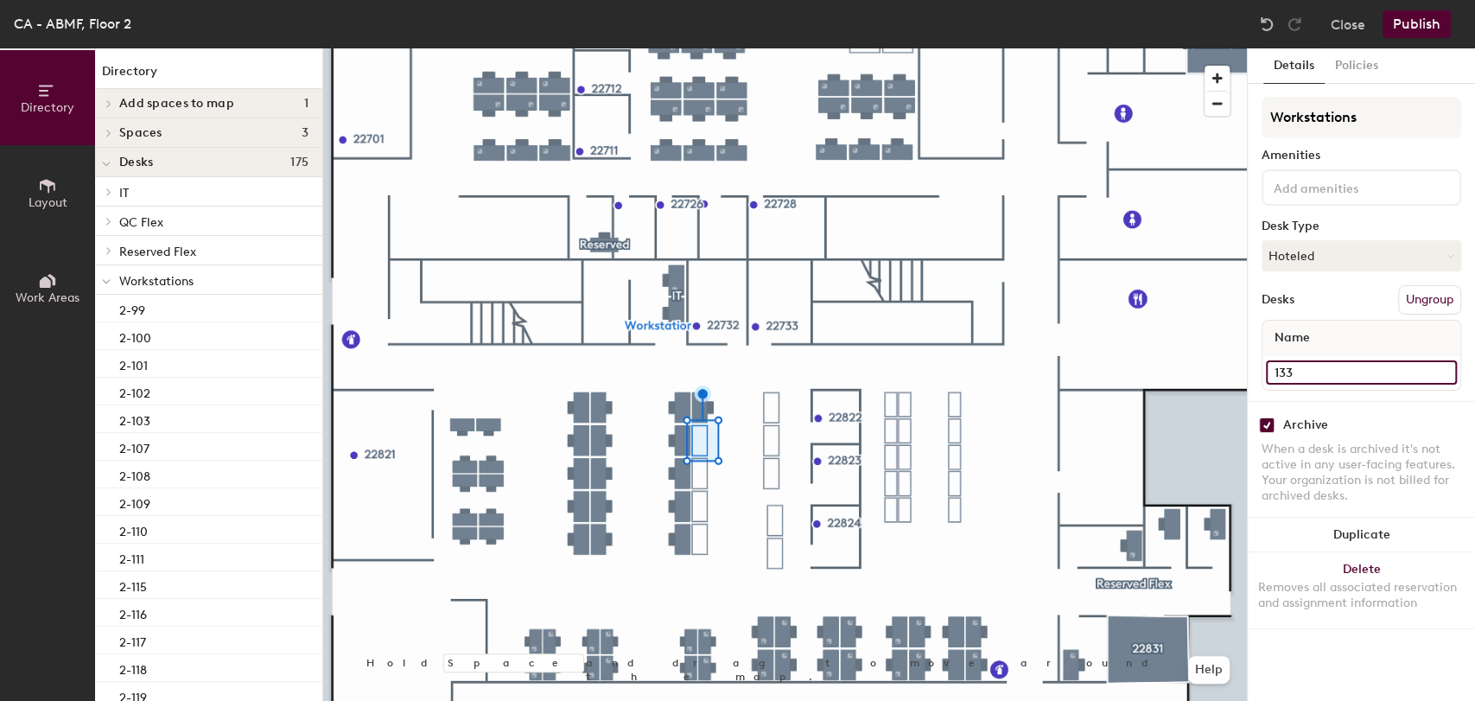
type input "133"
click at [1261, 423] on input "checkbox" at bounding box center [1267, 425] width 16 height 16
checkbox input "false"
click at [1304, 374] on input "2-138" at bounding box center [1361, 372] width 191 height 24
type input "134"
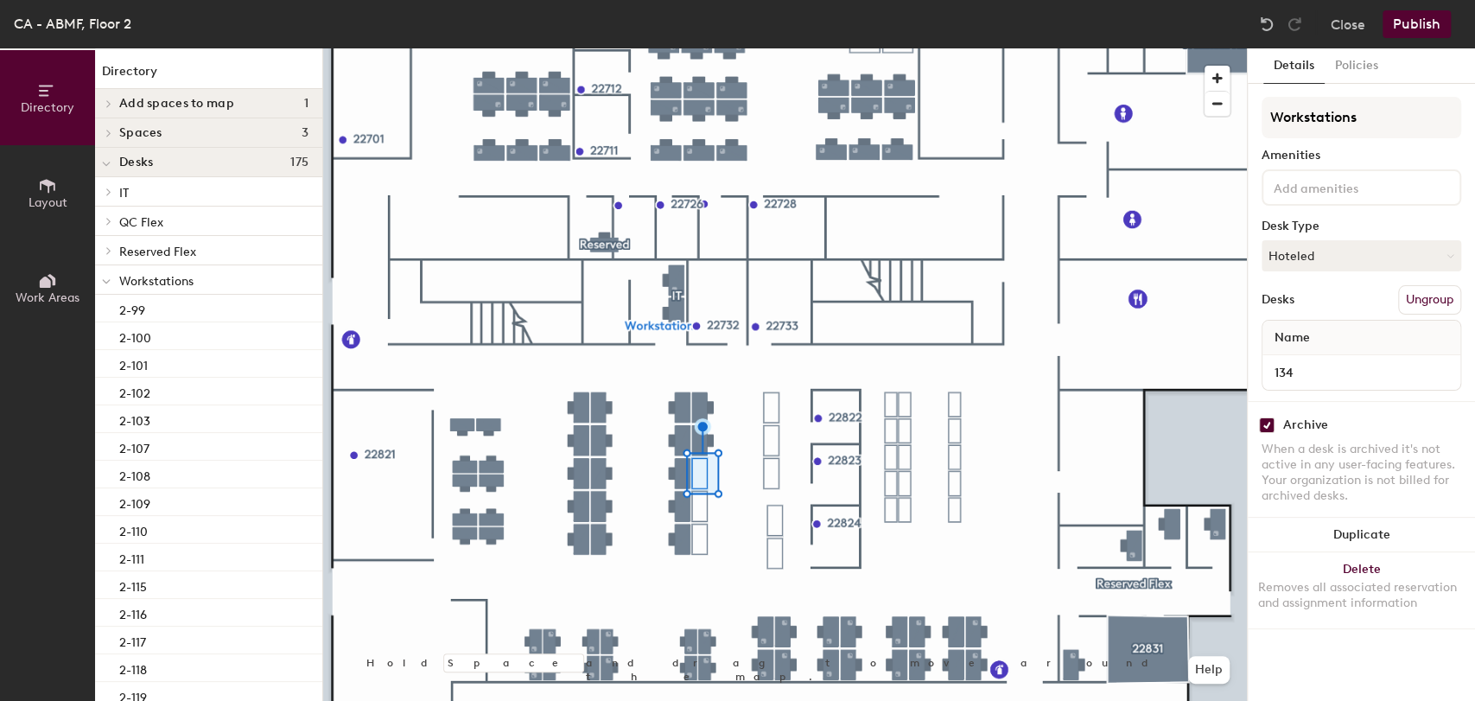
click at [1268, 423] on input "checkbox" at bounding box center [1267, 425] width 16 height 16
checkbox input "false"
click at [1295, 369] on input "2-139" at bounding box center [1361, 372] width 191 height 24
type input "135"
click at [1265, 423] on input "checkbox" at bounding box center [1267, 425] width 16 height 16
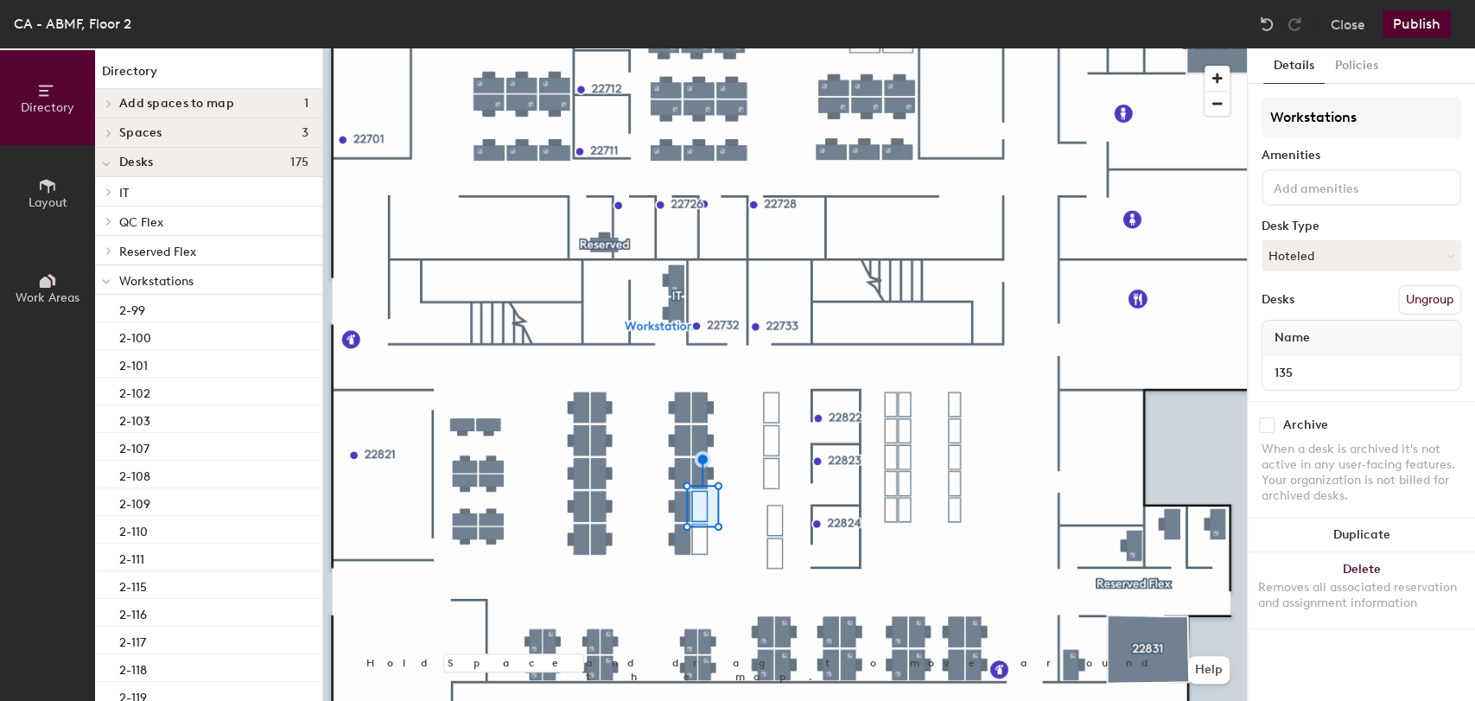
checkbox input "false"
type input "136"
click at [1262, 422] on input "checkbox" at bounding box center [1267, 425] width 16 height 16
checkbox input "false"
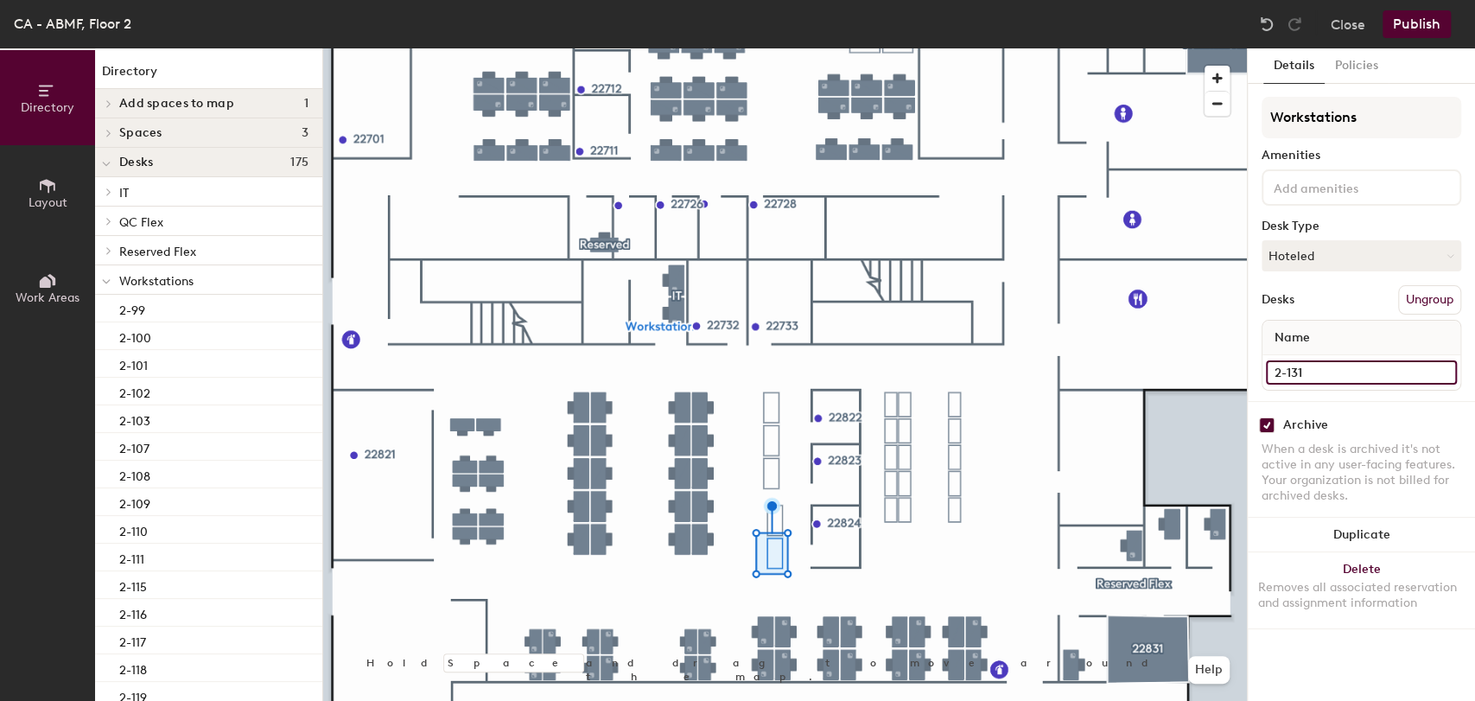
click at [1288, 369] on input "2-131" at bounding box center [1361, 372] width 191 height 24
type input "141"
click at [1265, 424] on input "checkbox" at bounding box center [1267, 425] width 16 height 16
checkbox input "false"
click at [1322, 378] on input "2-133" at bounding box center [1361, 372] width 191 height 24
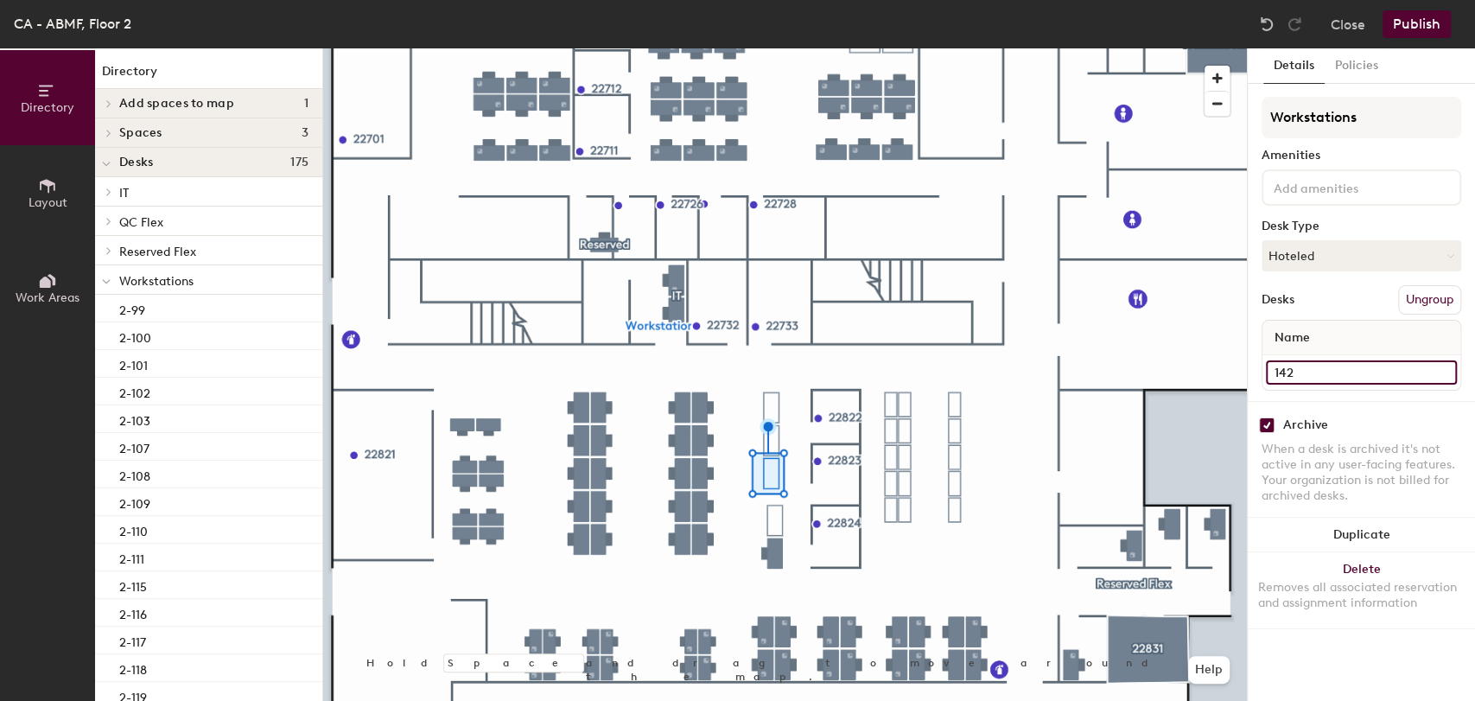
type input "142"
click at [1267, 426] on input "checkbox" at bounding box center [1267, 425] width 16 height 16
checkbox input "false"
click at [1332, 375] on input "142" at bounding box center [1361, 372] width 191 height 24
type input "143"
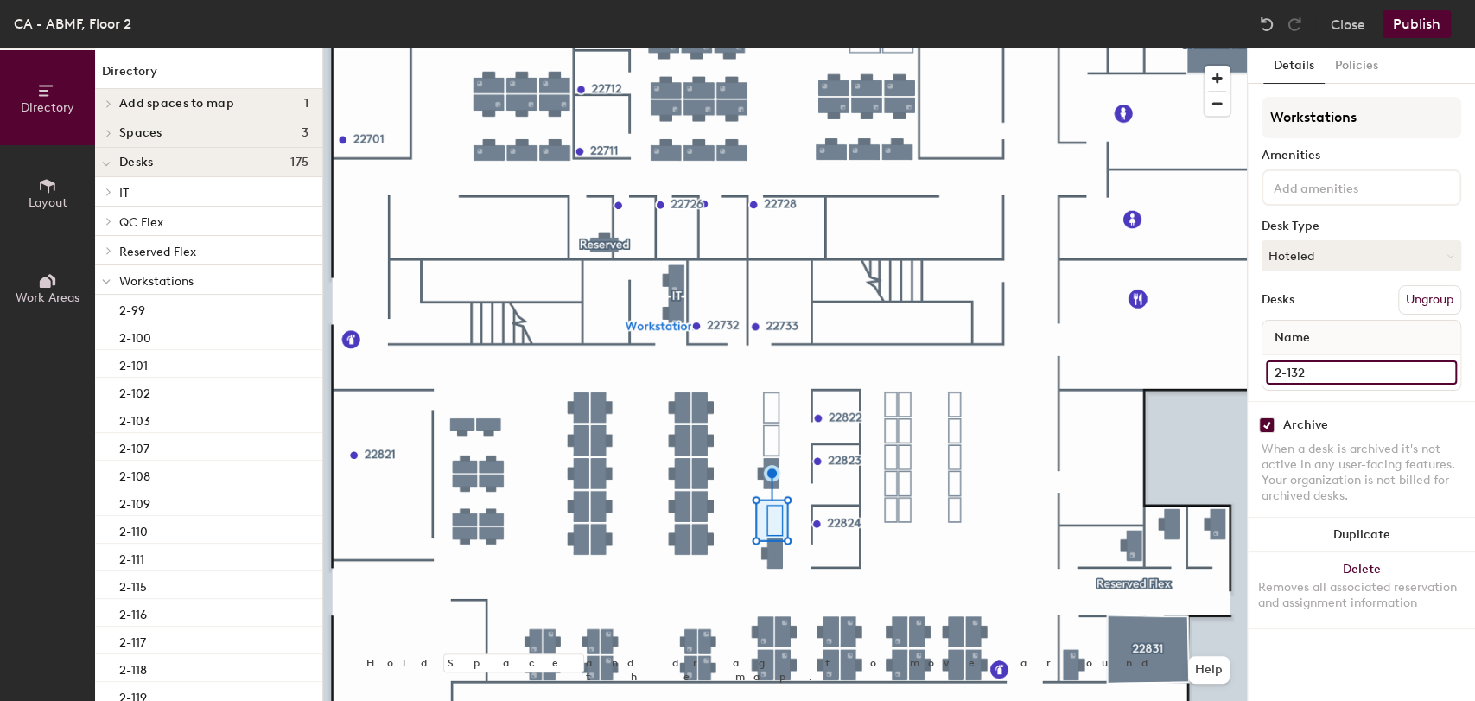
click at [1324, 379] on input "2-132" at bounding box center [1361, 372] width 191 height 24
type input "142"
click at [1267, 421] on input "checkbox" at bounding box center [1267, 425] width 16 height 16
checkbox input "false"
click at [1340, 368] on input "2-134" at bounding box center [1361, 372] width 191 height 24
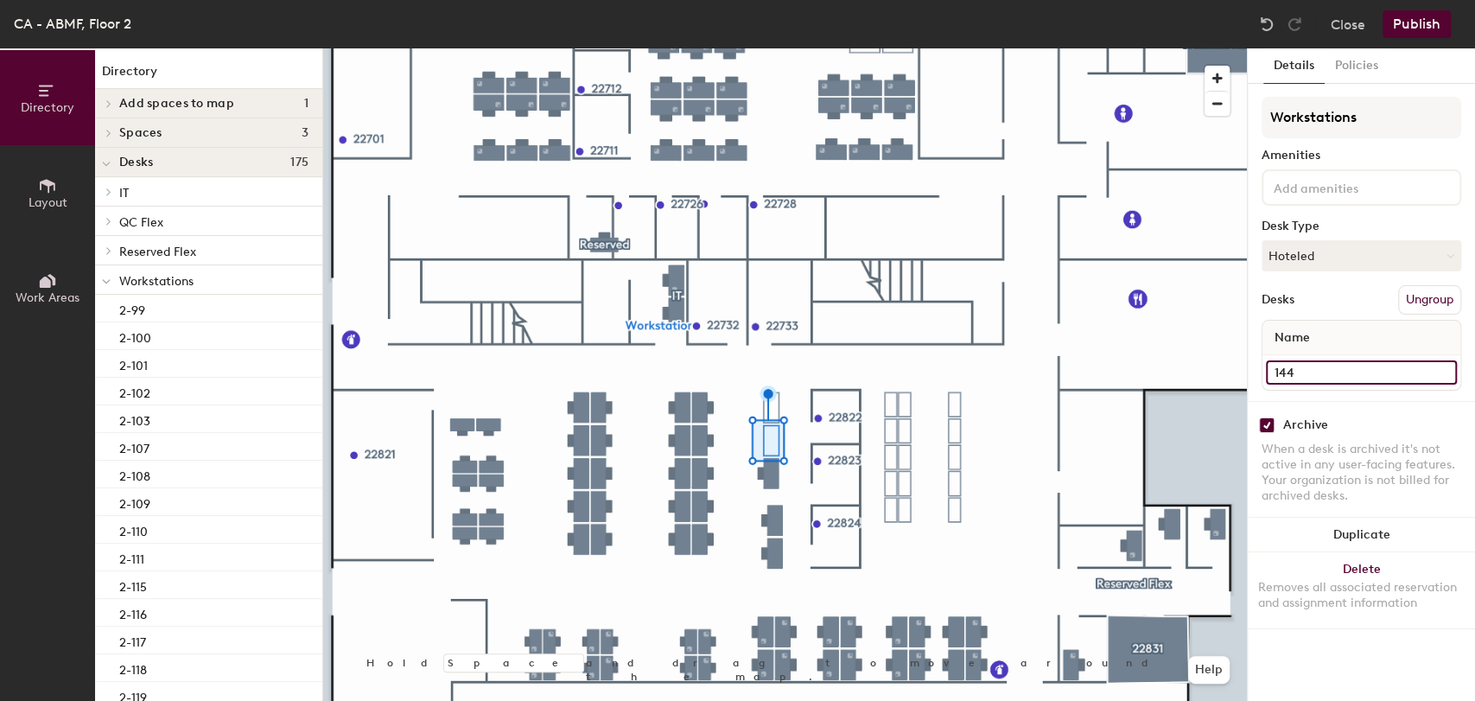
type input "144"
click at [1263, 430] on input "checkbox" at bounding box center [1267, 425] width 16 height 16
checkbox input "false"
click at [1314, 368] on input "2-135" at bounding box center [1361, 372] width 191 height 24
type input "145"
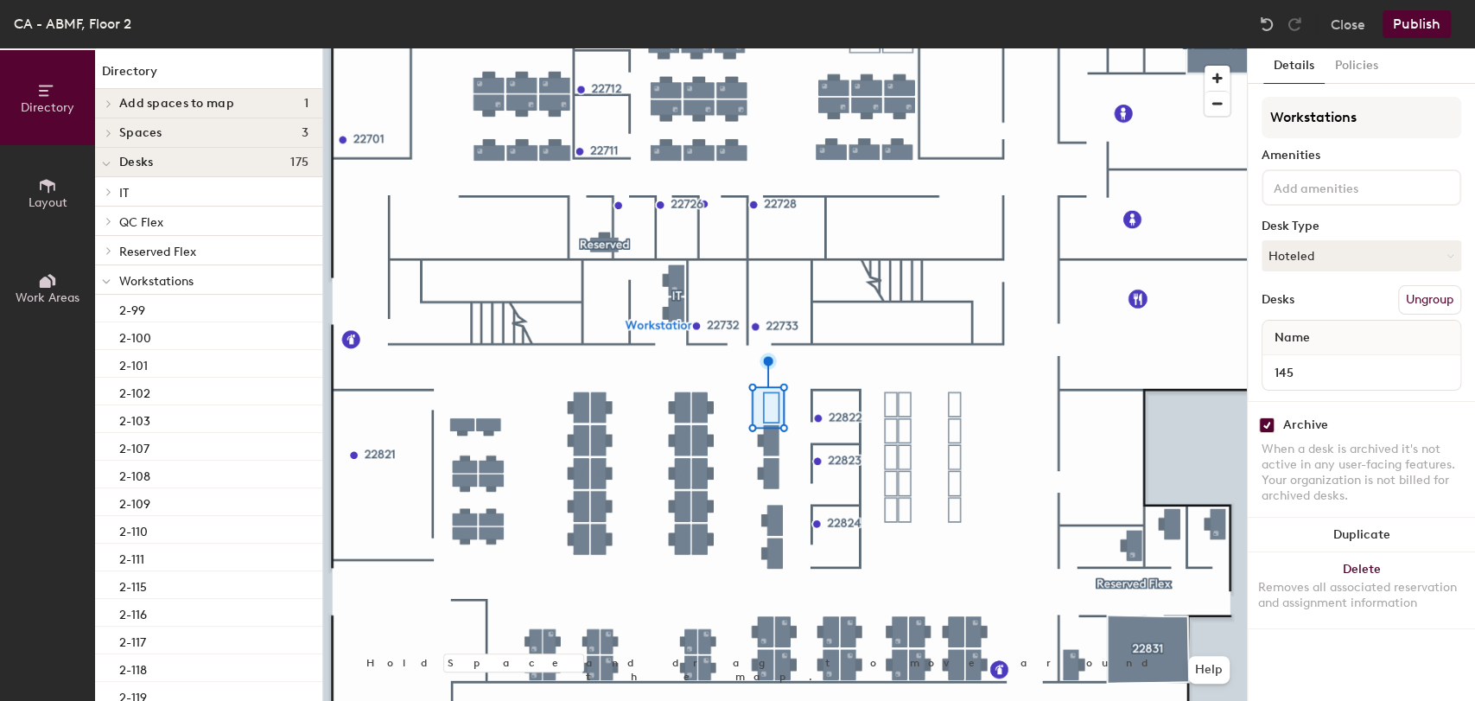
click at [1260, 431] on div "Archive When a desk is archived it's not active in any user-facing features. Yo…" at bounding box center [1361, 463] width 227 height 124
click at [1266, 422] on input "checkbox" at bounding box center [1267, 425] width 16 height 16
checkbox input "false"
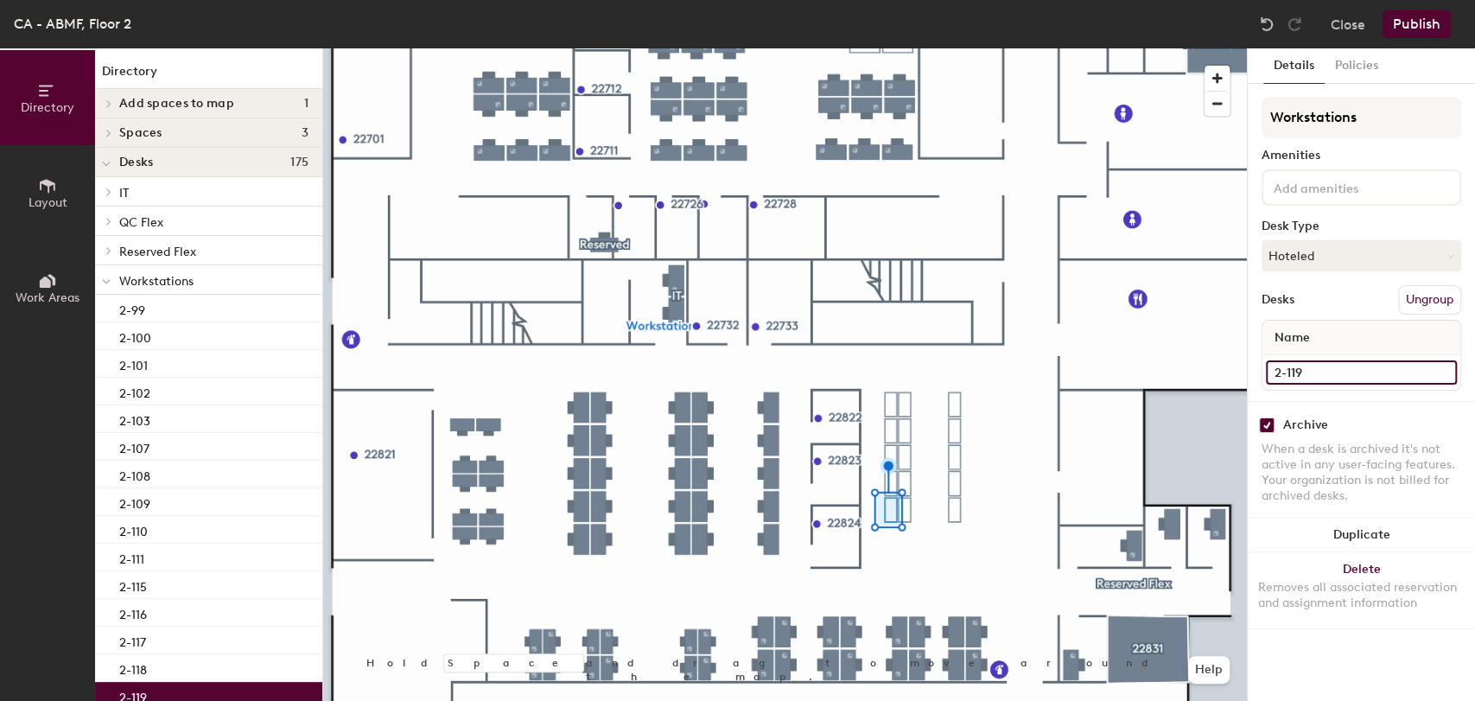
click at [1310, 370] on input "2-119" at bounding box center [1361, 372] width 191 height 24
type input "154"
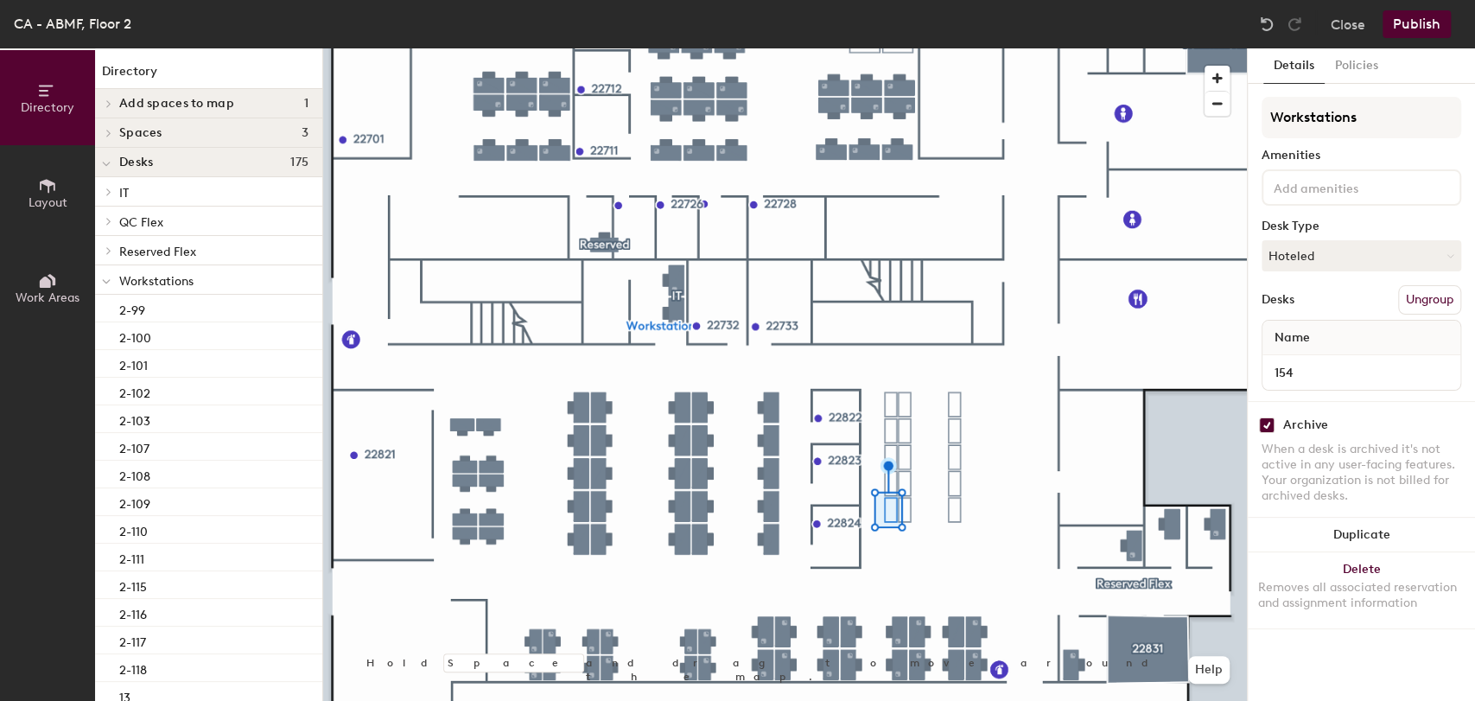
click at [1264, 424] on input "checkbox" at bounding box center [1267, 425] width 16 height 16
checkbox input "false"
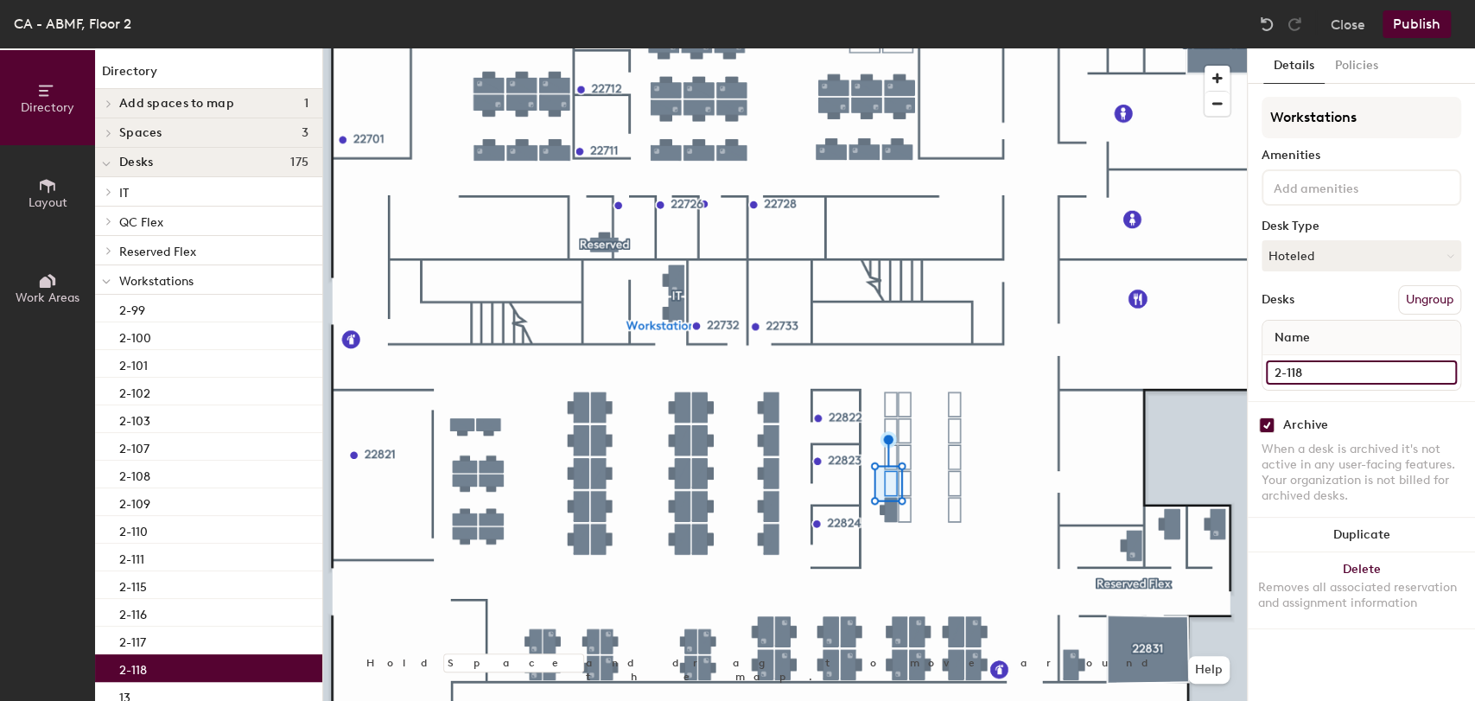
click at [1293, 369] on input "2-118" at bounding box center [1361, 372] width 191 height 24
type input "155"
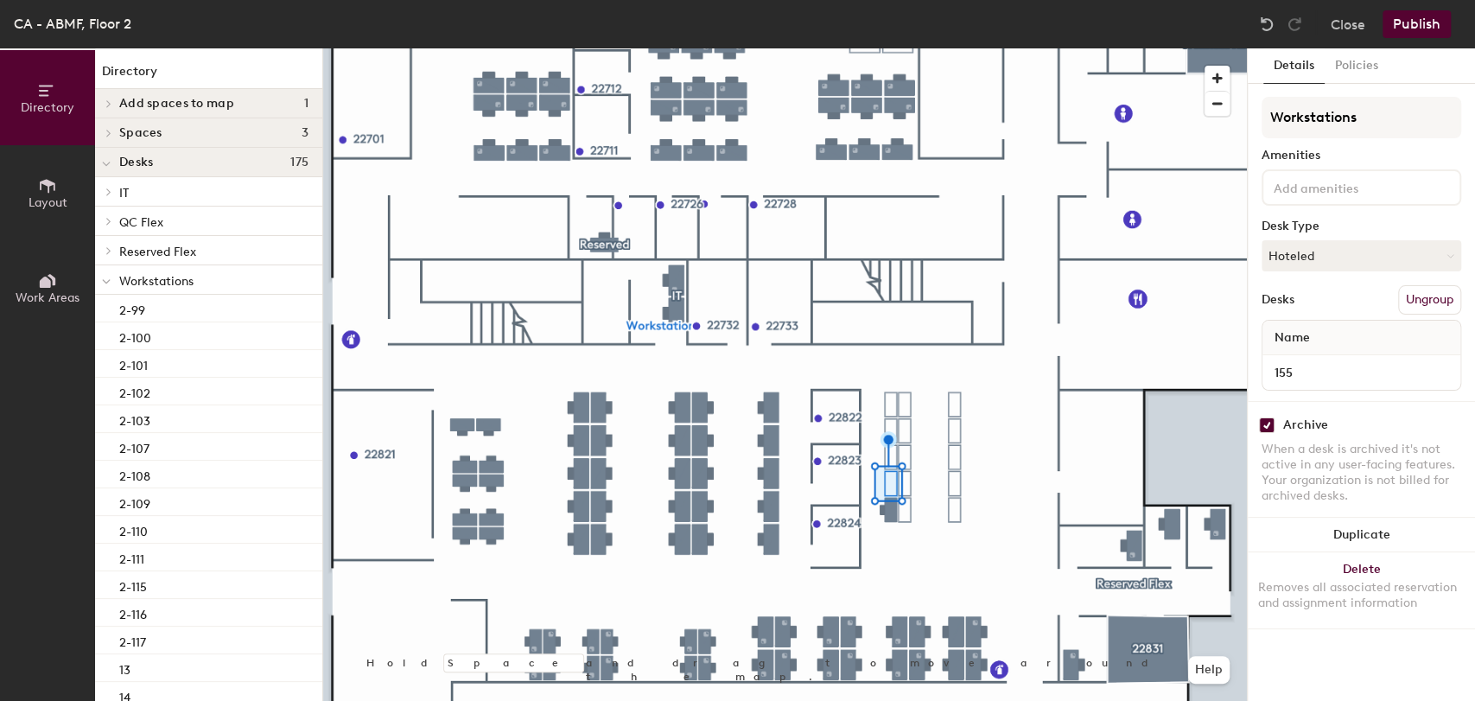
click at [1265, 419] on input "checkbox" at bounding box center [1267, 425] width 16 height 16
checkbox input "false"
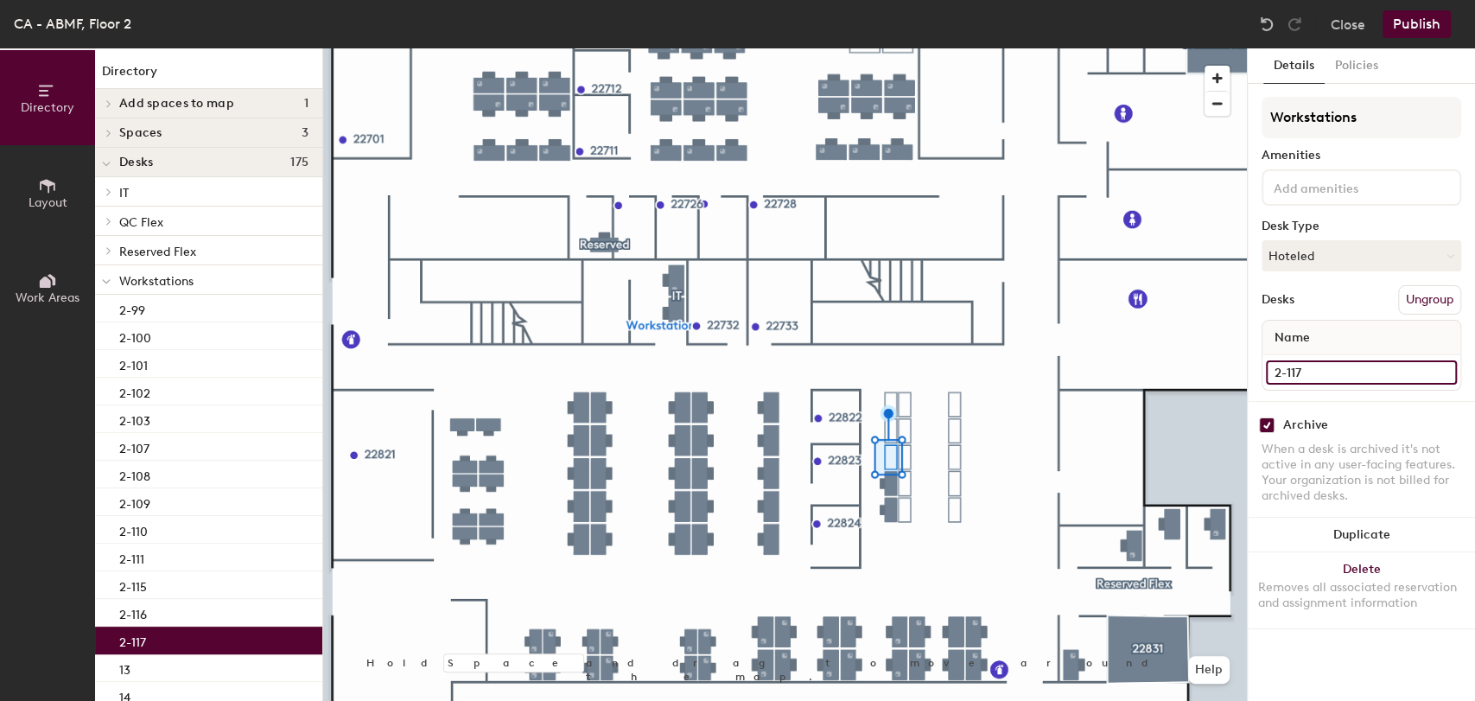
click at [1314, 361] on input "2-117" at bounding box center [1361, 372] width 191 height 24
type input "156"
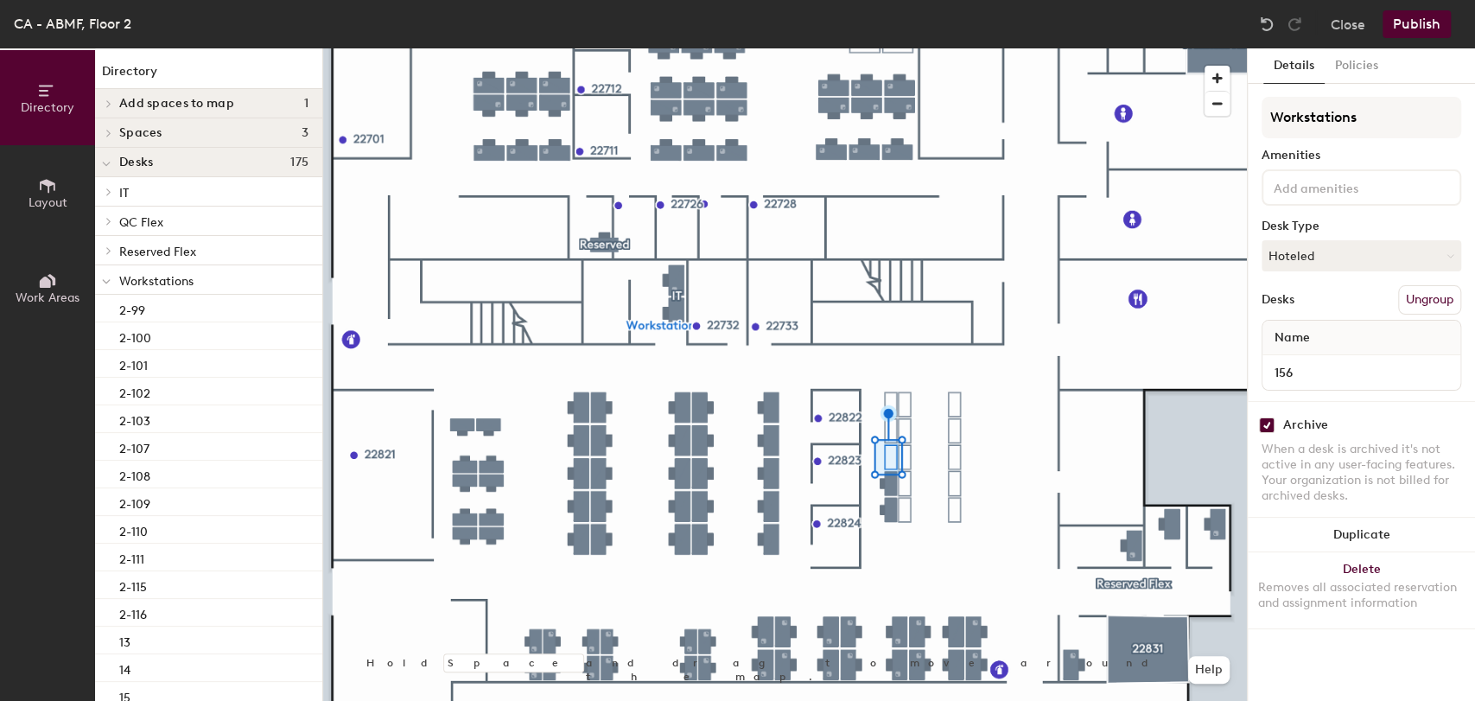
click at [1264, 422] on input "checkbox" at bounding box center [1267, 425] width 16 height 16
checkbox input "false"
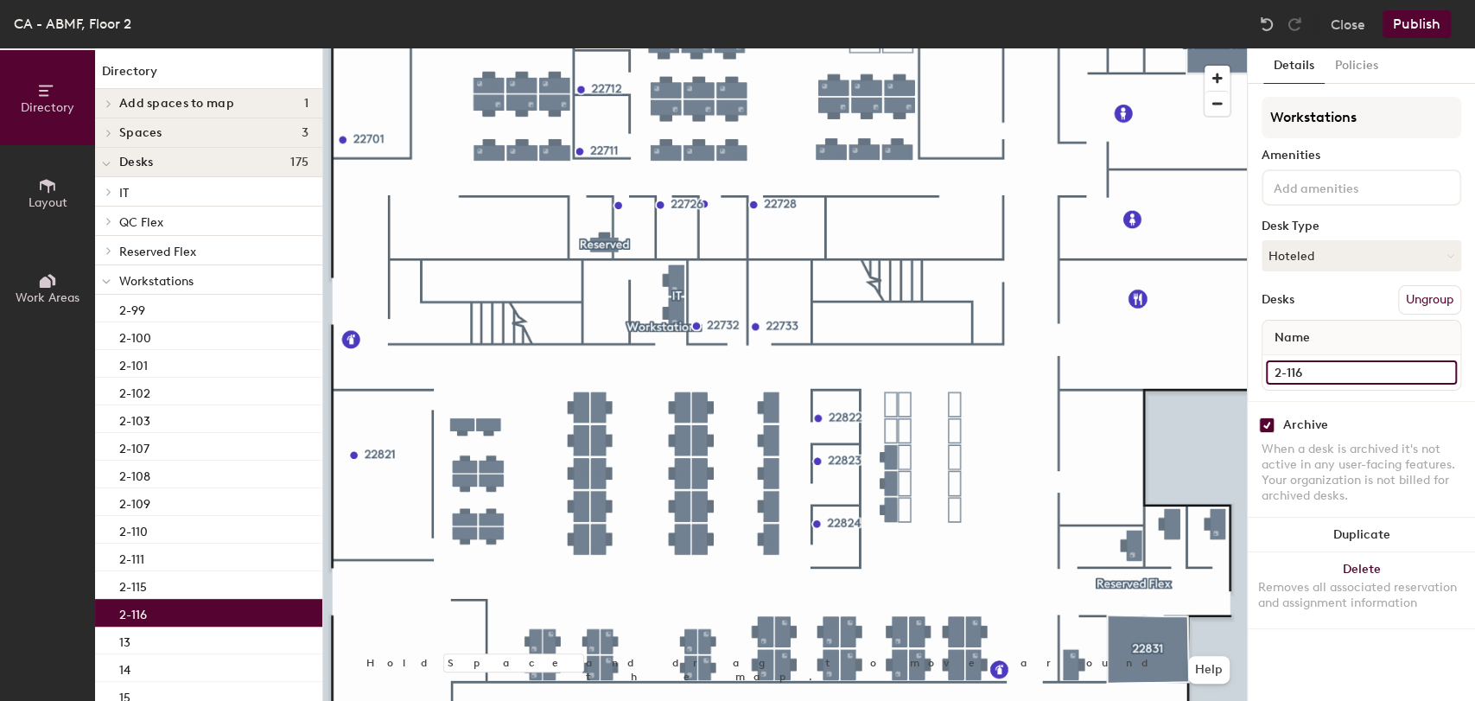
click at [1312, 364] on input "2-116" at bounding box center [1361, 372] width 191 height 24
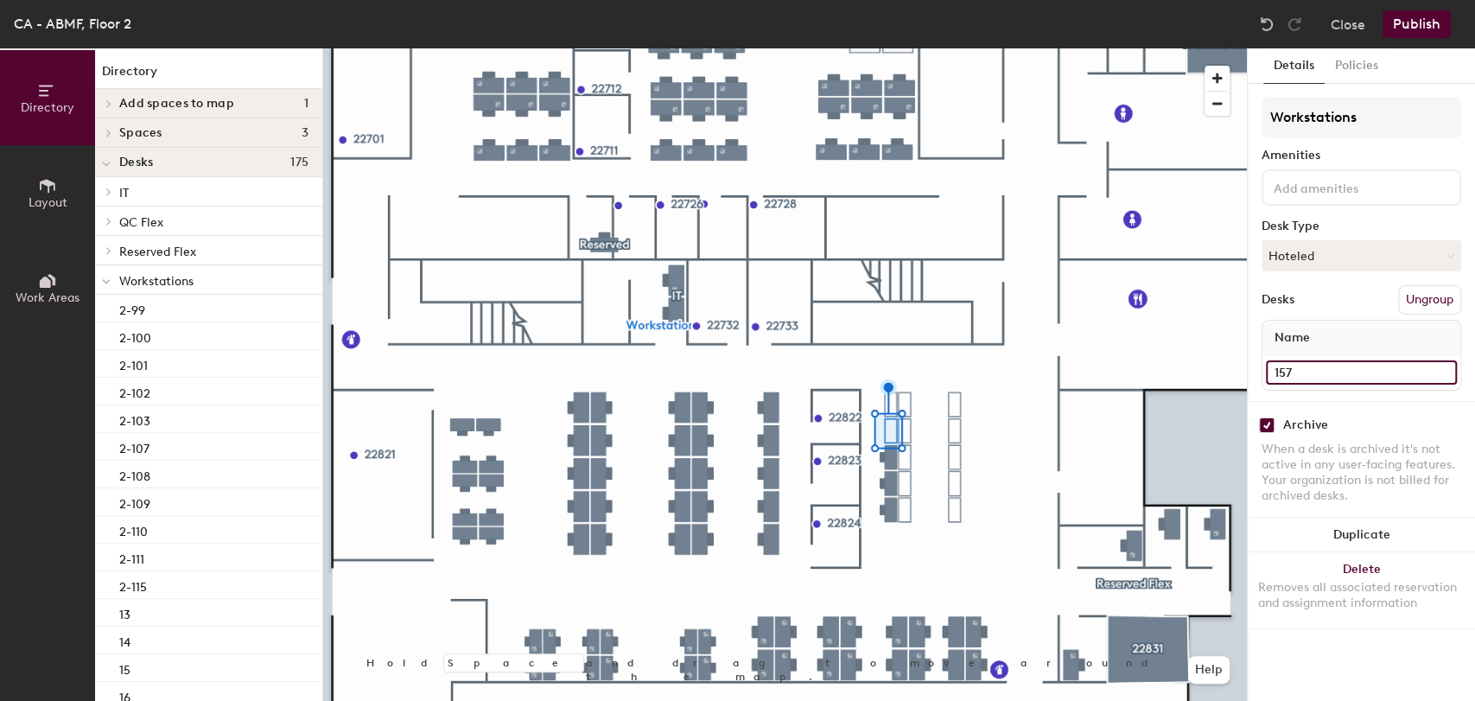
type input "157"
click at [1268, 424] on input "checkbox" at bounding box center [1267, 425] width 16 height 16
checkbox input "false"
click at [1322, 370] on input "2-115" at bounding box center [1361, 372] width 191 height 24
type input "158"
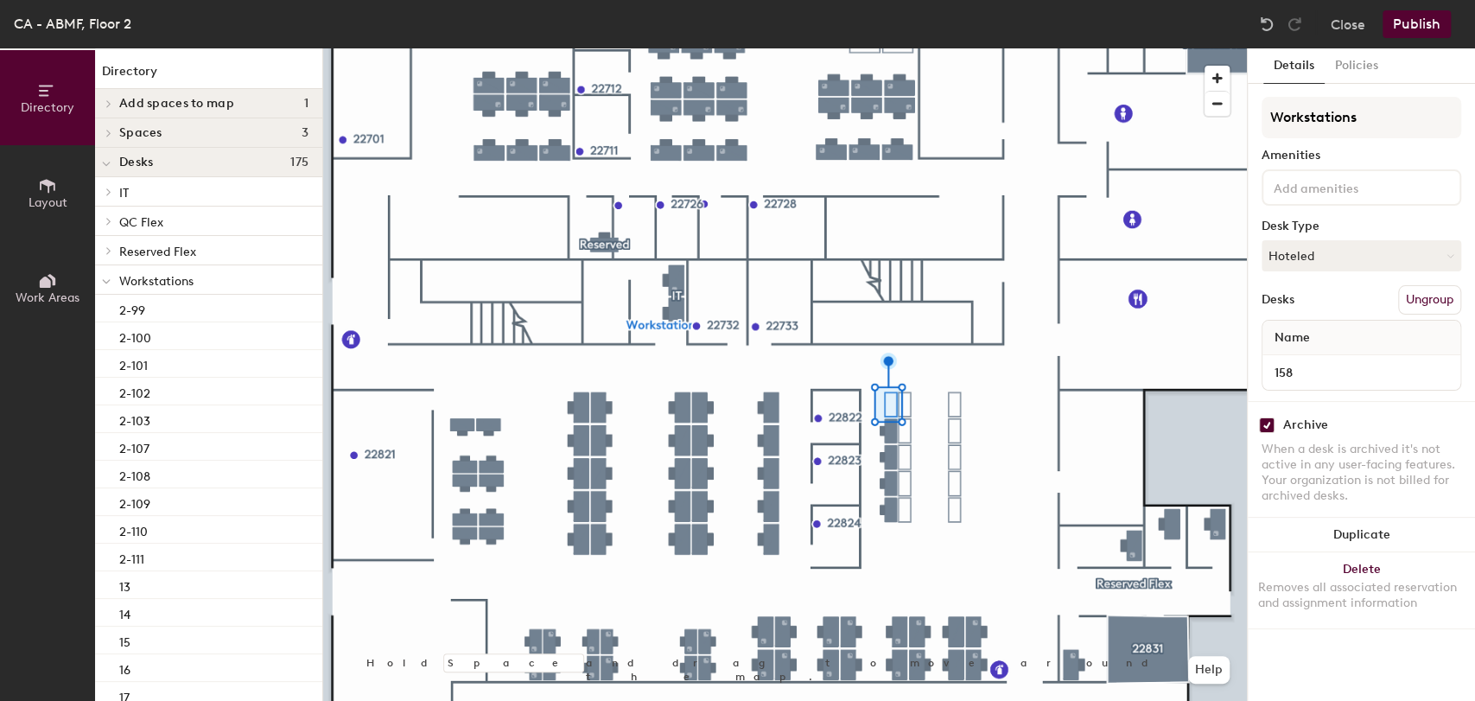
click at [1269, 417] on input "checkbox" at bounding box center [1267, 425] width 16 height 16
checkbox input "false"
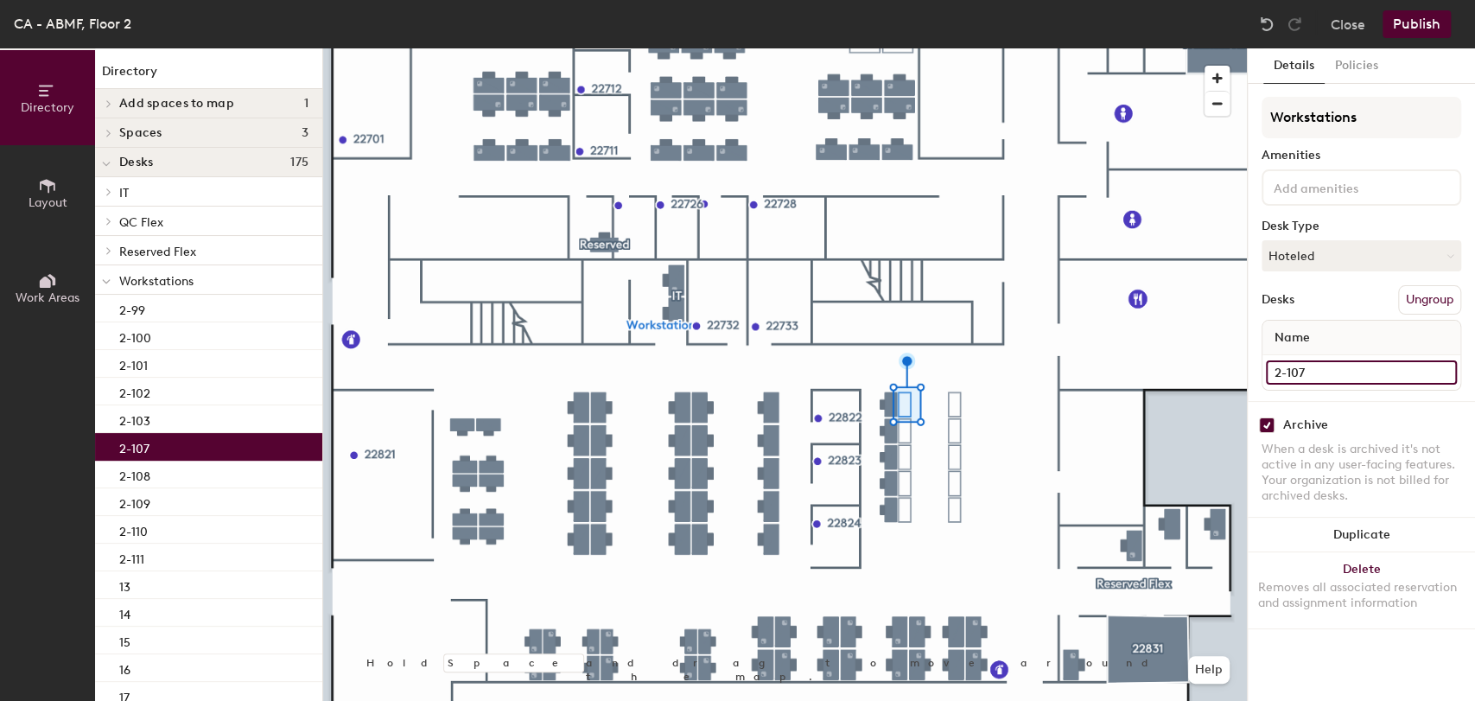
click at [1295, 375] on input "2-107" at bounding box center [1361, 372] width 191 height 24
type input "159"
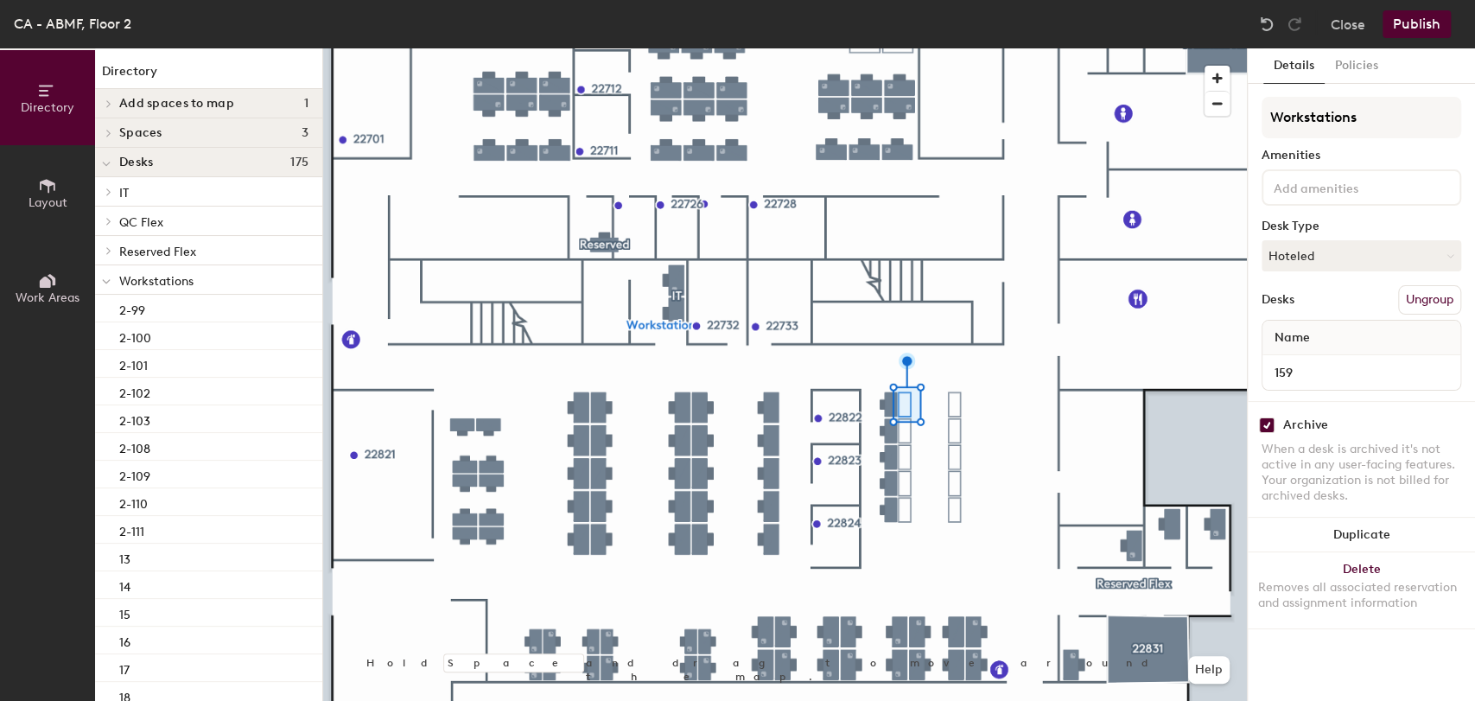
click at [1259, 424] on input "checkbox" at bounding box center [1267, 425] width 16 height 16
checkbox input "false"
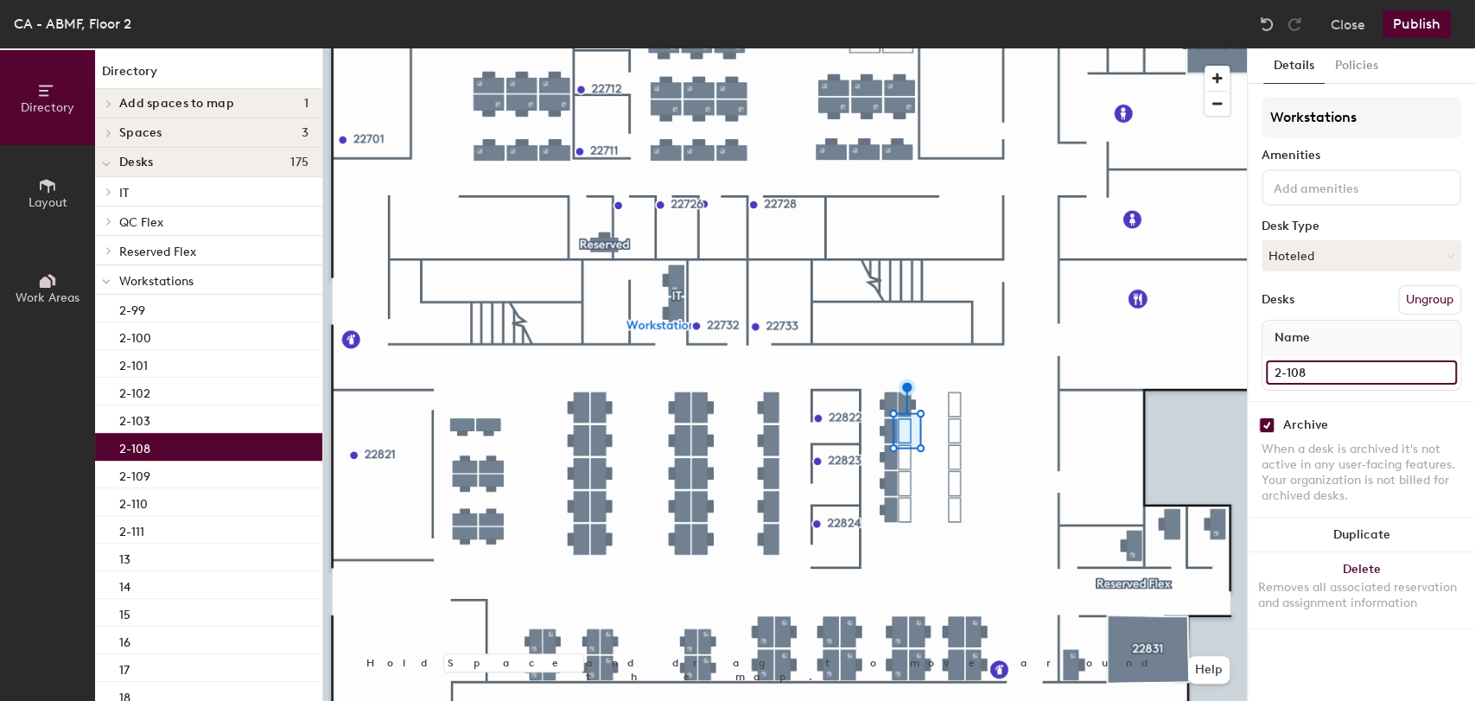
click at [1332, 375] on input "2-108" at bounding box center [1361, 372] width 191 height 24
type input "160"
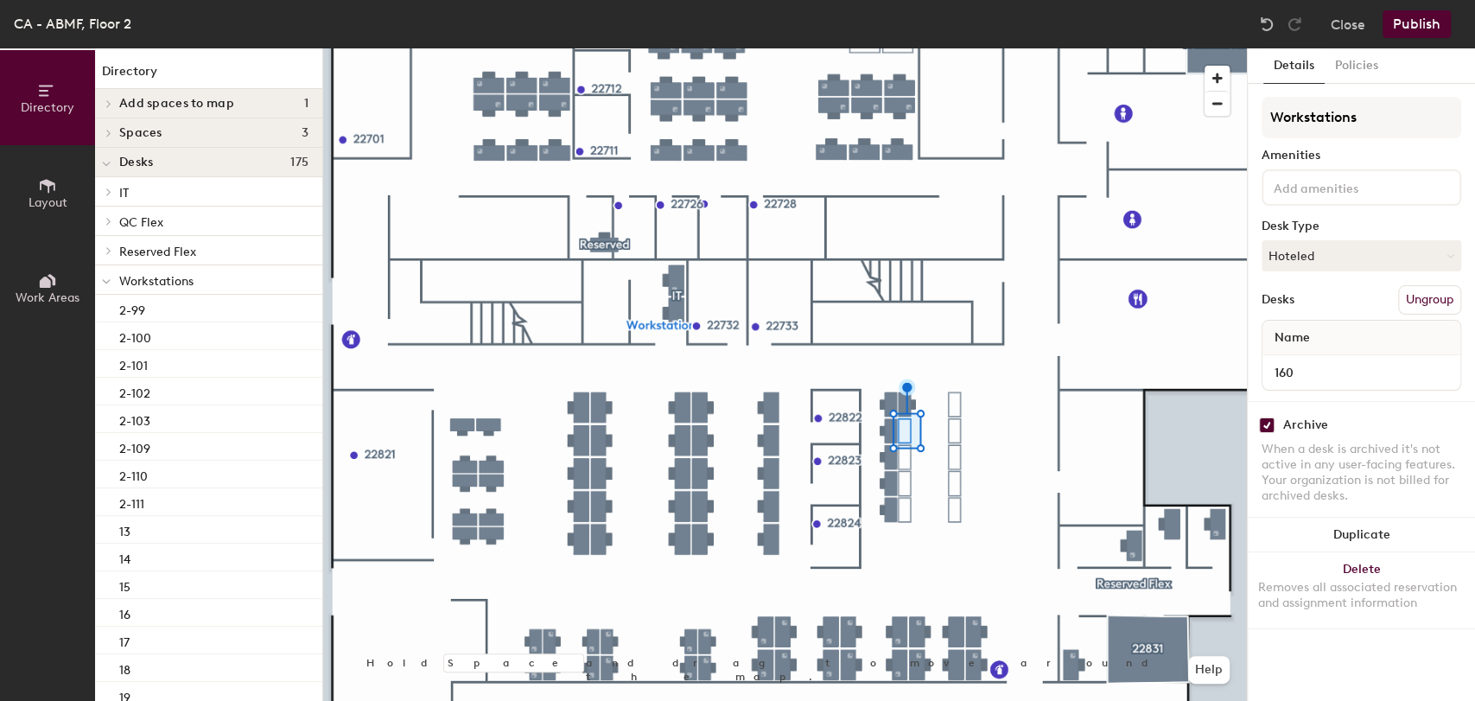
click at [1266, 423] on input "checkbox" at bounding box center [1267, 425] width 16 height 16
checkbox input "false"
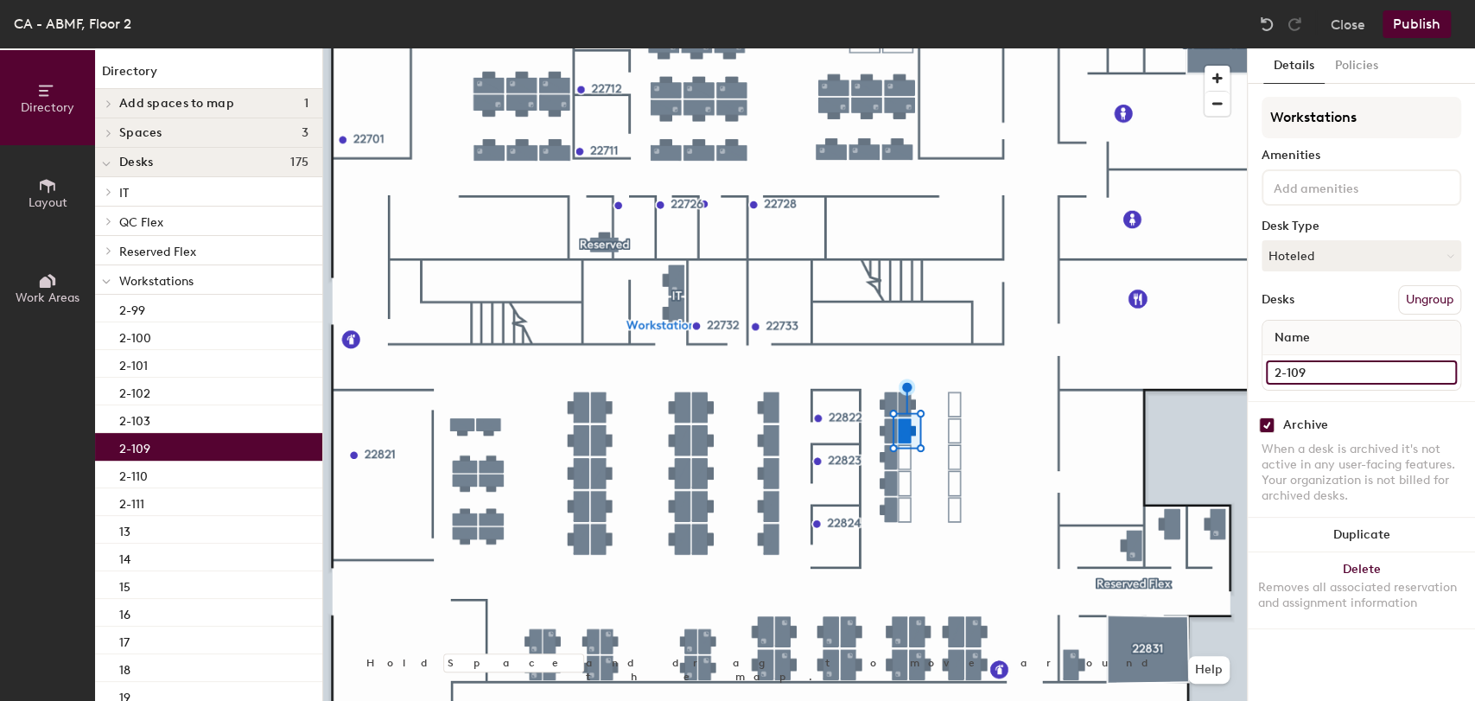
click at [1304, 380] on input "2-109" at bounding box center [1361, 372] width 191 height 24
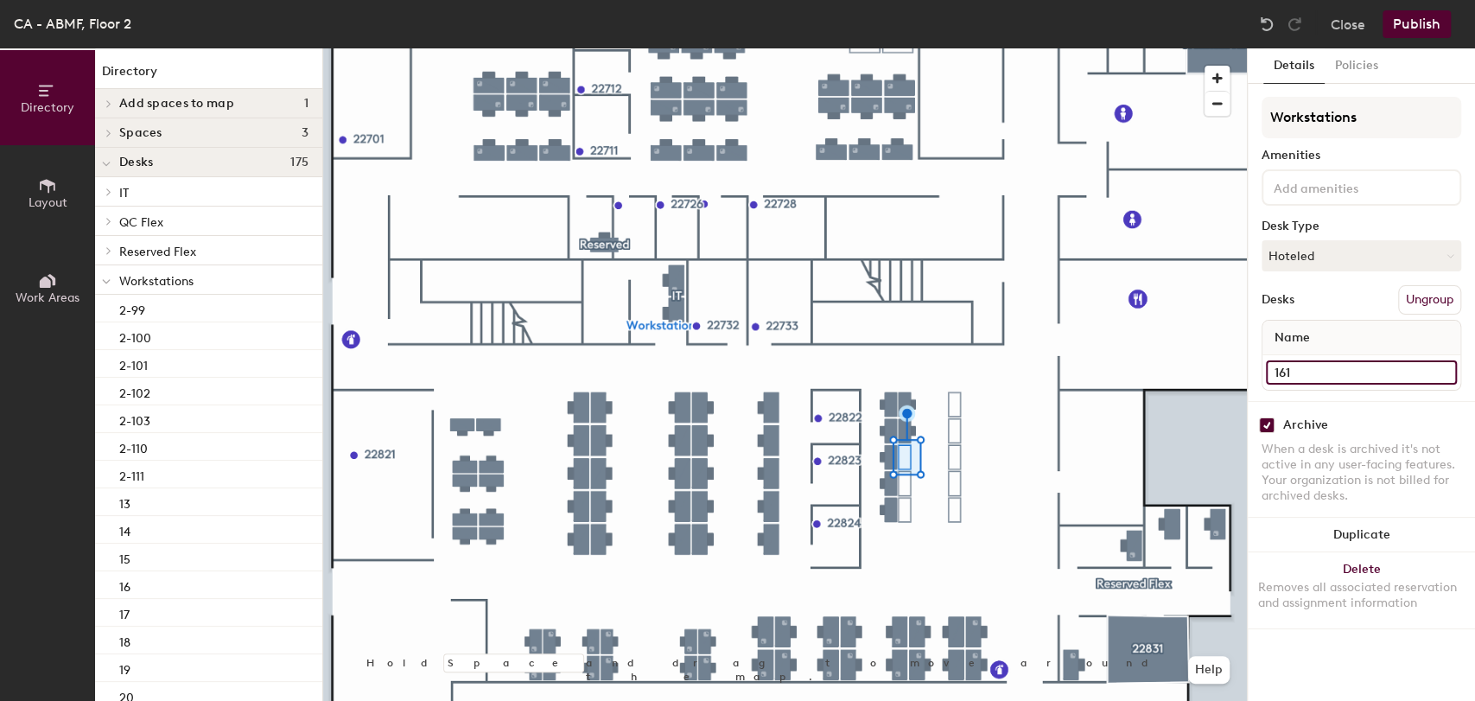
type input "161"
click at [1265, 423] on input "checkbox" at bounding box center [1267, 425] width 16 height 16
checkbox input "false"
click at [1311, 375] on input "2-110" at bounding box center [1361, 372] width 191 height 24
type input "162"
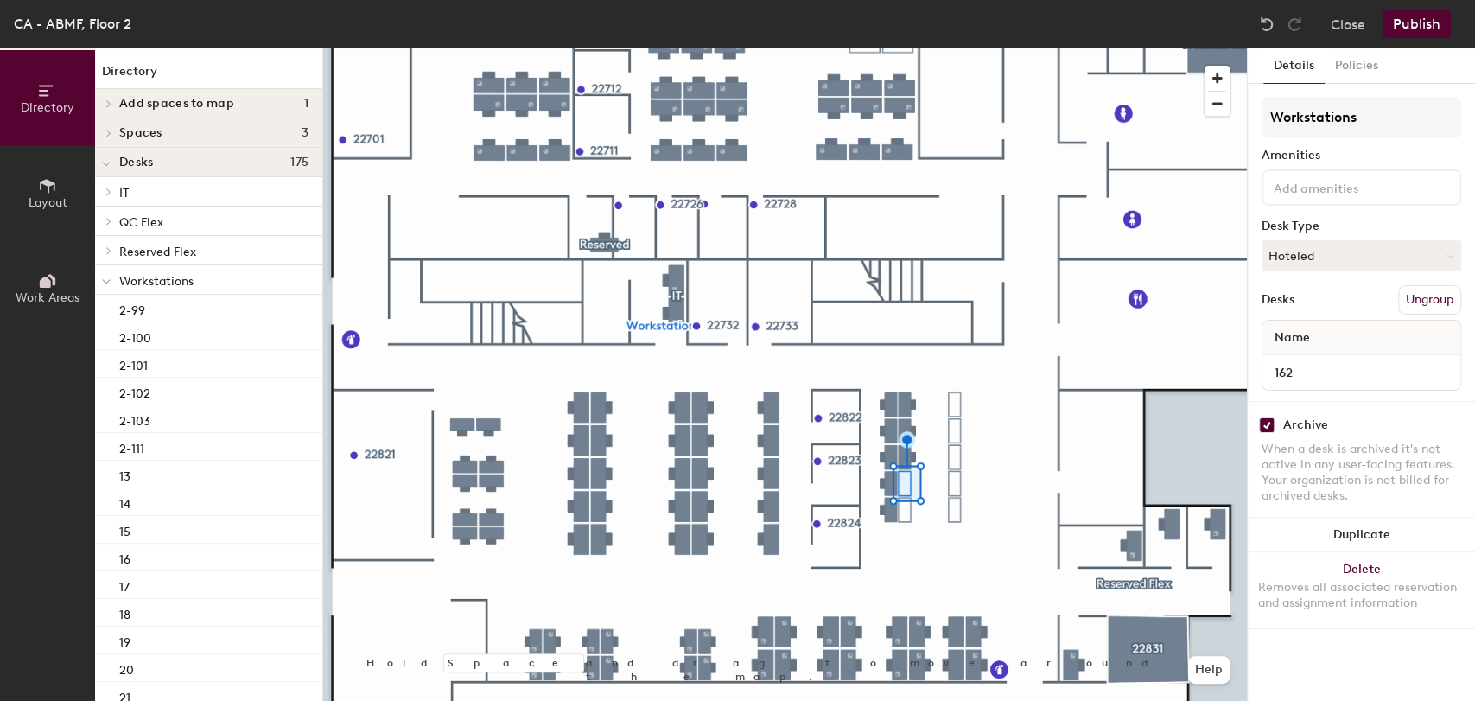
click at [1263, 423] on input "checkbox" at bounding box center [1267, 425] width 16 height 16
checkbox input "false"
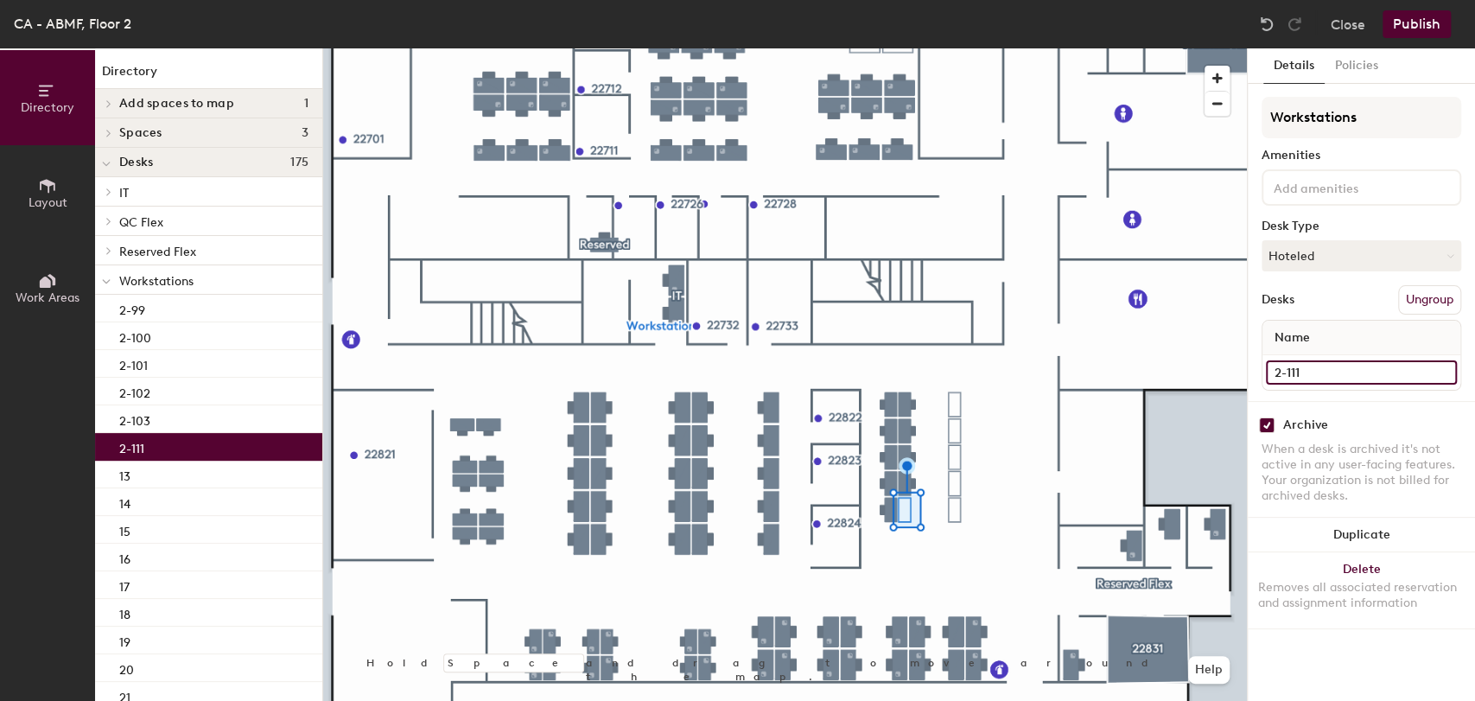
click at [1307, 374] on input "2-111" at bounding box center [1361, 372] width 191 height 24
type input "163"
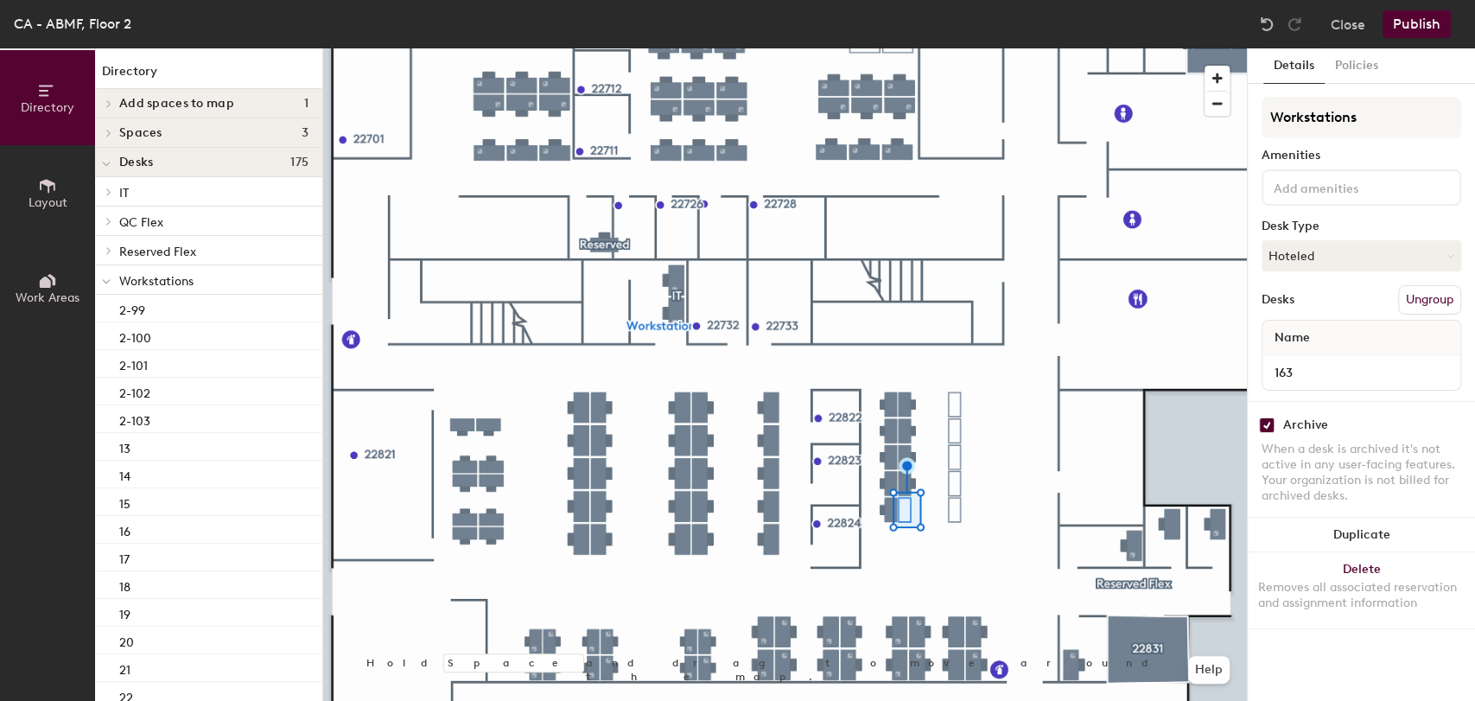
click at [1268, 429] on input "checkbox" at bounding box center [1267, 425] width 16 height 16
checkbox input "false"
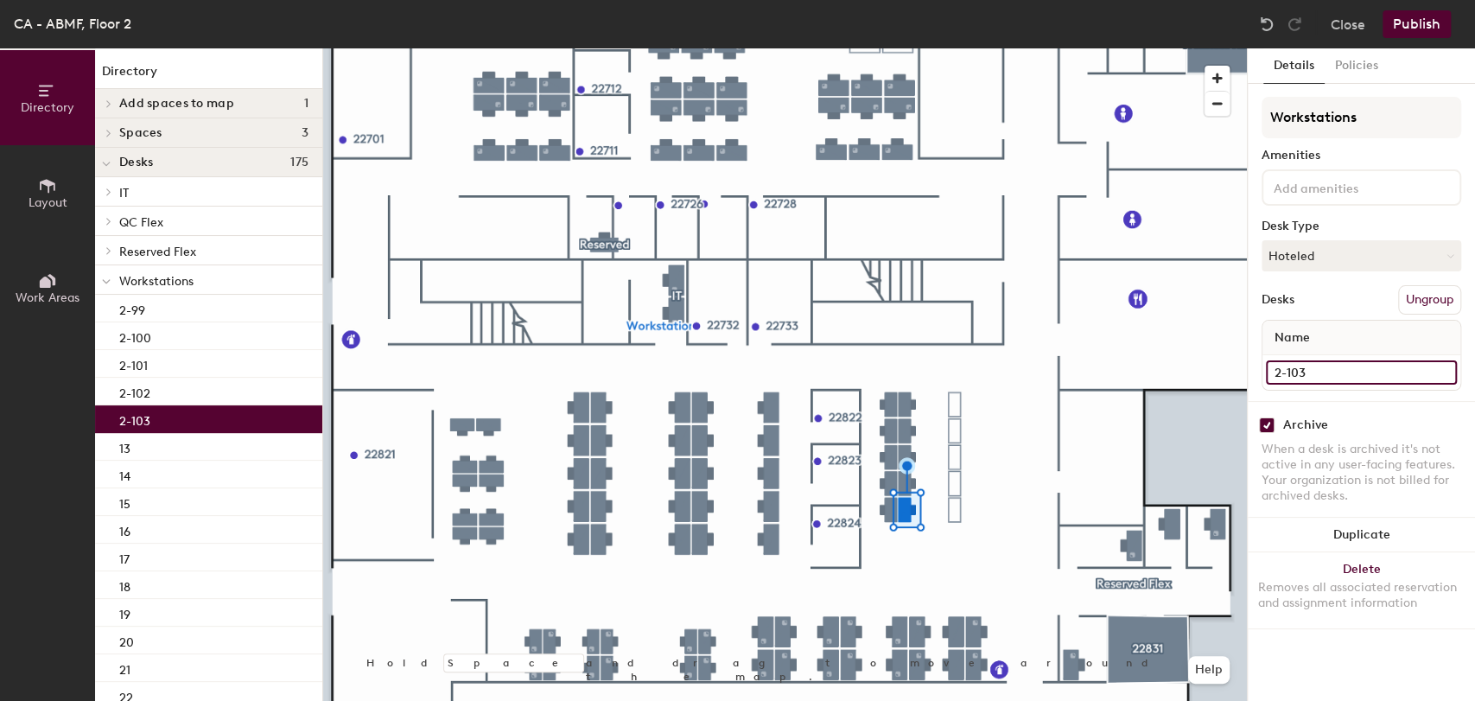
click at [1294, 371] on input "2-103" at bounding box center [1361, 372] width 191 height 24
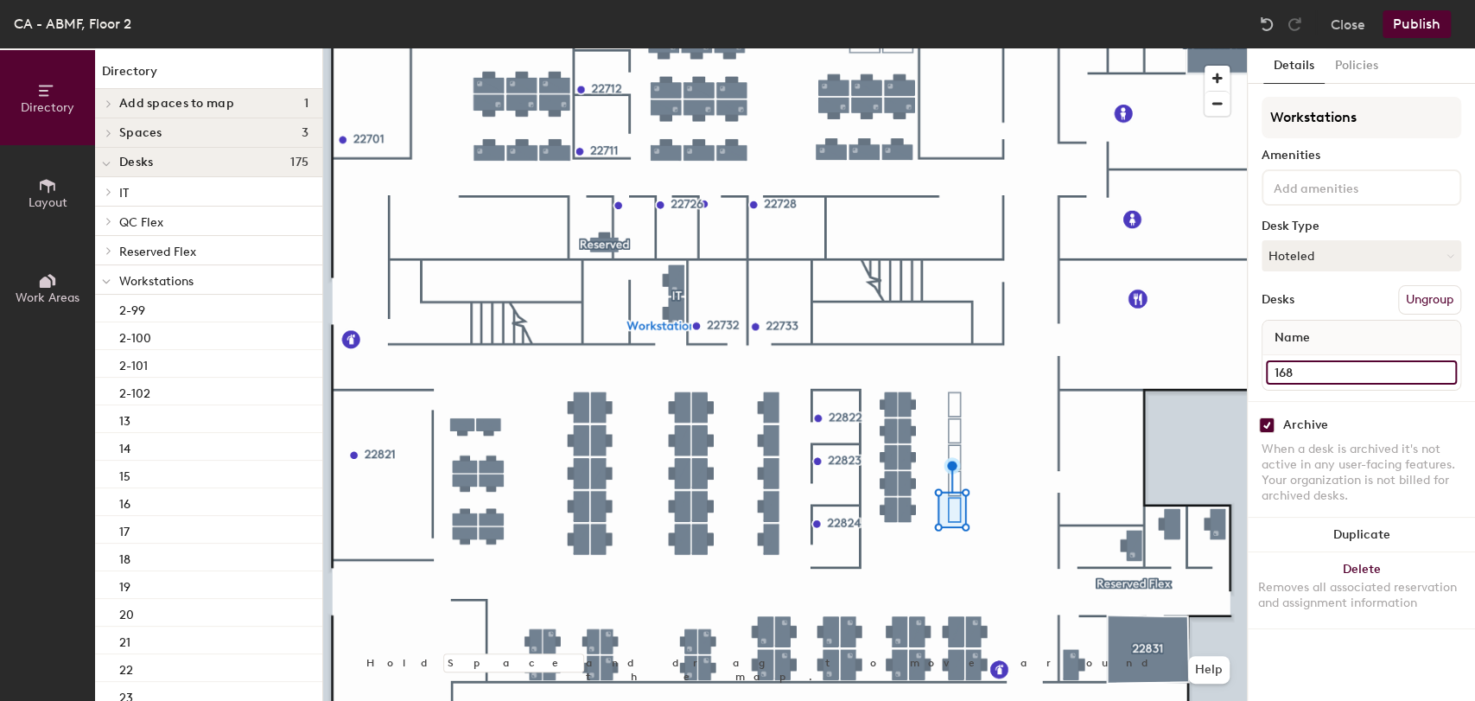
type input "168"
click at [1270, 417] on input "checkbox" at bounding box center [1267, 425] width 16 height 16
checkbox input "false"
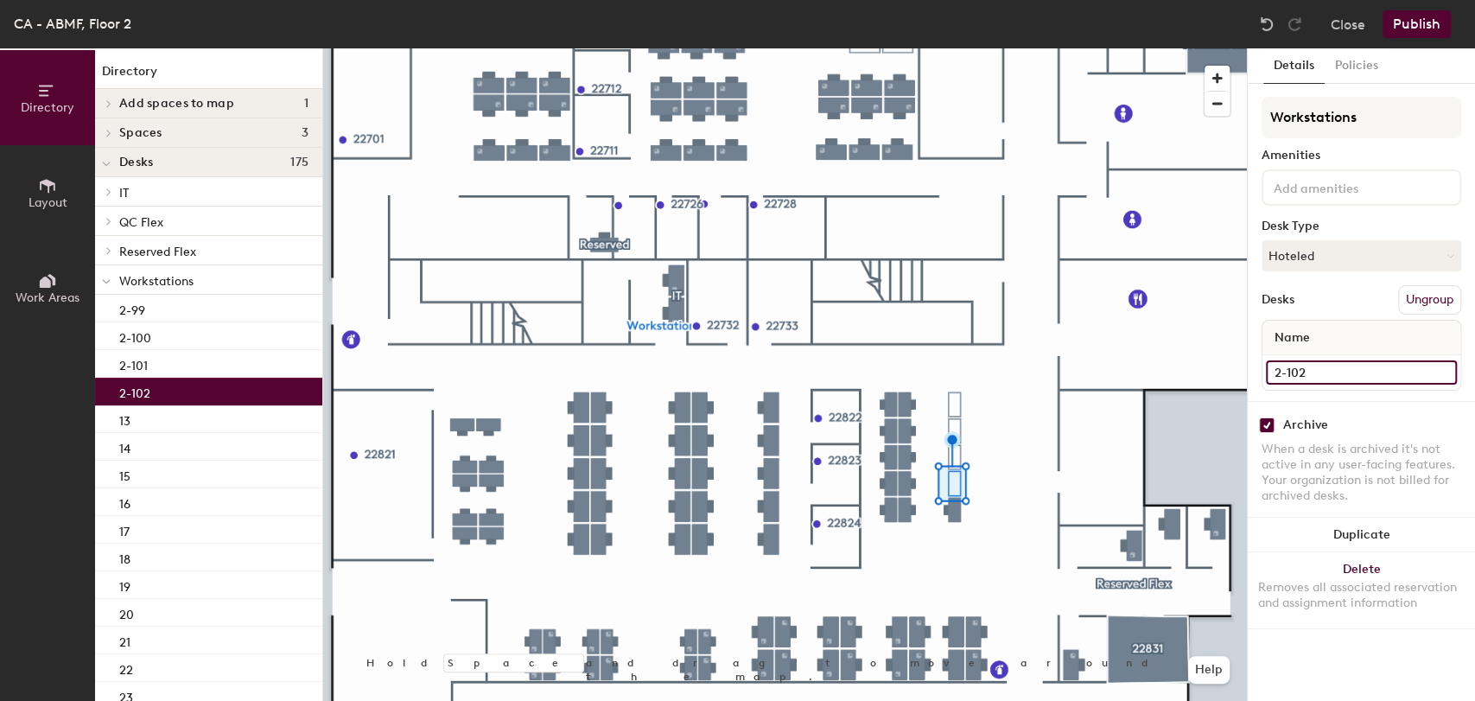
click at [1300, 368] on input "2-102" at bounding box center [1361, 372] width 191 height 24
type input "169"
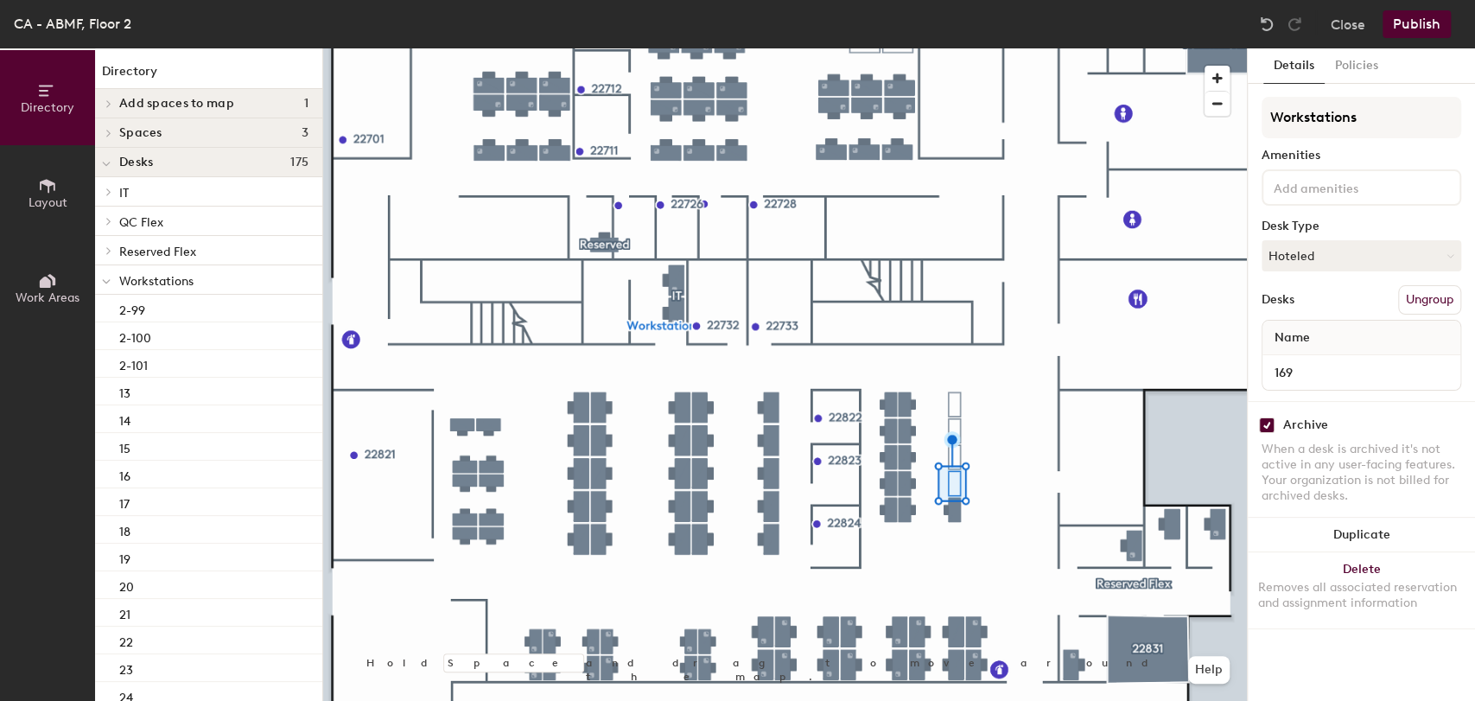
click at [1265, 419] on input "checkbox" at bounding box center [1267, 425] width 16 height 16
checkbox input "false"
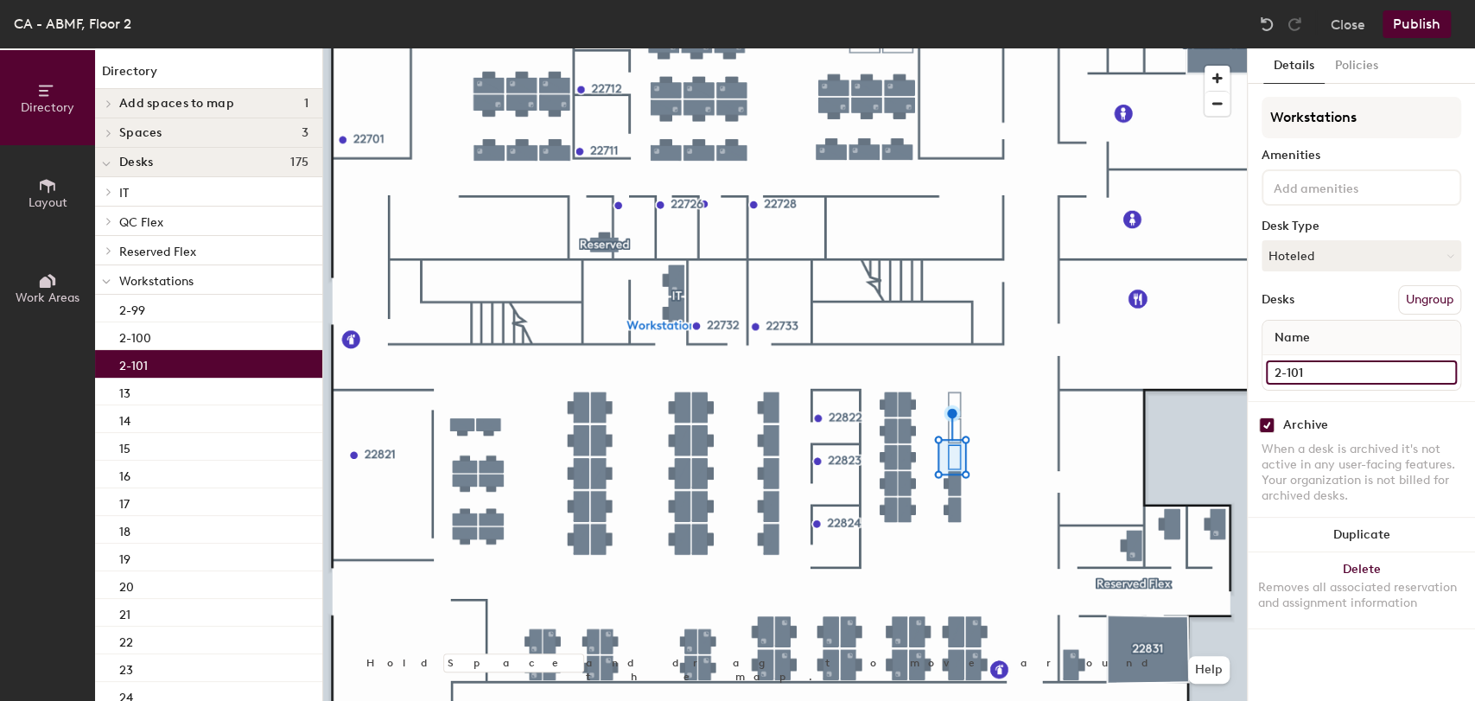
click at [1314, 373] on input "2-101" at bounding box center [1361, 372] width 191 height 24
type input "170"
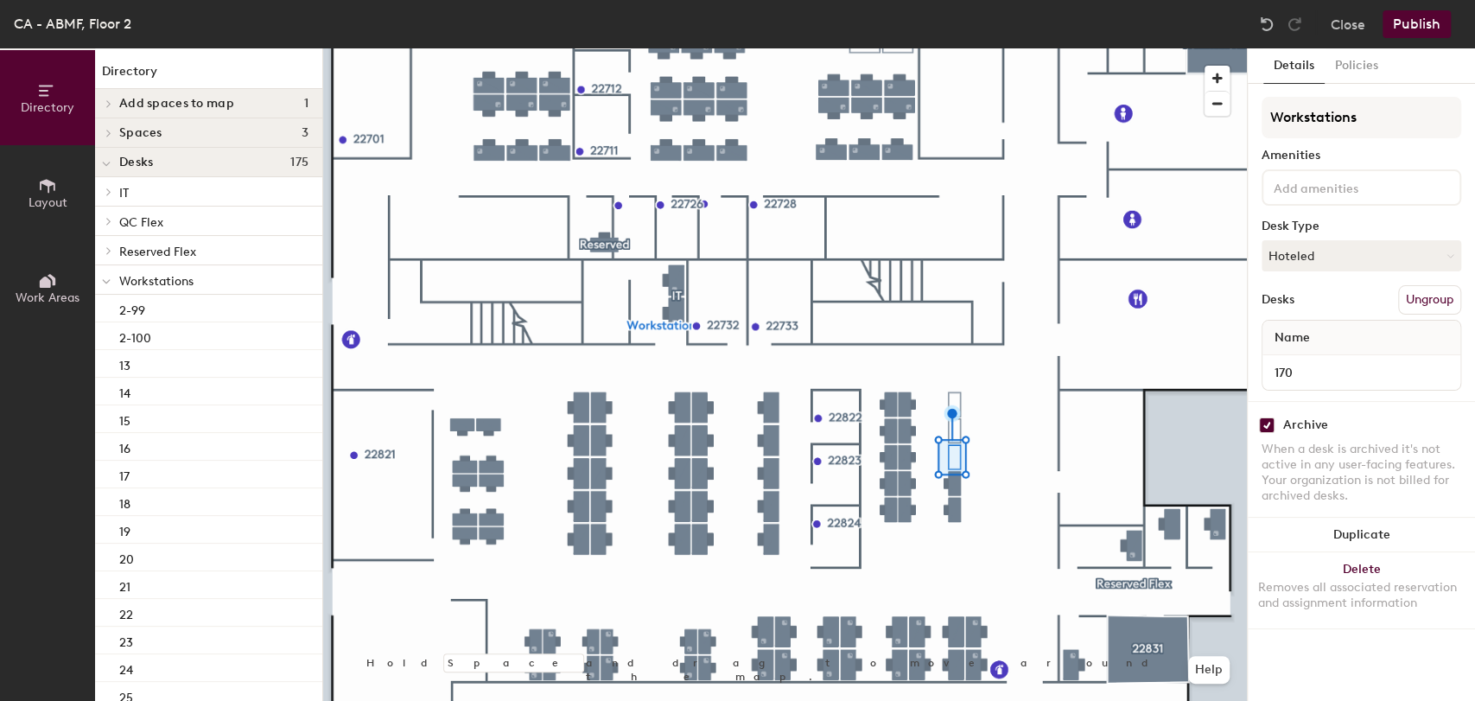
click at [1261, 423] on input "checkbox" at bounding box center [1267, 425] width 16 height 16
checkbox input "false"
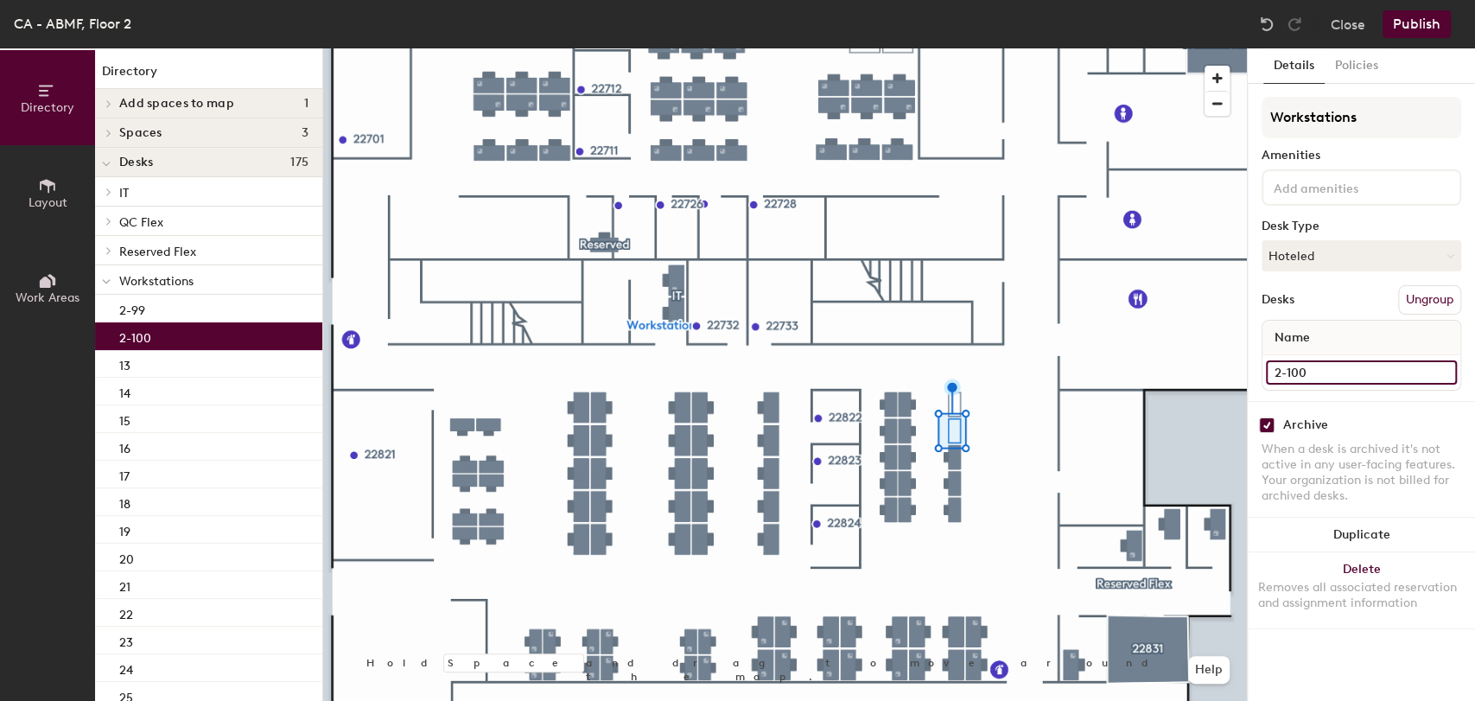
click at [1293, 366] on input "2-100" at bounding box center [1361, 372] width 191 height 24
type input "171"
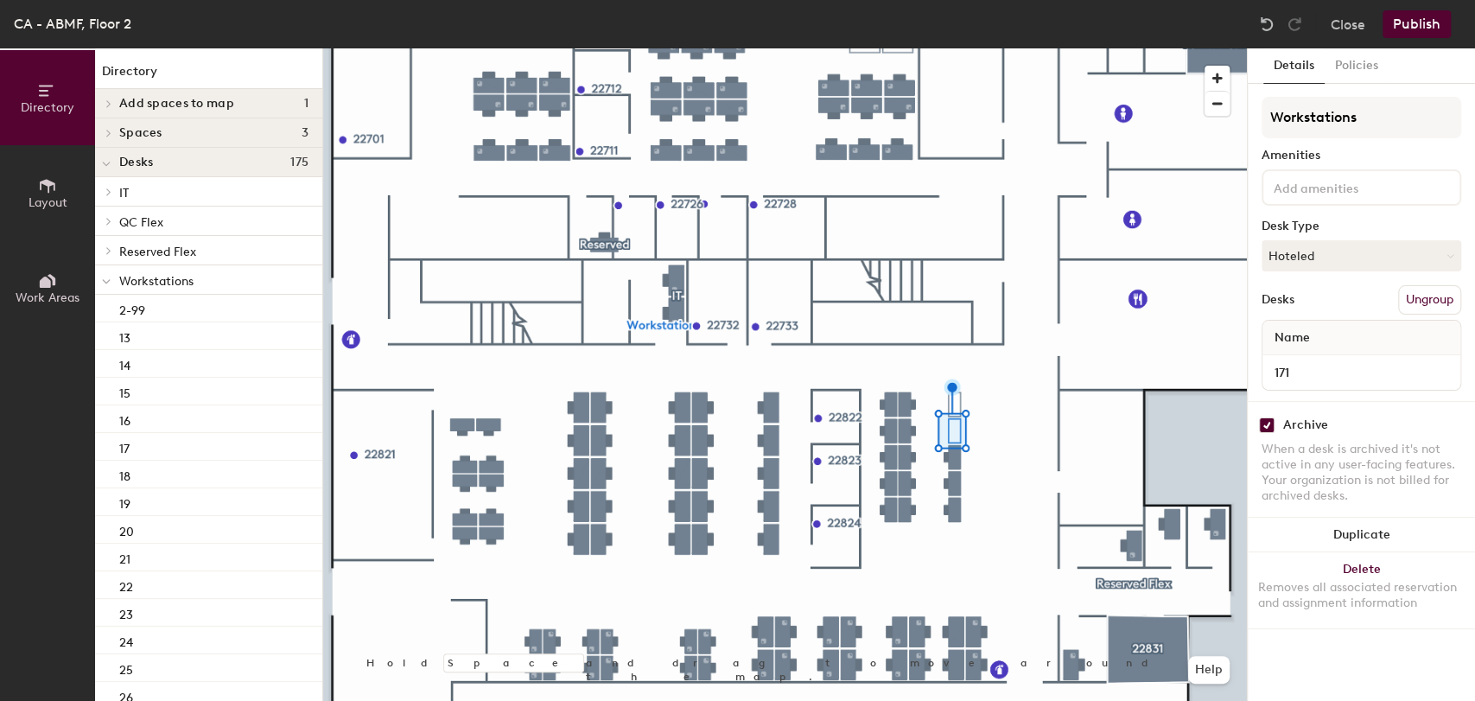
click at [1259, 424] on input "checkbox" at bounding box center [1267, 425] width 16 height 16
checkbox input "false"
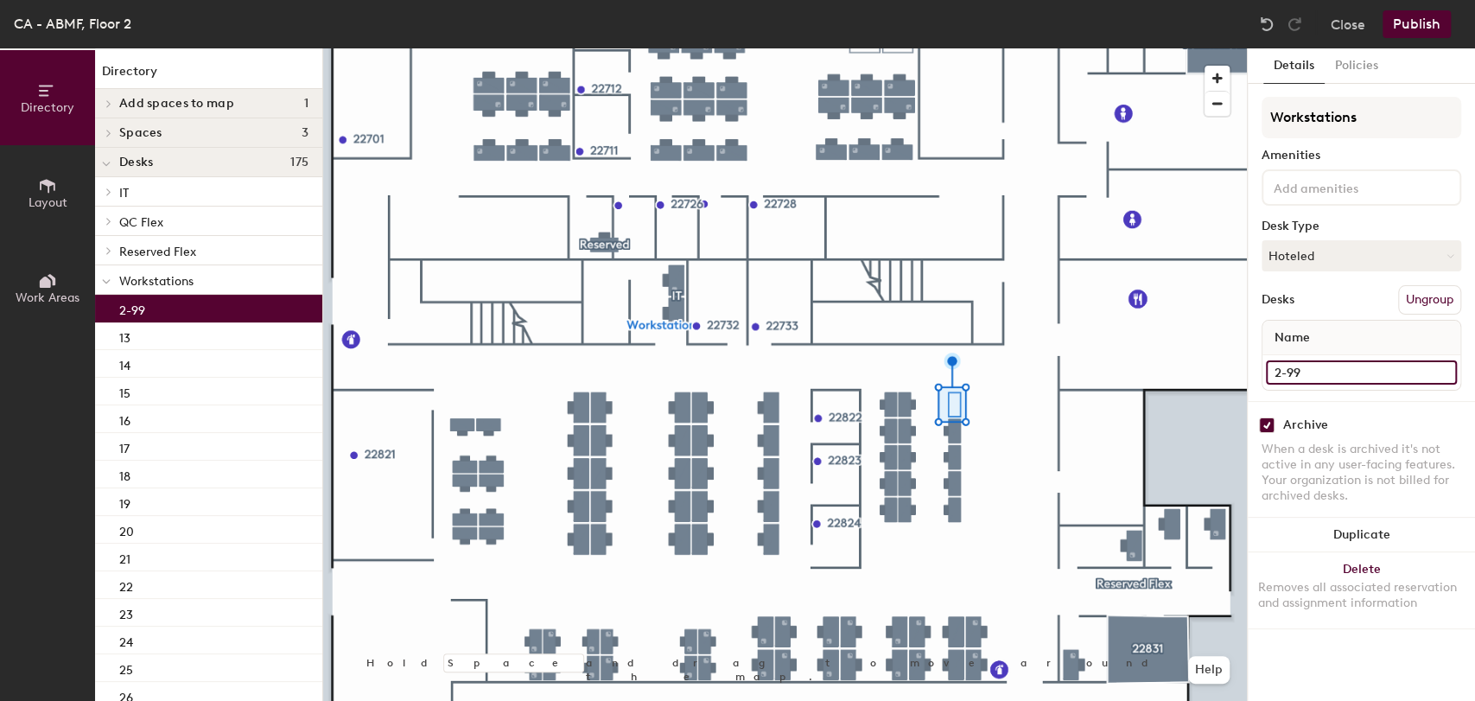
click at [1316, 372] on input "2-99" at bounding box center [1361, 372] width 191 height 24
type input "172"
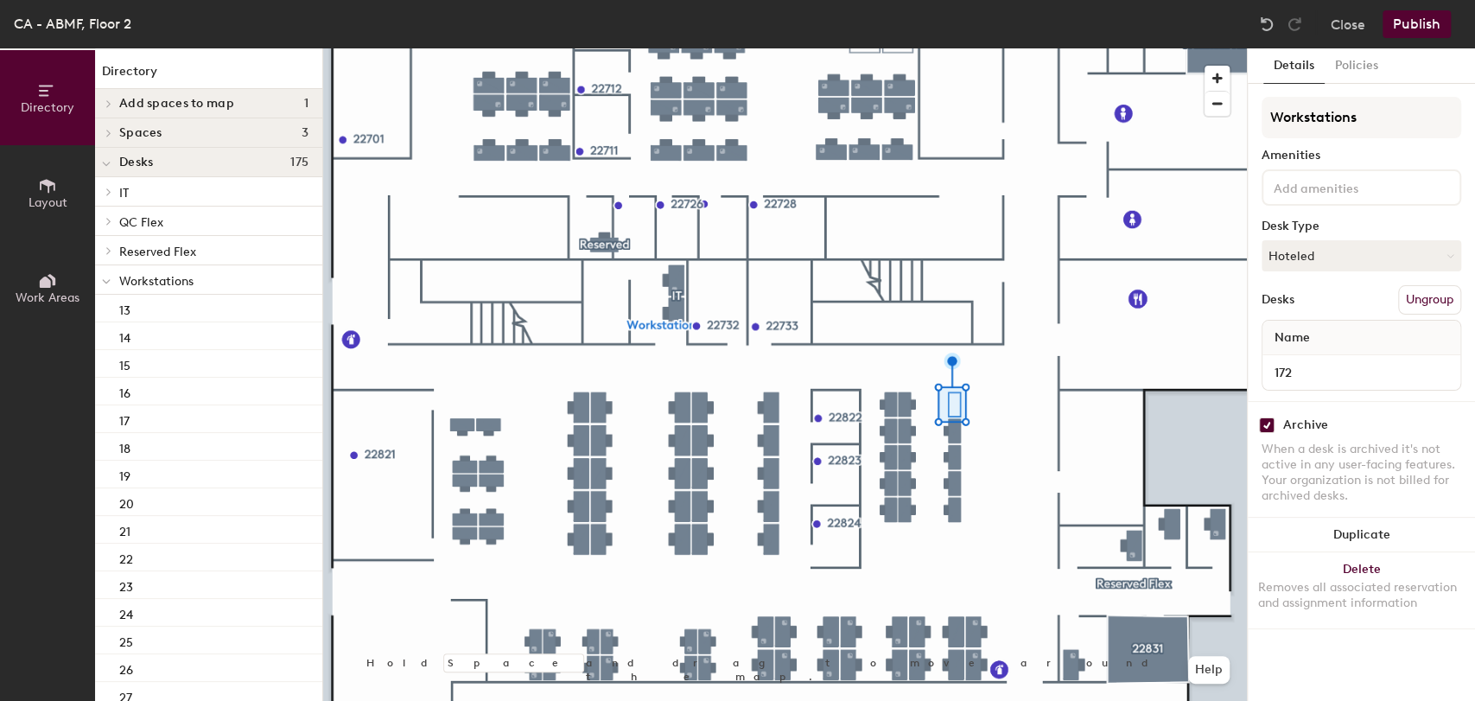
click at [1264, 427] on input "checkbox" at bounding box center [1267, 425] width 16 height 16
checkbox input "false"
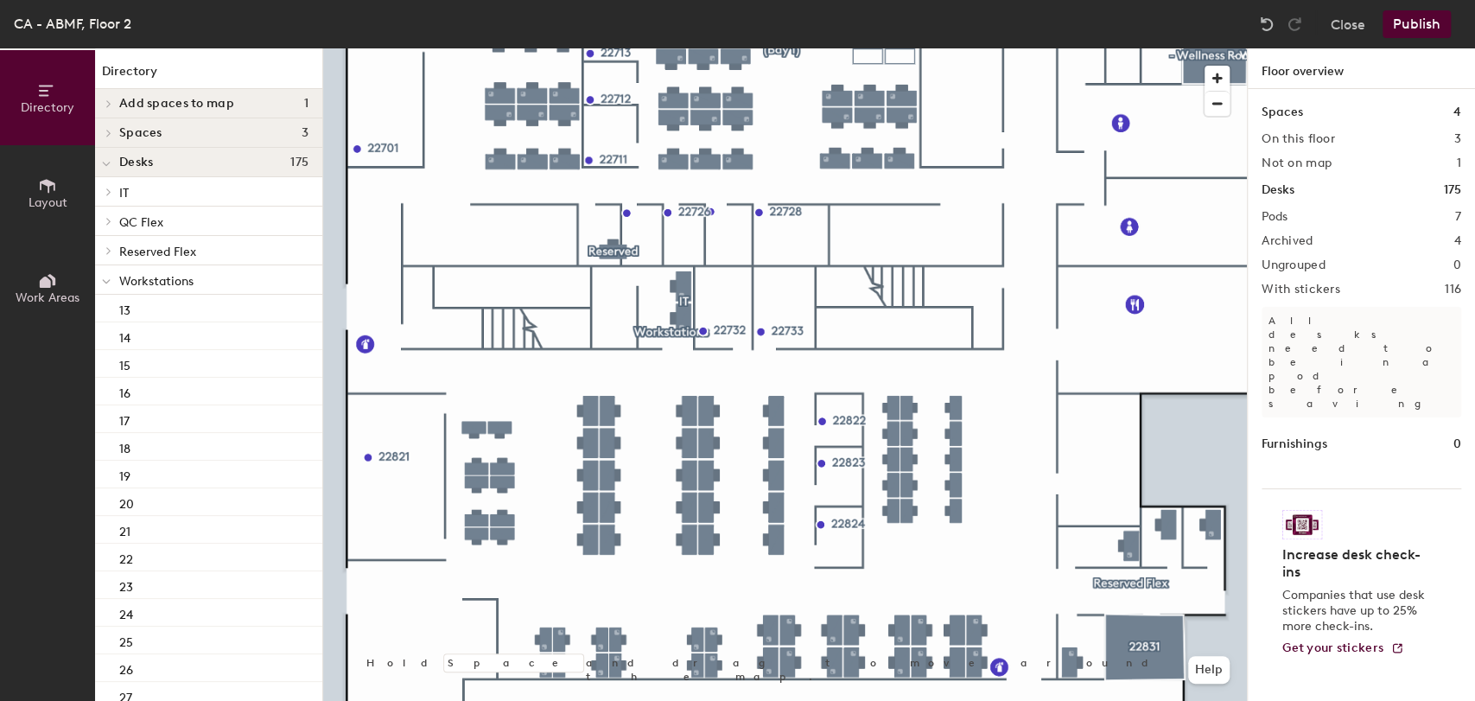
click at [1405, 32] on button "Publish" at bounding box center [1417, 24] width 68 height 28
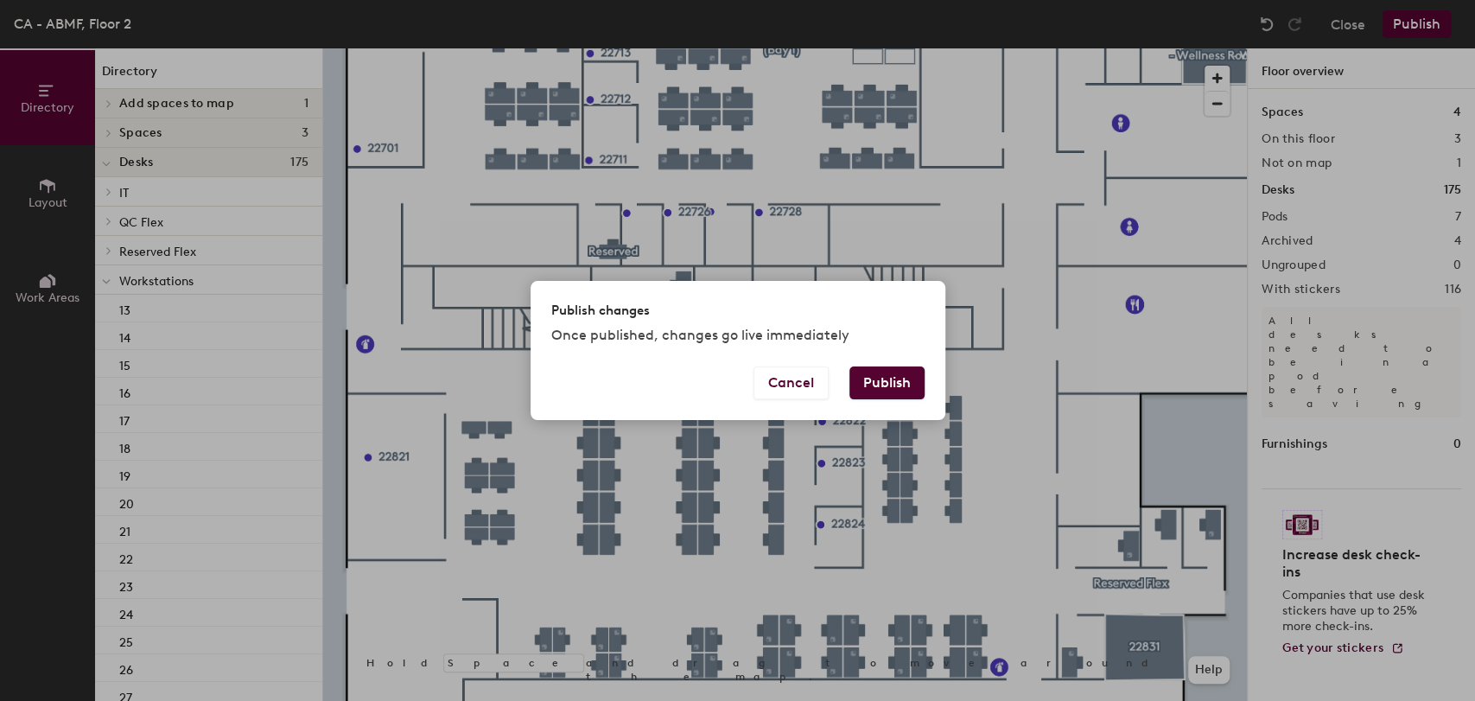
click at [891, 382] on button "Publish" at bounding box center [886, 382] width 75 height 33
